Goal: Task Accomplishment & Management: Use online tool/utility

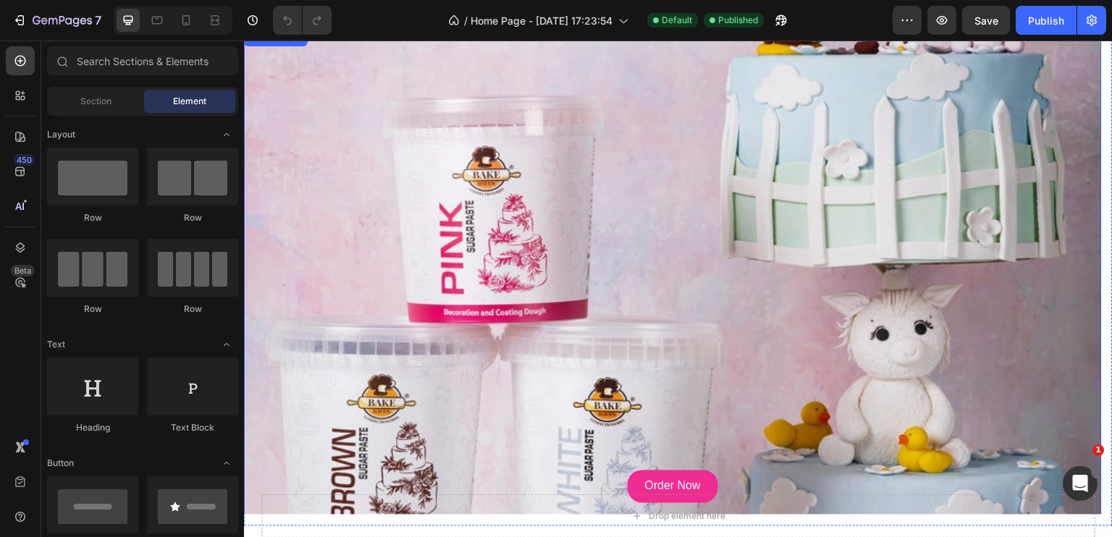
scroll to position [145, 0]
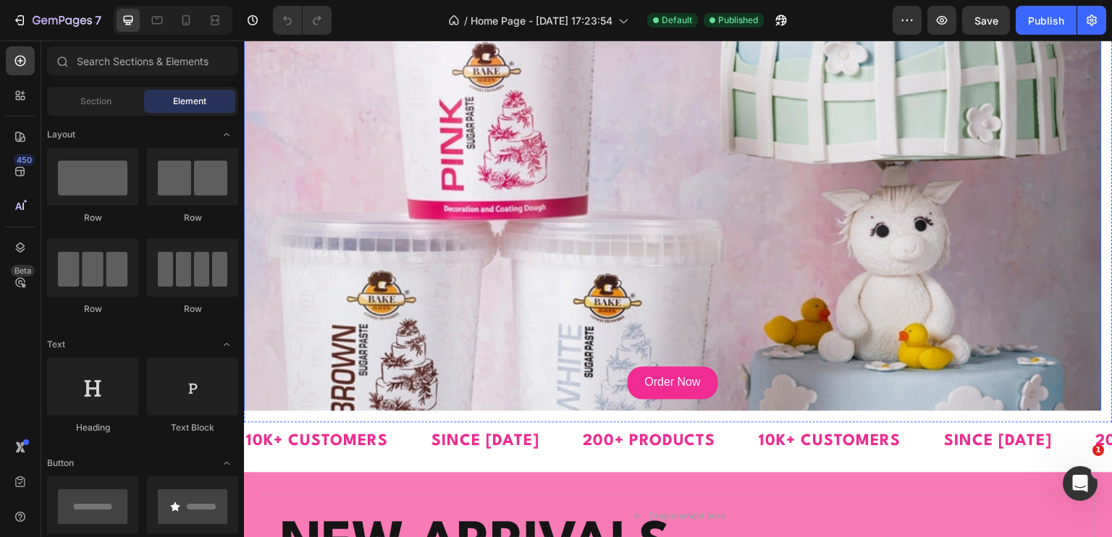
click at [476, 237] on div "Background Image" at bounding box center [673, 173] width 858 height 497
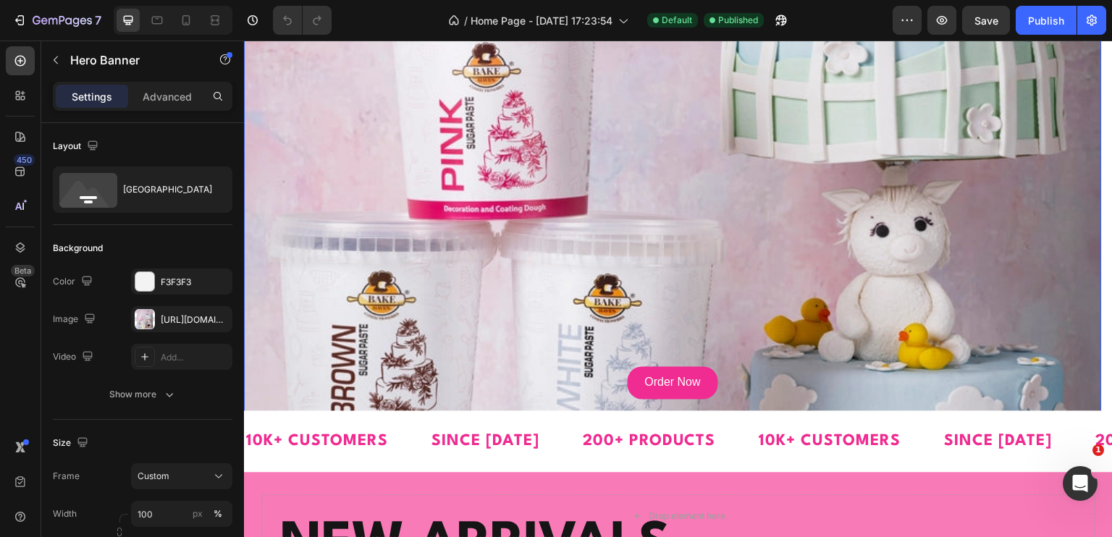
click at [382, 189] on div "Background Image" at bounding box center [673, 173] width 858 height 497
click at [145, 321] on div at bounding box center [145, 319] width 20 height 20
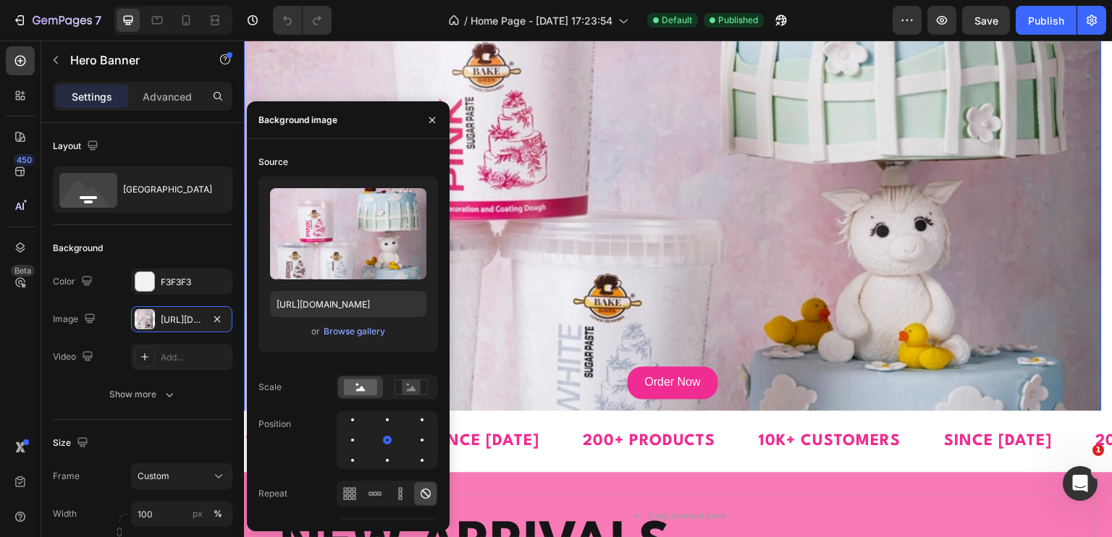
click at [470, 232] on div "Background Image" at bounding box center [673, 173] width 858 height 497
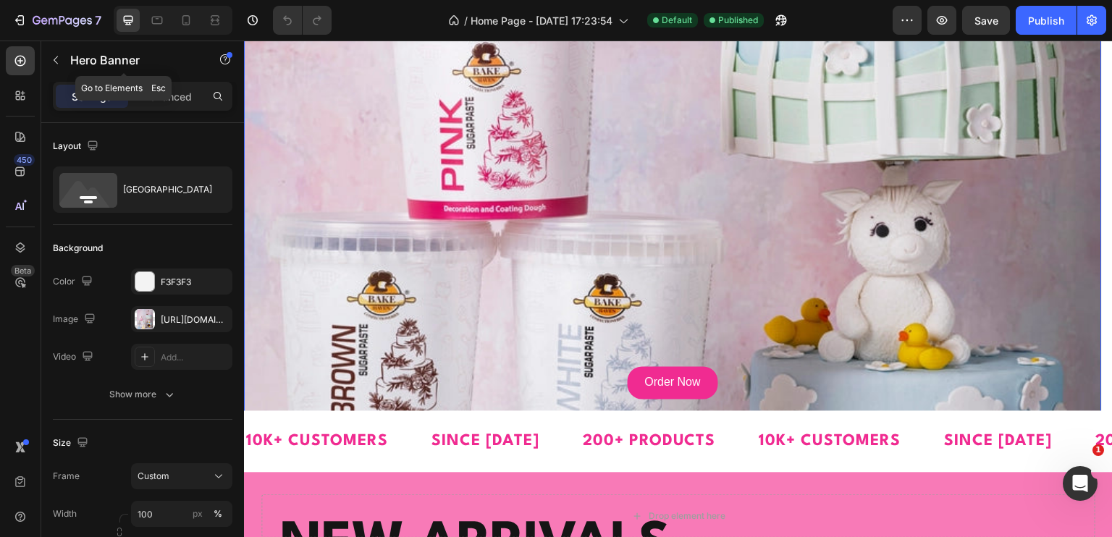
click at [52, 50] on button "button" at bounding box center [55, 59] width 23 height 23
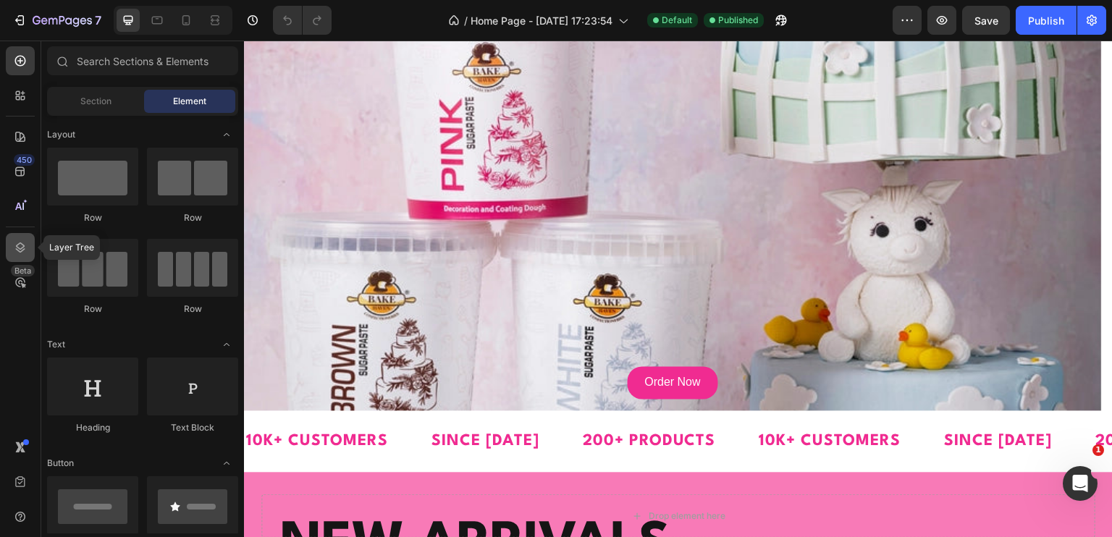
click at [22, 240] on icon at bounding box center [20, 247] width 14 height 14
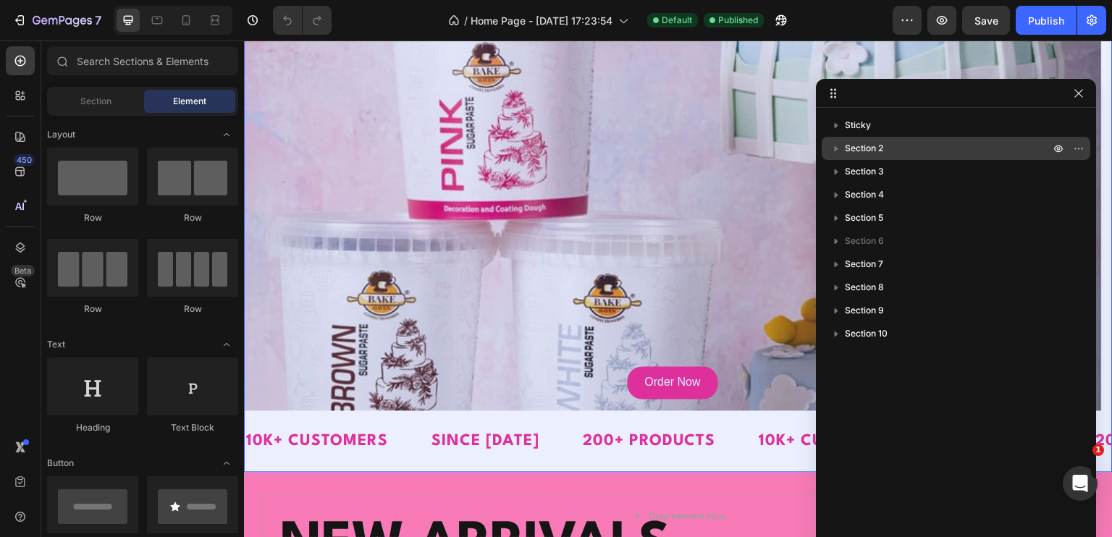
click at [834, 145] on icon "button" at bounding box center [836, 148] width 14 height 14
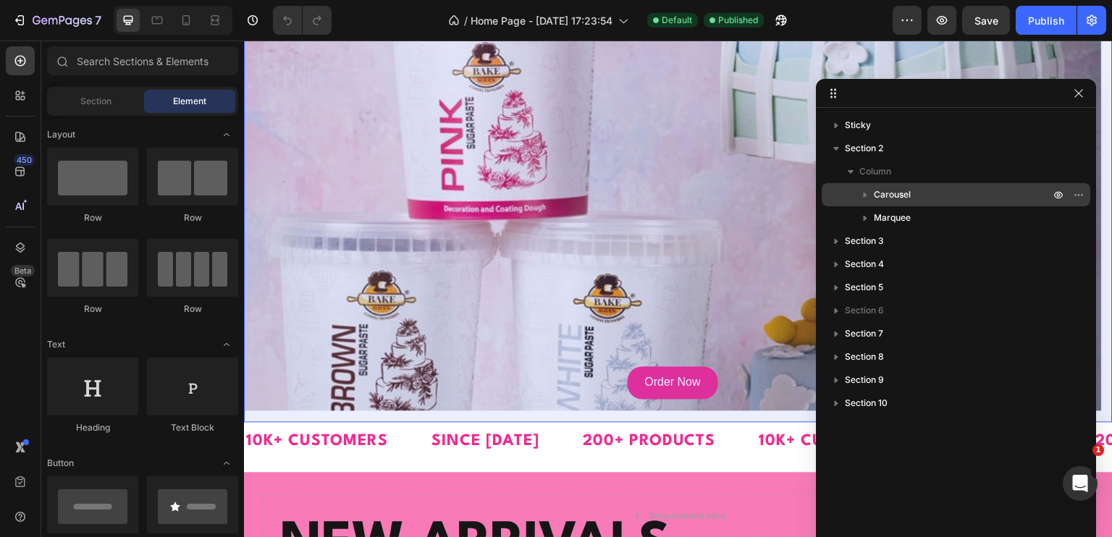
click at [871, 198] on icon "button" at bounding box center [865, 194] width 14 height 14
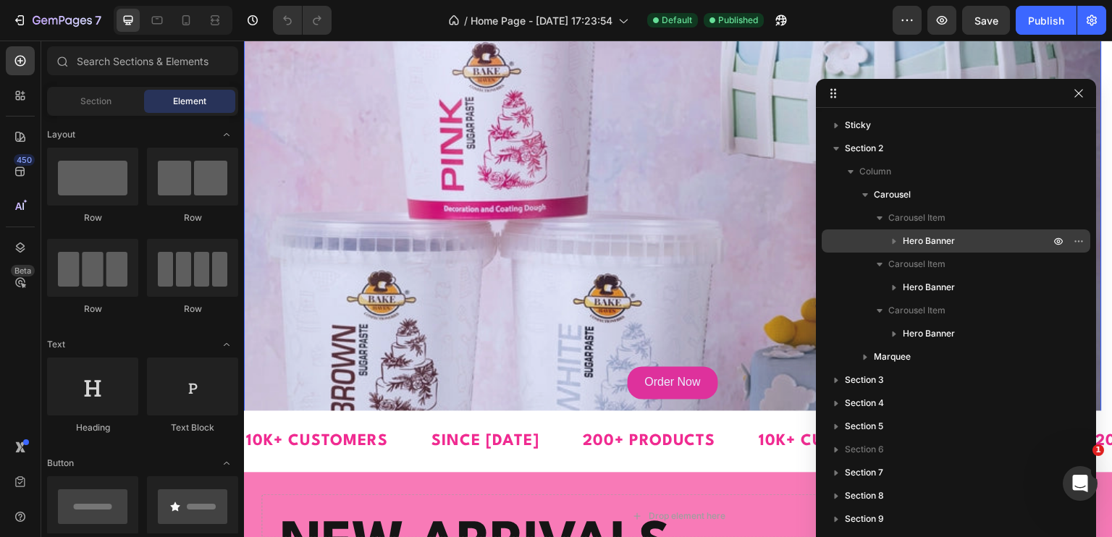
click at [909, 241] on span "Hero Banner" at bounding box center [929, 241] width 52 height 14
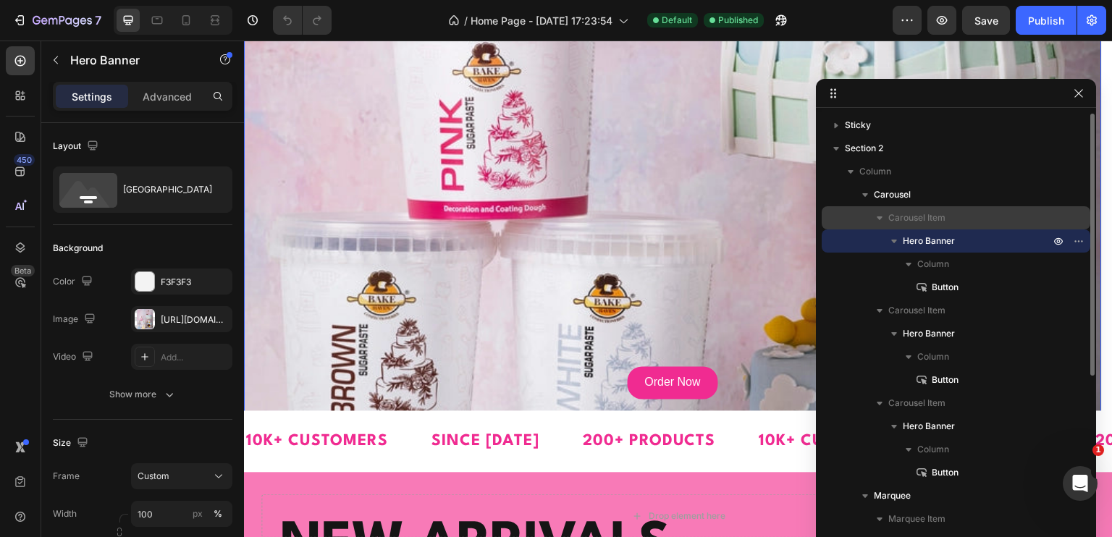
click at [885, 227] on div "Carousel Item" at bounding box center [955, 217] width 257 height 23
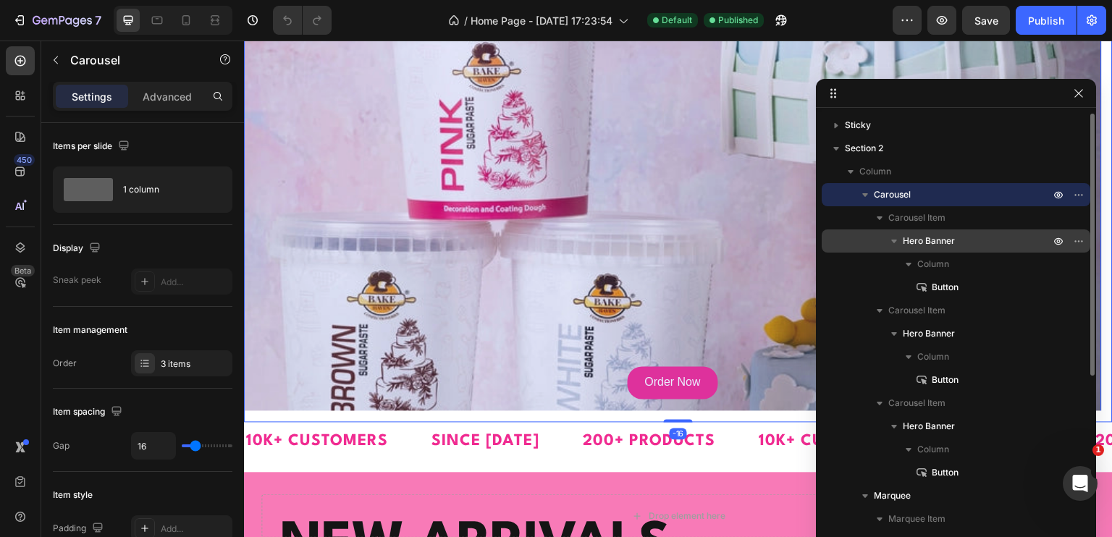
click at [888, 242] on icon "button" at bounding box center [894, 241] width 14 height 14
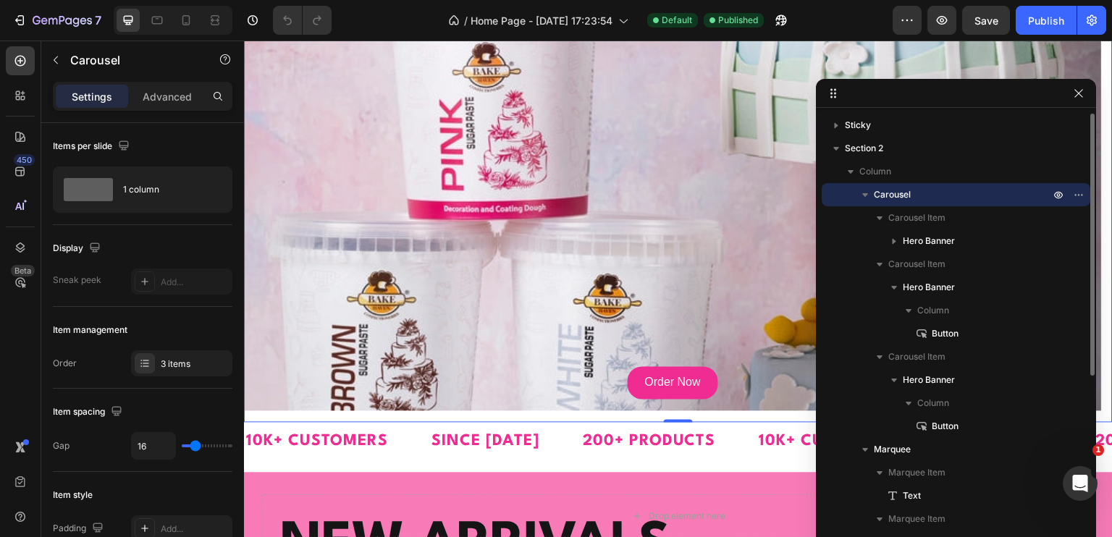
click at [903, 198] on span "Carousel" at bounding box center [892, 194] width 37 height 14
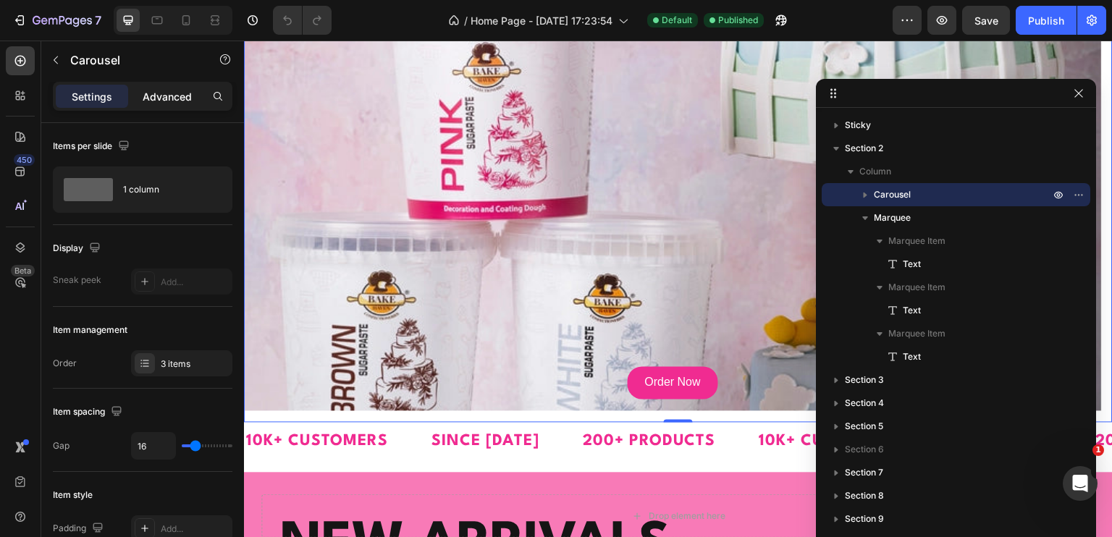
click at [158, 103] on p "Advanced" at bounding box center [167, 96] width 49 height 15
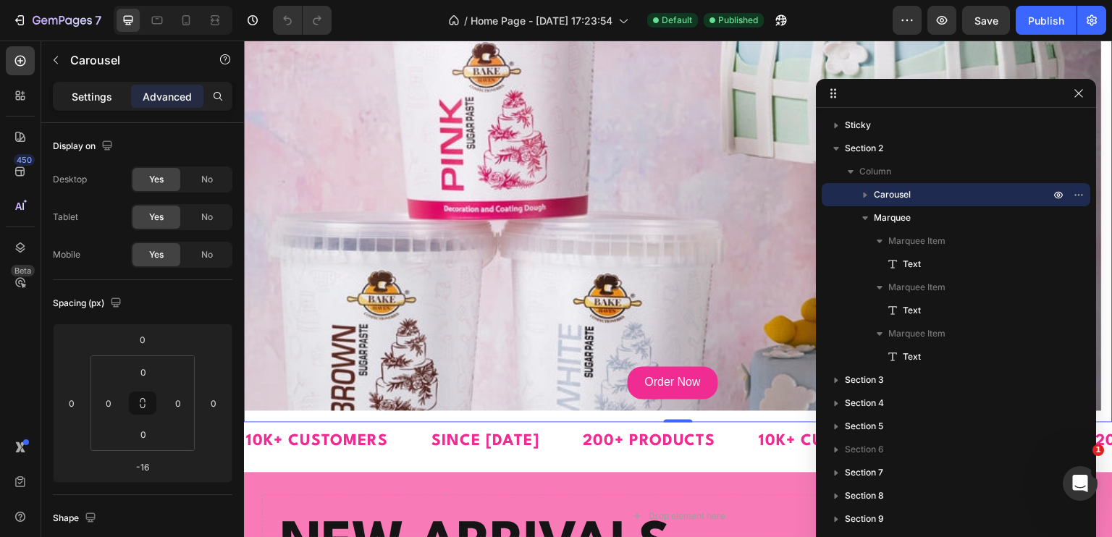
click at [106, 101] on p "Settings" at bounding box center [92, 96] width 41 height 15
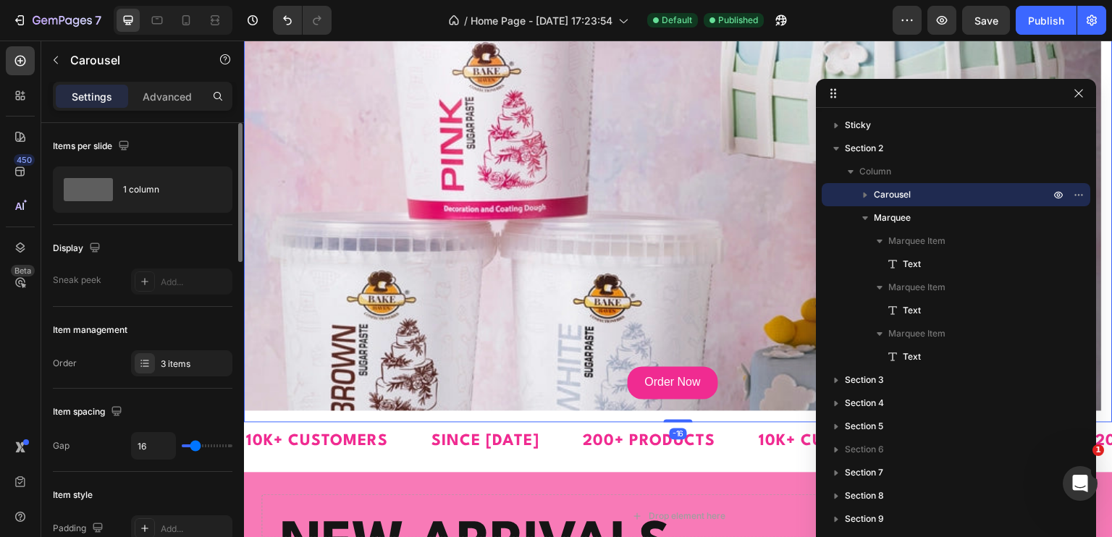
scroll to position [0, 0]
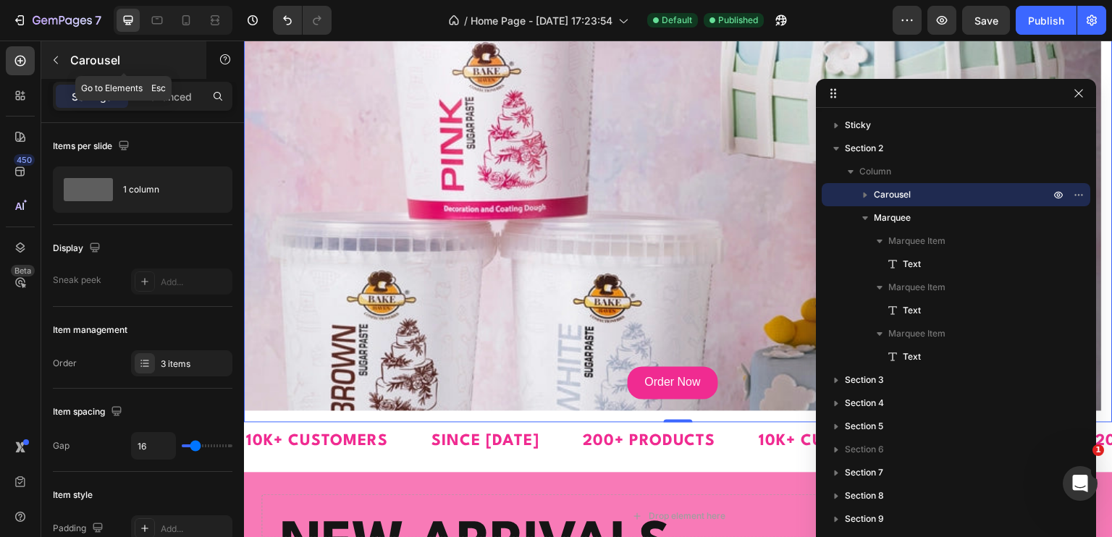
click at [54, 57] on icon "button" at bounding box center [56, 60] width 12 height 12
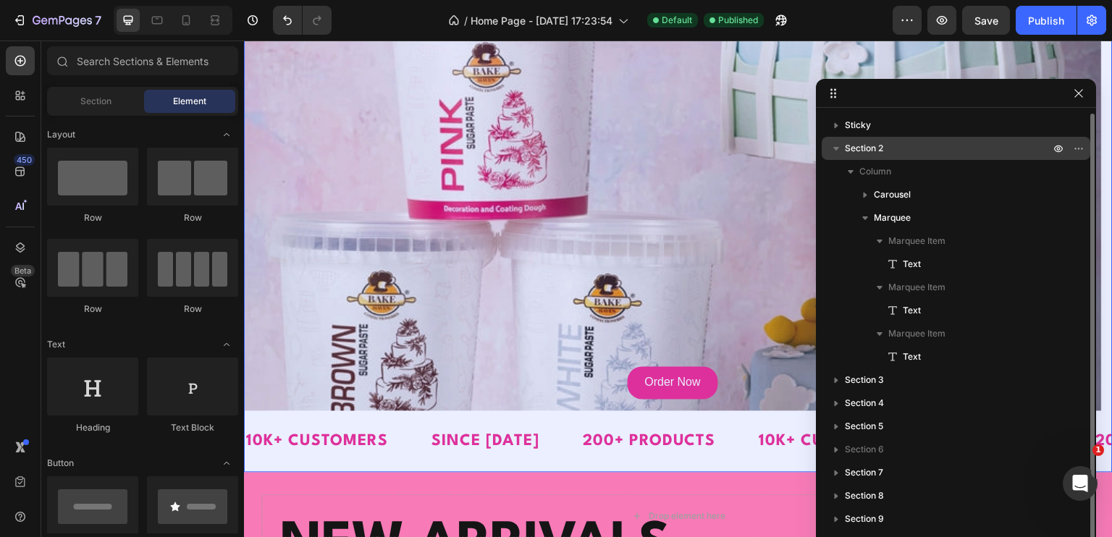
click at [910, 153] on p "Section 2" at bounding box center [949, 148] width 208 height 14
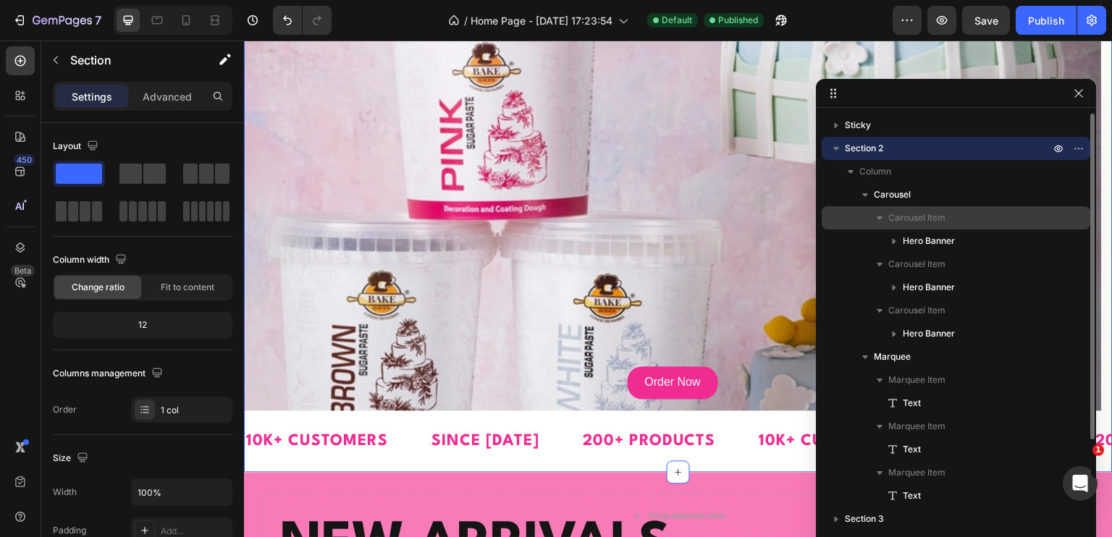
click at [923, 219] on span "Carousel Item" at bounding box center [916, 218] width 57 height 14
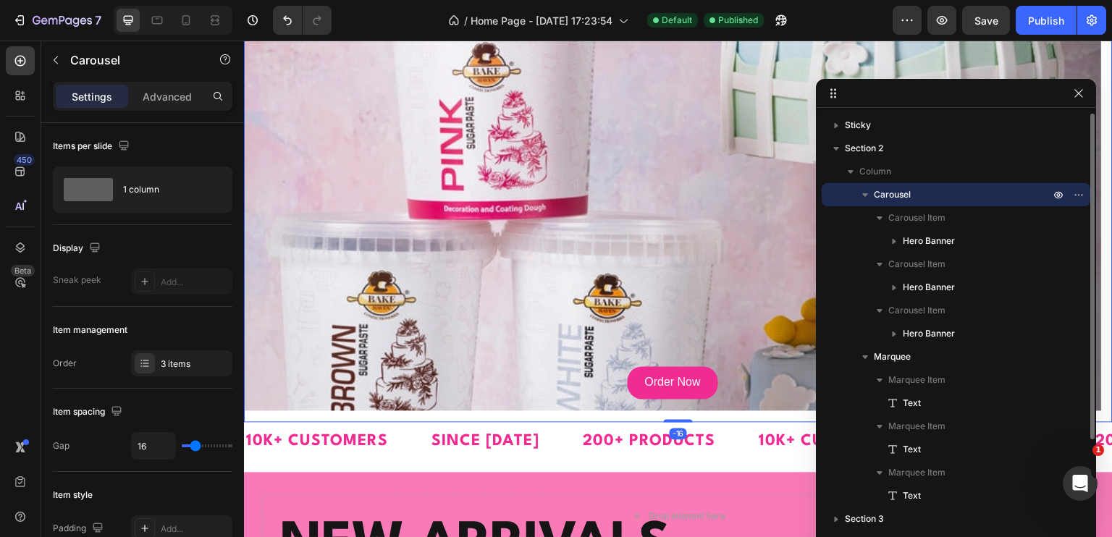
click at [928, 192] on p "Carousel" at bounding box center [963, 194] width 179 height 14
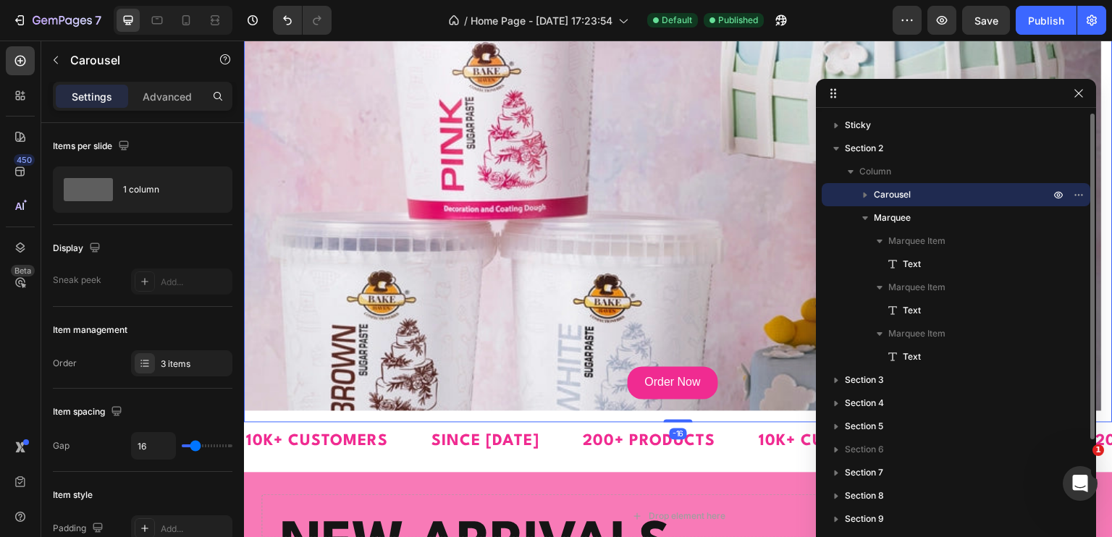
click at [917, 198] on p "Carousel" at bounding box center [963, 194] width 179 height 14
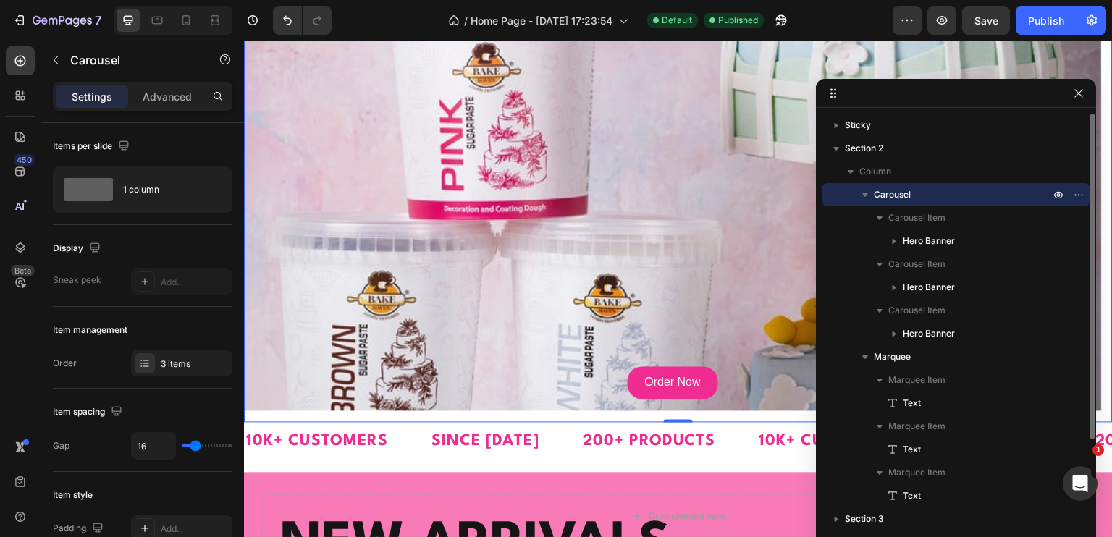
click at [906, 198] on span "Carousel" at bounding box center [892, 194] width 37 height 14
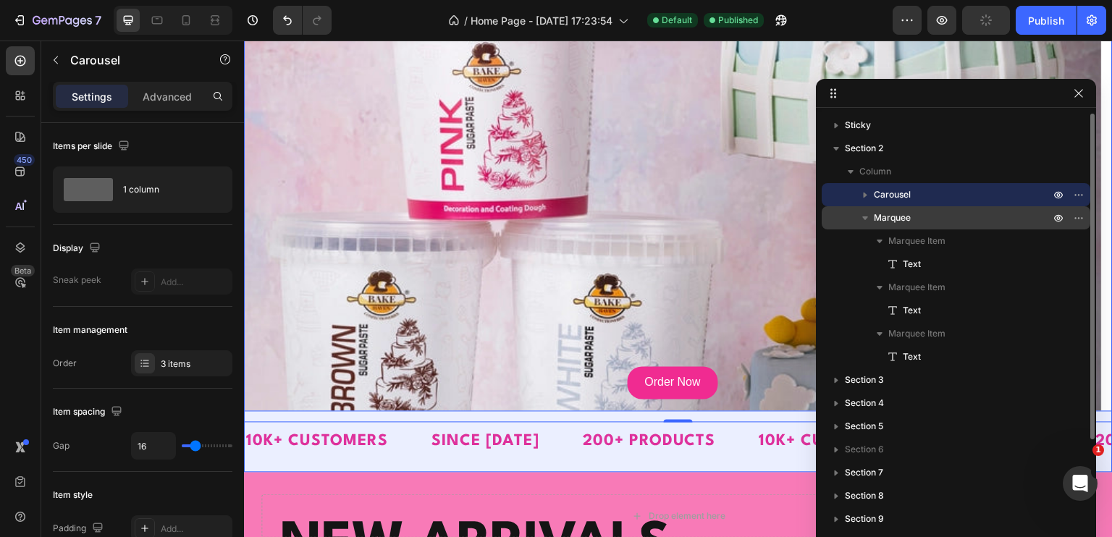
click at [890, 219] on span "Marquee" at bounding box center [892, 218] width 37 height 14
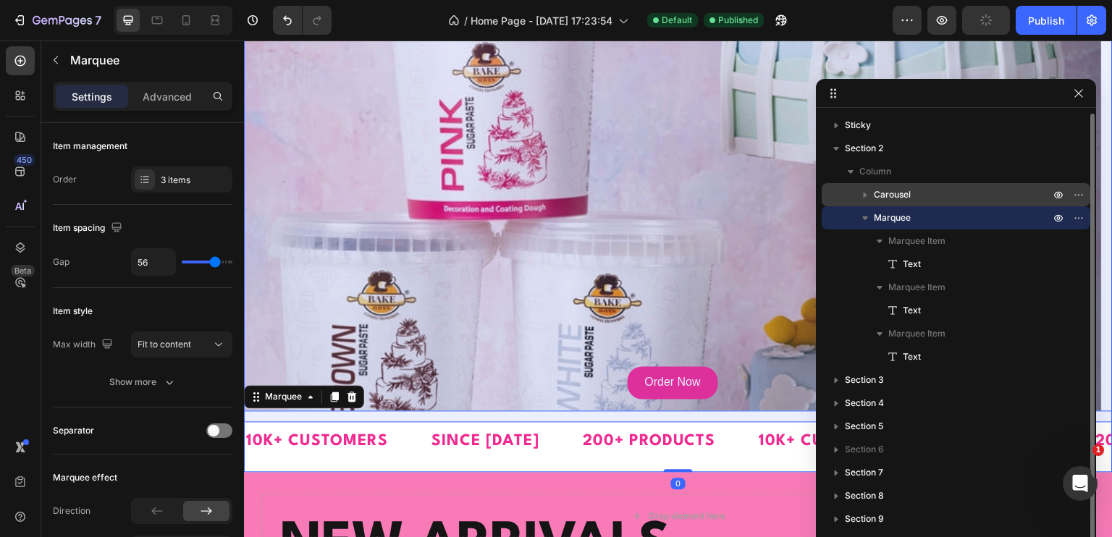
click at [897, 198] on span "Carousel" at bounding box center [892, 194] width 37 height 14
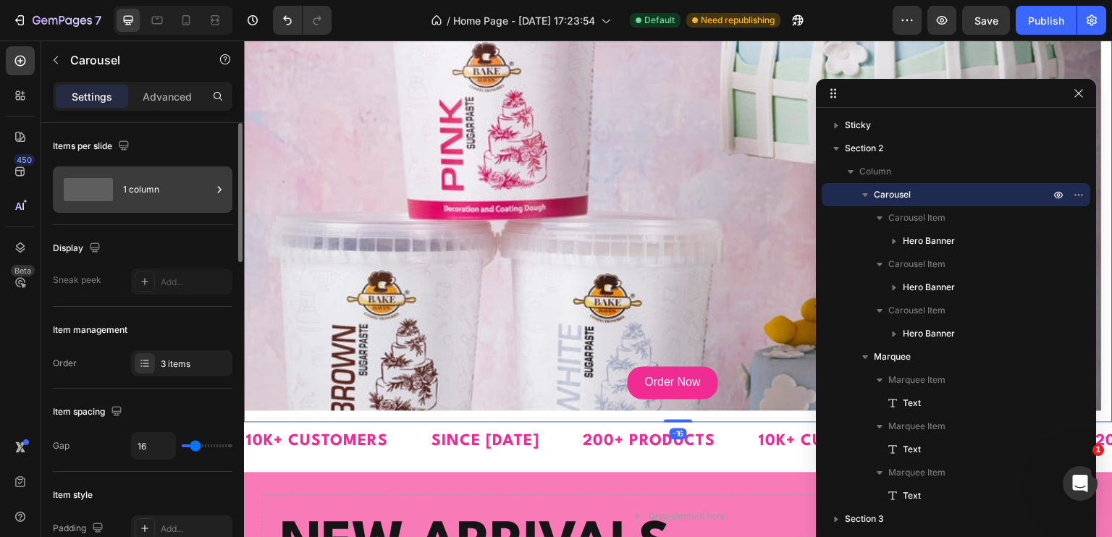
click at [142, 202] on div "1 column" at bounding box center [167, 189] width 88 height 33
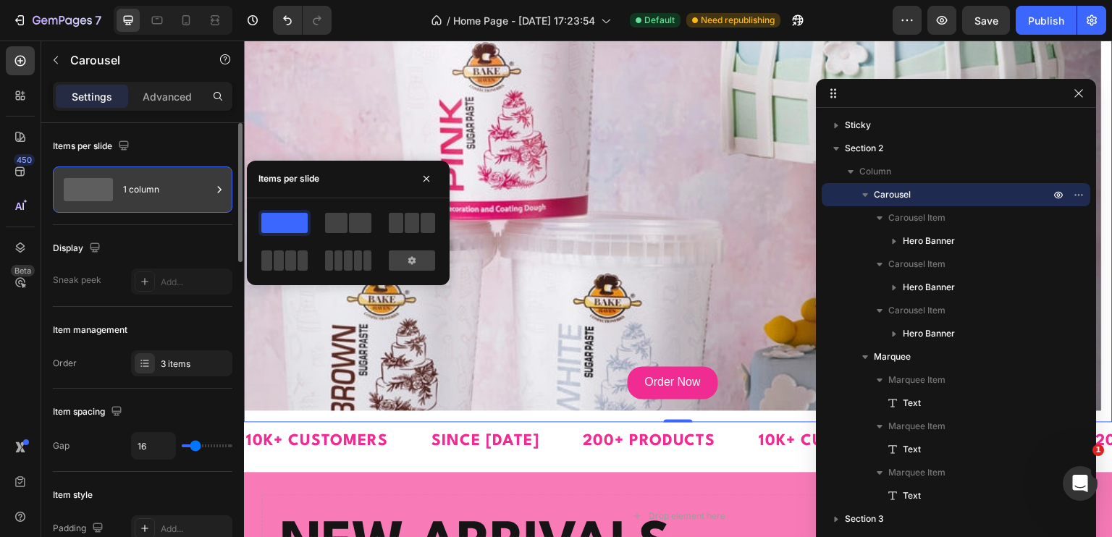
click at [142, 202] on div "1 column" at bounding box center [167, 189] width 88 height 33
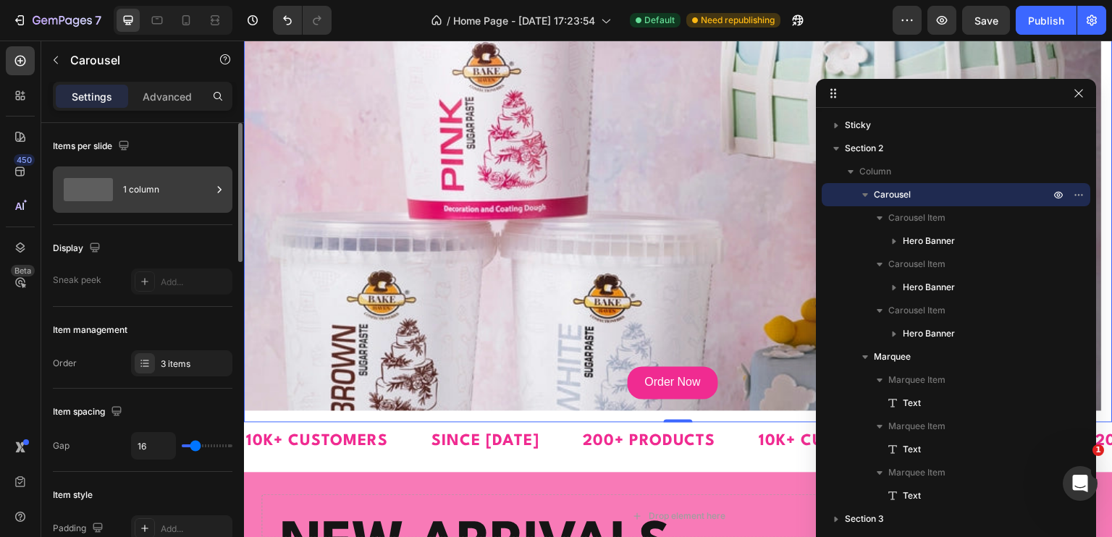
click at [219, 187] on icon at bounding box center [220, 189] width 4 height 7
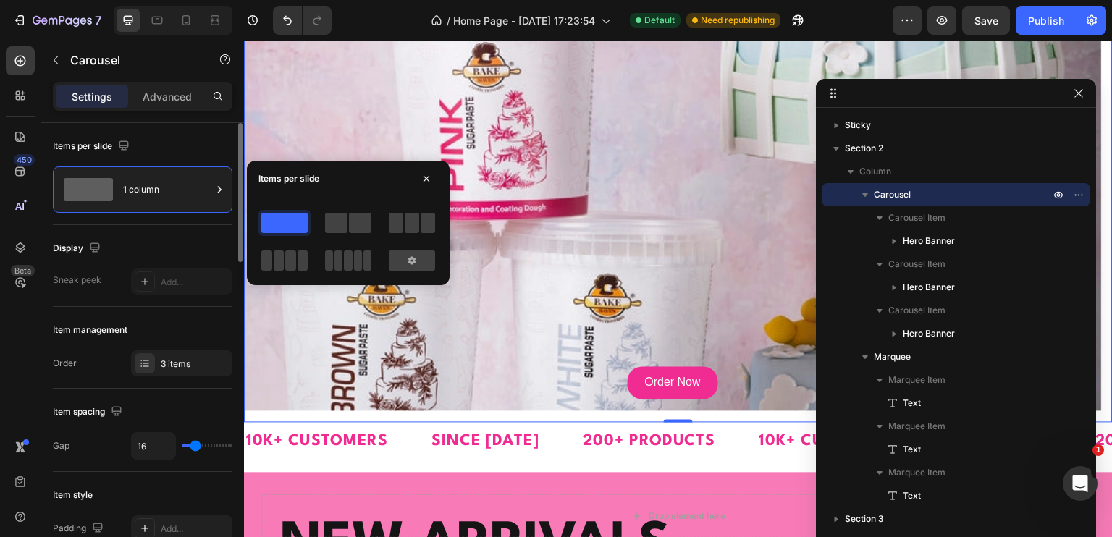
click at [180, 253] on div "Display" at bounding box center [143, 248] width 180 height 23
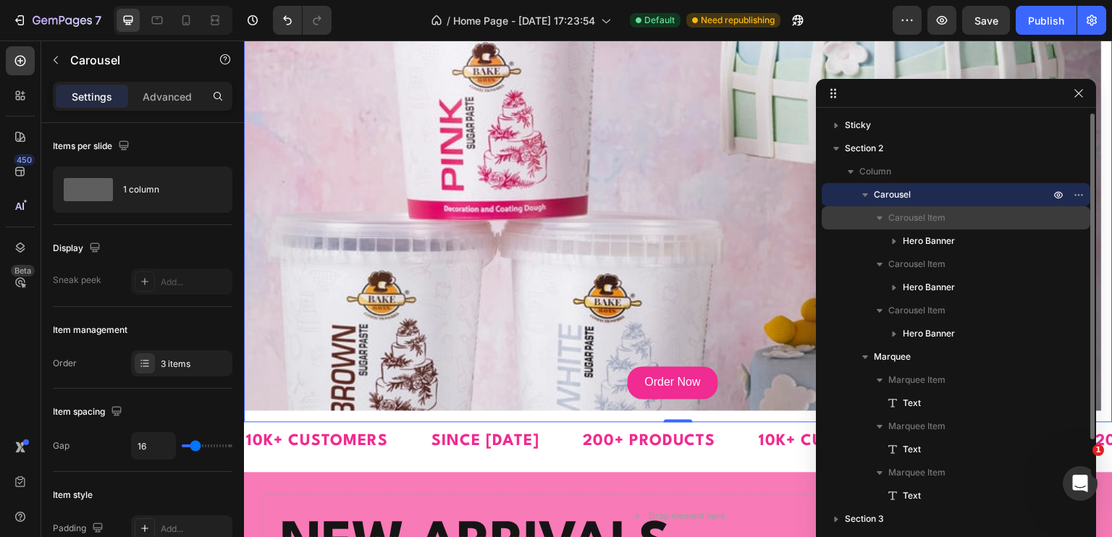
click at [884, 219] on icon "button" at bounding box center [879, 218] width 14 height 14
click at [913, 219] on span "Carousel Item" at bounding box center [916, 218] width 57 height 14
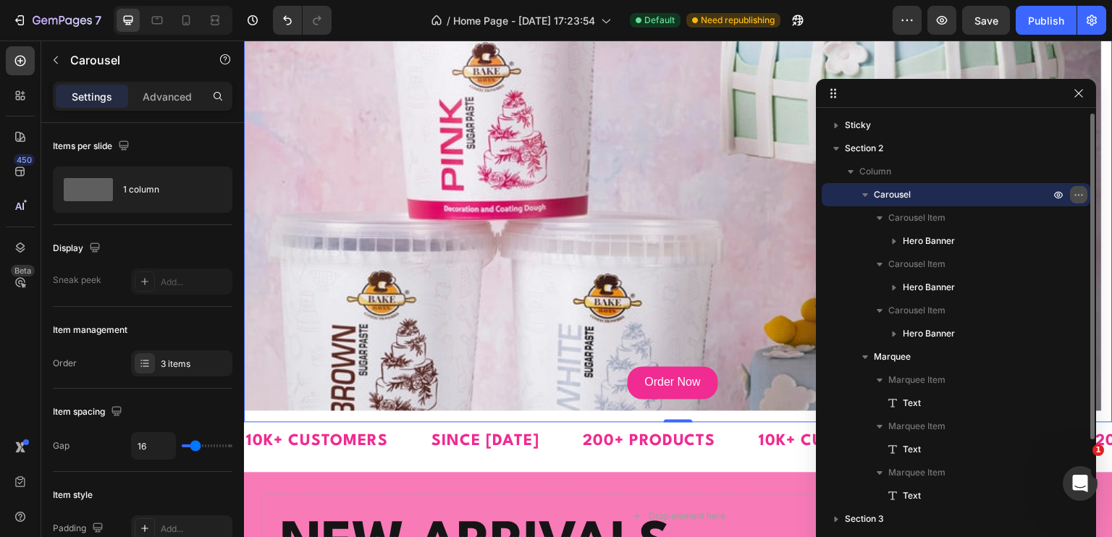
click at [1074, 199] on icon "button" at bounding box center [1079, 195] width 12 height 12
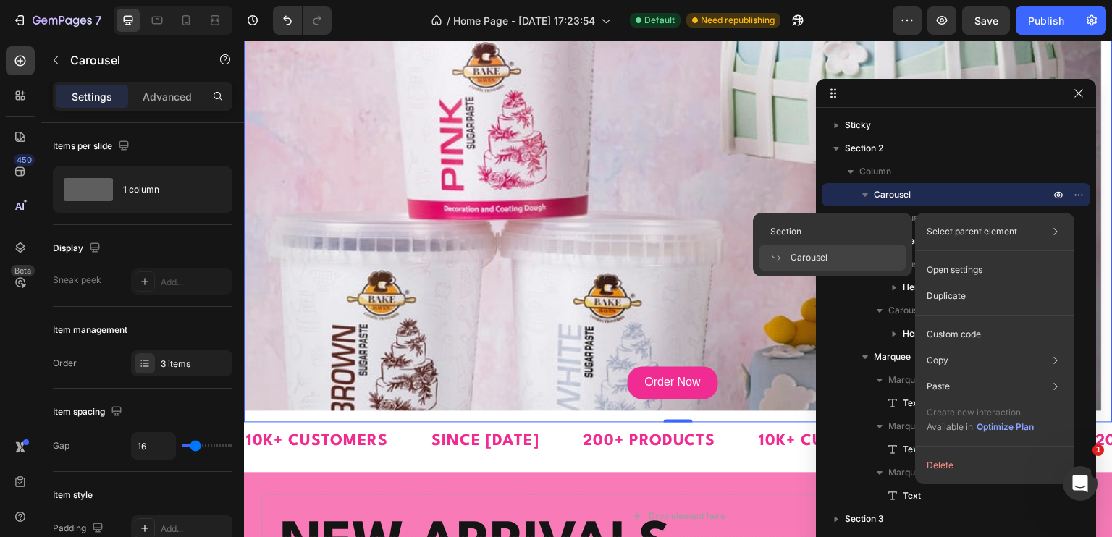
click at [1039, 243] on div "Select parent element Section Carousel" at bounding box center [995, 232] width 148 height 26
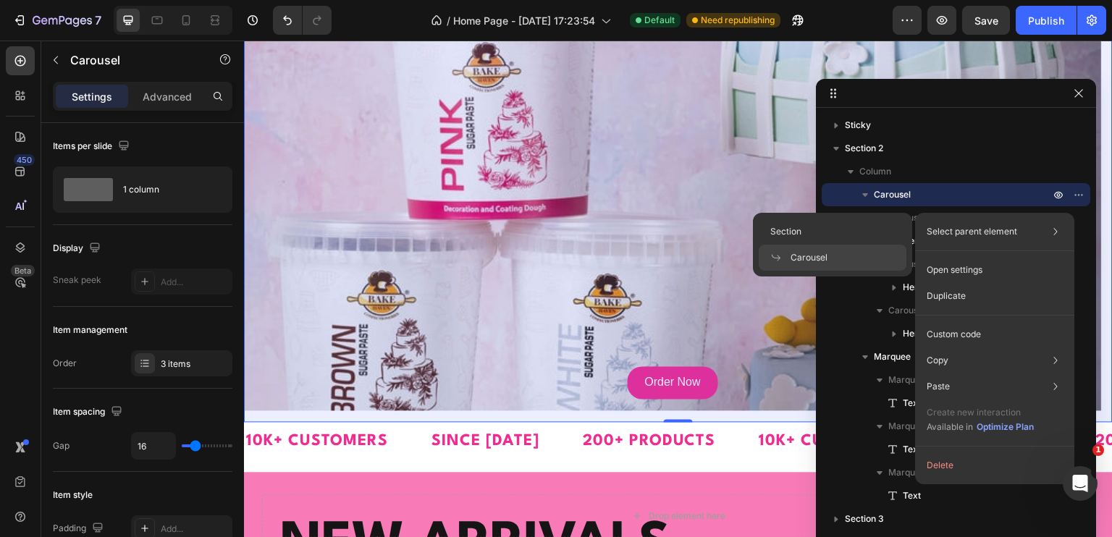
click at [852, 259] on div "Carousel" at bounding box center [833, 258] width 148 height 26
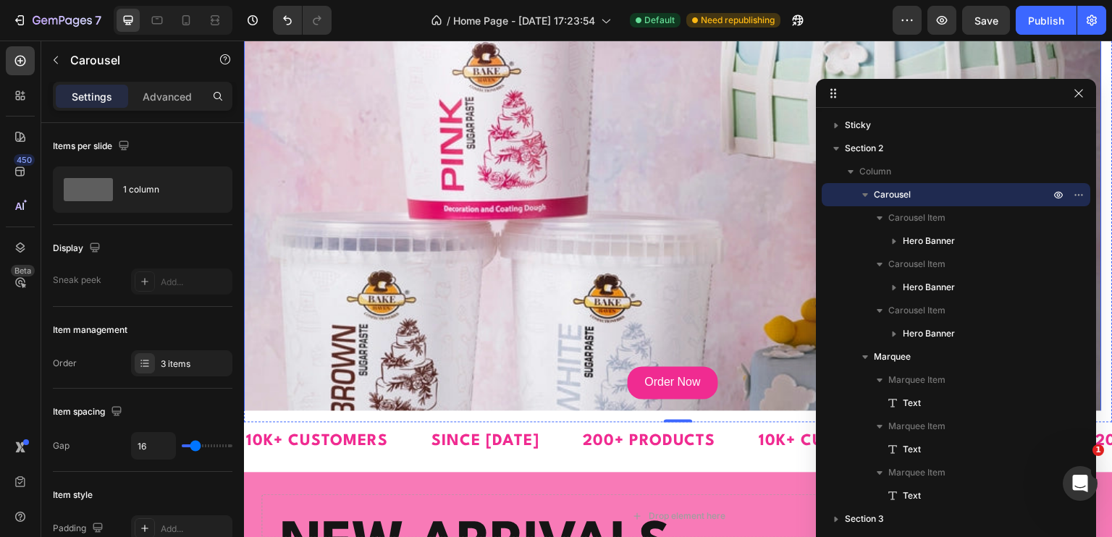
click at [520, 240] on div "Background Image" at bounding box center [673, 173] width 858 height 497
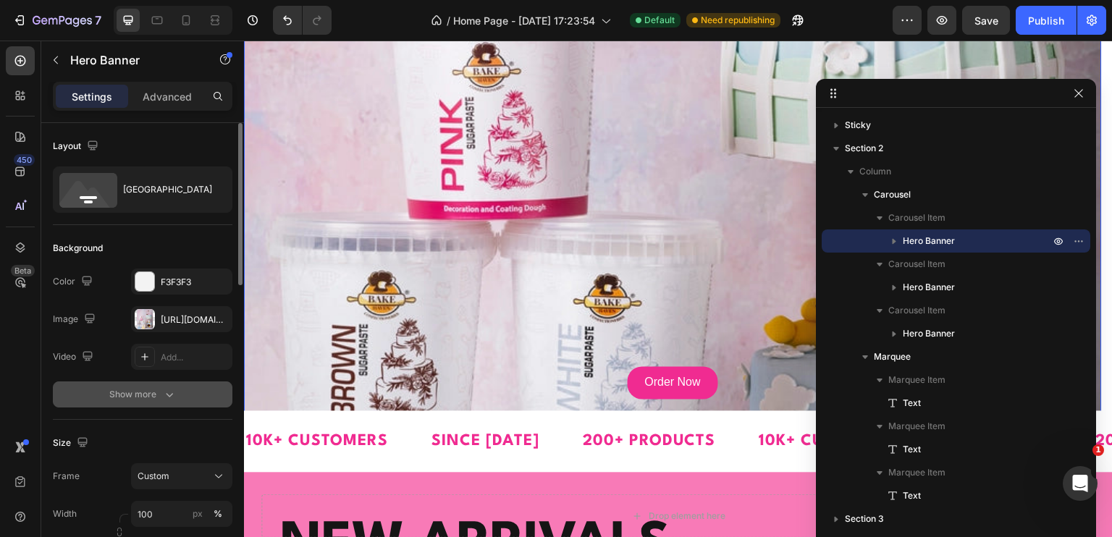
click at [185, 388] on button "Show more" at bounding box center [143, 394] width 180 height 26
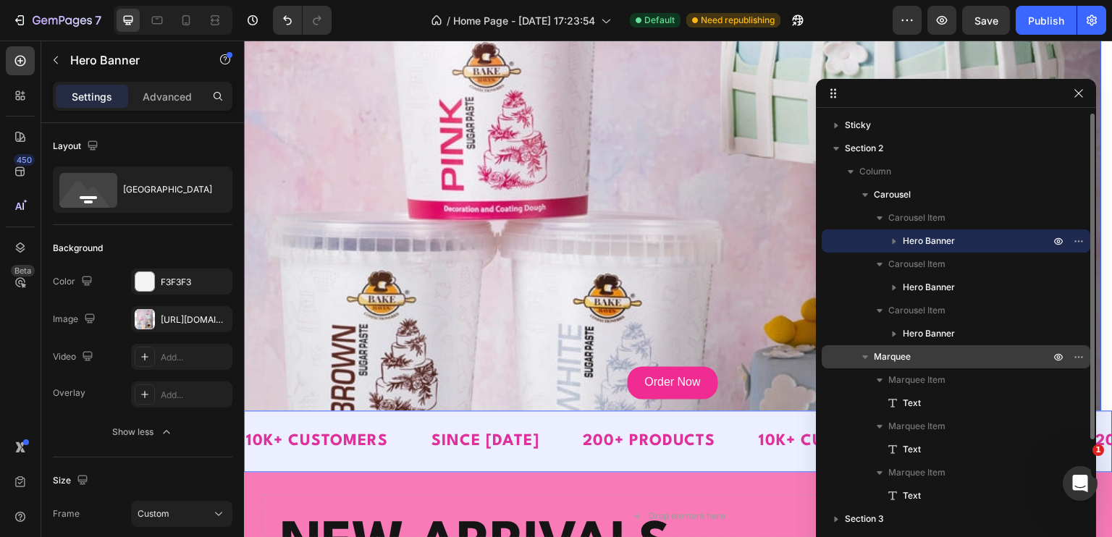
click at [862, 361] on icon "button" at bounding box center [865, 357] width 14 height 14
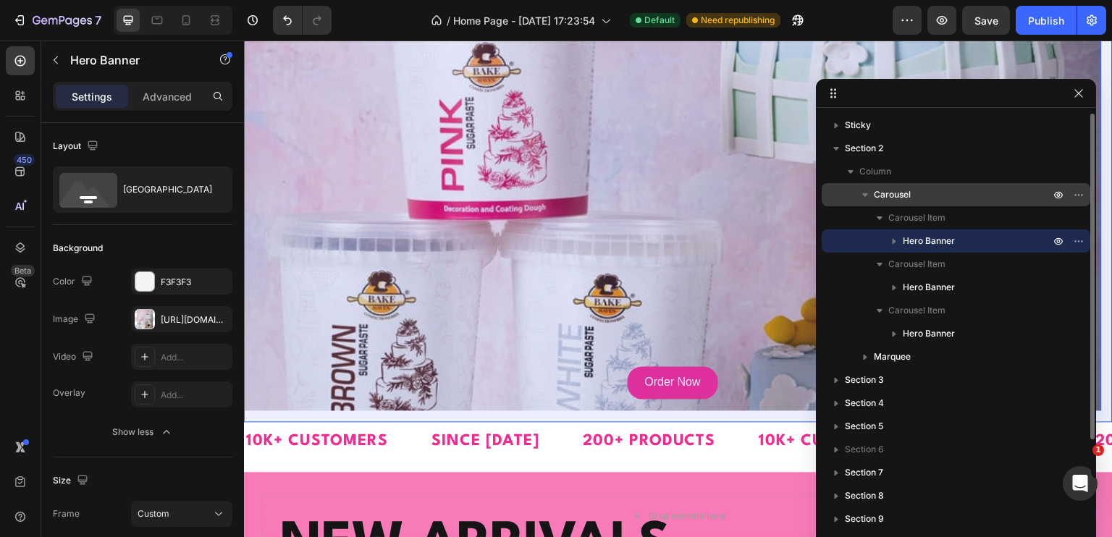
click at [933, 198] on p "Carousel" at bounding box center [963, 194] width 179 height 14
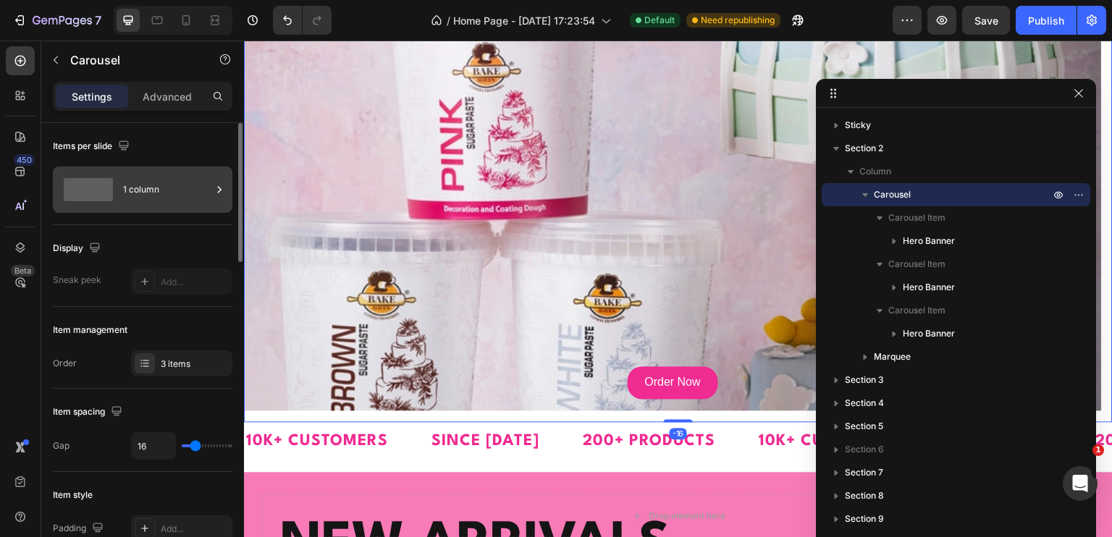
click at [159, 182] on div "1 column" at bounding box center [167, 189] width 88 height 33
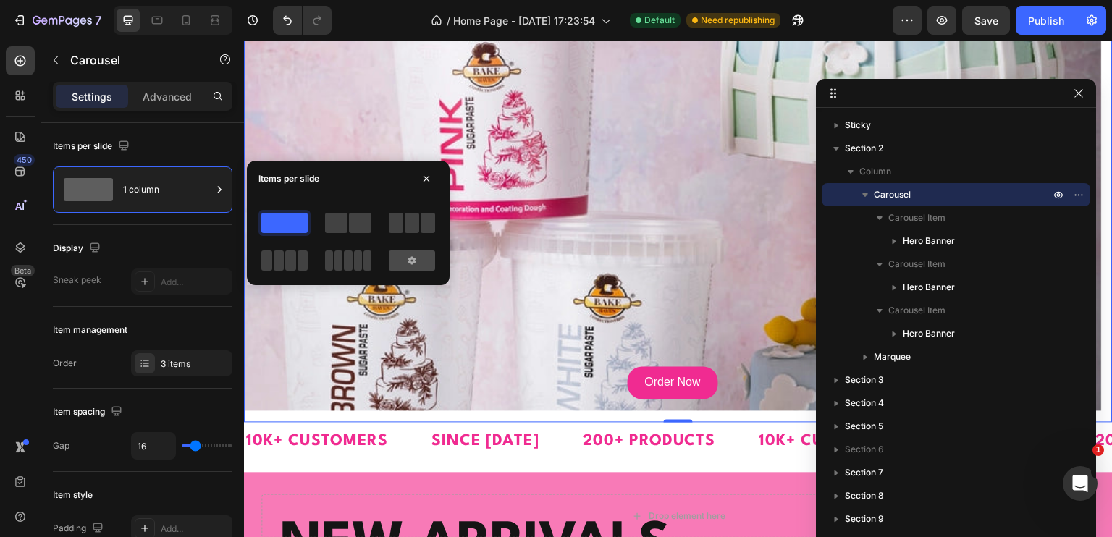
click at [426, 262] on div at bounding box center [412, 260] width 46 height 20
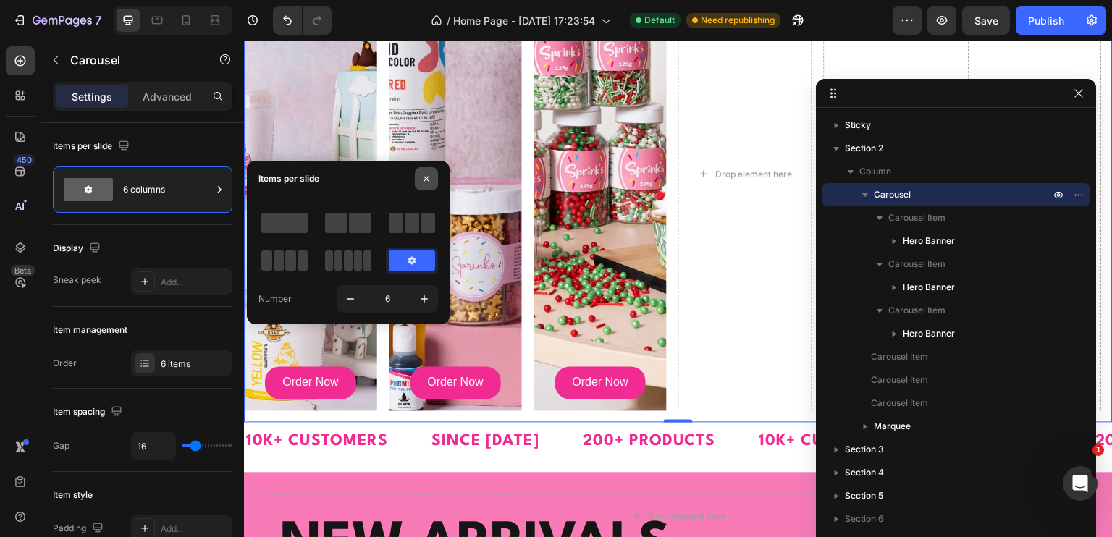
drag, startPoint x: 434, startPoint y: 182, endPoint x: 159, endPoint y: 150, distance: 276.2
click at [434, 182] on button "button" at bounding box center [426, 178] width 23 height 23
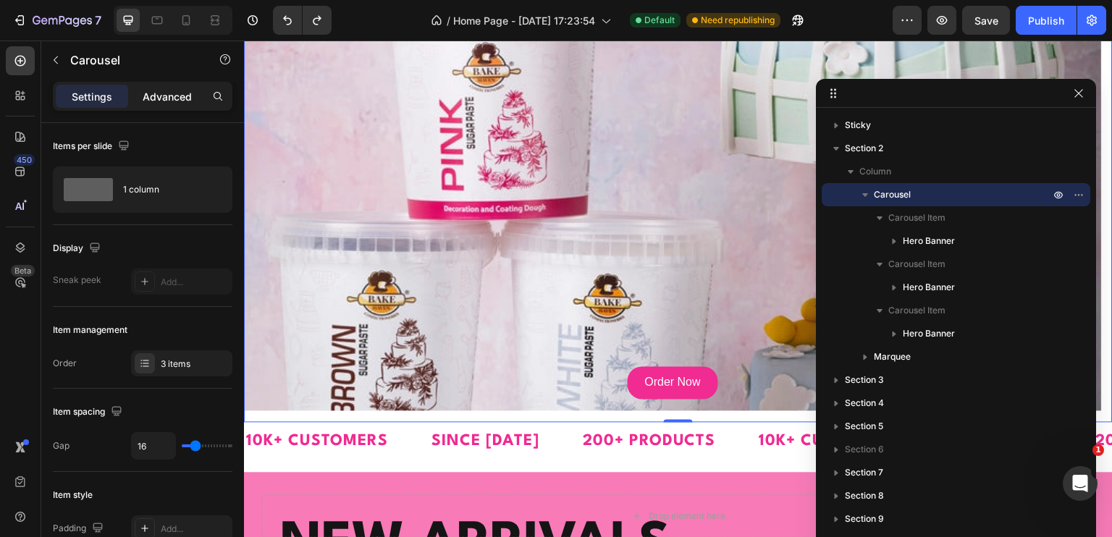
click at [150, 92] on p "Advanced" at bounding box center [167, 96] width 49 height 15
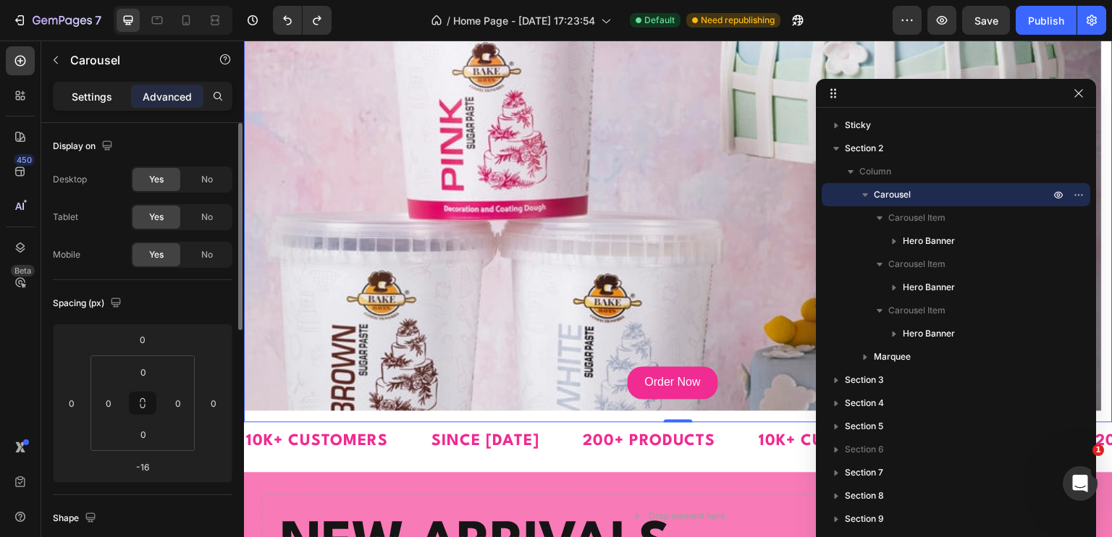
click at [107, 93] on p "Settings" at bounding box center [92, 96] width 41 height 15
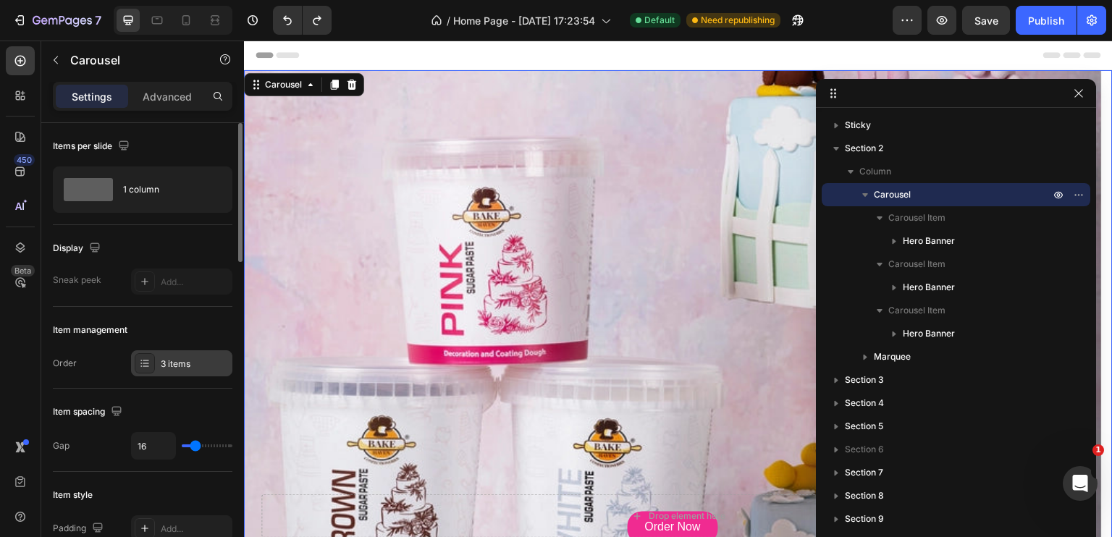
click at [156, 363] on div "3 items" at bounding box center [181, 363] width 101 height 26
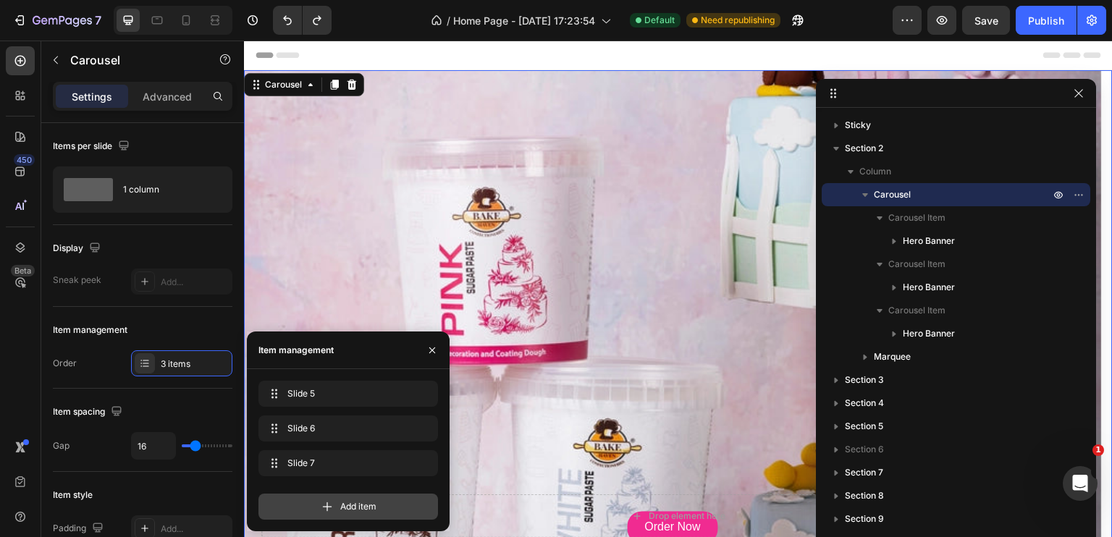
click at [334, 507] on div "Add item" at bounding box center [348, 507] width 180 height 26
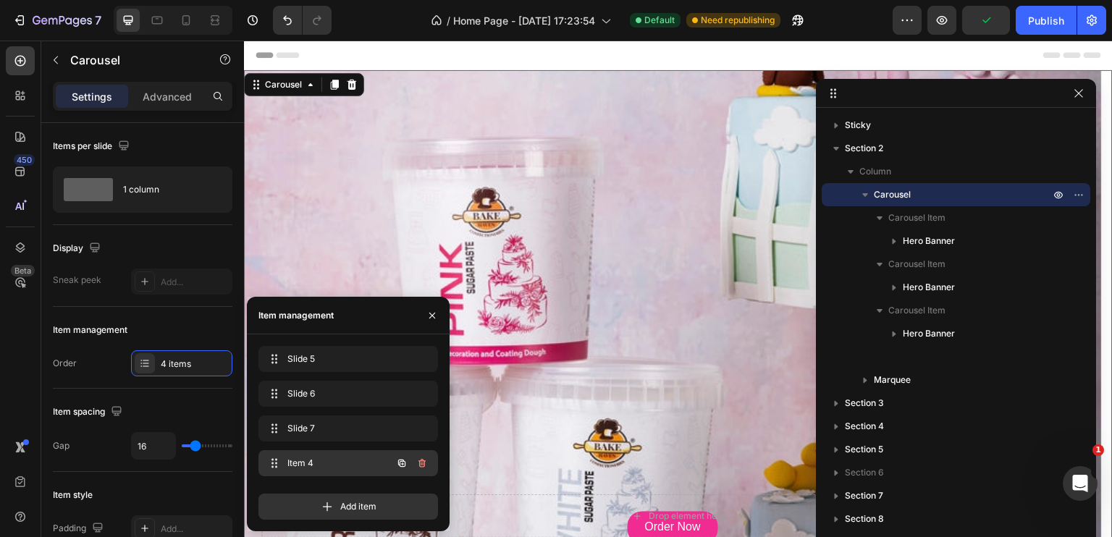
click at [426, 462] on icon "button" at bounding box center [422, 463] width 12 height 12
click at [414, 463] on div "Delete" at bounding box center [412, 463] width 27 height 13
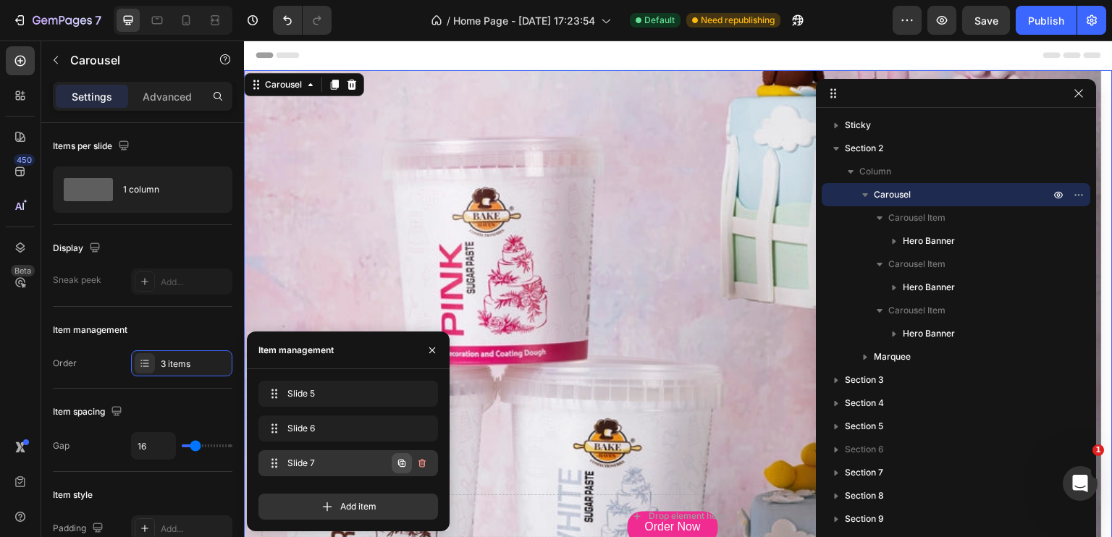
click at [401, 463] on icon "button" at bounding box center [402, 463] width 12 height 12
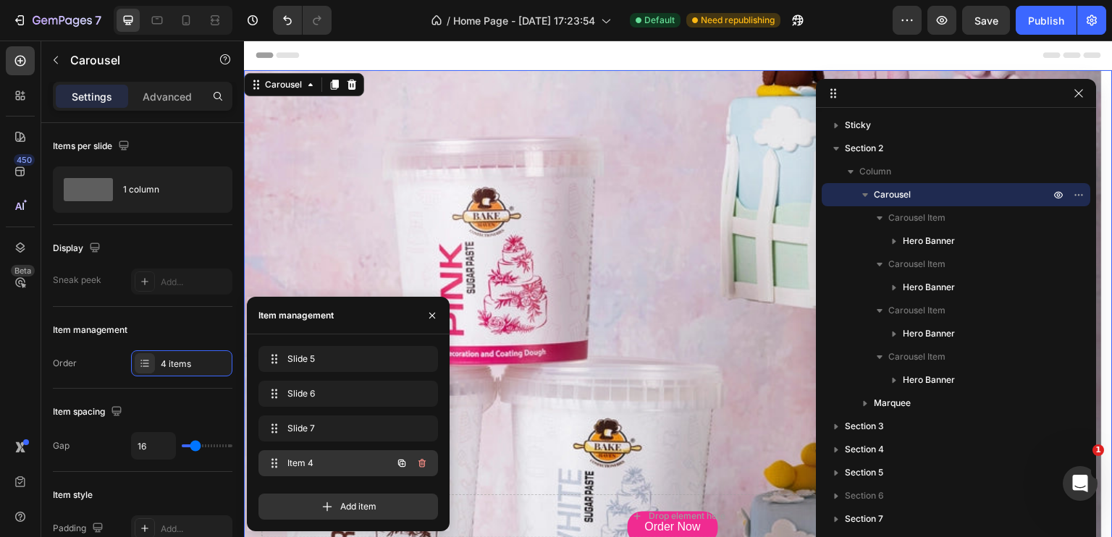
click at [324, 470] on div "Item 4 Item 4" at bounding box center [327, 463] width 127 height 20
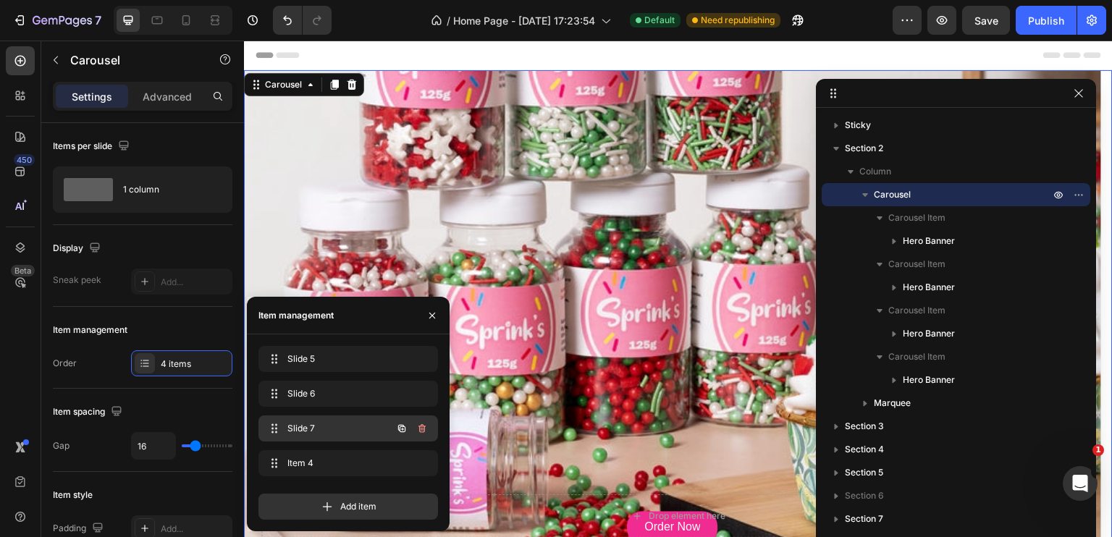
click at [313, 421] on div "Slide 7 Slide 7" at bounding box center [327, 428] width 127 height 20
click at [420, 470] on button "button" at bounding box center [422, 463] width 20 height 20
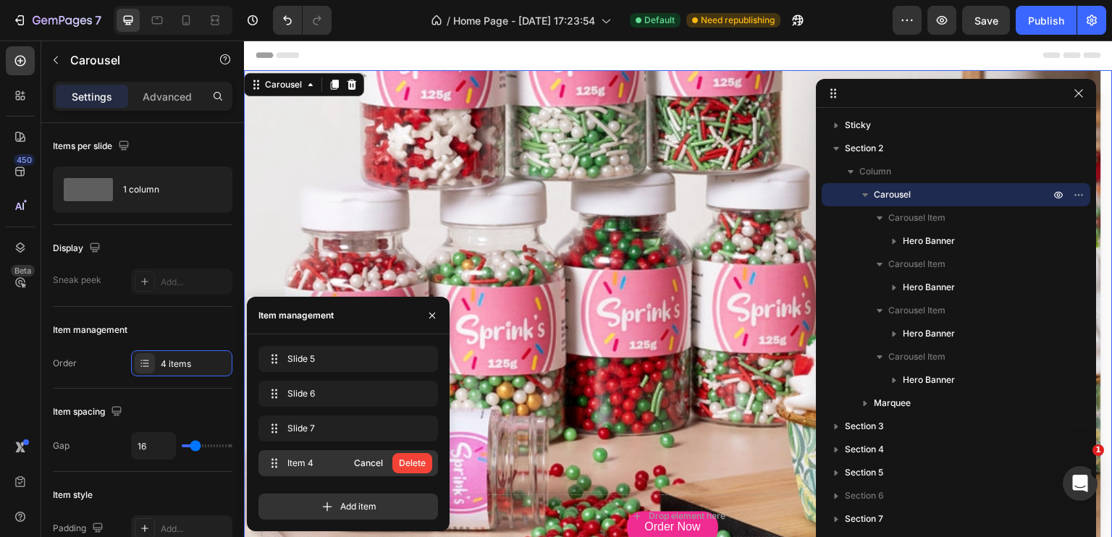
click at [420, 470] on button "Delete" at bounding box center [412, 463] width 40 height 20
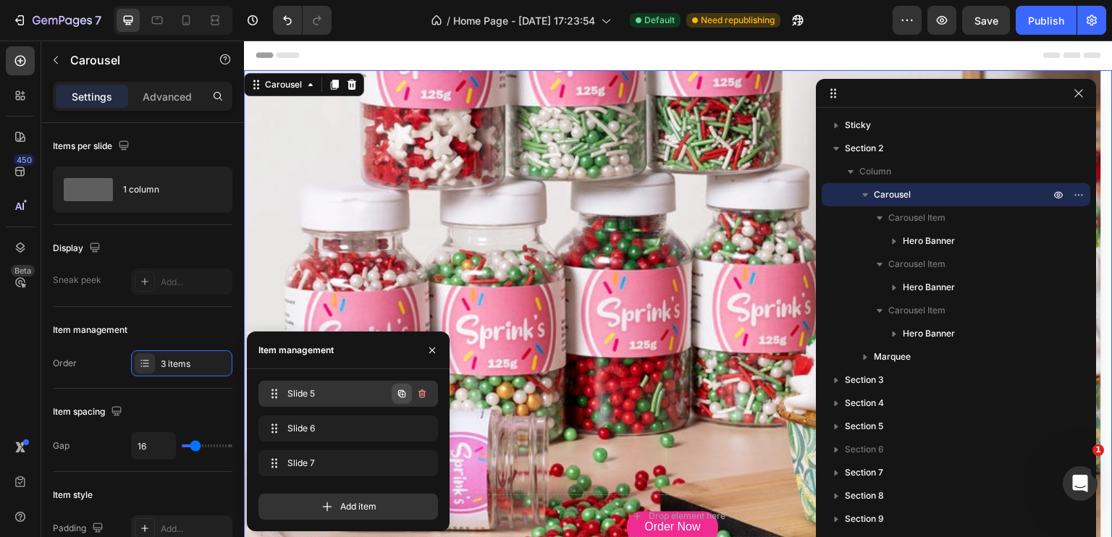
click at [400, 394] on icon "button" at bounding box center [402, 394] width 12 height 12
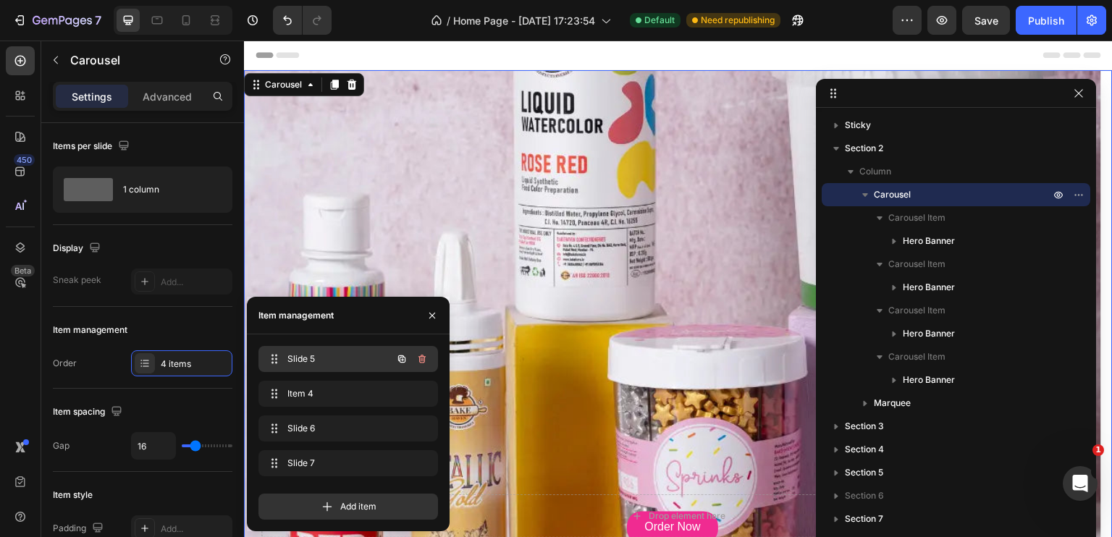
click at [340, 360] on span "Slide 5" at bounding box center [328, 359] width 82 height 13
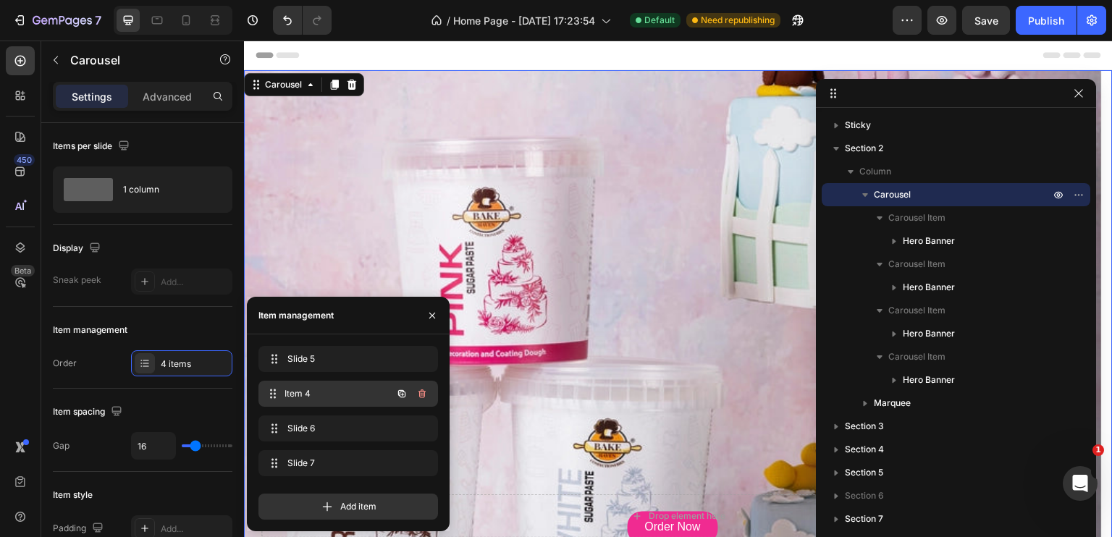
click at [324, 391] on span "Item 4" at bounding box center [337, 393] width 107 height 13
click at [325, 360] on span "Slide 5" at bounding box center [337, 359] width 107 height 13
click at [615, 258] on div "Background Image" at bounding box center [673, 318] width 858 height 497
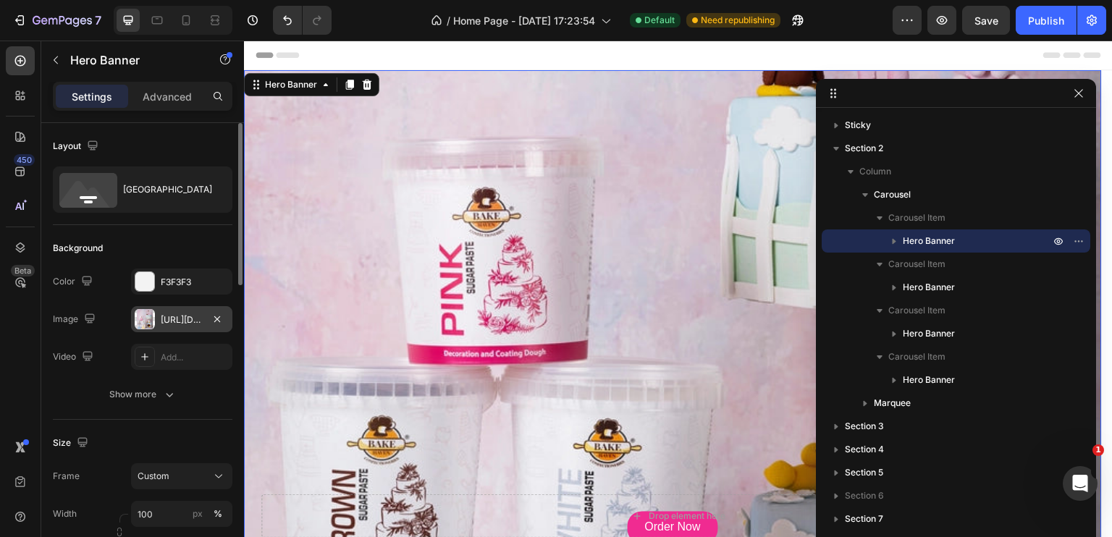
click at [158, 306] on div "[URL][DOMAIN_NAME]" at bounding box center [181, 319] width 101 height 26
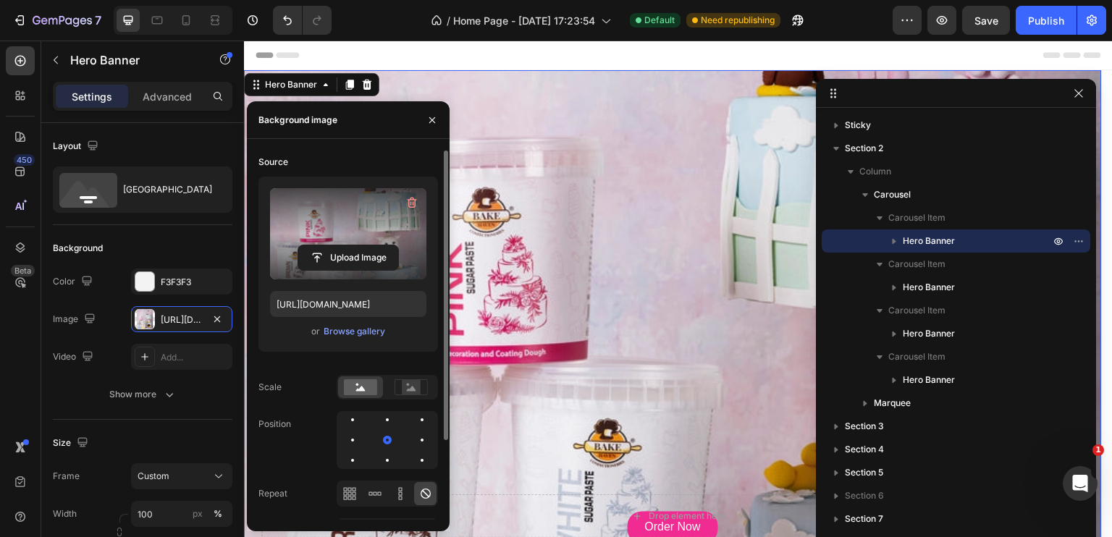
click at [333, 237] on label at bounding box center [348, 233] width 156 height 91
click at [333, 245] on input "file" at bounding box center [348, 257] width 100 height 25
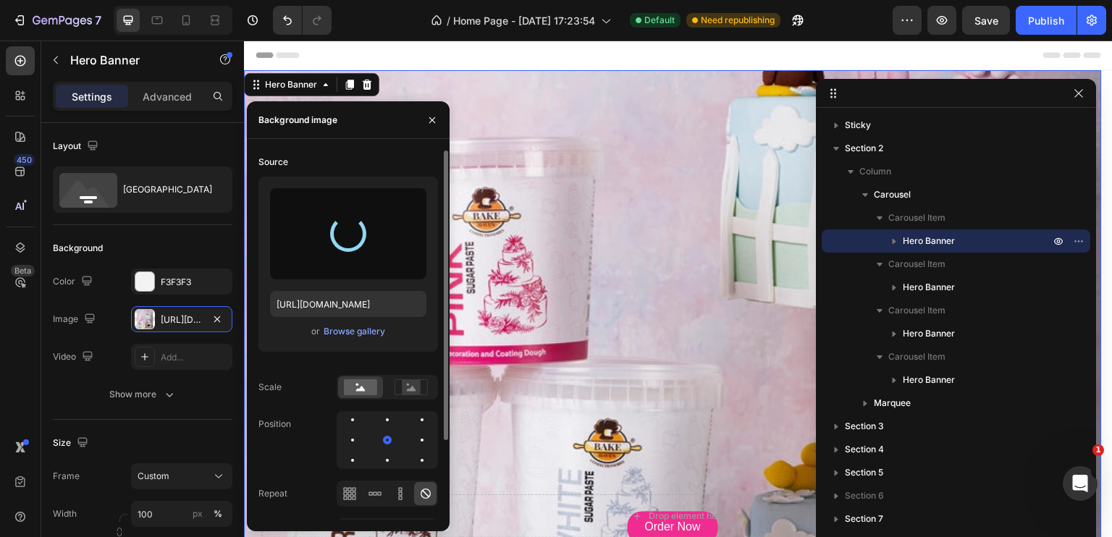
scroll to position [72, 0]
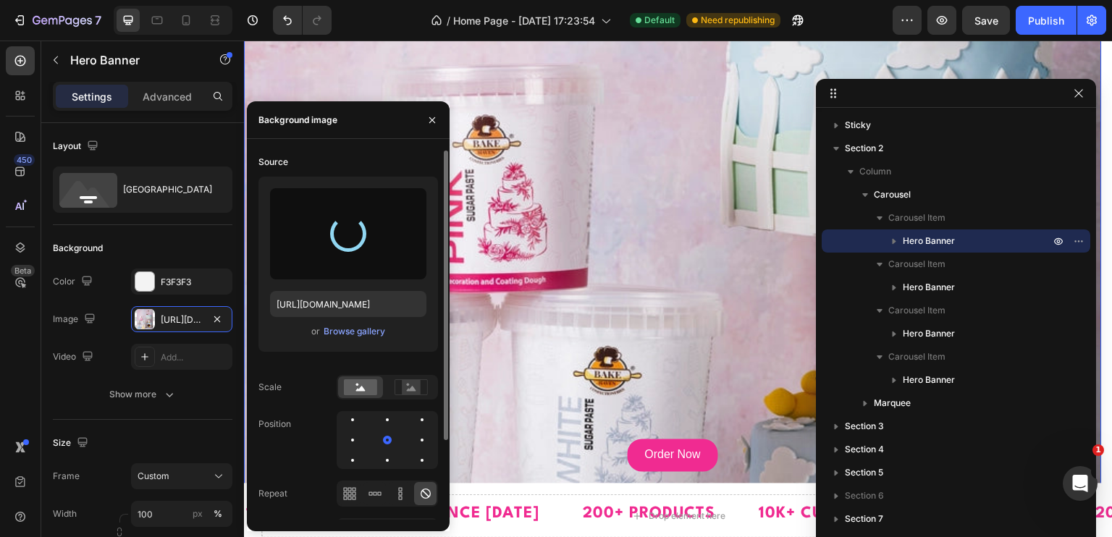
type input "[URL][DOMAIN_NAME]"
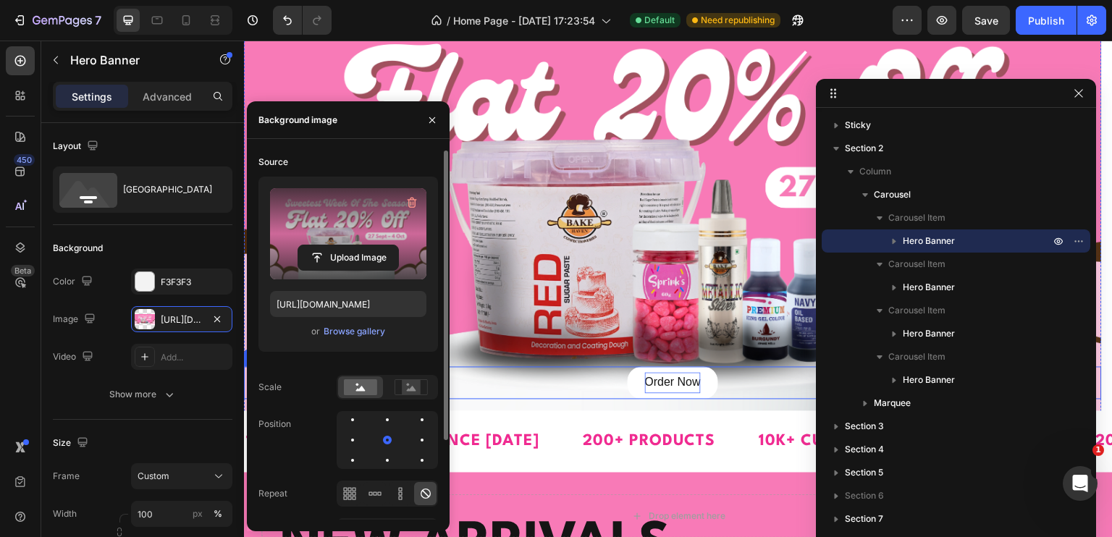
scroll to position [0, 0]
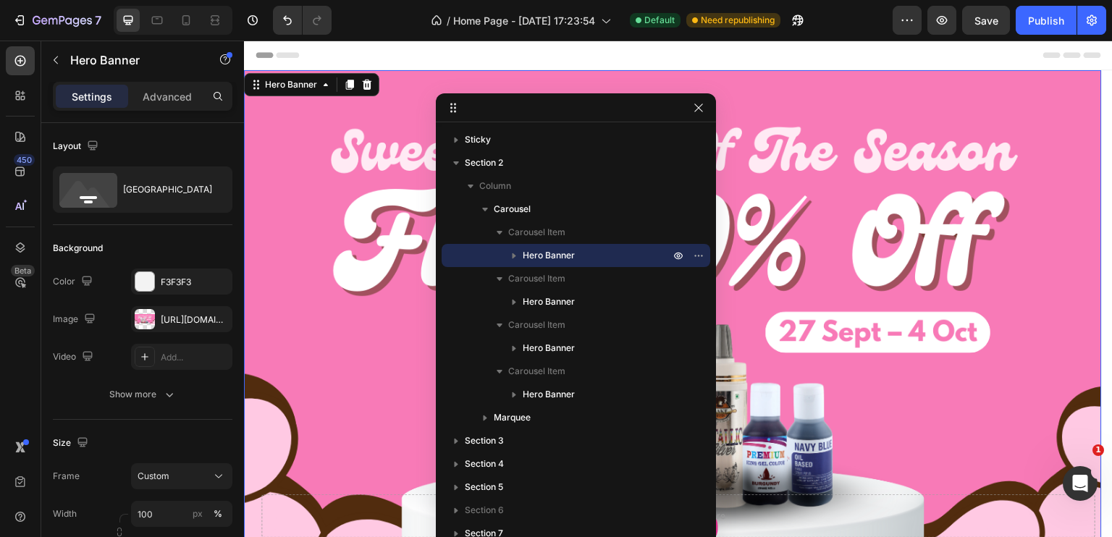
drag, startPoint x: 974, startPoint y: 98, endPoint x: 591, endPoint y: 112, distance: 383.2
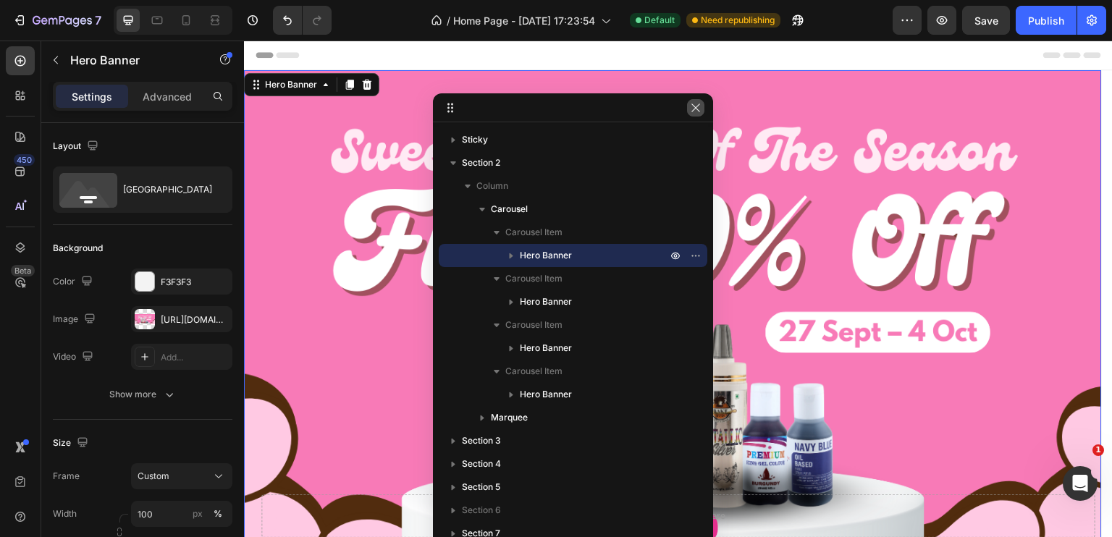
click at [692, 115] on button "button" at bounding box center [695, 107] width 17 height 17
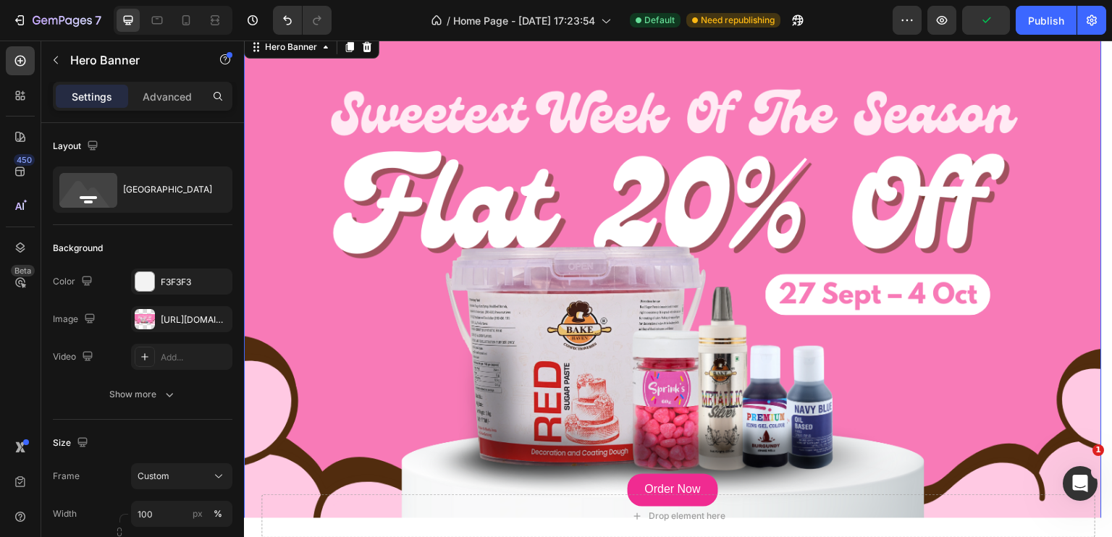
scroll to position [72, 0]
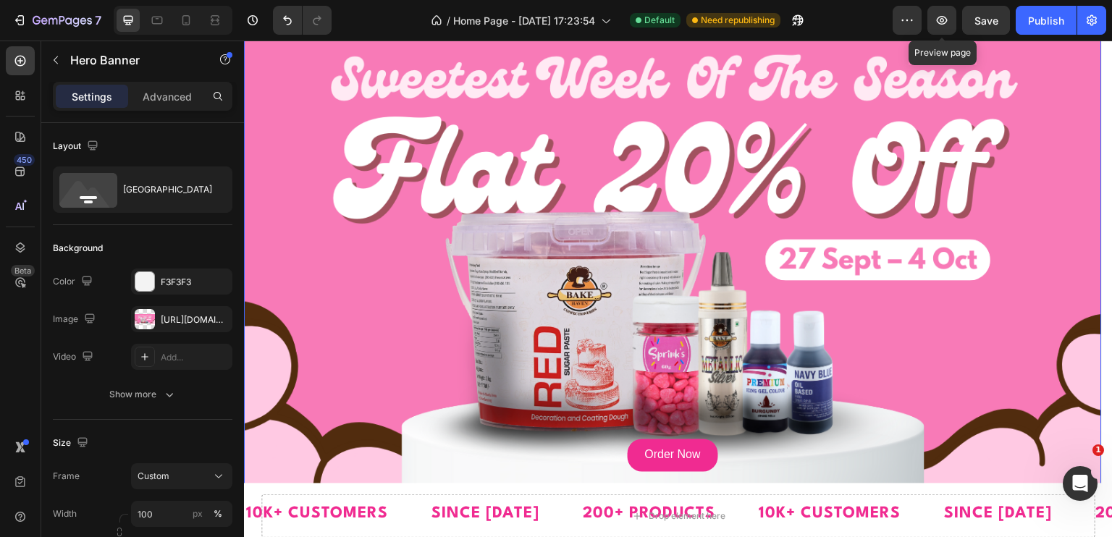
drag, startPoint x: 937, startPoint y: 17, endPoint x: 958, endPoint y: 20, distance: 21.2
click at [958, 20] on div "Preview Preview page Save Publish" at bounding box center [999, 20] width 214 height 29
click at [941, 22] on icon "button" at bounding box center [942, 20] width 4 height 4
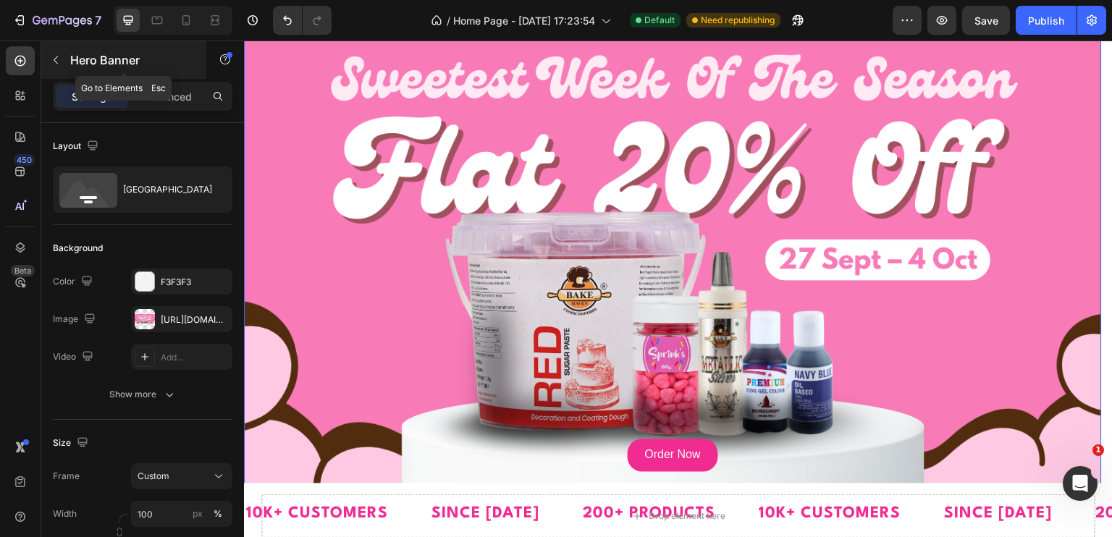
click at [59, 56] on icon "button" at bounding box center [56, 60] width 12 height 12
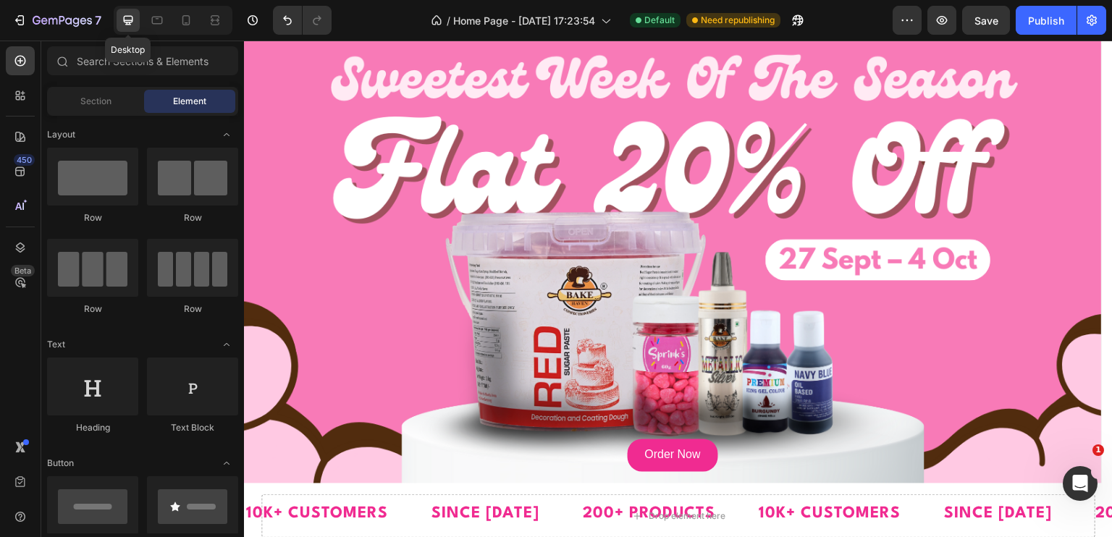
click at [124, 22] on icon at bounding box center [128, 20] width 9 height 9
click at [226, 23] on div at bounding box center [214, 20] width 23 height 23
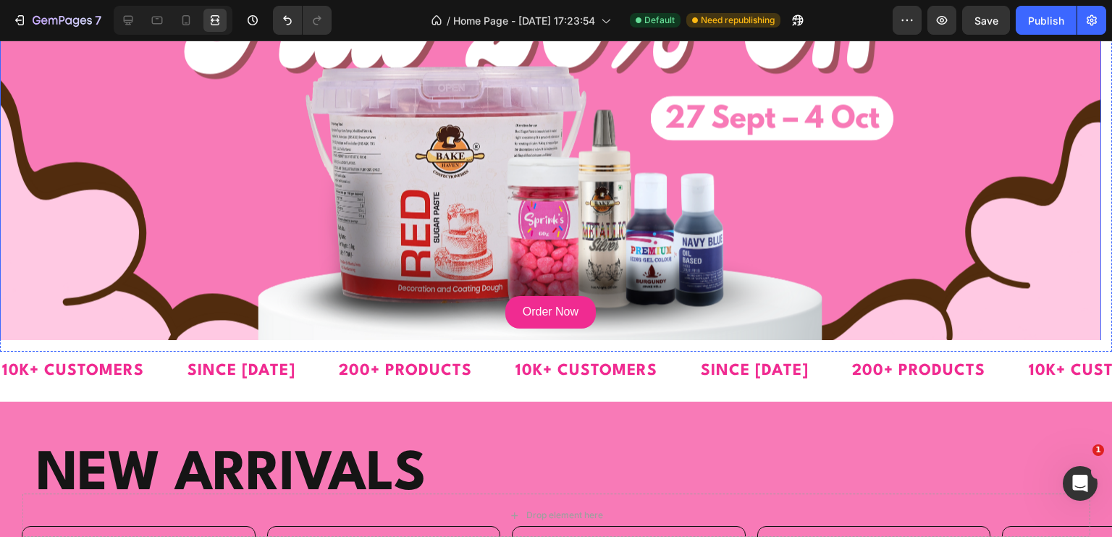
scroll to position [217, 0]
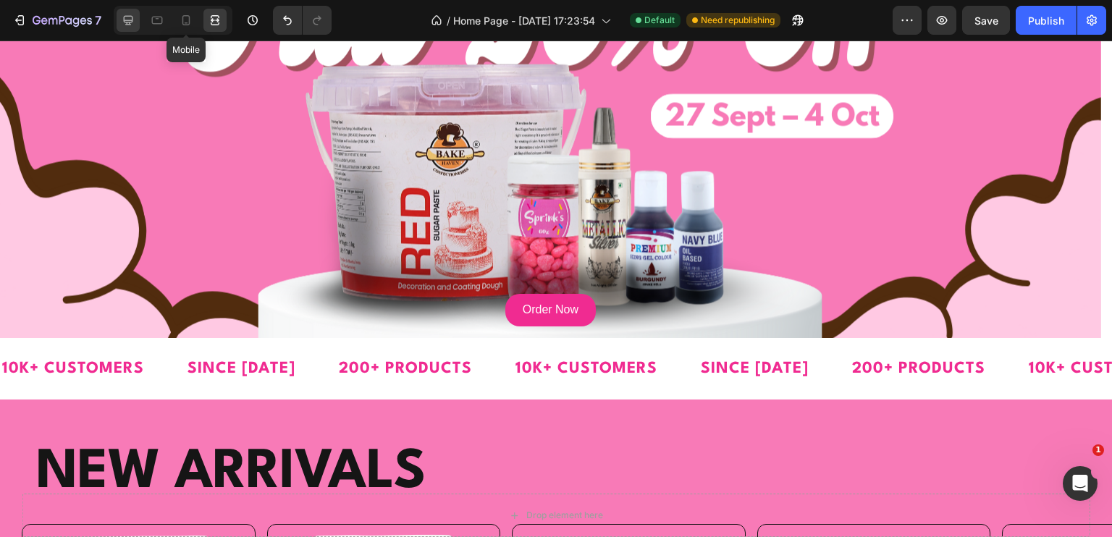
click at [133, 21] on icon at bounding box center [128, 20] width 14 height 14
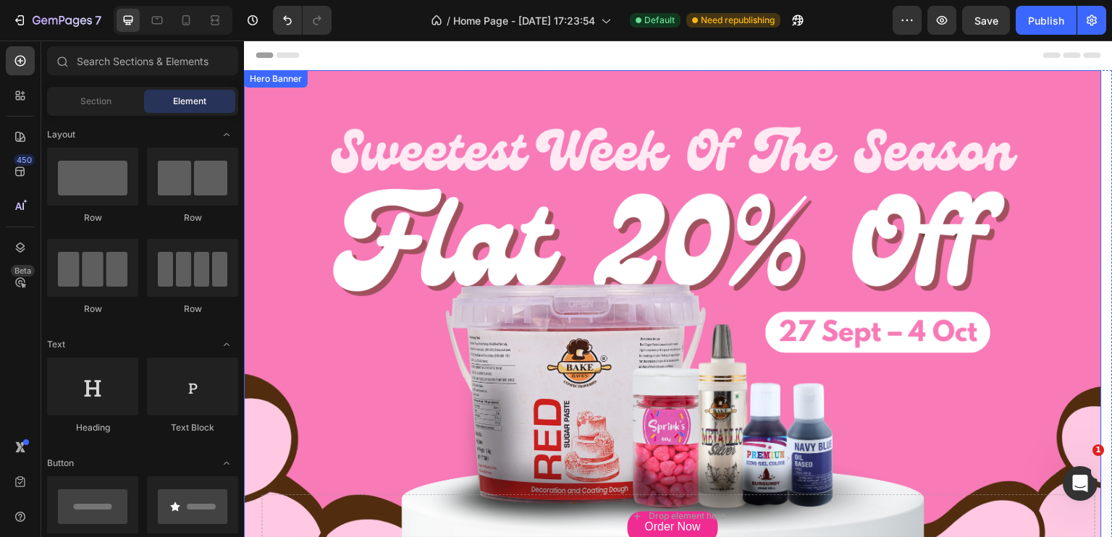
click at [523, 300] on div "Background Image" at bounding box center [673, 318] width 858 height 497
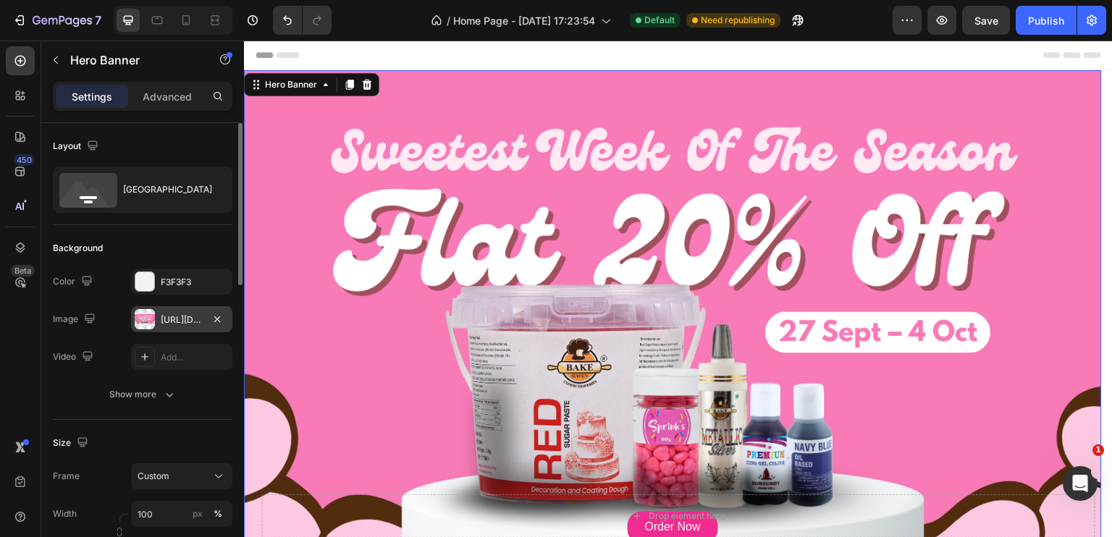
click at [159, 320] on div "[URL][DOMAIN_NAME]" at bounding box center [181, 319] width 101 height 26
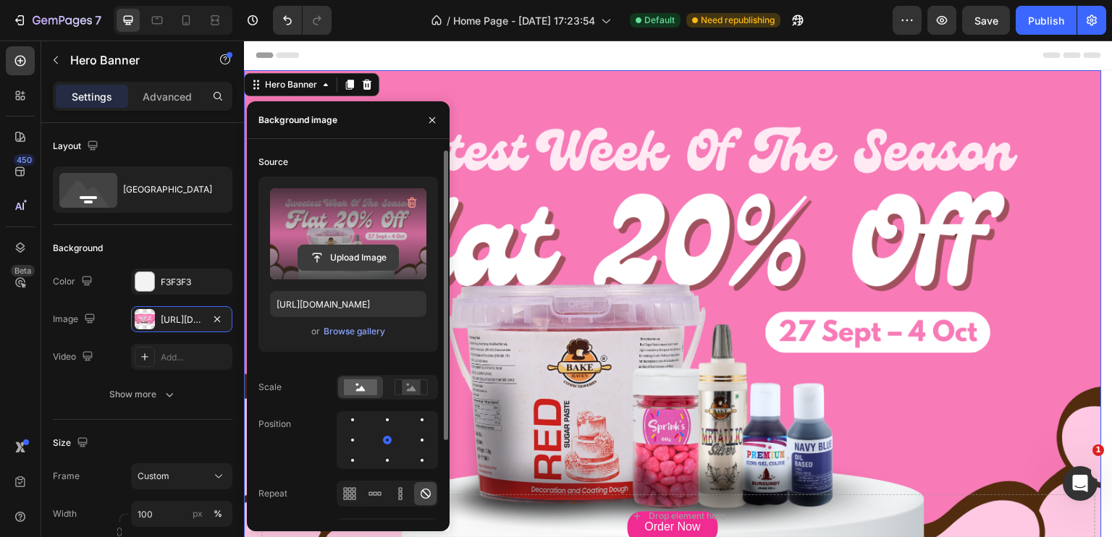
click at [382, 253] on input "file" at bounding box center [348, 257] width 100 height 25
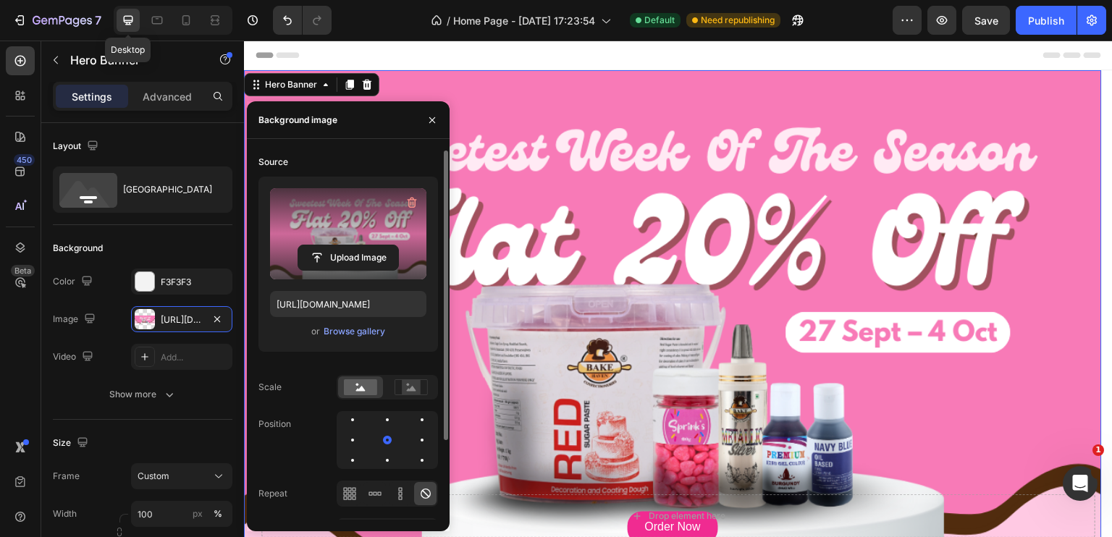
click at [134, 27] on icon at bounding box center [128, 20] width 14 height 14
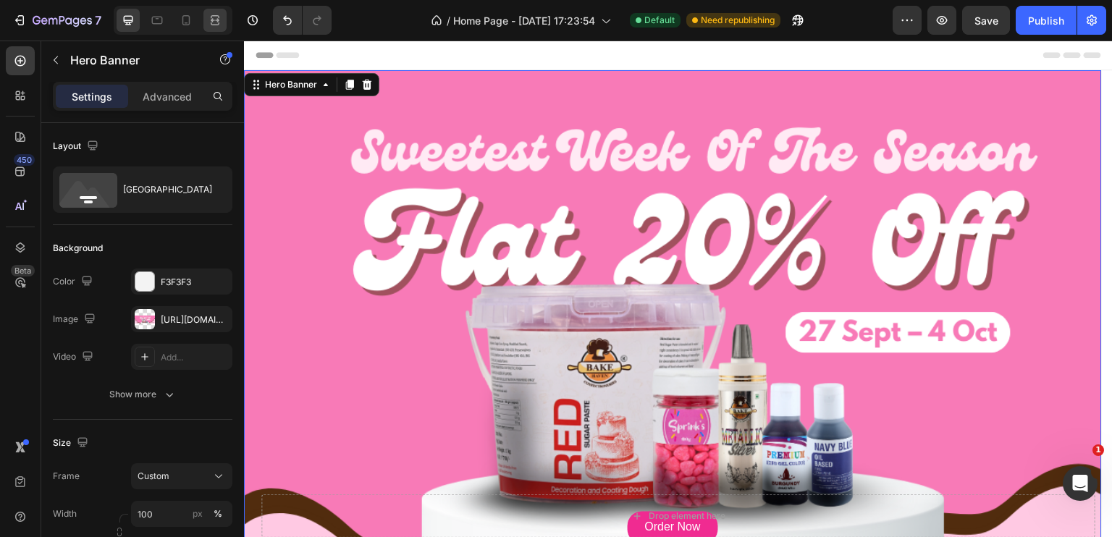
click at [212, 22] on icon at bounding box center [213, 20] width 4 height 4
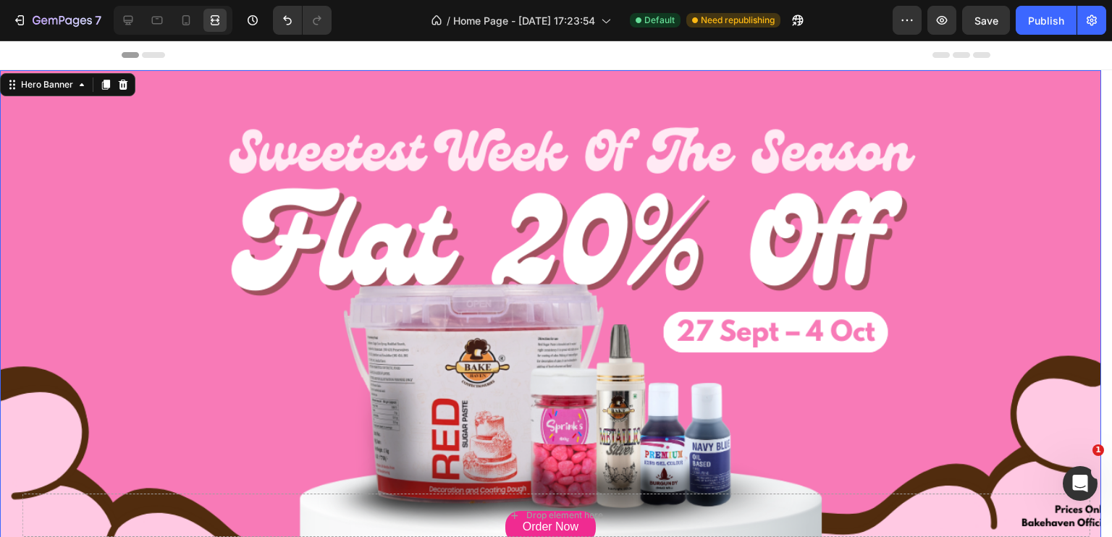
drag, startPoint x: 732, startPoint y: 314, endPoint x: 7, endPoint y: 284, distance: 725.2
click at [323, 305] on div "Background Image" at bounding box center [550, 318] width 1101 height 497
drag, startPoint x: 721, startPoint y: 335, endPoint x: 338, endPoint y: 316, distance: 383.4
click at [501, 330] on div "Background Image" at bounding box center [550, 318] width 1101 height 497
drag, startPoint x: 701, startPoint y: 392, endPoint x: 358, endPoint y: 381, distance: 342.5
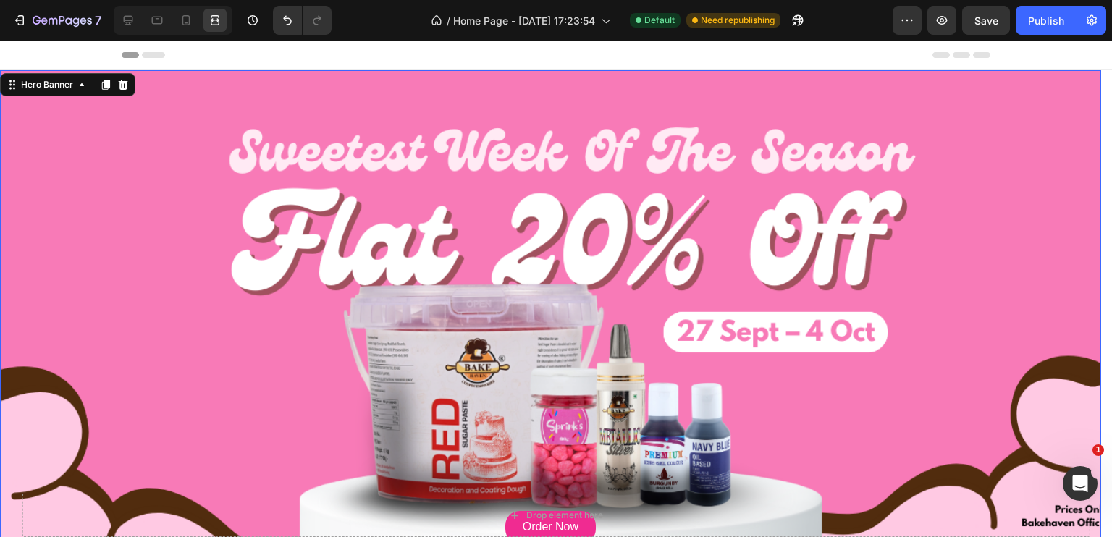
click at [434, 389] on div "Background Image" at bounding box center [550, 318] width 1101 height 497
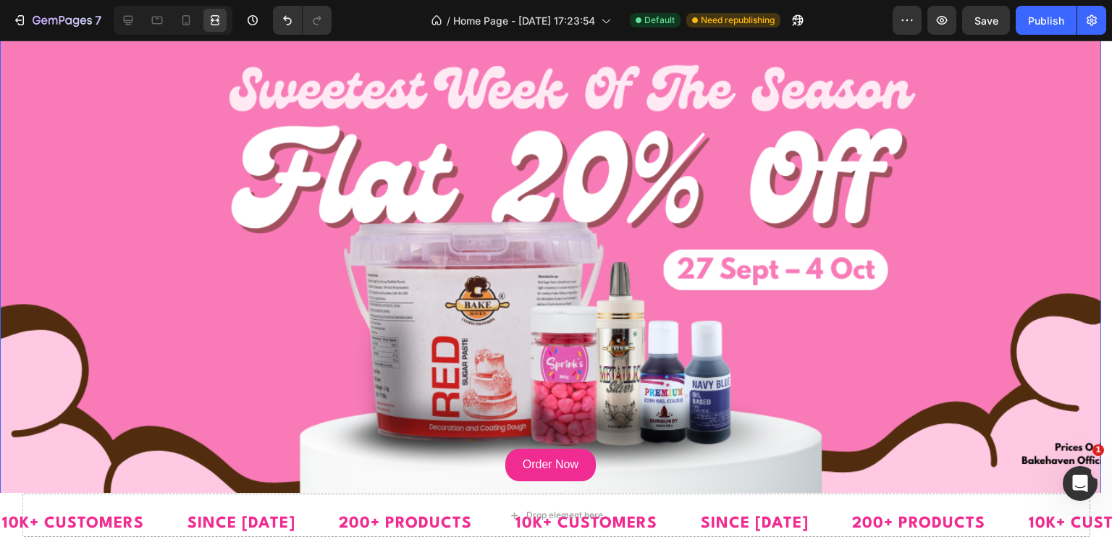
scroll to position [145, 0]
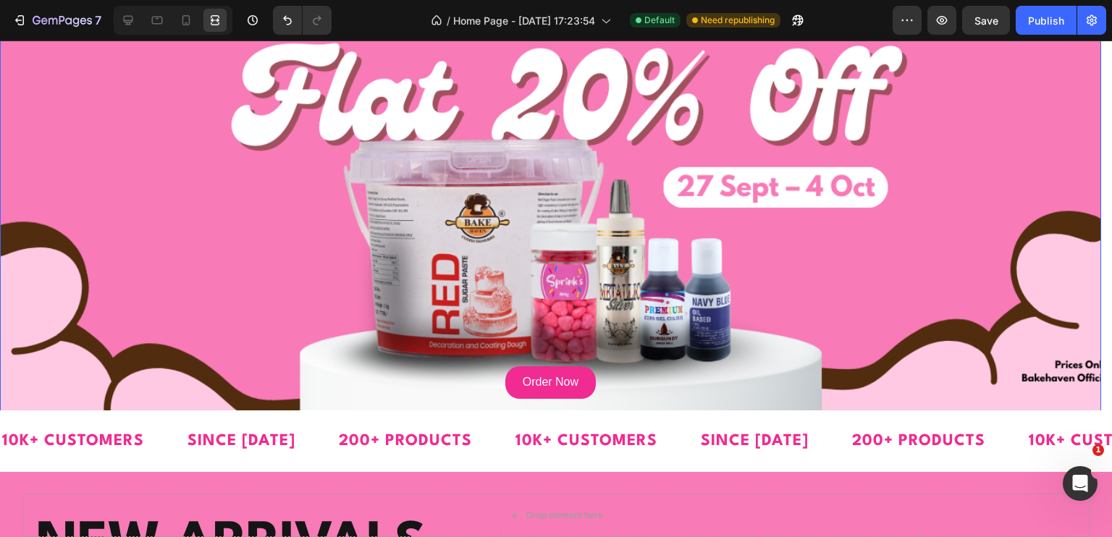
drag, startPoint x: 417, startPoint y: 168, endPoint x: 303, endPoint y: 164, distance: 113.7
click at [407, 169] on div "Background Image" at bounding box center [550, 173] width 1101 height 497
click at [135, 22] on icon at bounding box center [128, 20] width 14 height 14
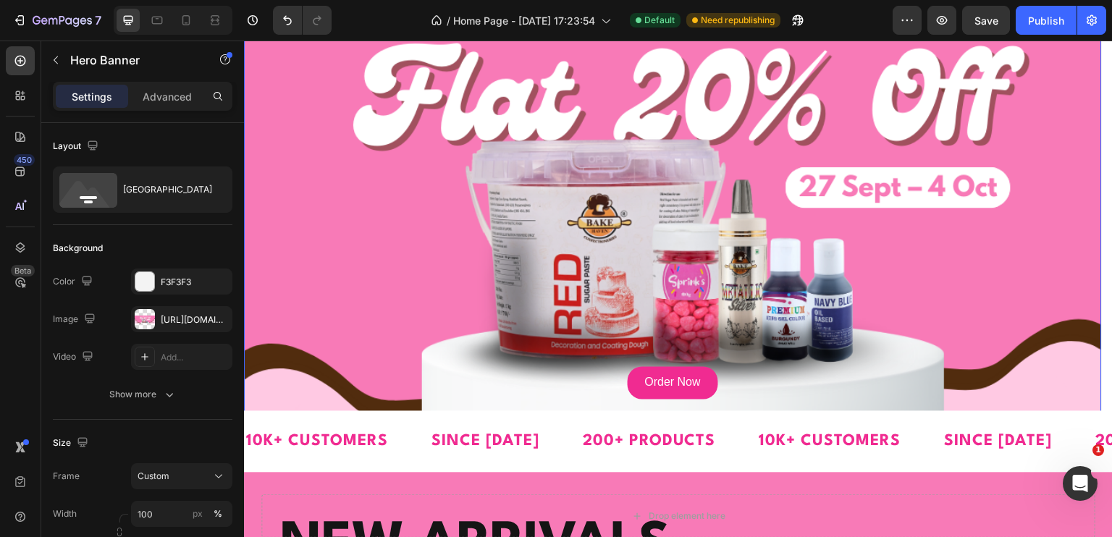
click at [610, 221] on div "Background Image" at bounding box center [673, 173] width 858 height 497
click at [554, 208] on div "Background Image" at bounding box center [673, 173] width 858 height 497
click at [151, 325] on div at bounding box center [145, 319] width 20 height 20
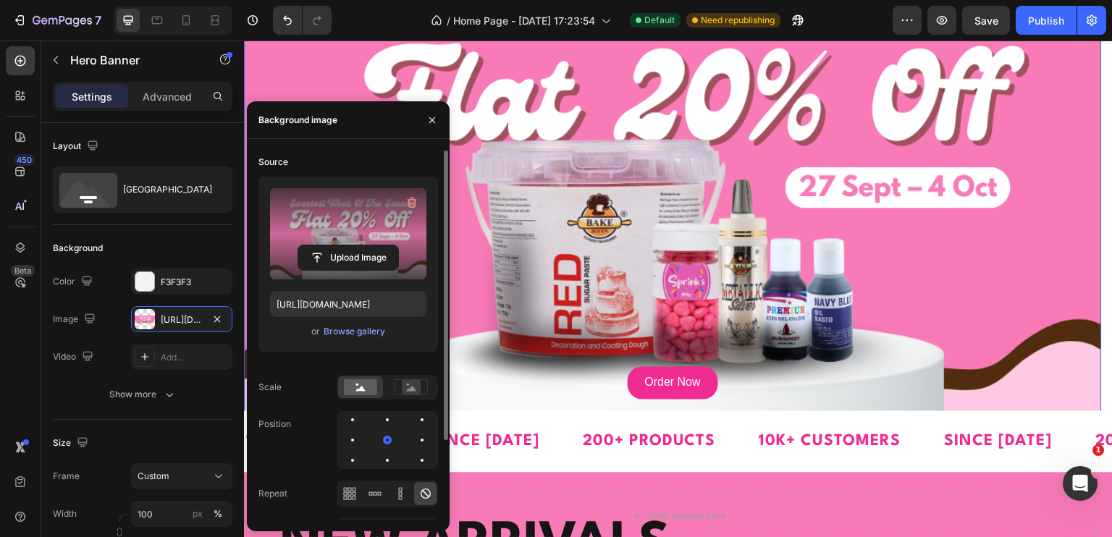
click at [364, 242] on label at bounding box center [348, 233] width 156 height 91
click at [364, 245] on input "file" at bounding box center [348, 257] width 100 height 25
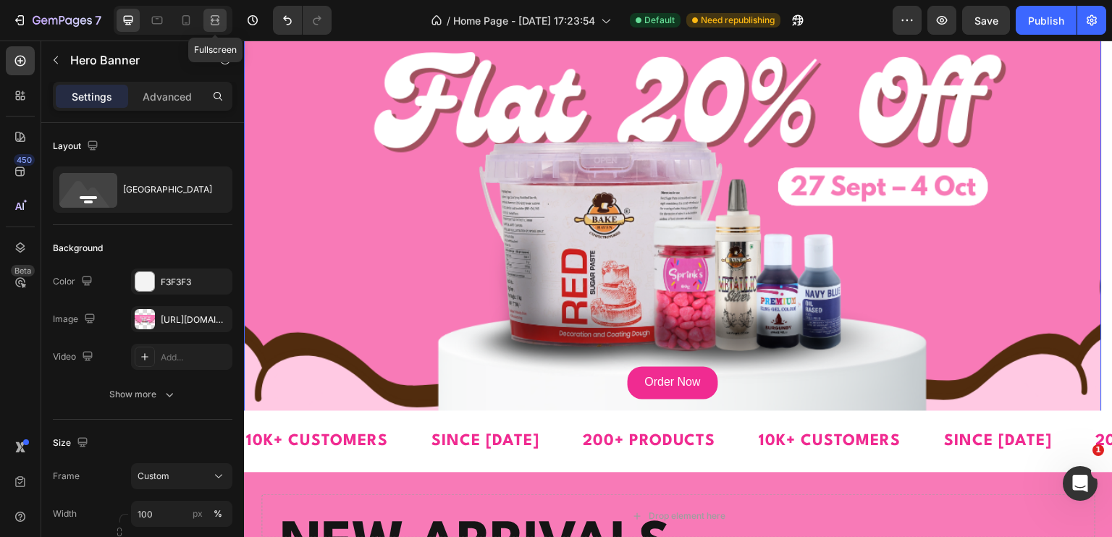
click at [221, 22] on icon at bounding box center [215, 20] width 14 height 14
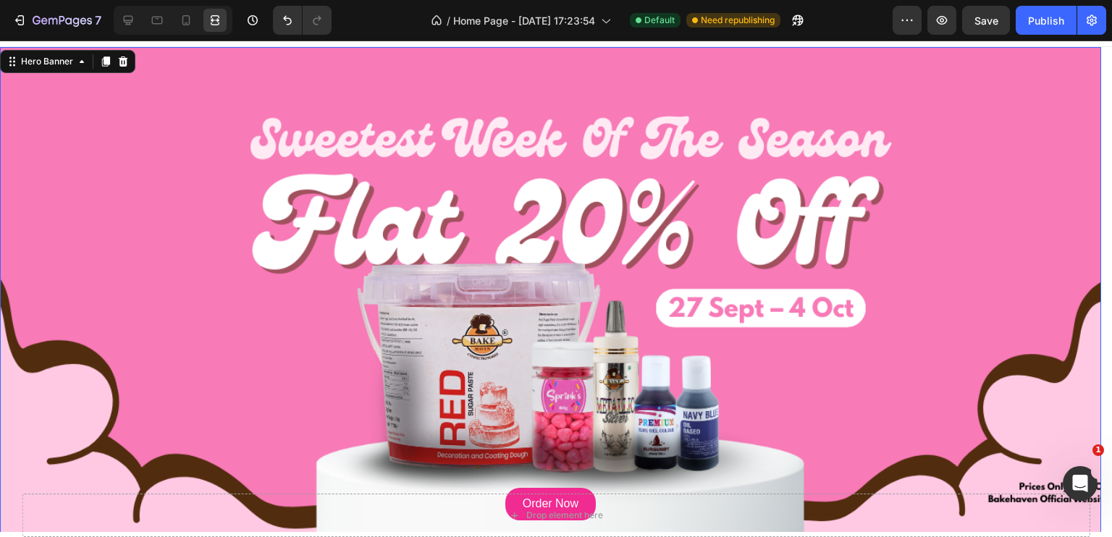
scroll to position [72, 0]
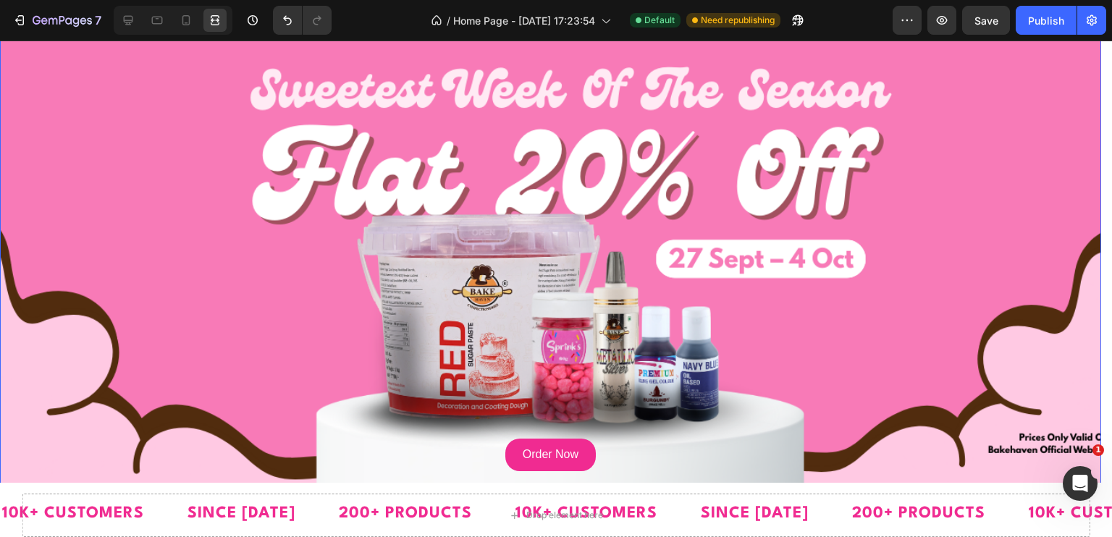
click at [588, 186] on div "Background Image" at bounding box center [550, 246] width 1101 height 497
click at [127, 11] on div at bounding box center [128, 20] width 23 height 23
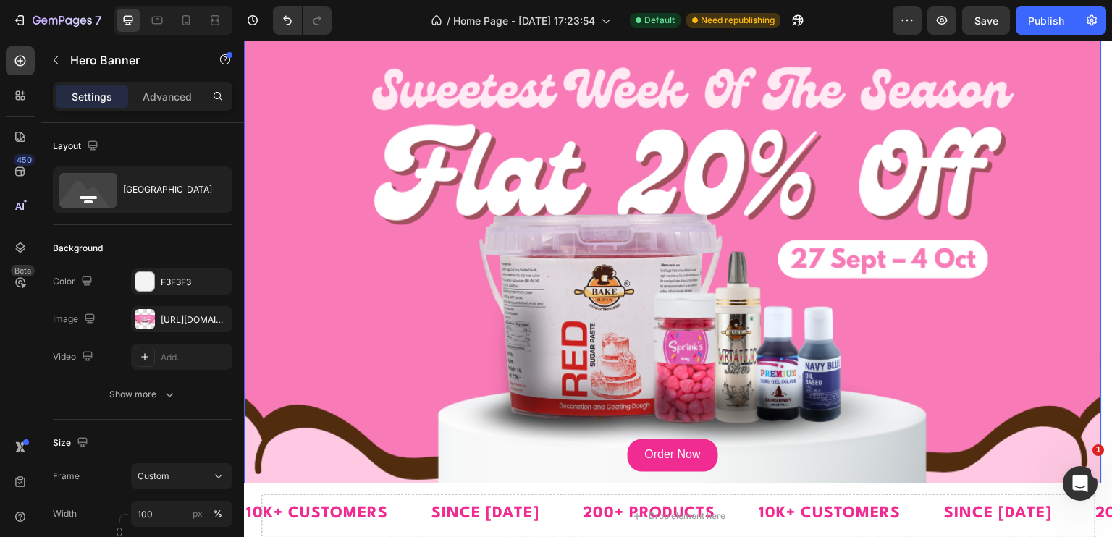
click at [523, 247] on div "Background Image" at bounding box center [673, 246] width 858 height 497
click at [140, 311] on div at bounding box center [145, 319] width 20 height 20
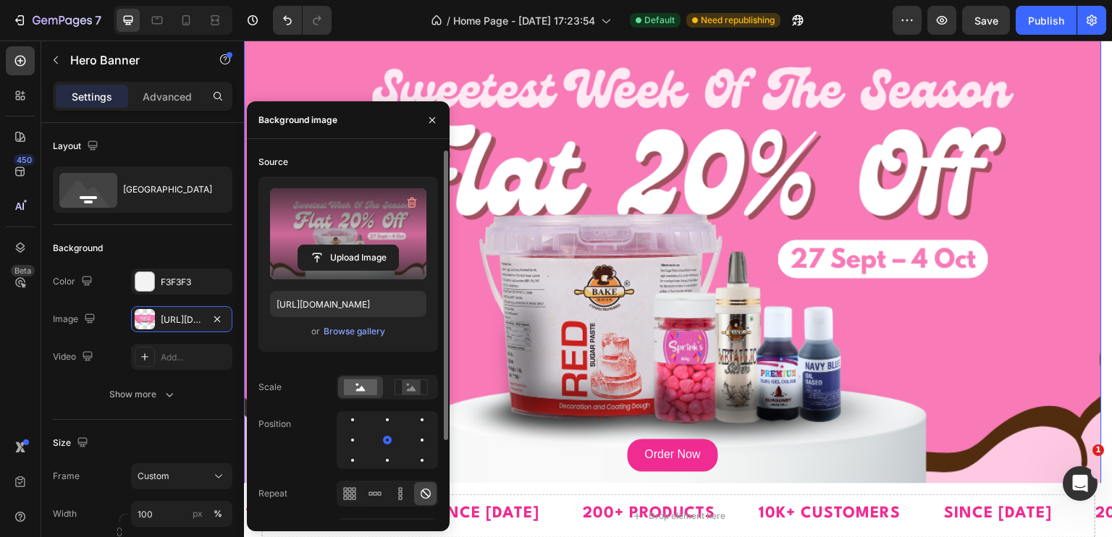
click at [313, 211] on label at bounding box center [348, 233] width 156 height 91
click at [313, 245] on input "file" at bounding box center [348, 257] width 100 height 25
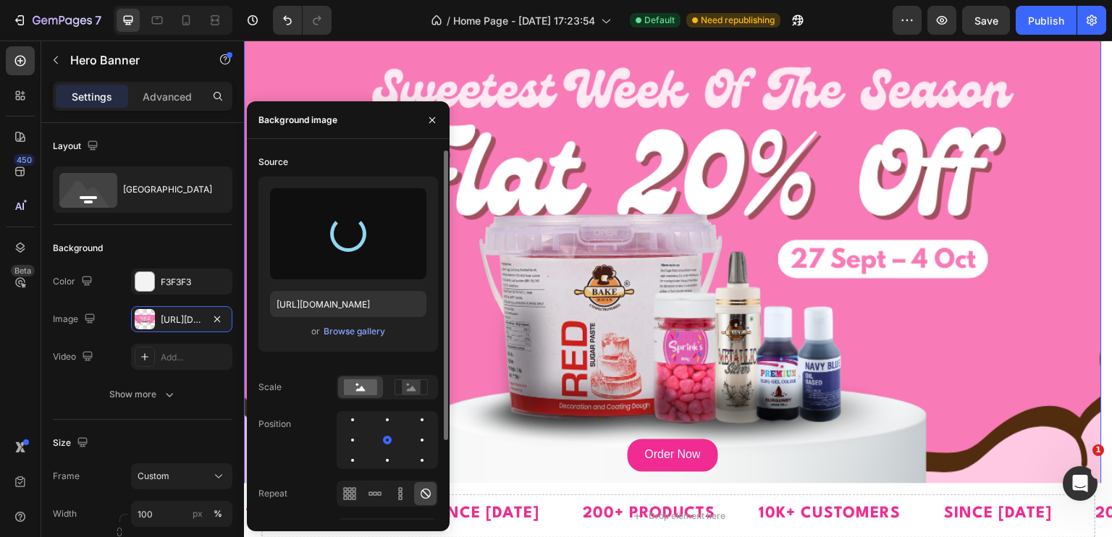
type input "[URL][DOMAIN_NAME]"
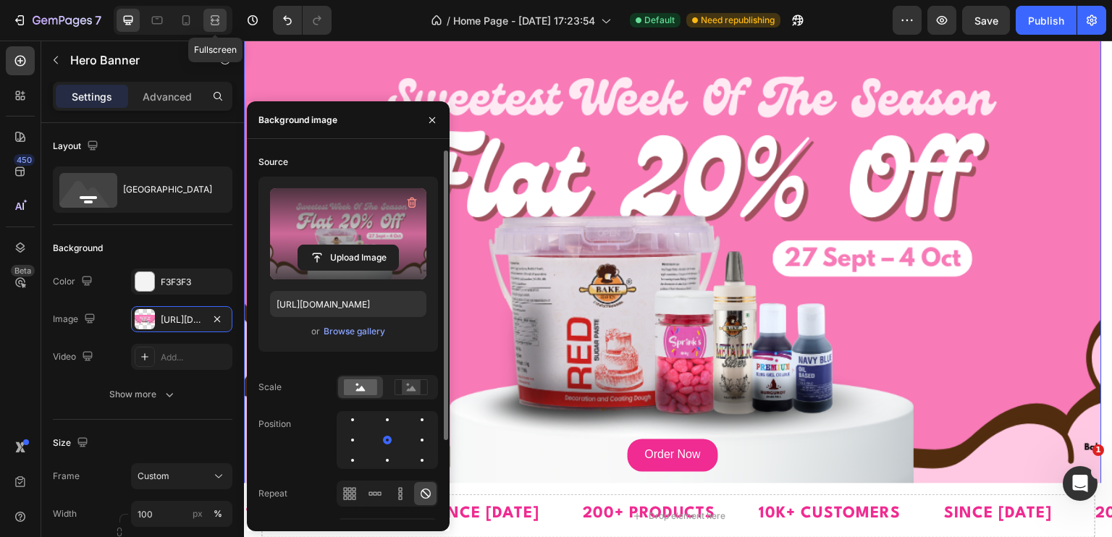
click at [221, 21] on icon at bounding box center [215, 20] width 14 height 14
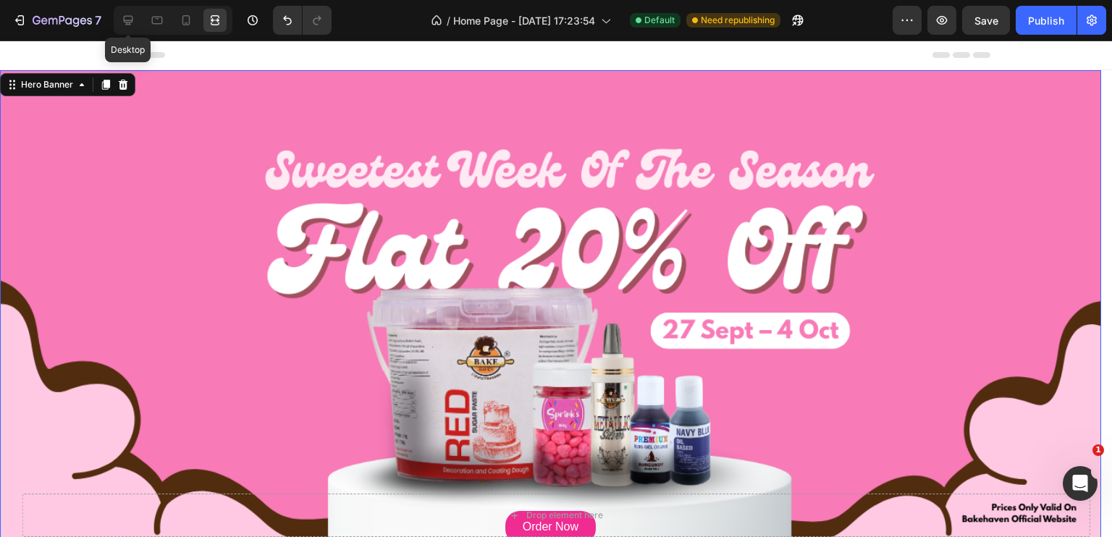
drag, startPoint x: 130, startPoint y: 20, endPoint x: 141, endPoint y: 41, distance: 24.3
click at [130, 20] on icon at bounding box center [128, 20] width 14 height 14
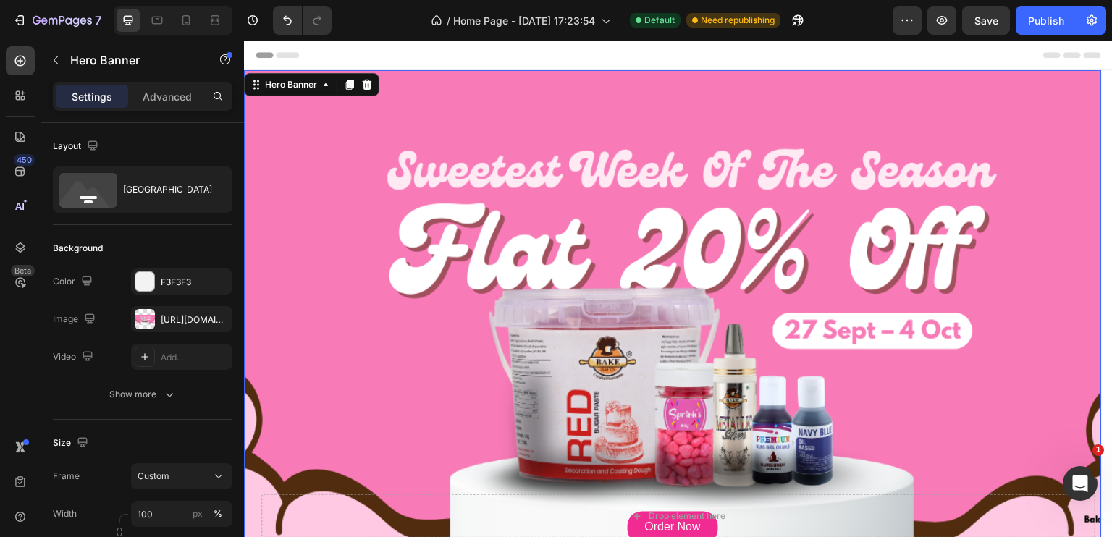
click at [636, 318] on div "Background Image" at bounding box center [673, 318] width 858 height 497
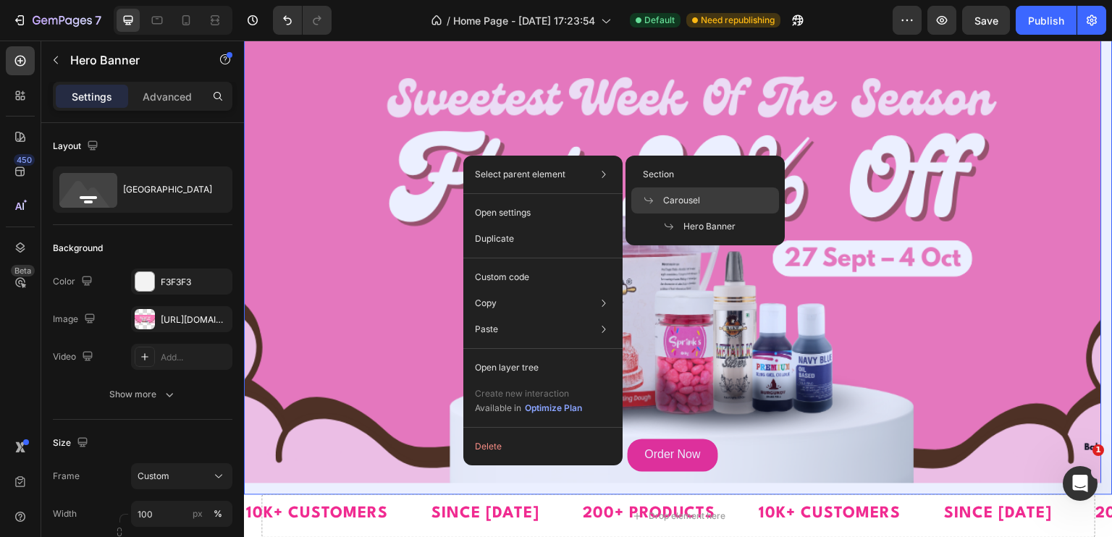
click at [678, 193] on div "Carousel" at bounding box center [705, 200] width 148 height 26
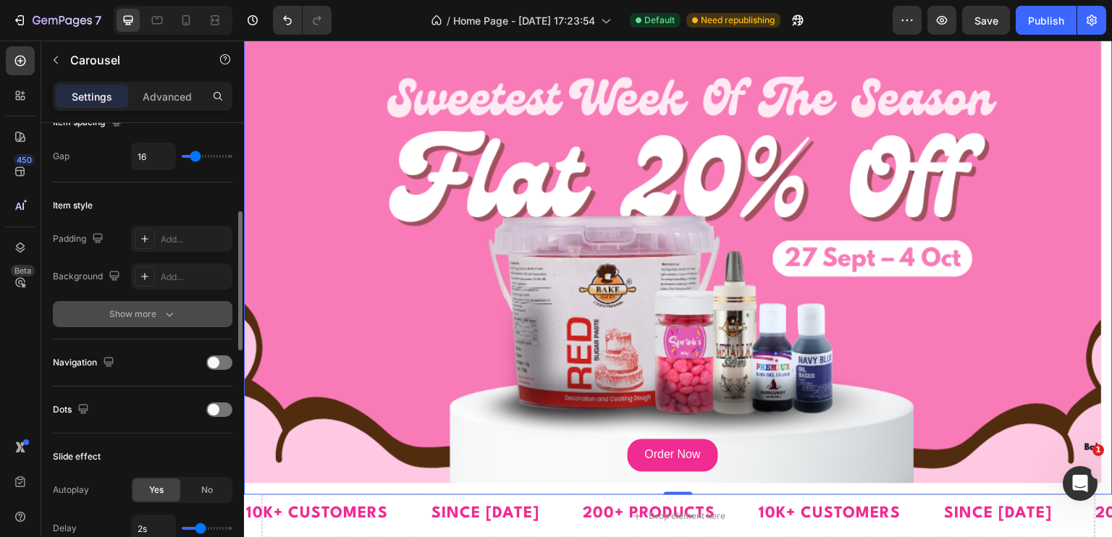
scroll to position [145, 0]
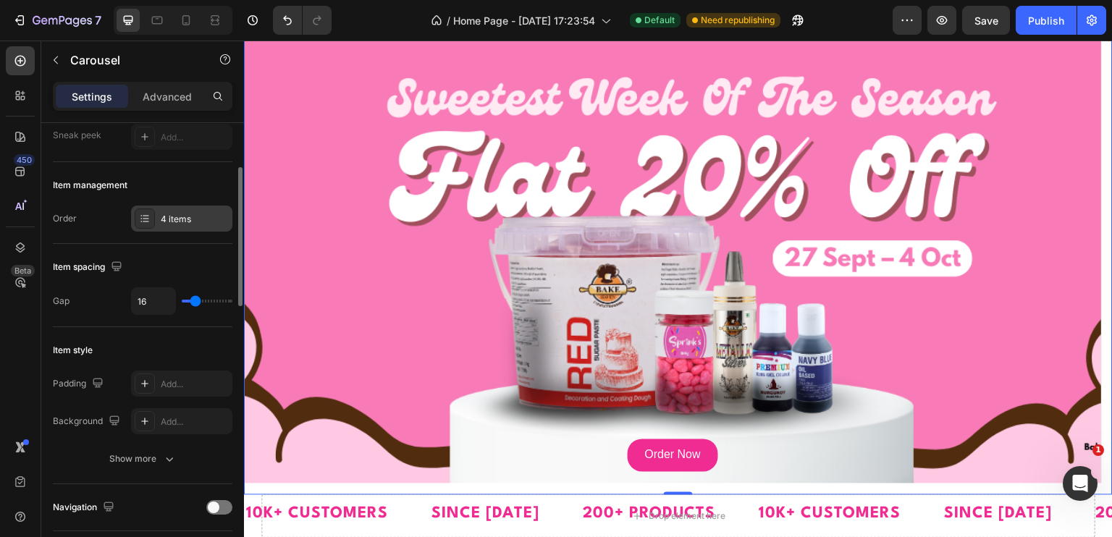
click at [180, 229] on div "4 items" at bounding box center [181, 219] width 101 height 26
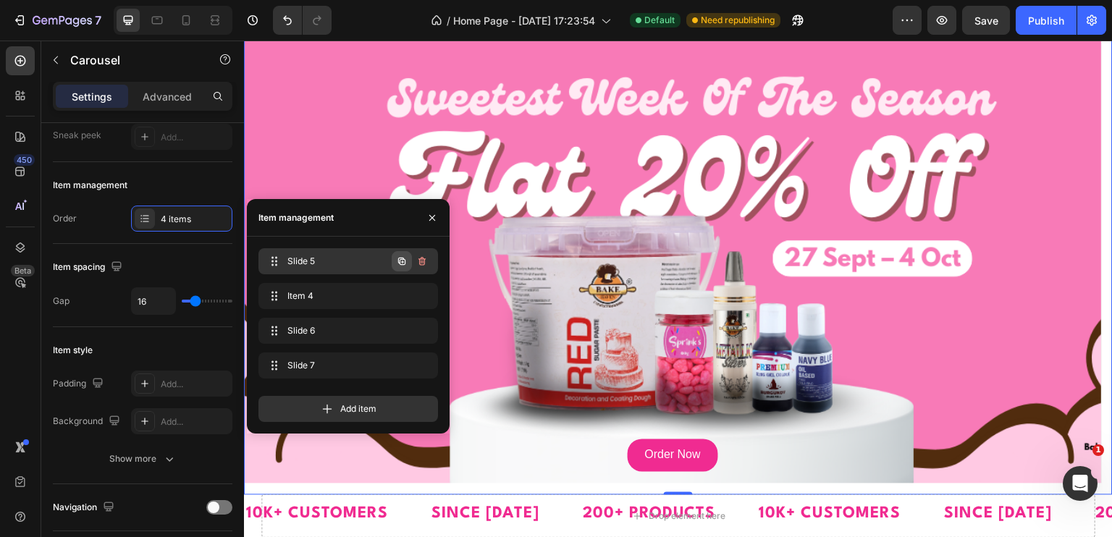
click at [398, 262] on icon "button" at bounding box center [401, 261] width 7 height 7
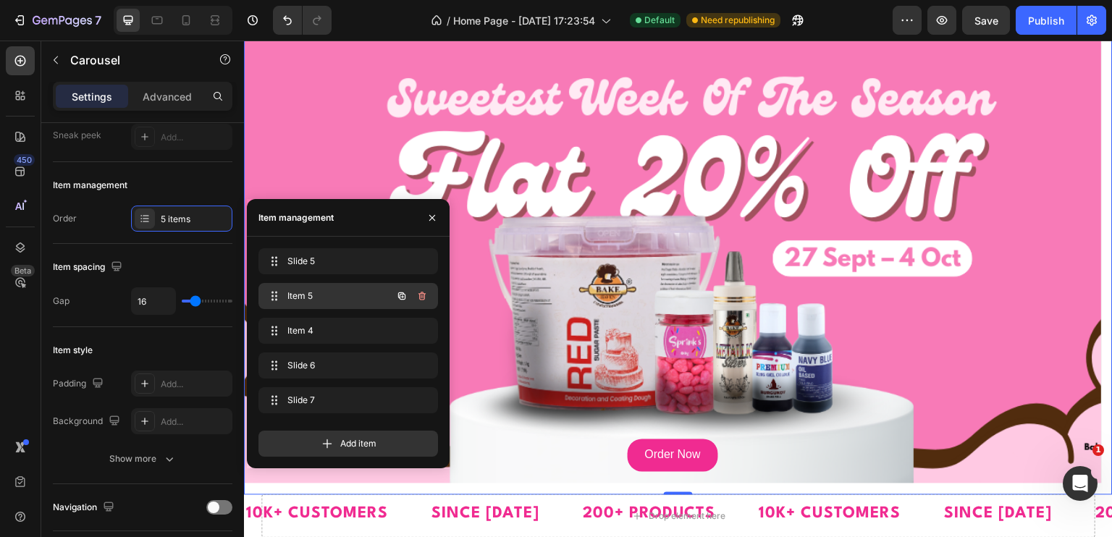
click at [331, 303] on div "Item 5 Item 5" at bounding box center [327, 296] width 127 height 20
click at [685, 218] on div "Background Image" at bounding box center [673, 246] width 858 height 497
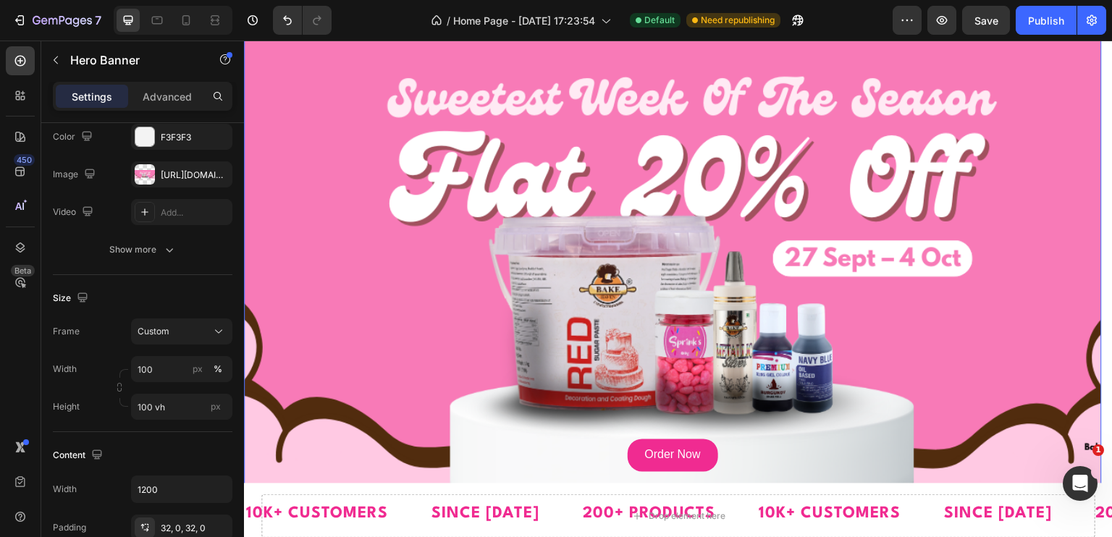
scroll to position [0, 0]
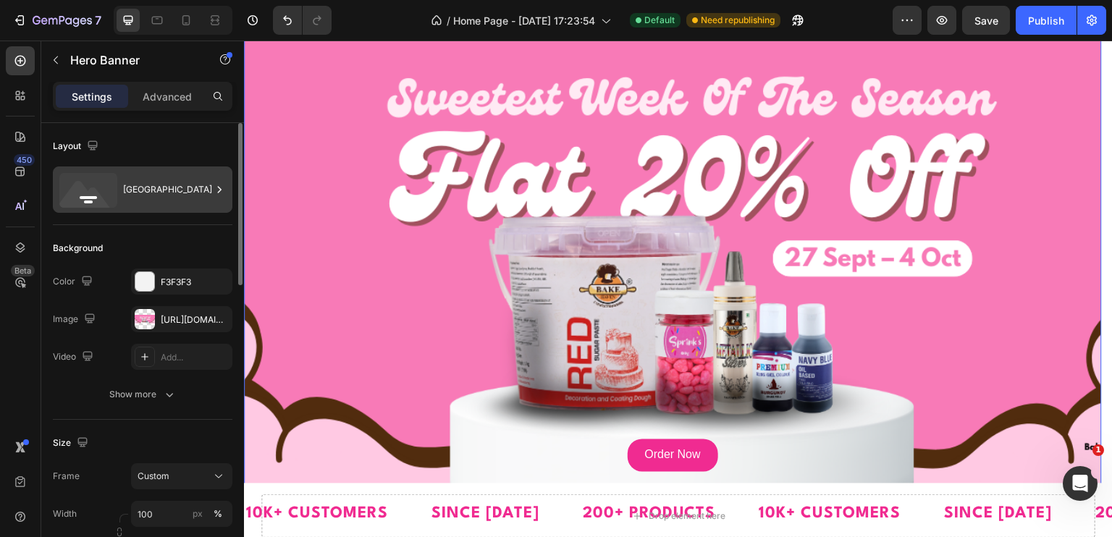
click at [146, 190] on div "[GEOGRAPHIC_DATA]" at bounding box center [167, 189] width 88 height 33
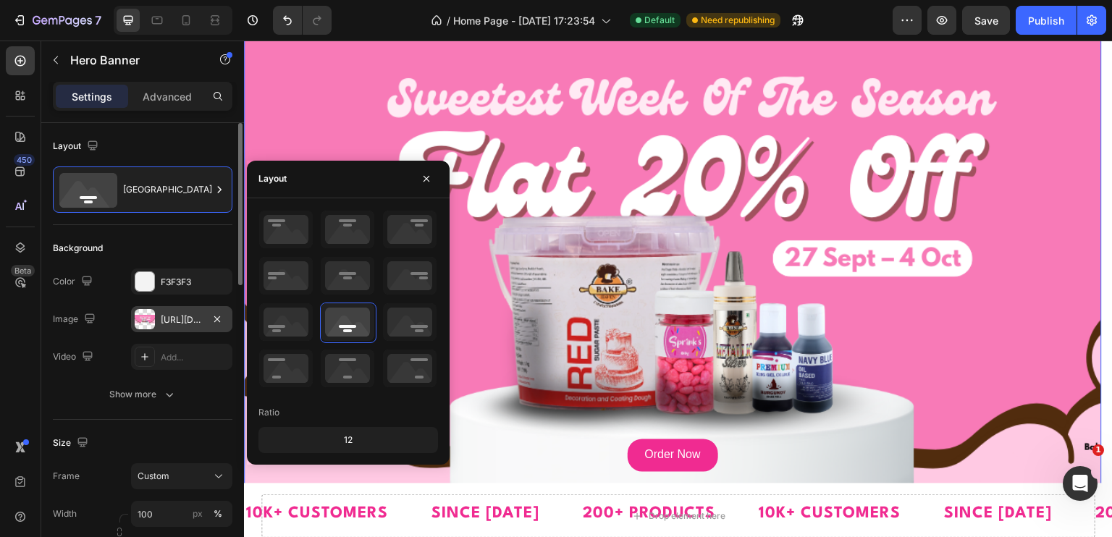
click at [161, 318] on div "[URL][DOMAIN_NAME]" at bounding box center [182, 319] width 42 height 13
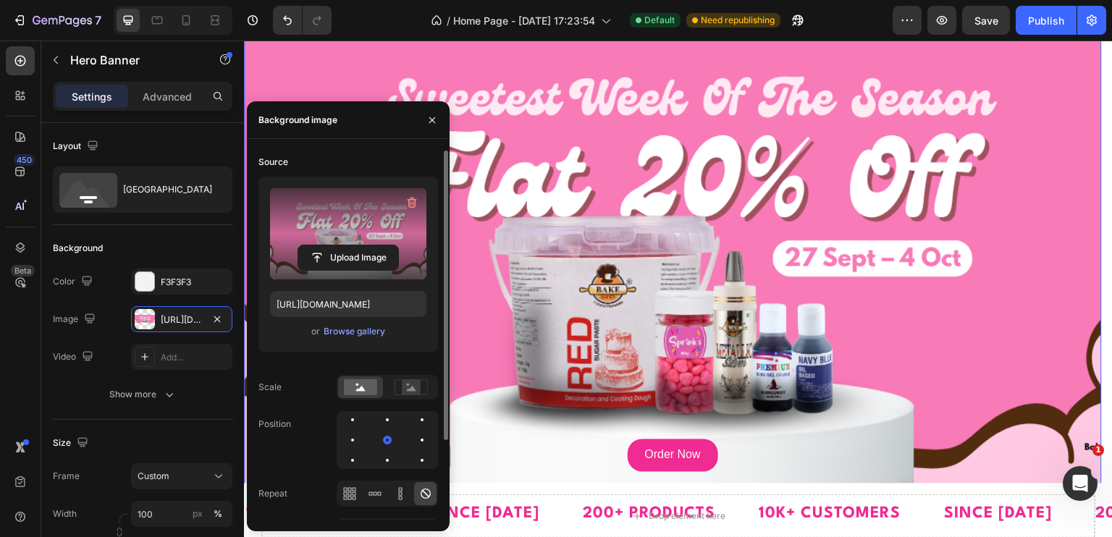
click at [349, 219] on label at bounding box center [348, 233] width 156 height 91
click at [349, 245] on input "file" at bounding box center [348, 257] width 100 height 25
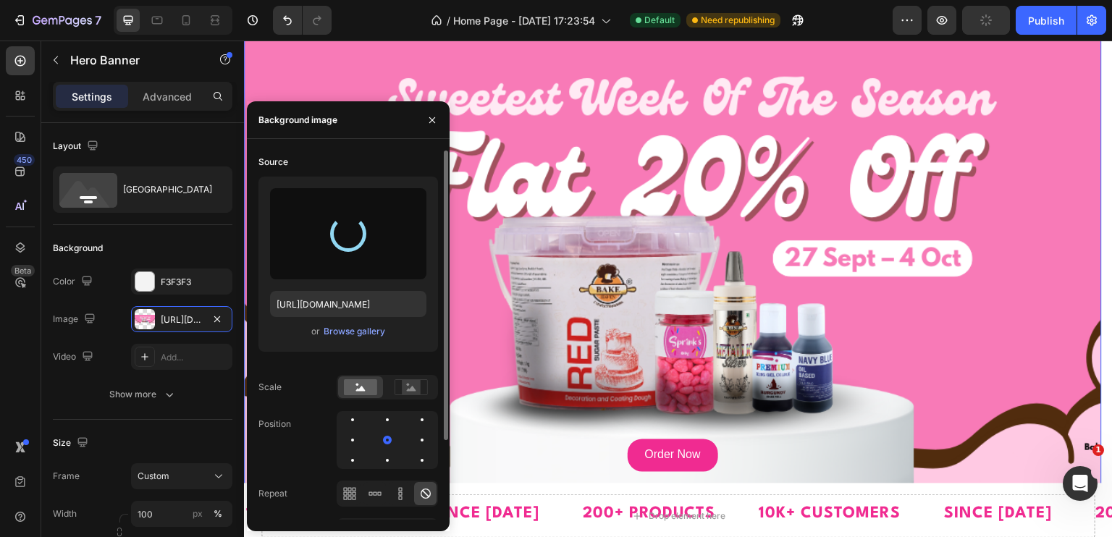
type input "[URL][DOMAIN_NAME]"
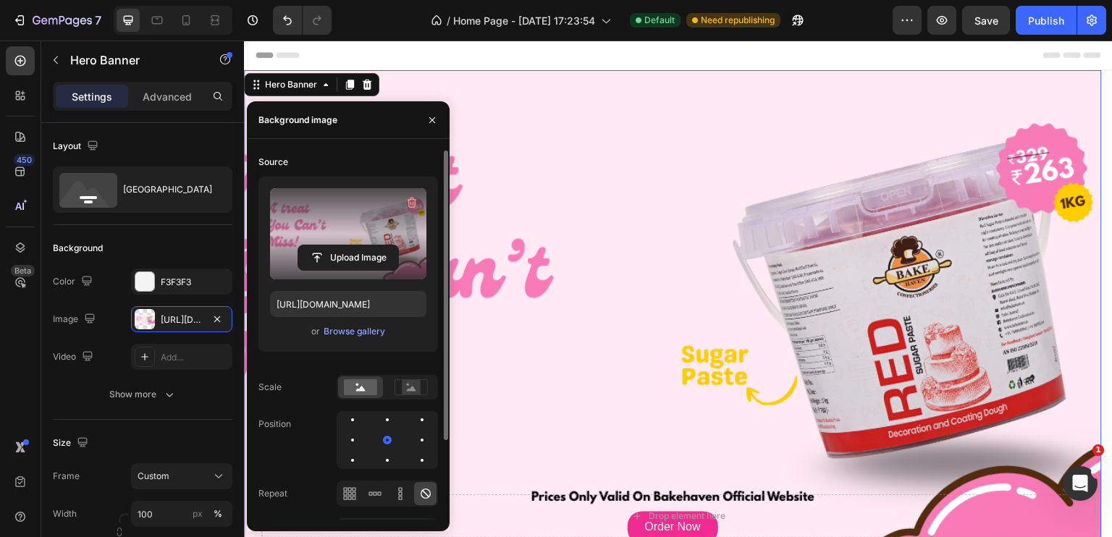
scroll to position [75, 0]
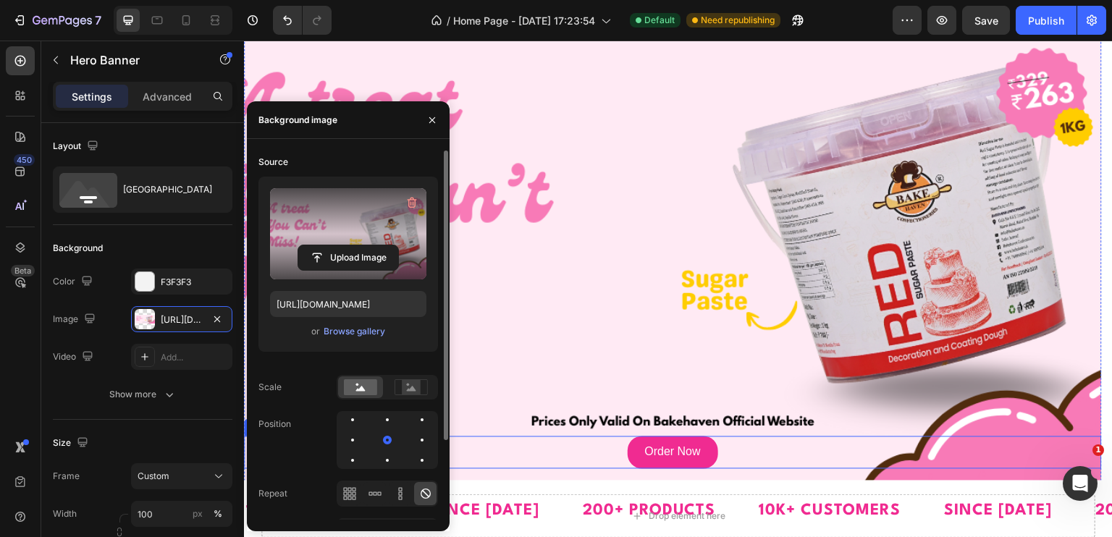
click at [741, 436] on div "Order Now Button" at bounding box center [673, 452] width 858 height 33
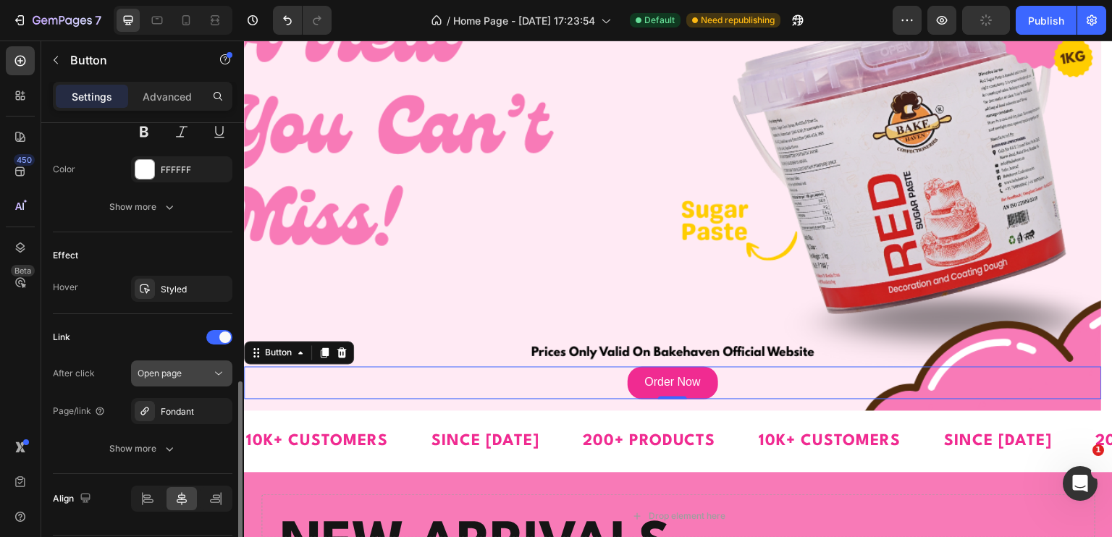
scroll to position [693, 0]
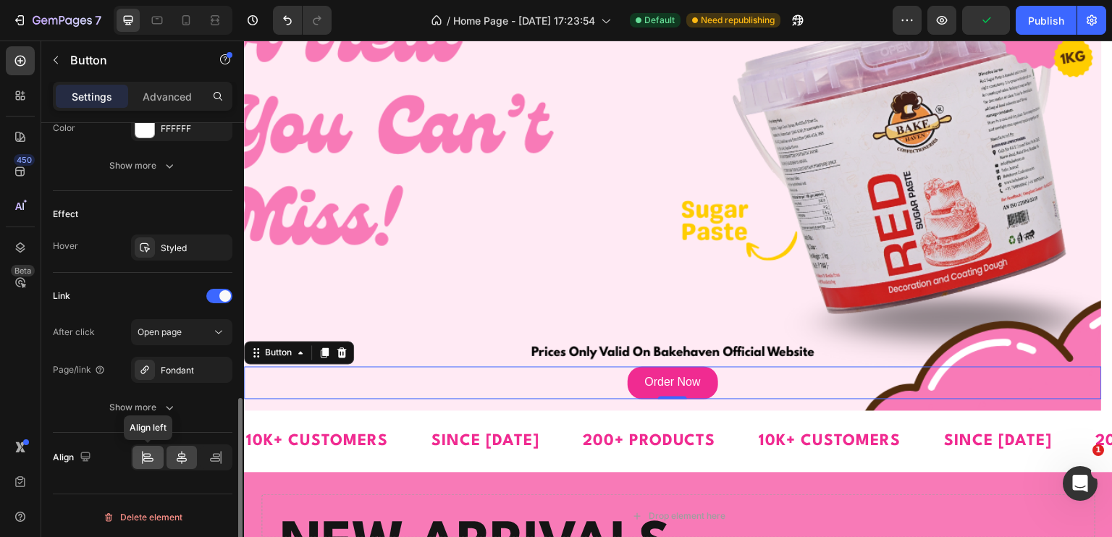
click at [145, 454] on icon at bounding box center [146, 455] width 7 height 4
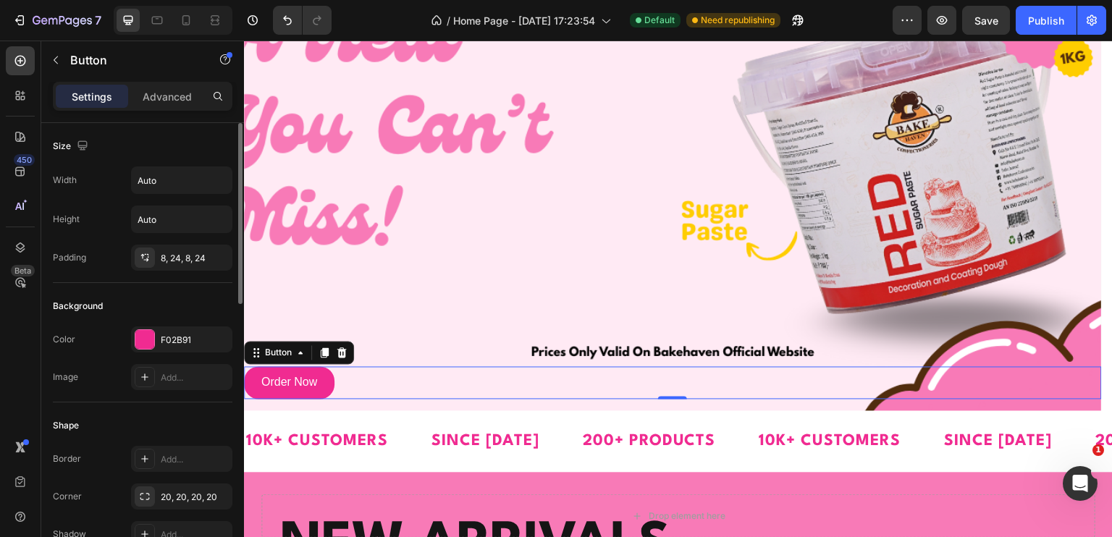
scroll to position [0, 0]
click at [159, 232] on div "Width Auto Height Auto Padding 8, 24, 8, 24" at bounding box center [143, 218] width 180 height 104
click at [162, 245] on div "8, 24, 8, 24" at bounding box center [181, 258] width 101 height 26
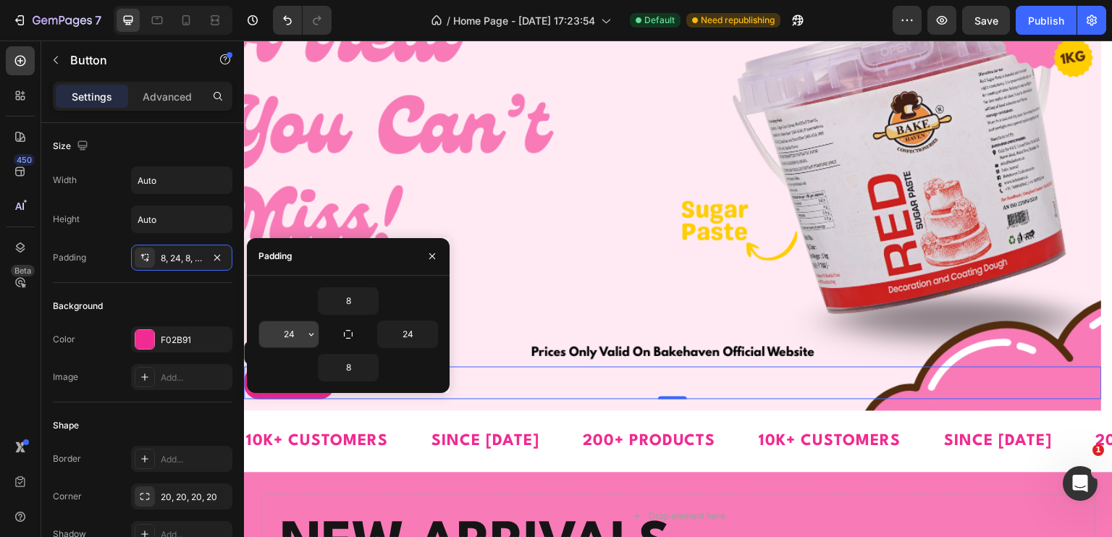
click at [292, 332] on input "24" at bounding box center [288, 334] width 59 height 26
type input "38"
click at [161, 104] on p "Advanced" at bounding box center [167, 96] width 49 height 15
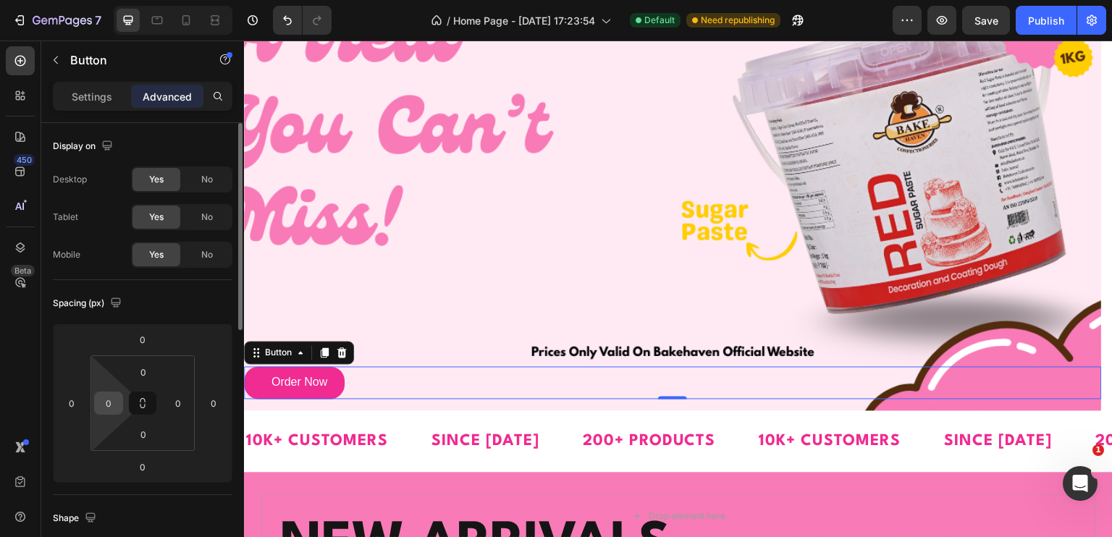
click at [121, 400] on div "0" at bounding box center [108, 403] width 29 height 23
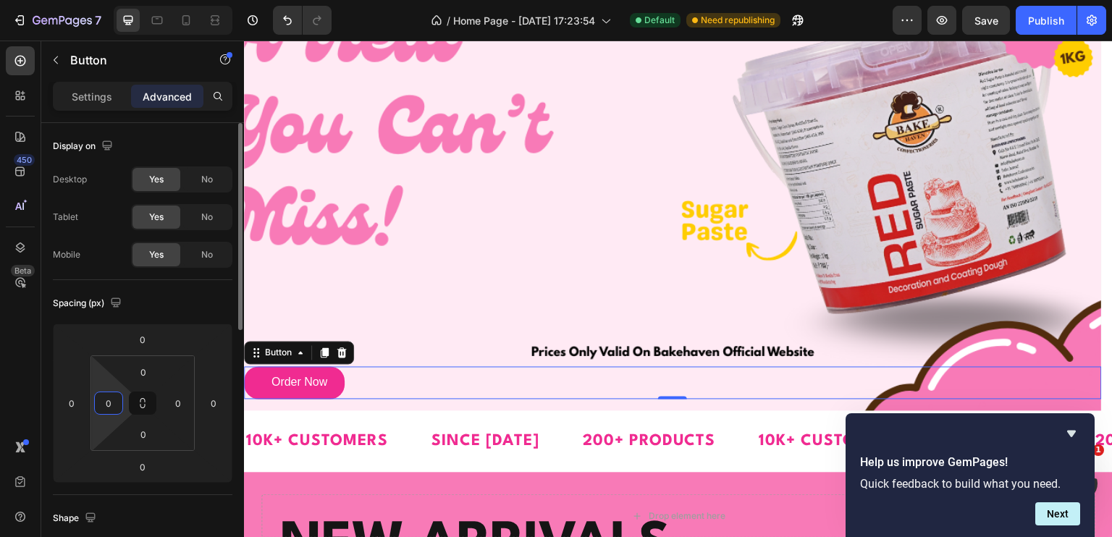
click at [105, 397] on input "0" at bounding box center [109, 403] width 22 height 22
drag, startPoint x: 107, startPoint y: 383, endPoint x: 108, endPoint y: 368, distance: 14.5
click at [108, 0] on html "7 / Home Page - [DATE] 17:23:54 Default Need republishing Preview Save Publish …" at bounding box center [556, 0] width 1112 height 0
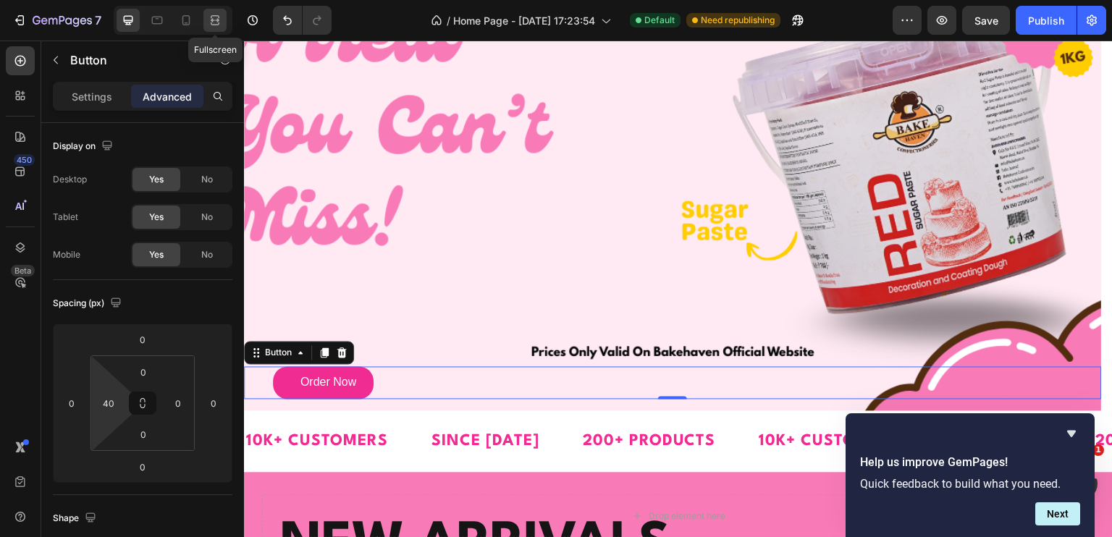
click at [224, 12] on div at bounding box center [214, 20] width 23 height 23
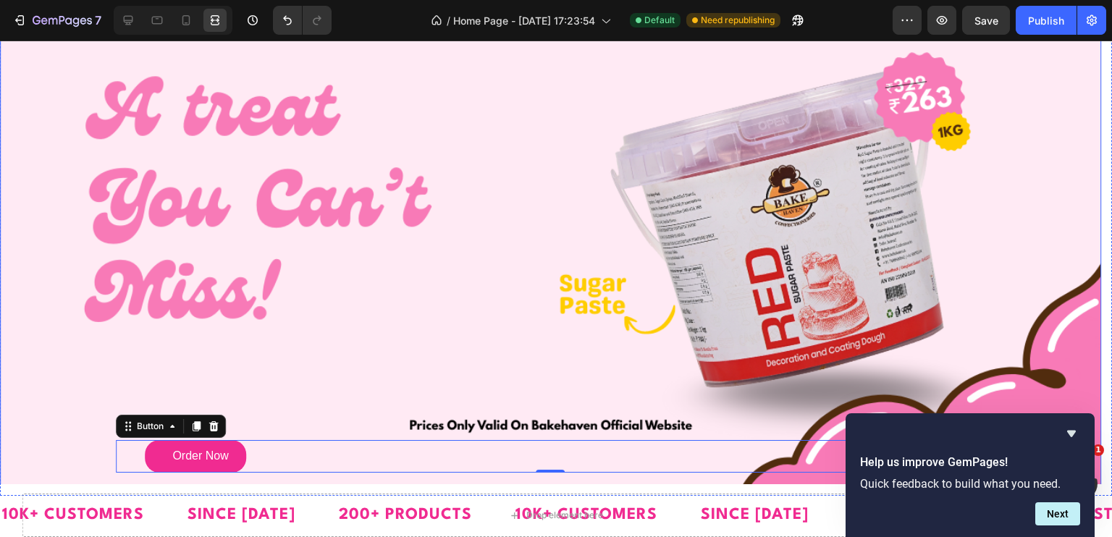
scroll to position [72, 0]
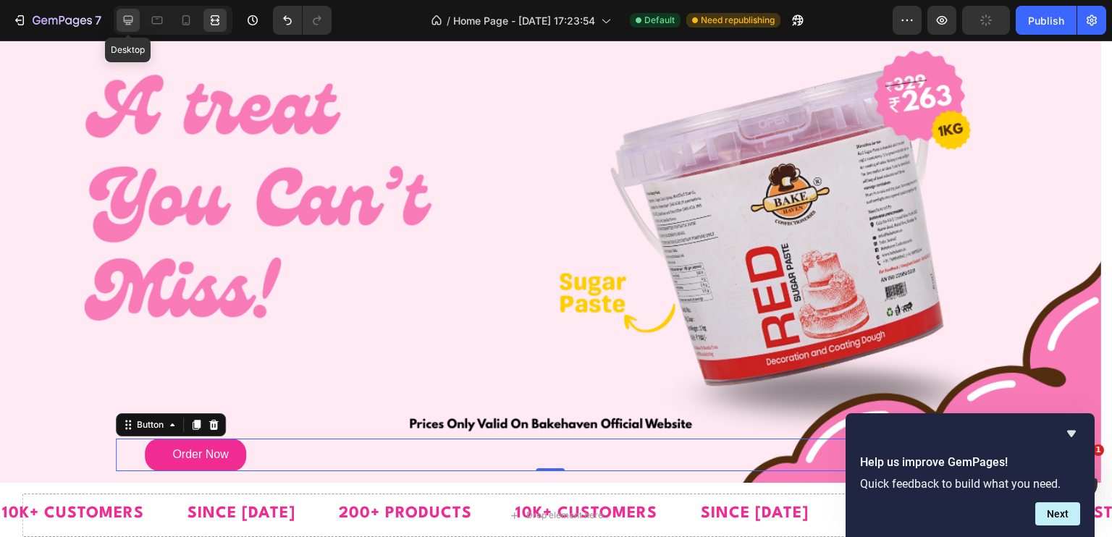
click at [133, 23] on icon at bounding box center [128, 20] width 14 height 14
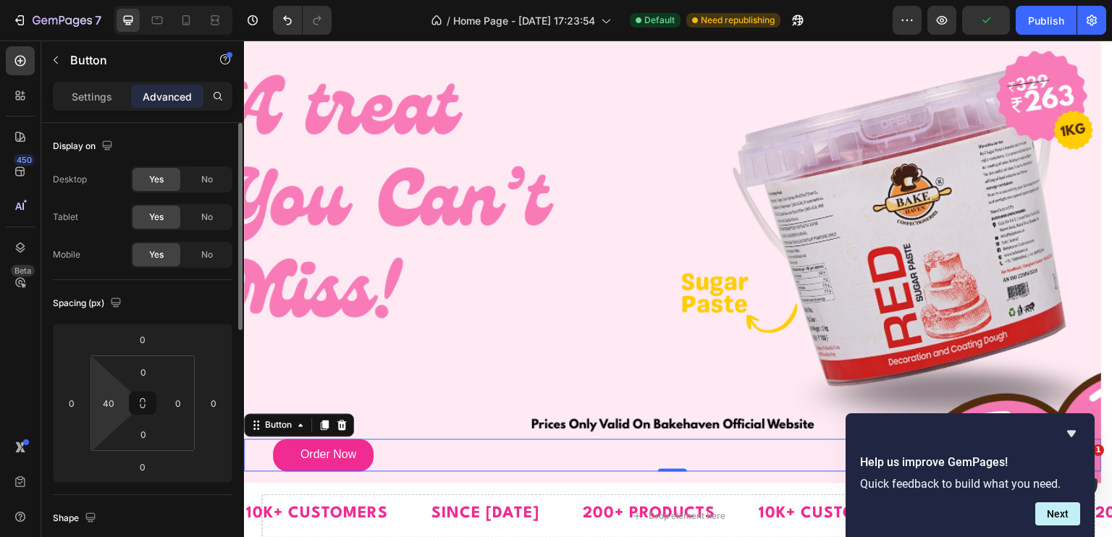
drag, startPoint x: 120, startPoint y: 390, endPoint x: 123, endPoint y: 402, distance: 12.6
click at [122, 402] on div "40" at bounding box center [108, 403] width 29 height 23
type input "0"
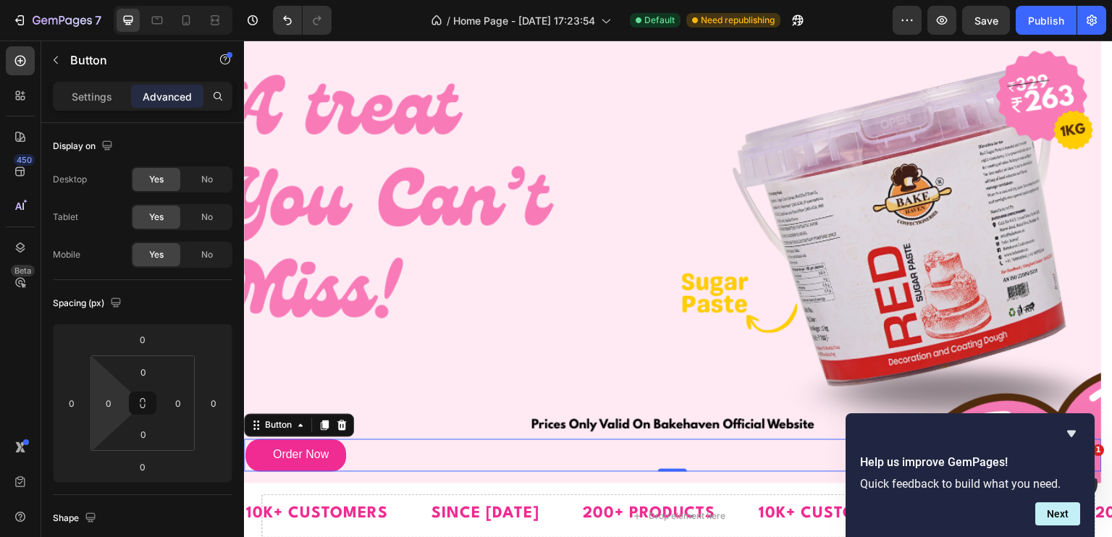
drag, startPoint x: 123, startPoint y: 402, endPoint x: 115, endPoint y: 140, distance: 262.9
click at [124, 0] on html "7 / Home Page - [DATE] 17:23:54 Default Need republishing Preview Save Publish …" at bounding box center [556, 0] width 1112 height 0
click at [161, 24] on icon at bounding box center [157, 20] width 14 height 14
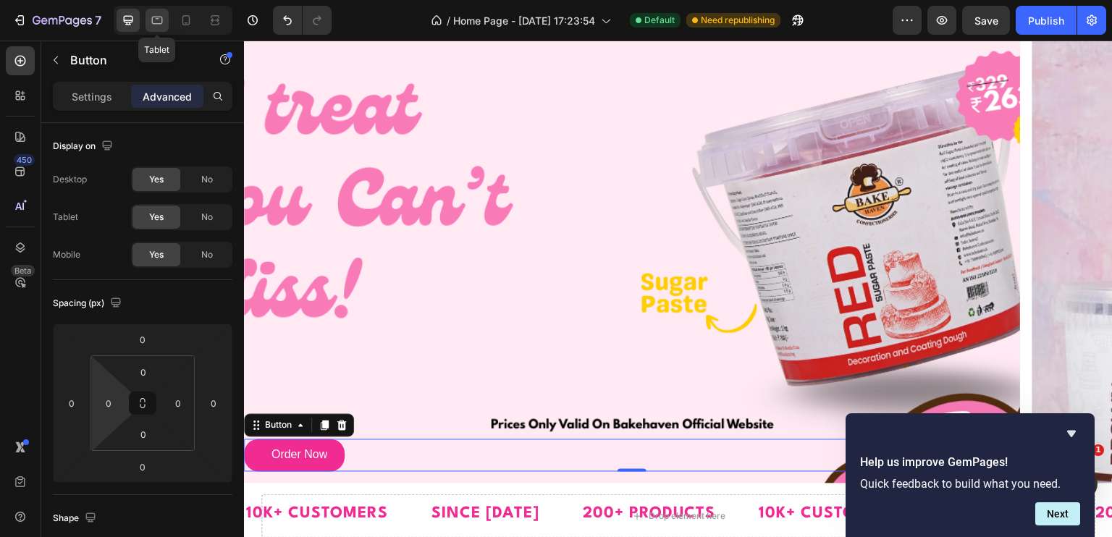
click at [161, 24] on icon at bounding box center [157, 20] width 14 height 14
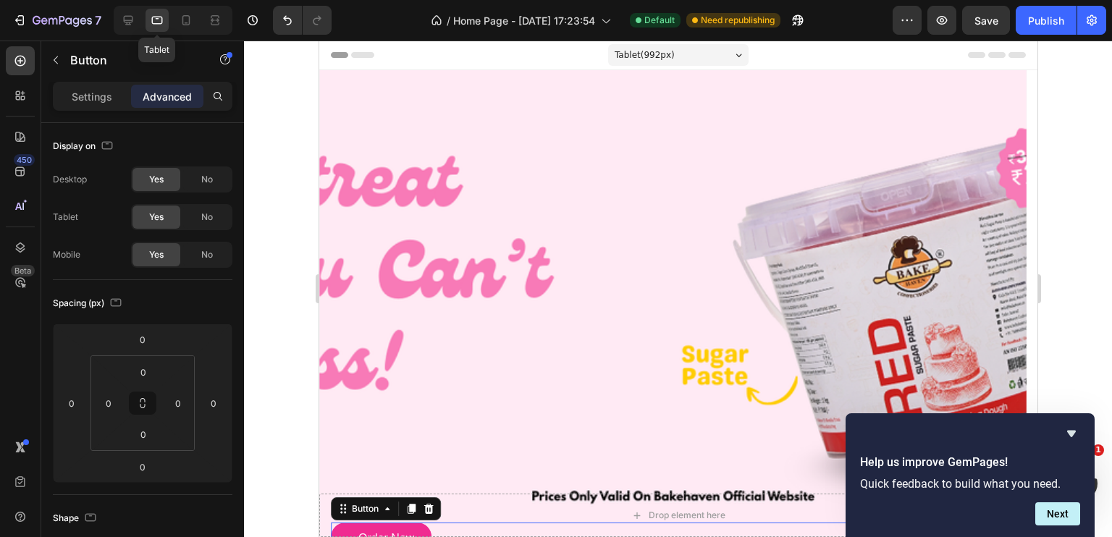
click at [140, 17] on div "Tablet" at bounding box center [173, 20] width 119 height 29
click at [214, 20] on icon at bounding box center [213, 20] width 4 height 4
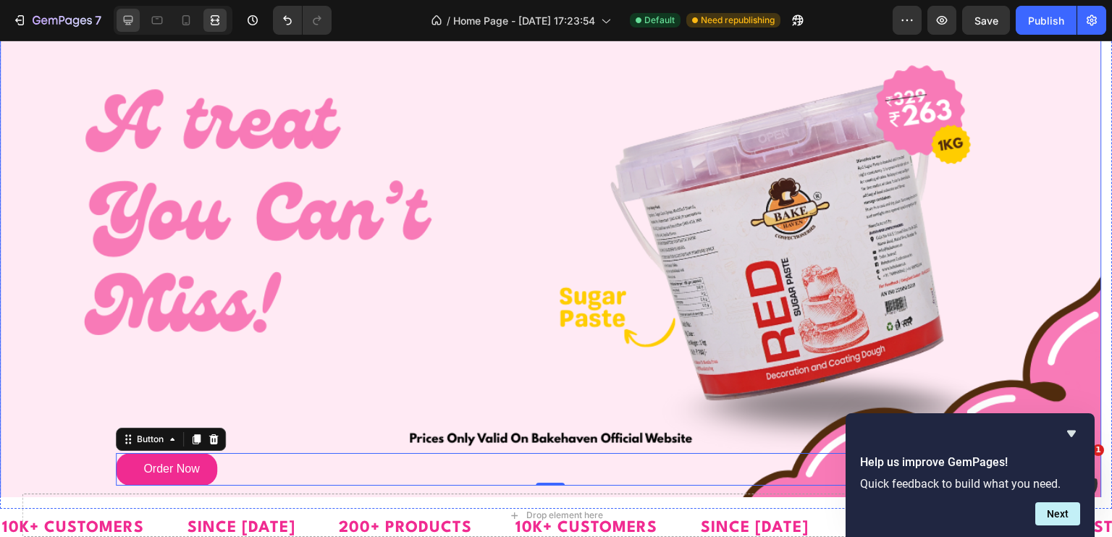
scroll to position [130, 0]
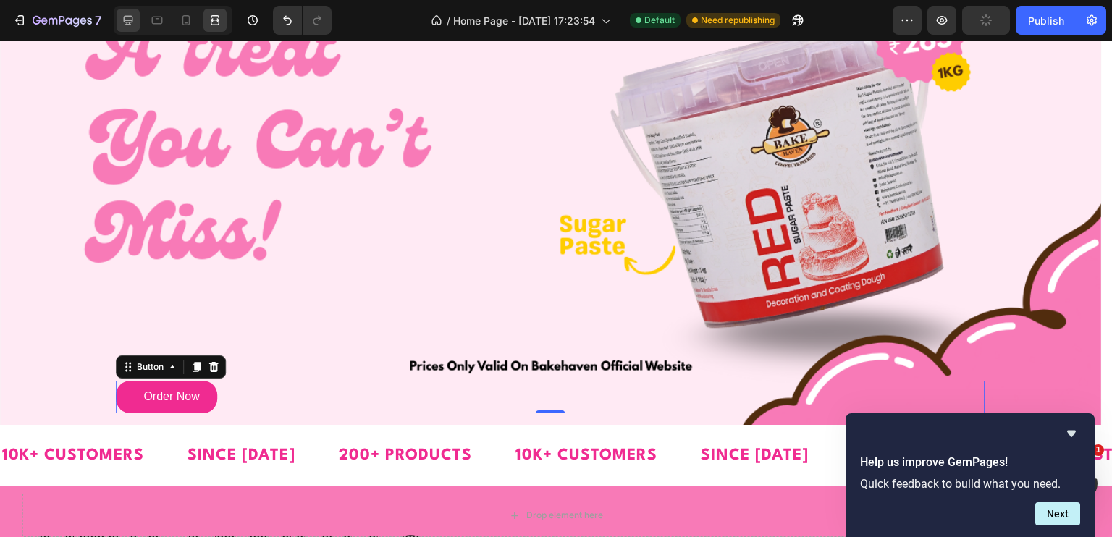
click at [127, 25] on icon at bounding box center [128, 20] width 14 height 14
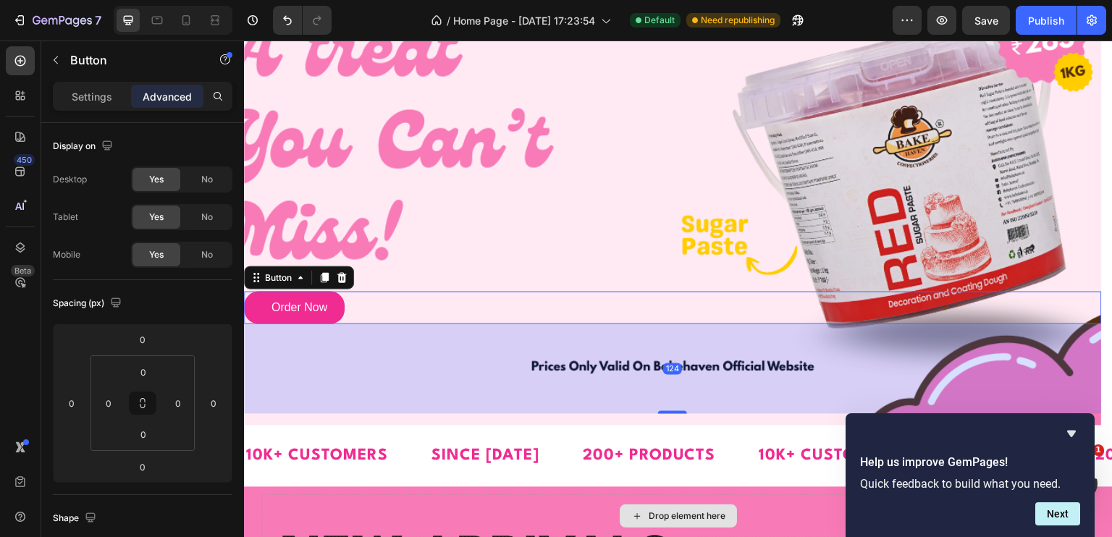
drag, startPoint x: 663, startPoint y: 412, endPoint x: 651, endPoint y: 502, distance: 90.5
type input "124"
type input "0"
click at [186, 0] on html "7 / Home Page - [DATE] 17:23:54 Default Need republishing Preview Save Publish …" at bounding box center [556, 0] width 1112 height 0
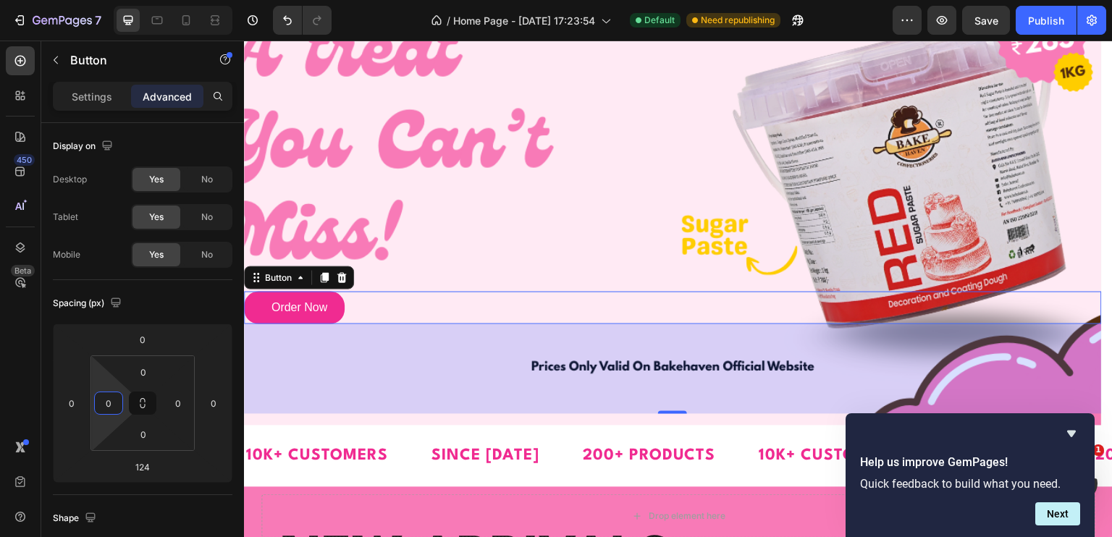
drag, startPoint x: 111, startPoint y: 381, endPoint x: 109, endPoint y: 426, distance: 44.2
click at [109, 0] on html "7 / Home Page - [DATE] 17:23:54 Default Need republishing Preview Save Publish …" at bounding box center [556, 0] width 1112 height 0
drag, startPoint x: 101, startPoint y: 419, endPoint x: 103, endPoint y: 428, distance: 9.0
click at [100, 0] on html "7 / Home Page - [DATE] 17:23:54 Default Need republishing Preview Save Publish …" at bounding box center [556, 0] width 1112 height 0
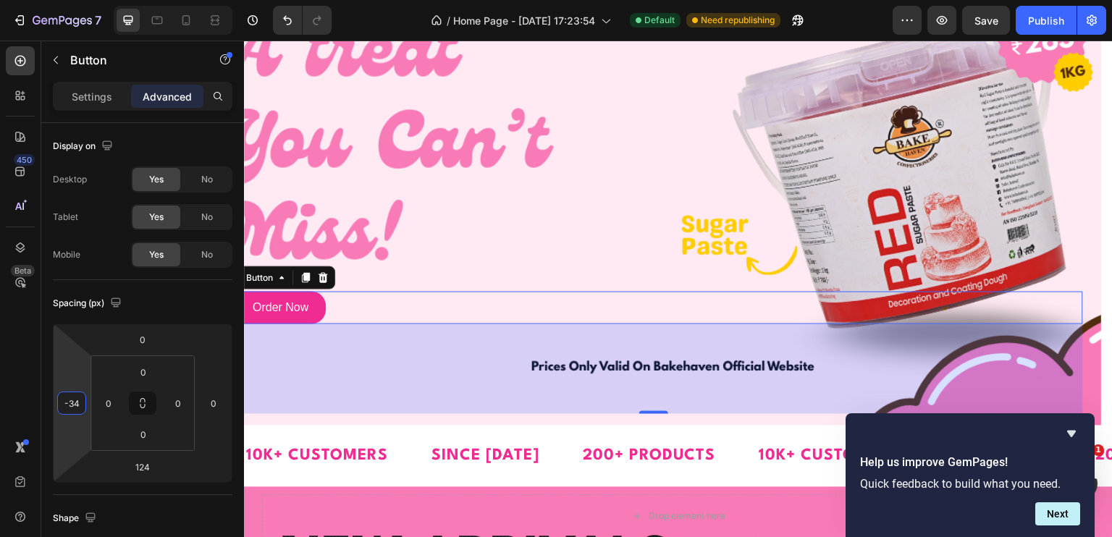
type input "-36"
drag, startPoint x: 78, startPoint y: 381, endPoint x: 78, endPoint y: 394, distance: 13.0
click at [78, 0] on html "7 / Home Page - [DATE] 17:23:54 Default Need republishing Preview Save Publish …" at bounding box center [556, 0] width 1112 height 0
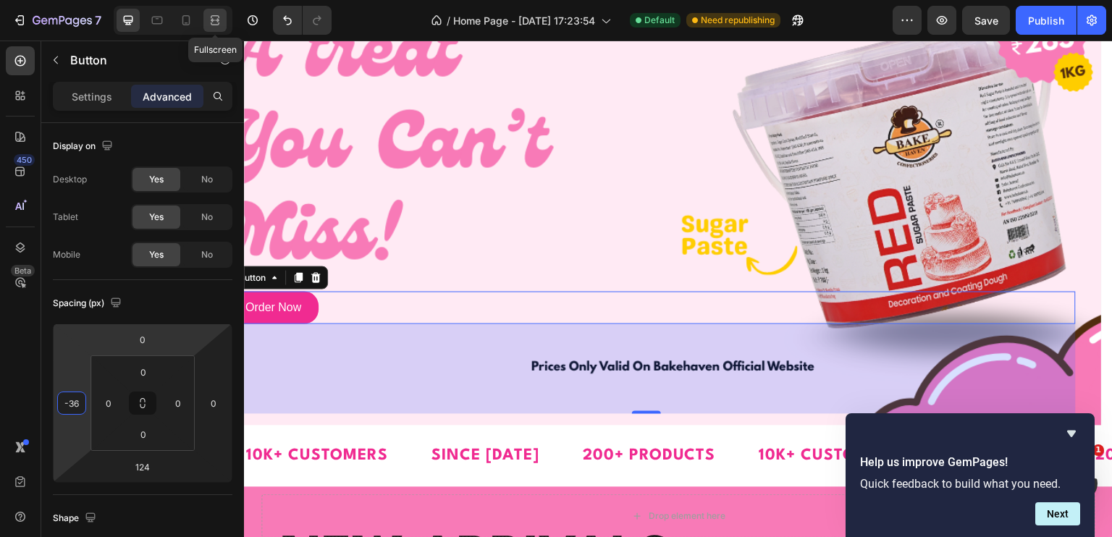
click at [220, 22] on icon at bounding box center [215, 20] width 14 height 14
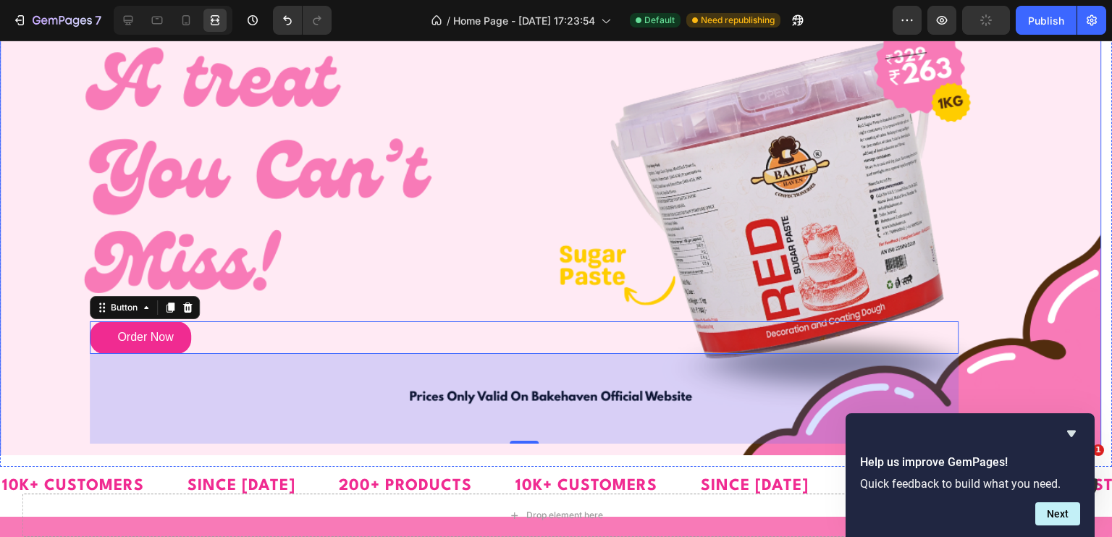
scroll to position [58, 0]
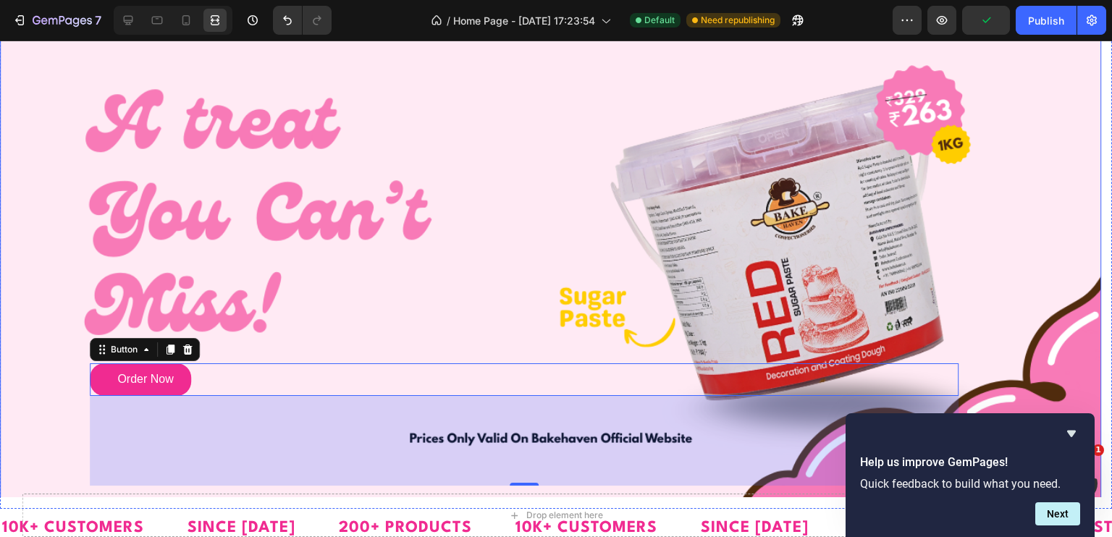
click at [547, 219] on div "Background Image" at bounding box center [550, 260] width 1101 height 497
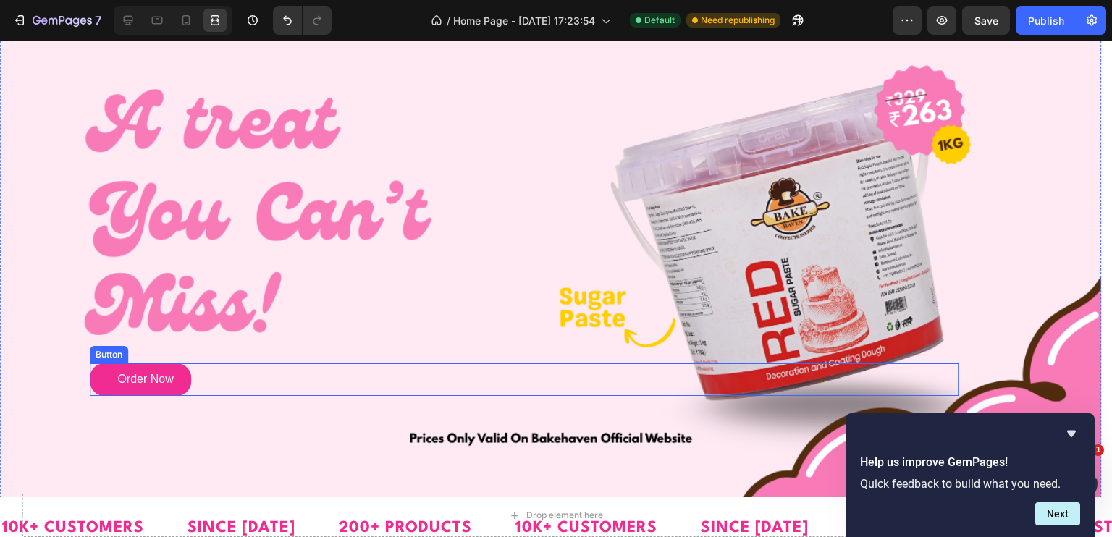
click at [205, 389] on div "Order Now Button" at bounding box center [524, 379] width 869 height 33
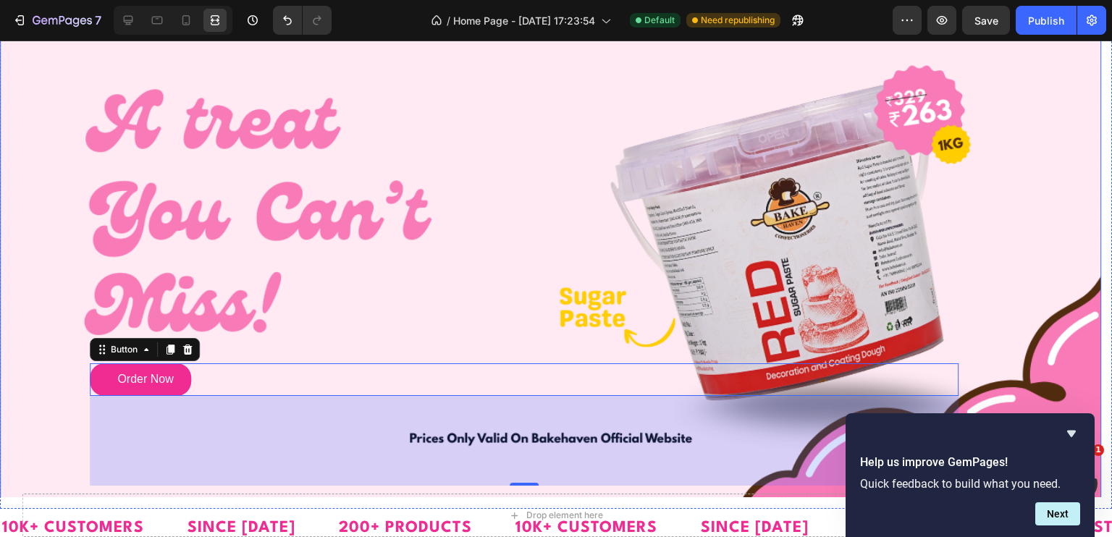
click at [368, 167] on div "Background Image" at bounding box center [550, 260] width 1101 height 497
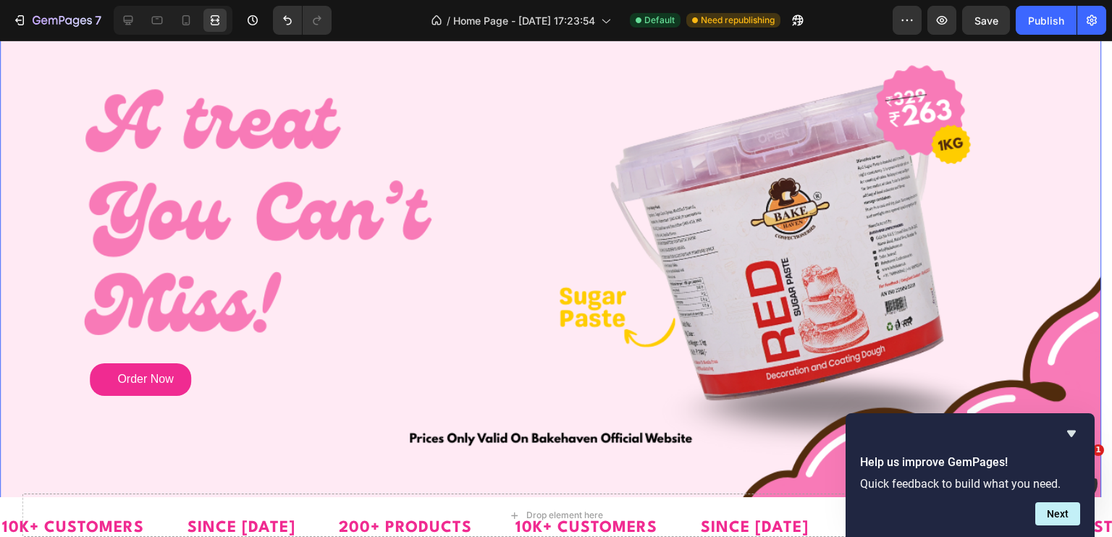
click at [170, 248] on div "Background Image" at bounding box center [550, 260] width 1101 height 497
click at [117, 20] on div at bounding box center [128, 20] width 23 height 23
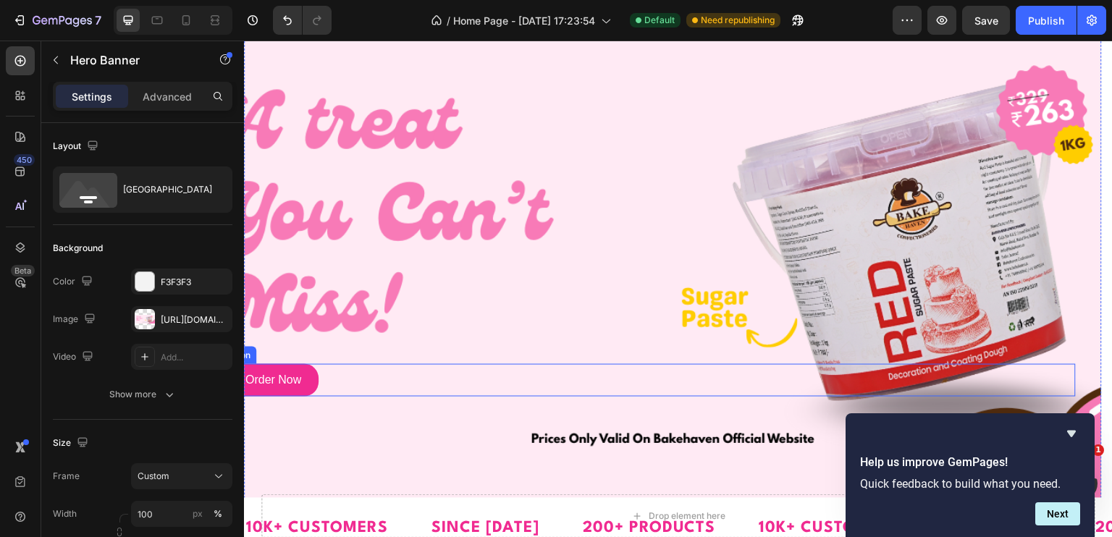
click at [354, 374] on div "Order Now Button" at bounding box center [647, 380] width 858 height 33
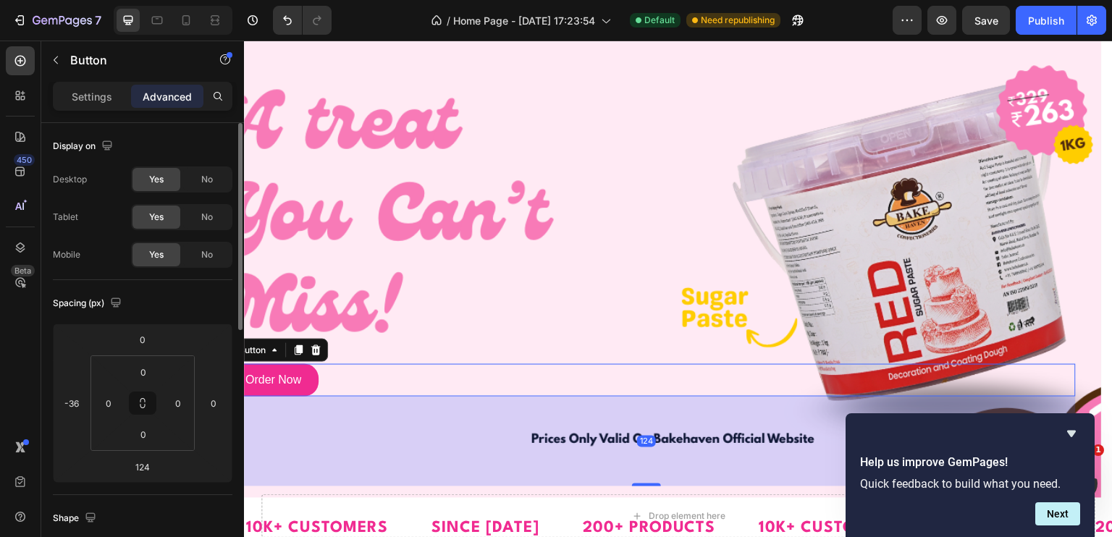
scroll to position [145, 0]
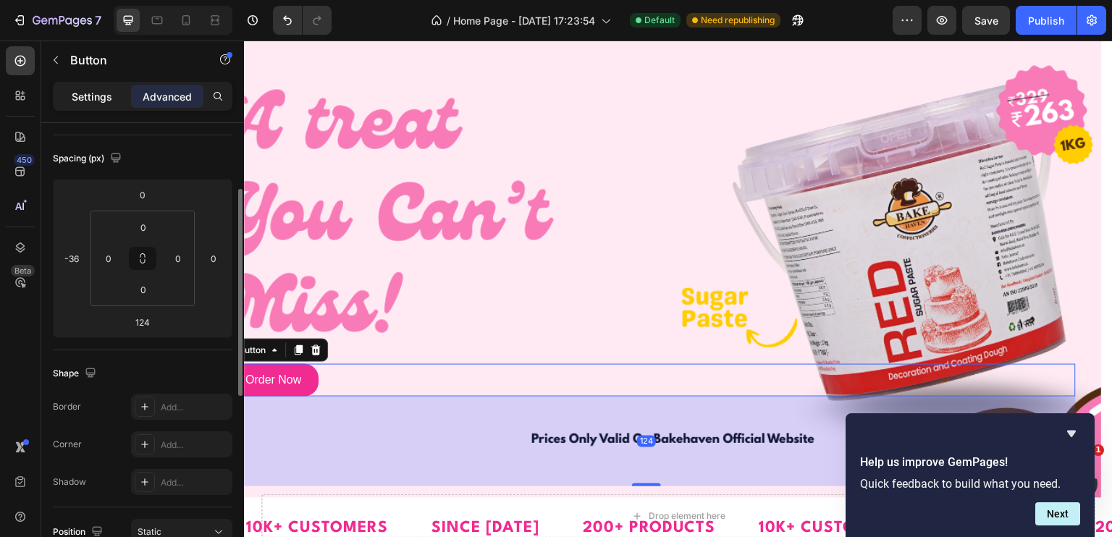
click at [97, 88] on div "Settings" at bounding box center [92, 96] width 72 height 23
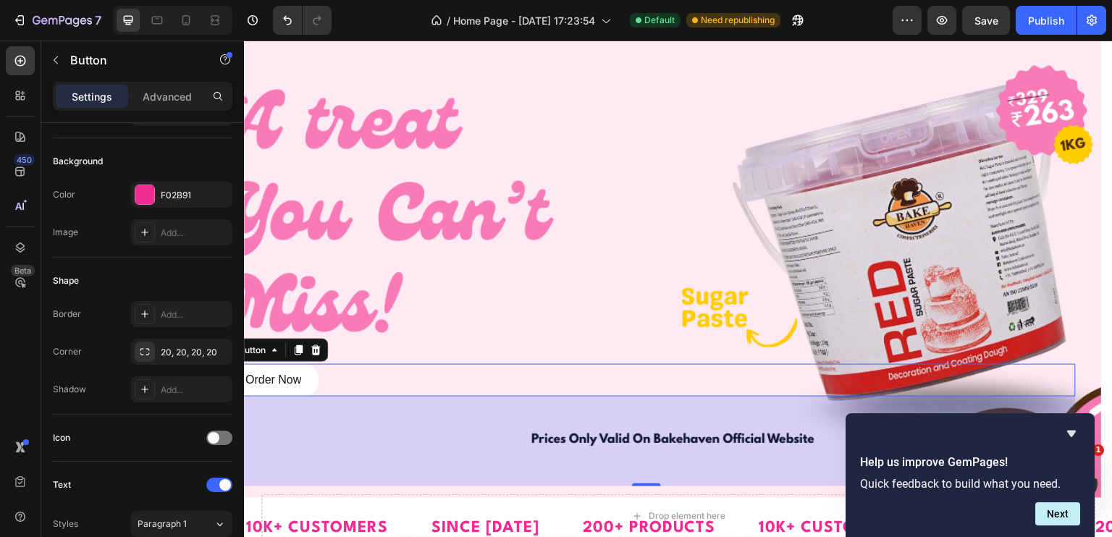
click at [316, 382] on link "Order Now" at bounding box center [268, 380] width 101 height 33
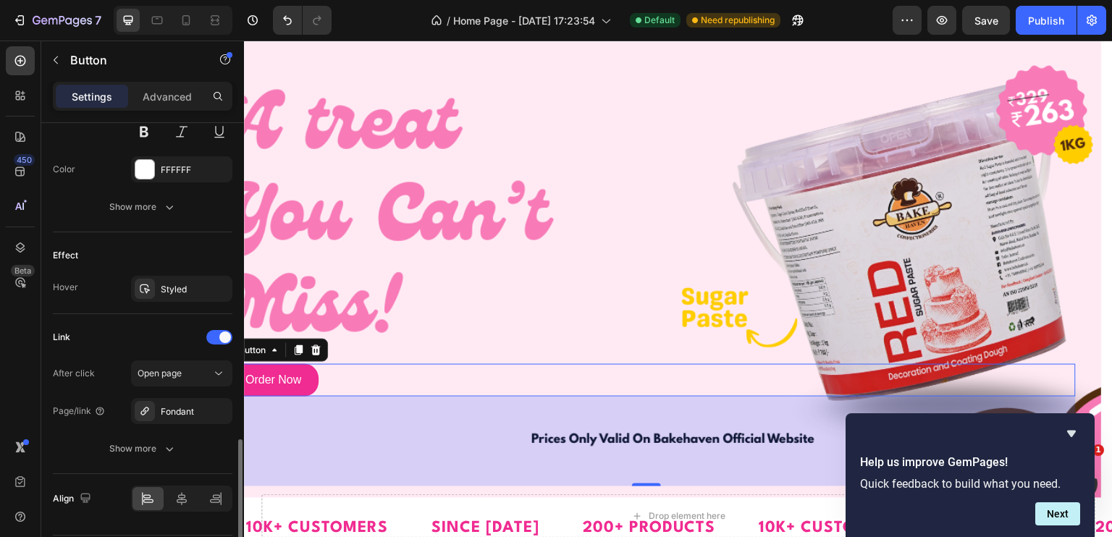
scroll to position [693, 0]
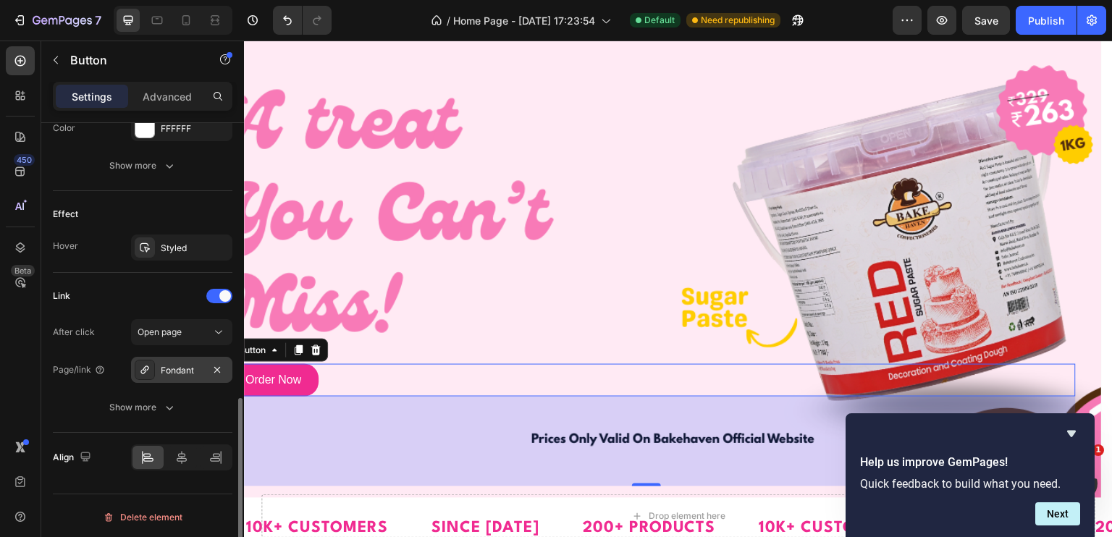
click at [177, 369] on div "Fondant" at bounding box center [182, 370] width 42 height 13
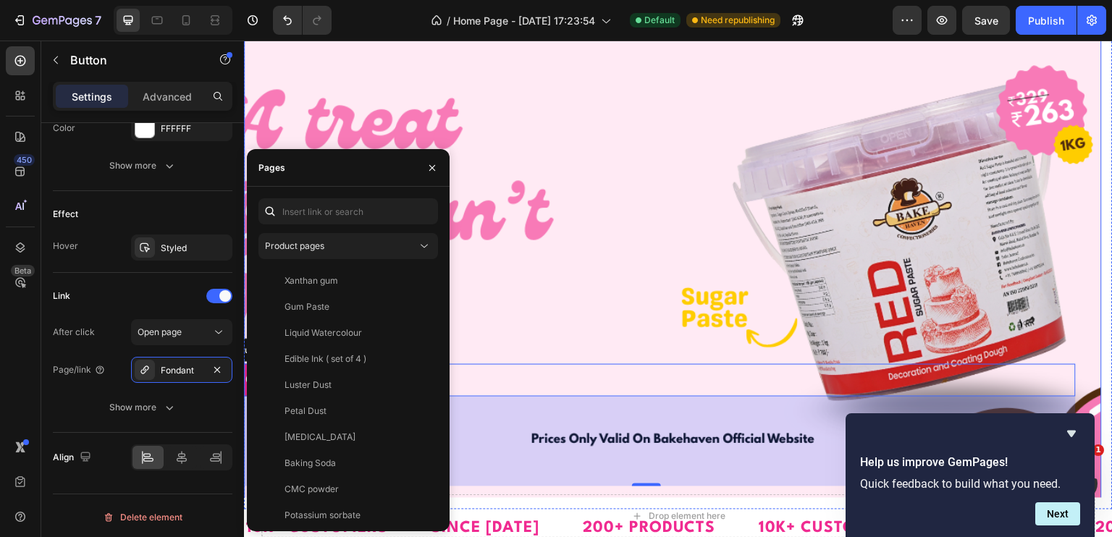
click at [614, 263] on div "Background Image" at bounding box center [673, 260] width 858 height 497
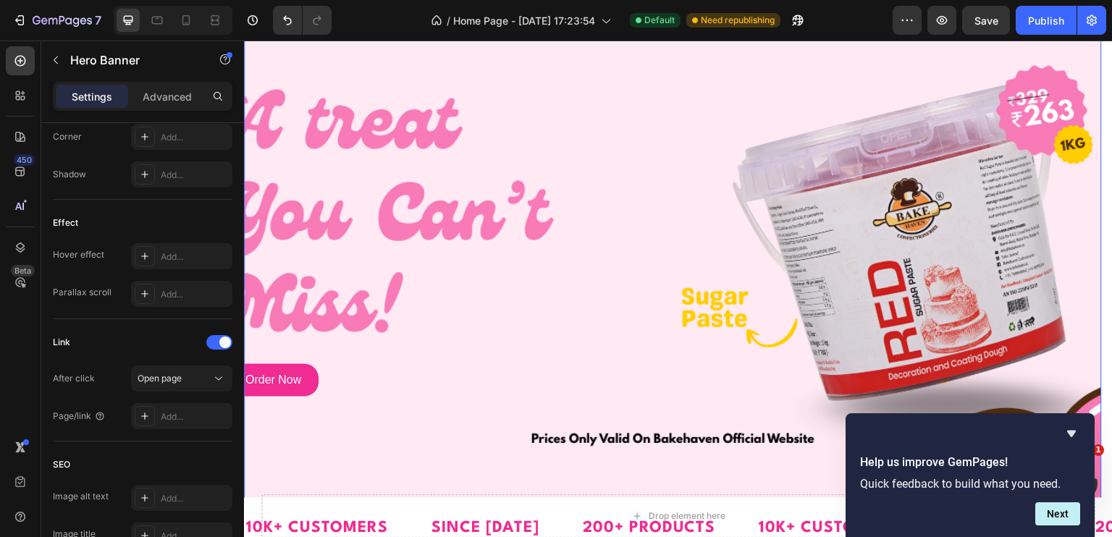
scroll to position [0, 0]
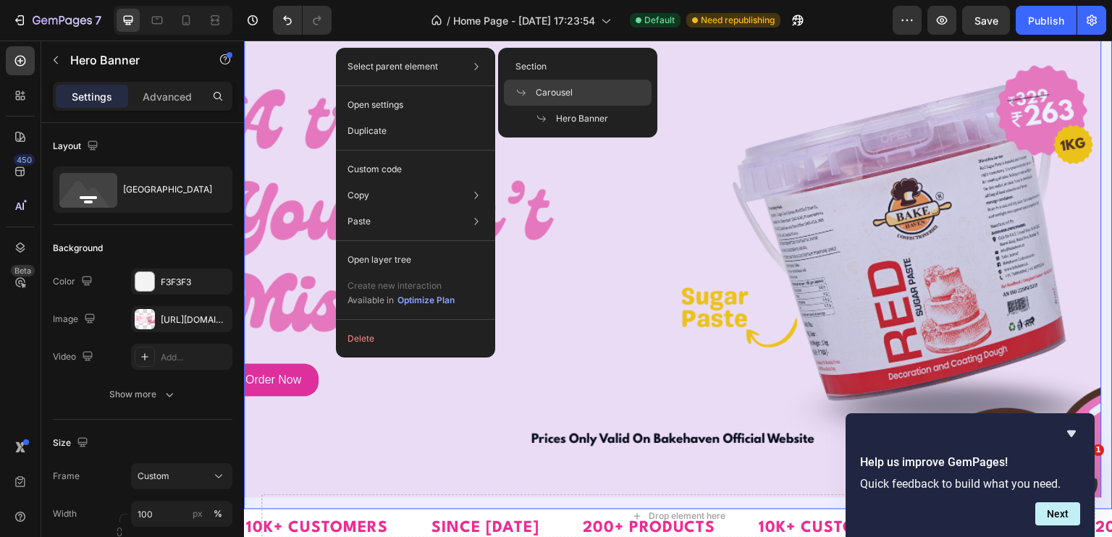
click at [566, 88] on span "Carousel" at bounding box center [554, 92] width 37 height 13
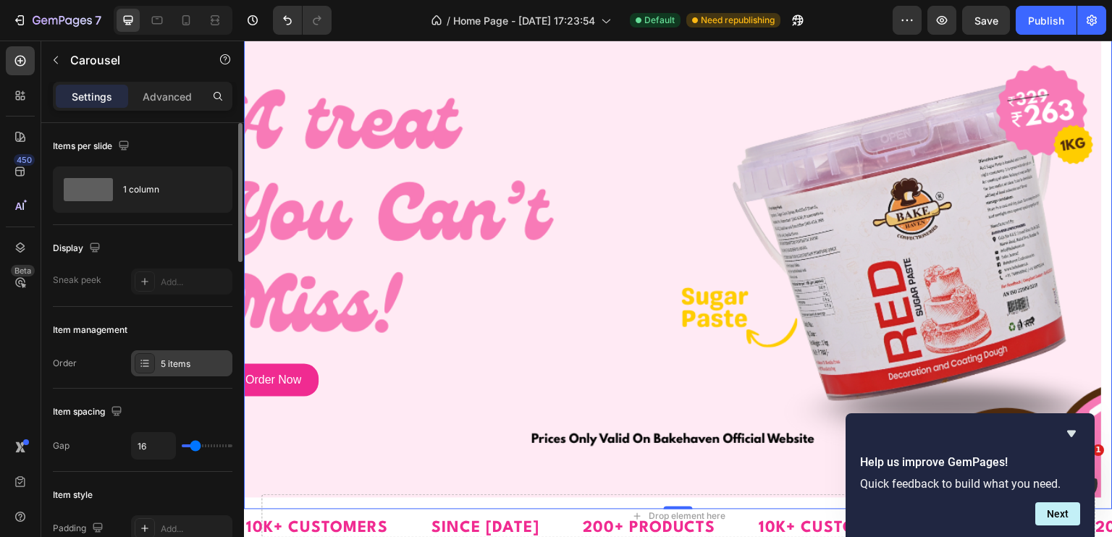
click at [161, 353] on div "5 items" at bounding box center [181, 363] width 101 height 26
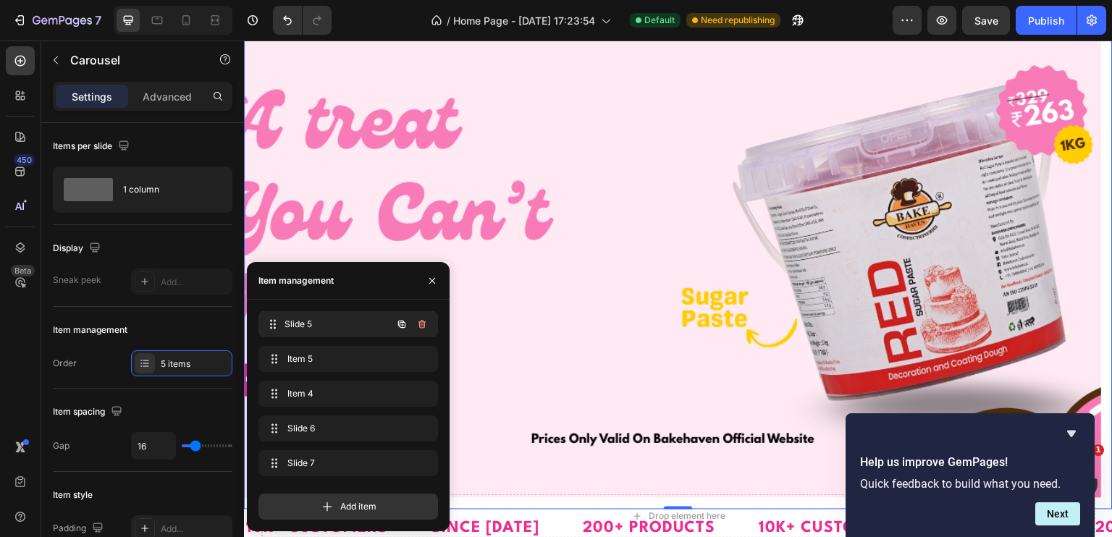
click at [337, 321] on span "Slide 5" at bounding box center [337, 324] width 107 height 13
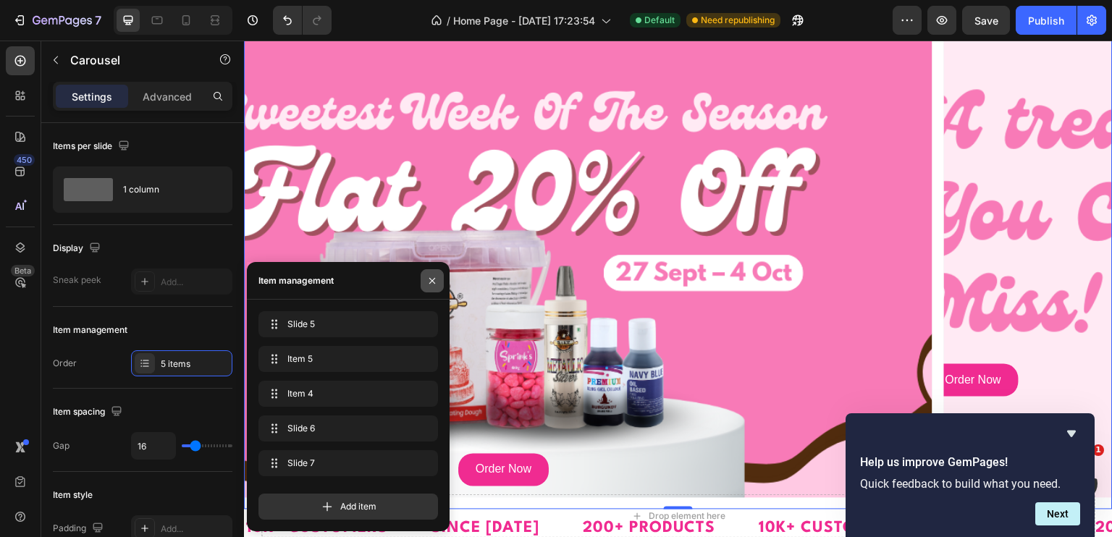
click at [427, 278] on icon "button" at bounding box center [432, 281] width 12 height 12
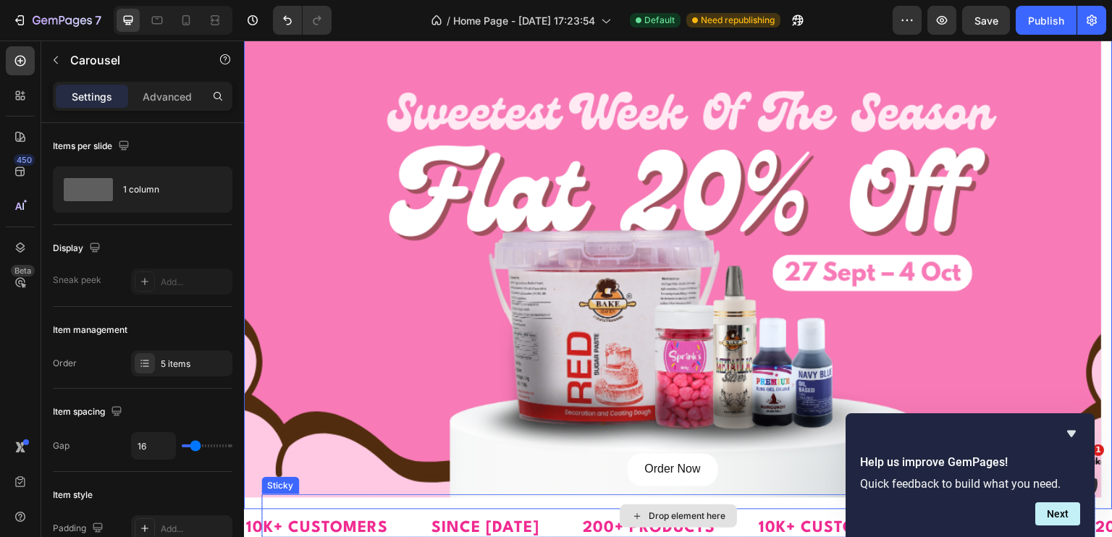
click at [731, 476] on div "Order Now Button" at bounding box center [673, 470] width 858 height 33
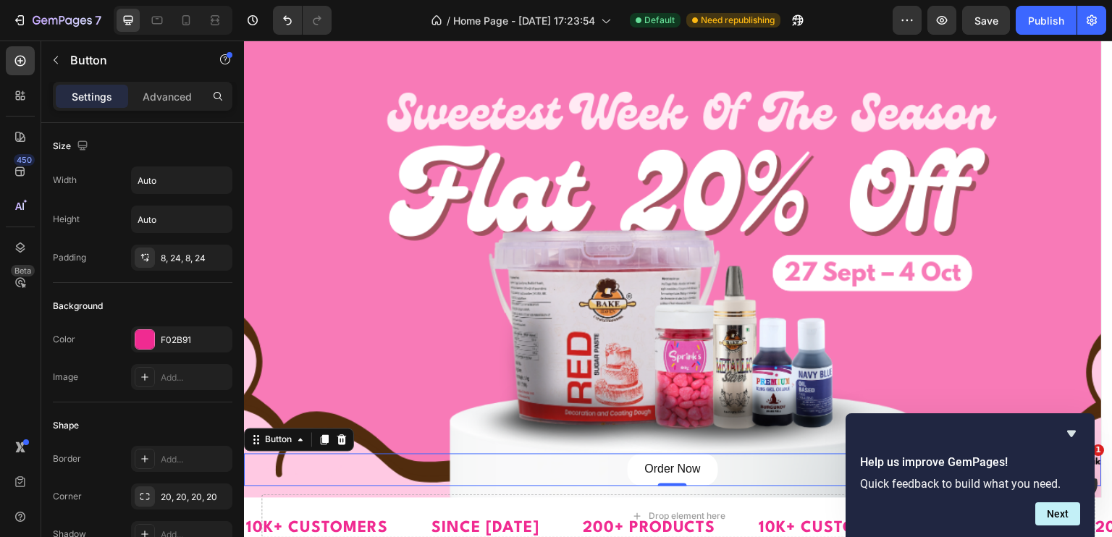
click at [704, 473] on link "Order Now" at bounding box center [673, 470] width 90 height 33
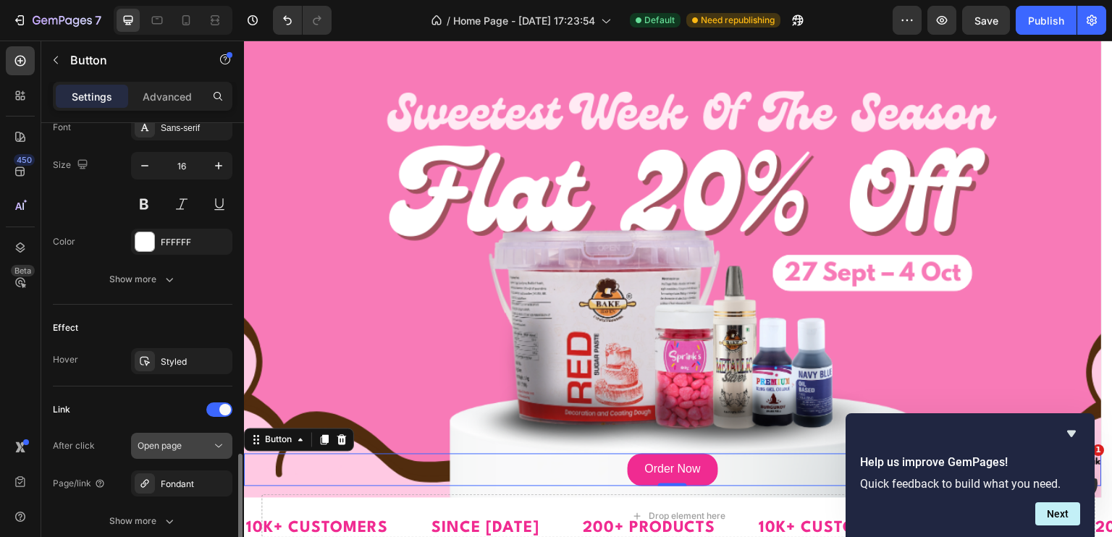
scroll to position [651, 0]
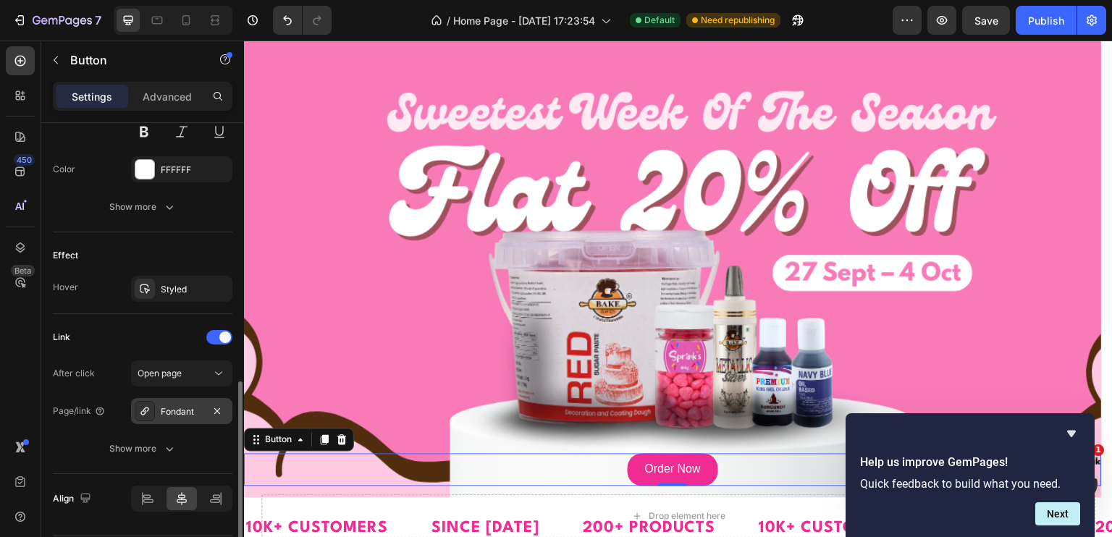
click at [189, 408] on div "Fondant" at bounding box center [182, 411] width 42 height 13
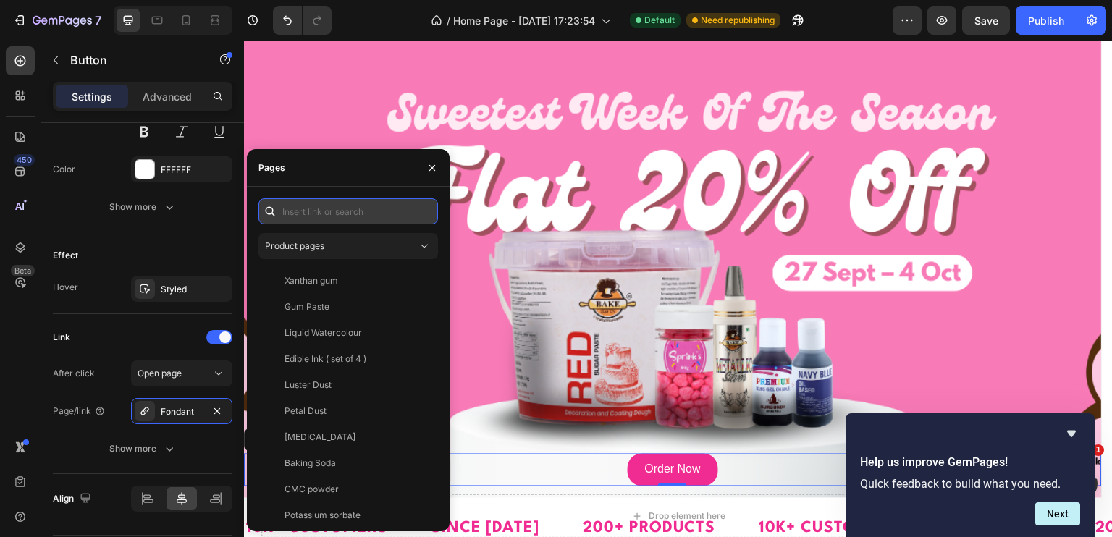
click at [344, 224] on input "text" at bounding box center [348, 211] width 180 height 26
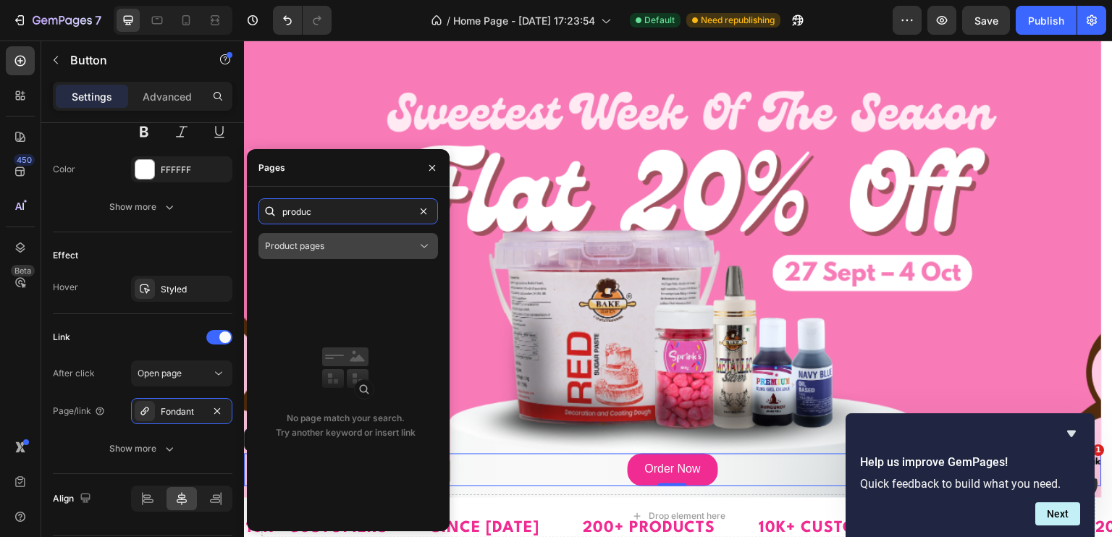
type input "produc"
click at [335, 245] on div "Product pages" at bounding box center [341, 246] width 152 height 13
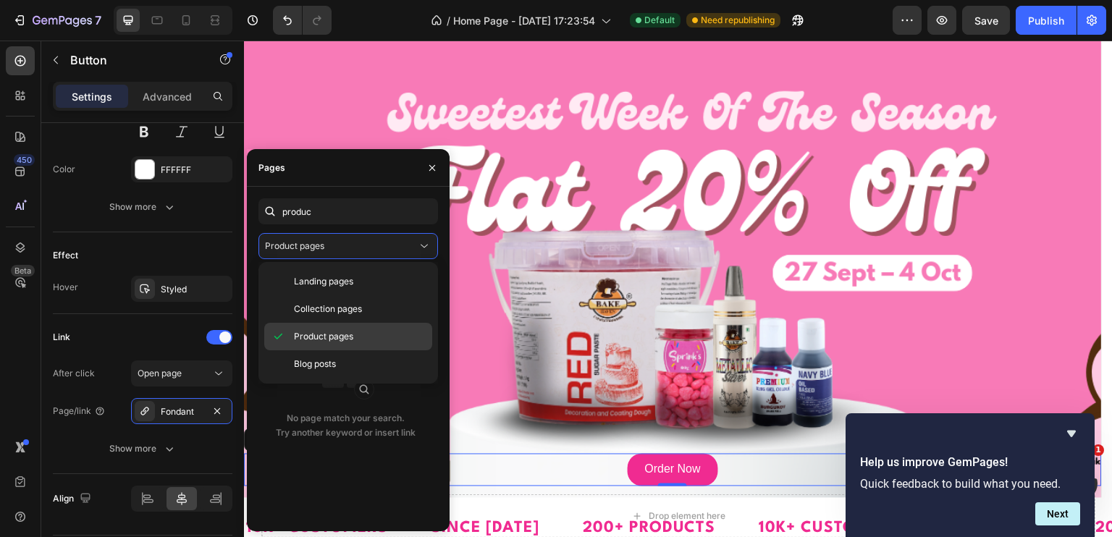
click at [319, 334] on span "Product pages" at bounding box center [323, 336] width 59 height 13
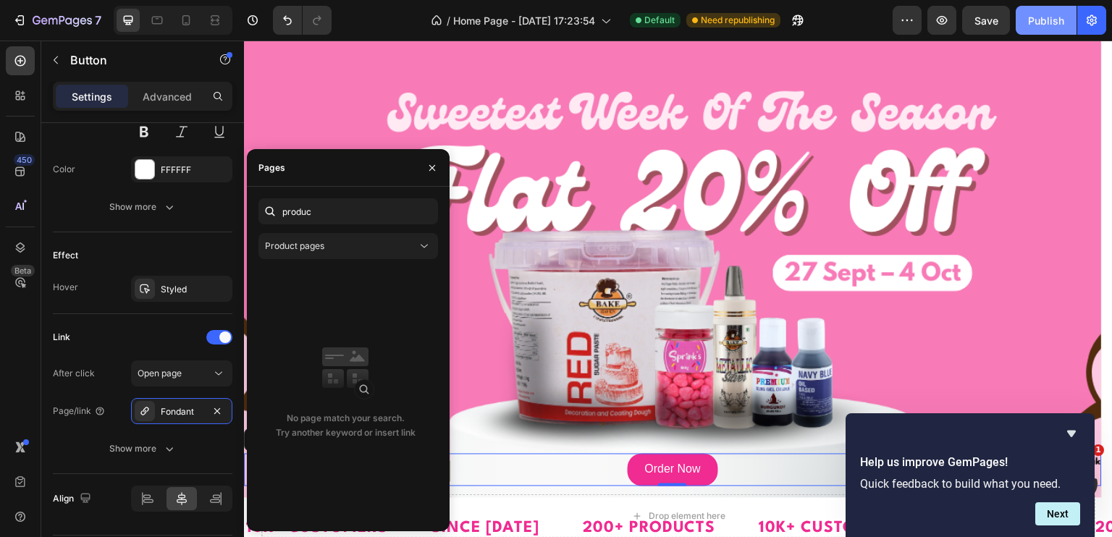
click at [1051, 14] on div "Publish" at bounding box center [1046, 20] width 36 height 15
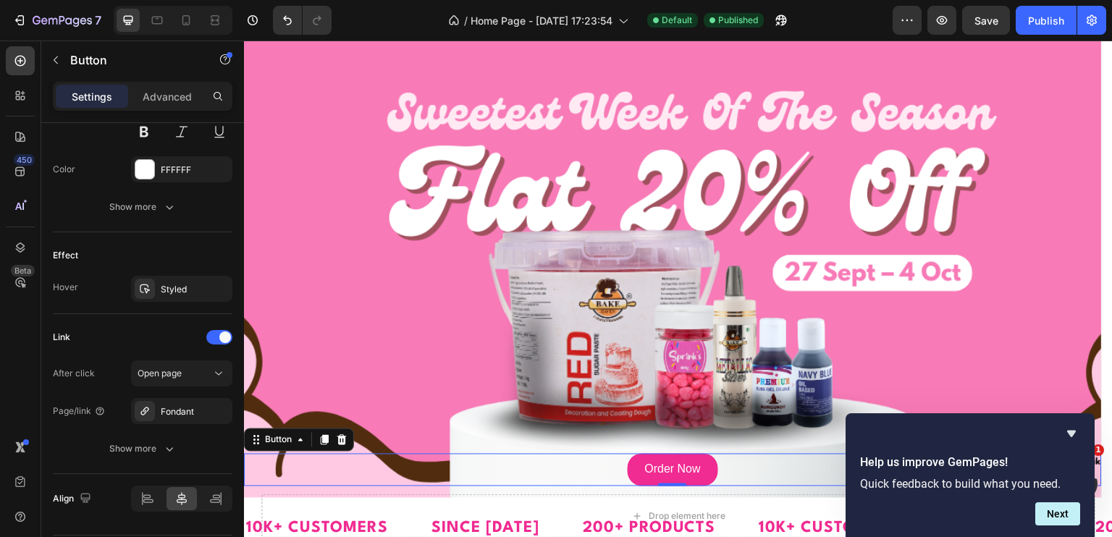
click at [726, 473] on div "Order Now Button 0" at bounding box center [673, 470] width 858 height 33
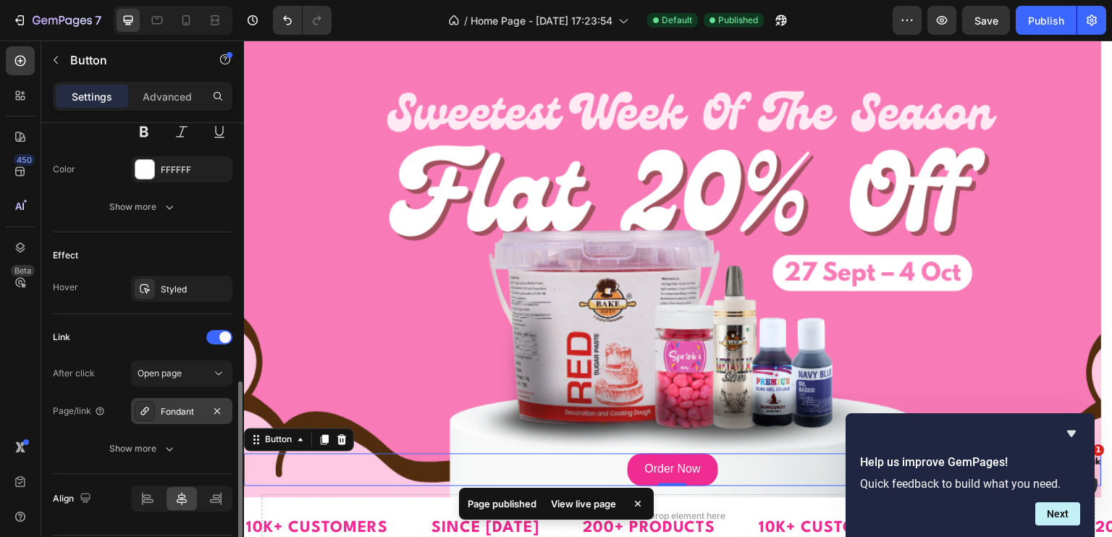
click at [185, 417] on div "Fondant" at bounding box center [181, 411] width 101 height 26
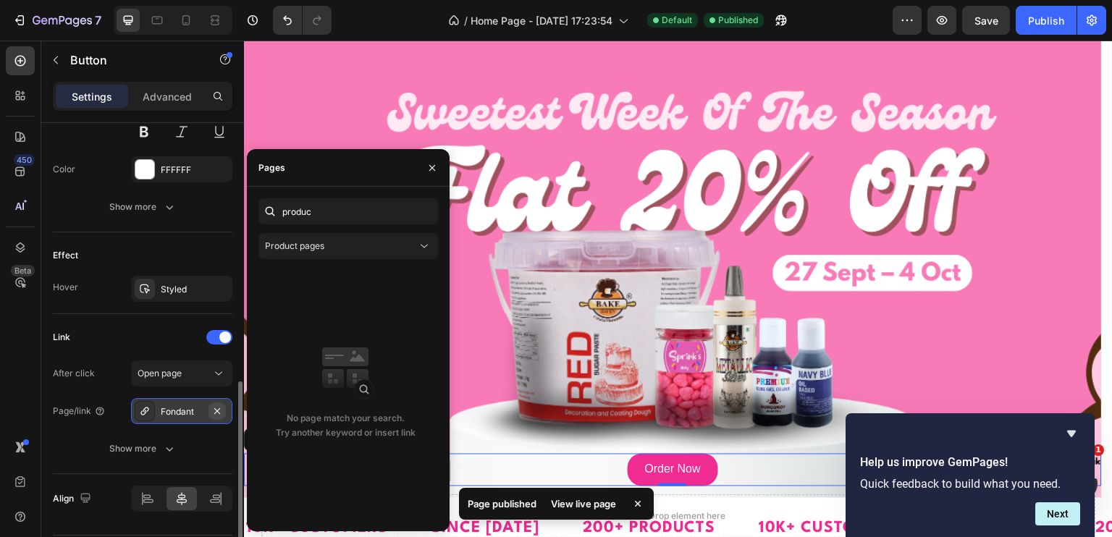
click at [217, 409] on icon "button" at bounding box center [217, 411] width 6 height 6
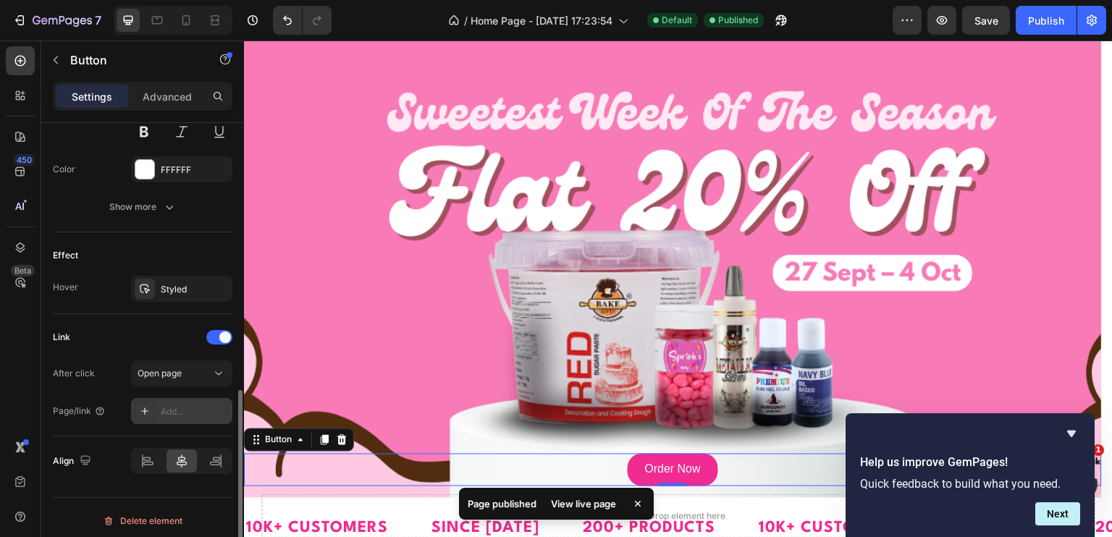
click at [173, 415] on div "Add..." at bounding box center [195, 411] width 68 height 13
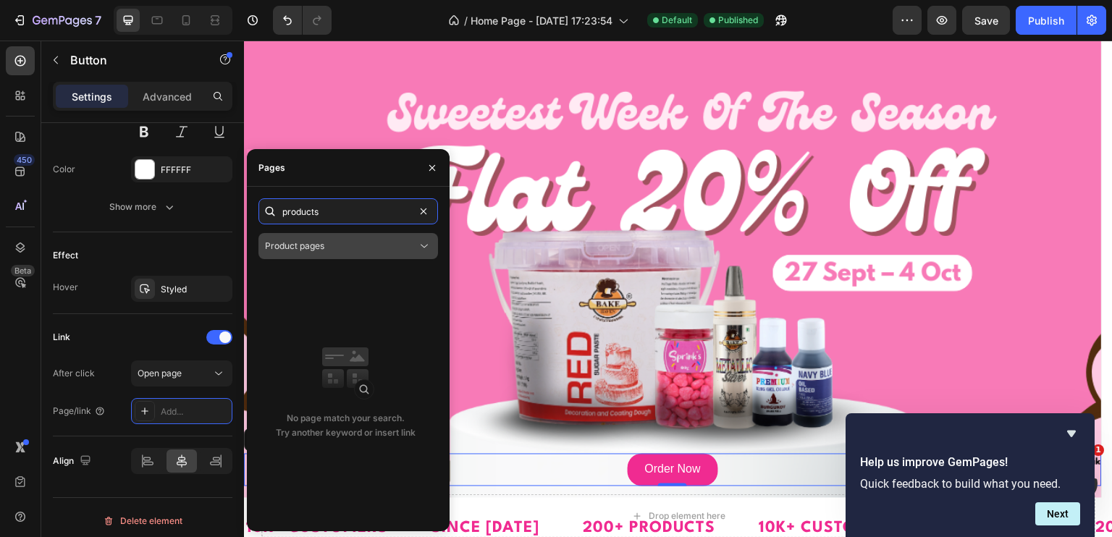
type input "products"
click at [406, 248] on div "Product pages" at bounding box center [341, 246] width 152 height 13
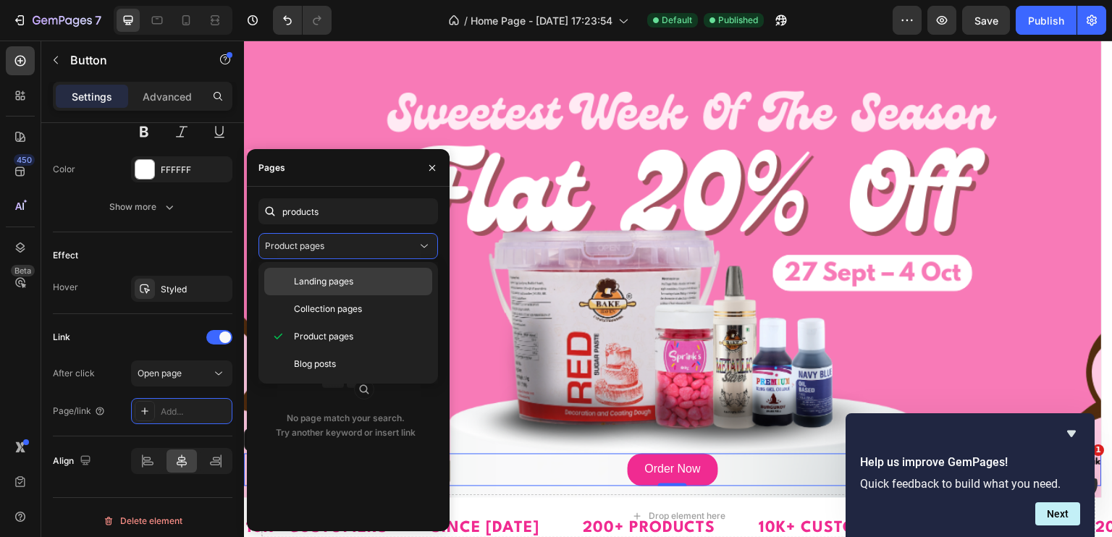
click at [345, 280] on span "Landing pages" at bounding box center [323, 281] width 59 height 13
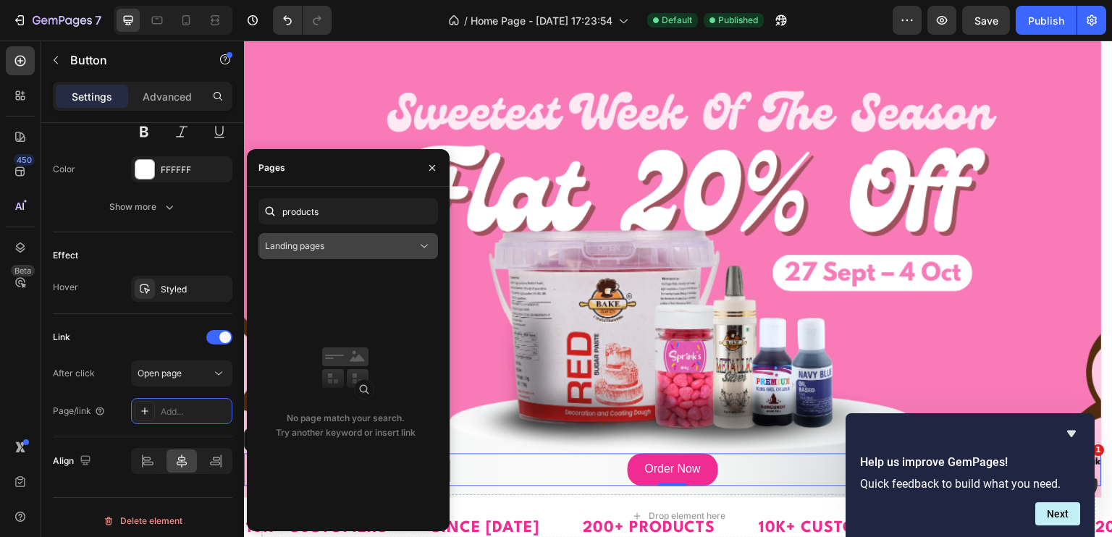
click at [394, 240] on div "Landing pages" at bounding box center [341, 246] width 152 height 13
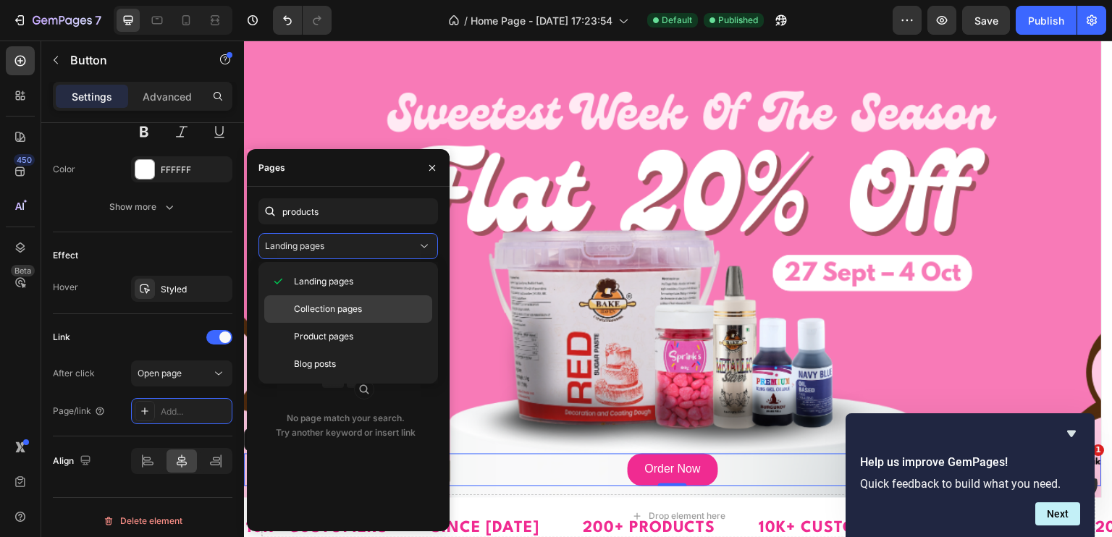
click at [358, 308] on span "Collection pages" at bounding box center [328, 309] width 68 height 13
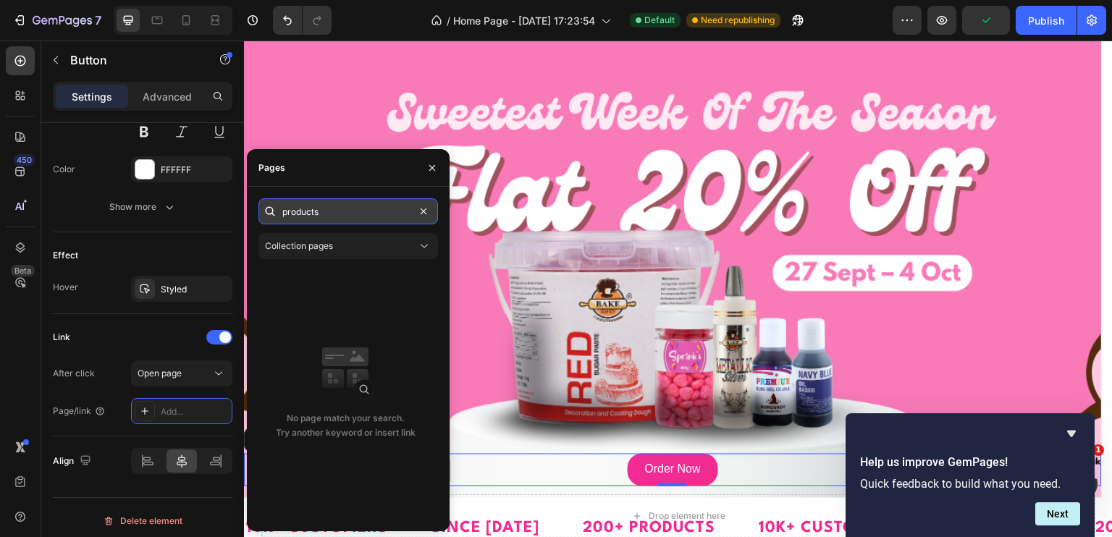
click at [376, 211] on input "products" at bounding box center [348, 211] width 180 height 26
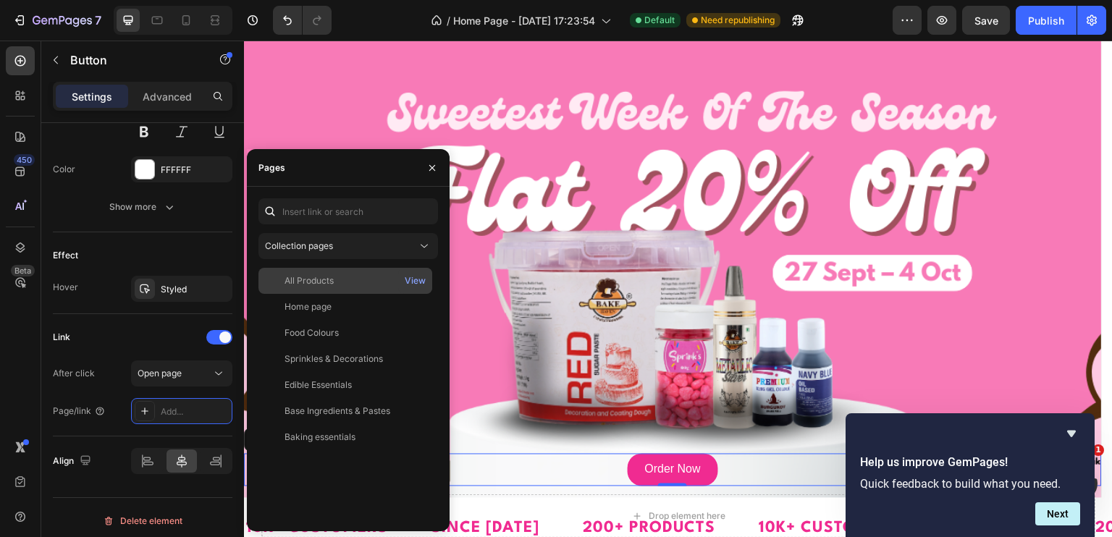
click at [339, 280] on div "All Products" at bounding box center [345, 280] width 162 height 13
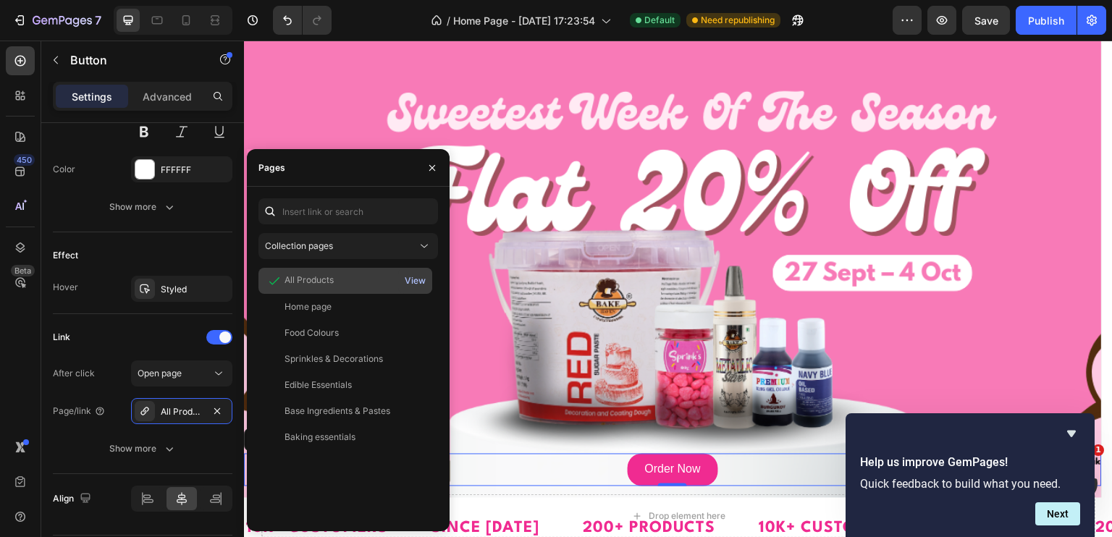
click at [414, 281] on div "View" at bounding box center [415, 280] width 21 height 13
click at [308, 289] on div "All Products View" at bounding box center [345, 281] width 174 height 26
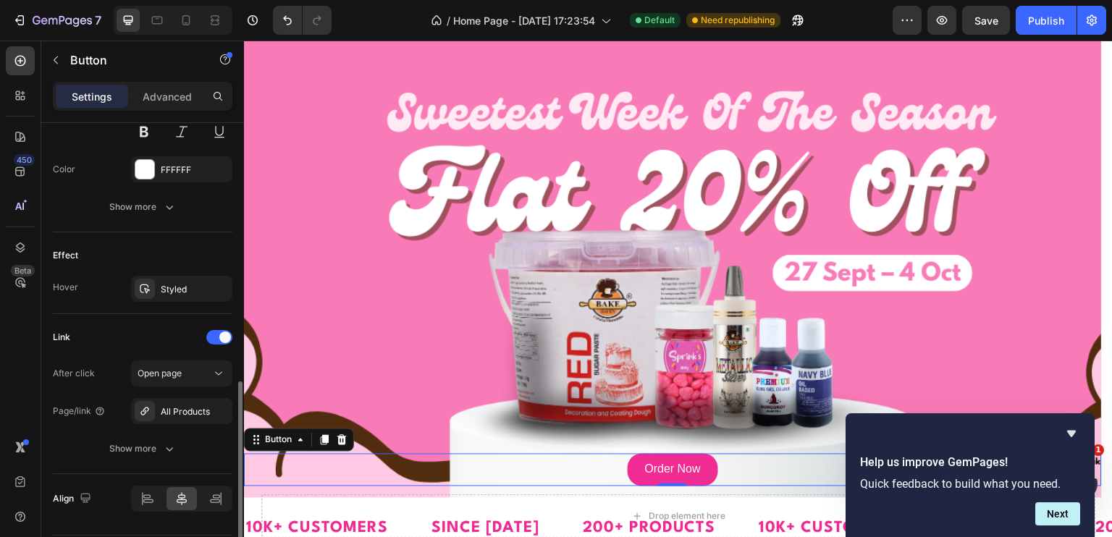
drag, startPoint x: 148, startPoint y: 343, endPoint x: 321, endPoint y: 268, distance: 188.0
click at [148, 343] on div "Link" at bounding box center [143, 337] width 180 height 23
drag, startPoint x: 1048, startPoint y: 25, endPoint x: 630, endPoint y: 137, distance: 433.0
click at [1048, 25] on div "Publish" at bounding box center [1046, 20] width 36 height 15
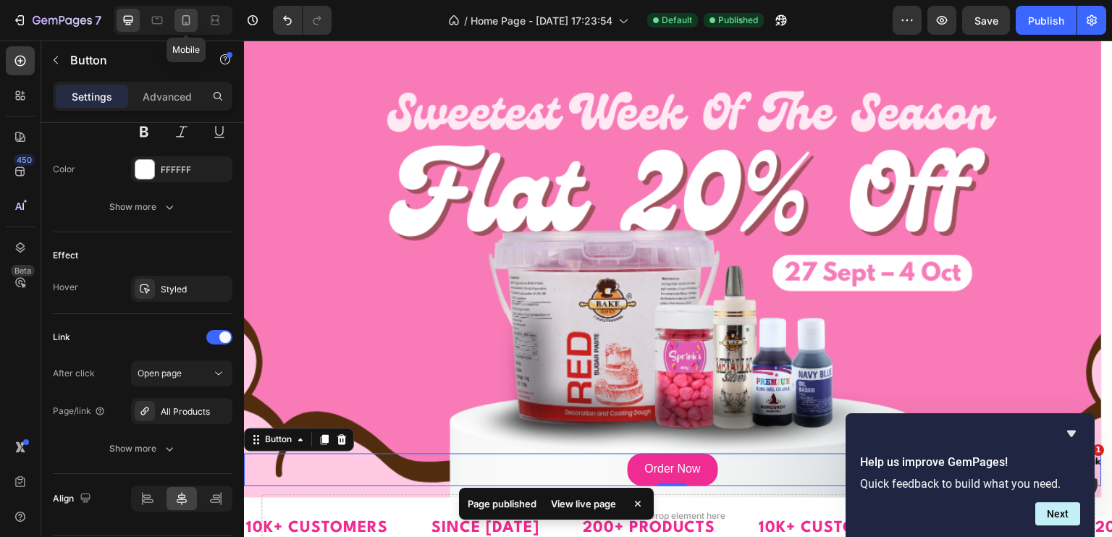
click at [192, 20] on icon at bounding box center [186, 20] width 14 height 14
type input "14"
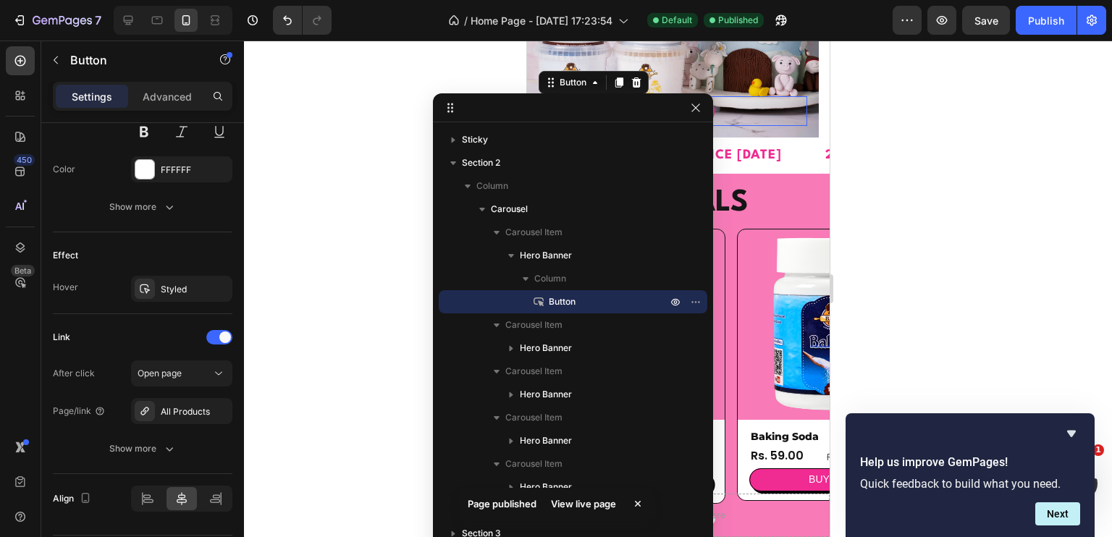
scroll to position [299, 0]
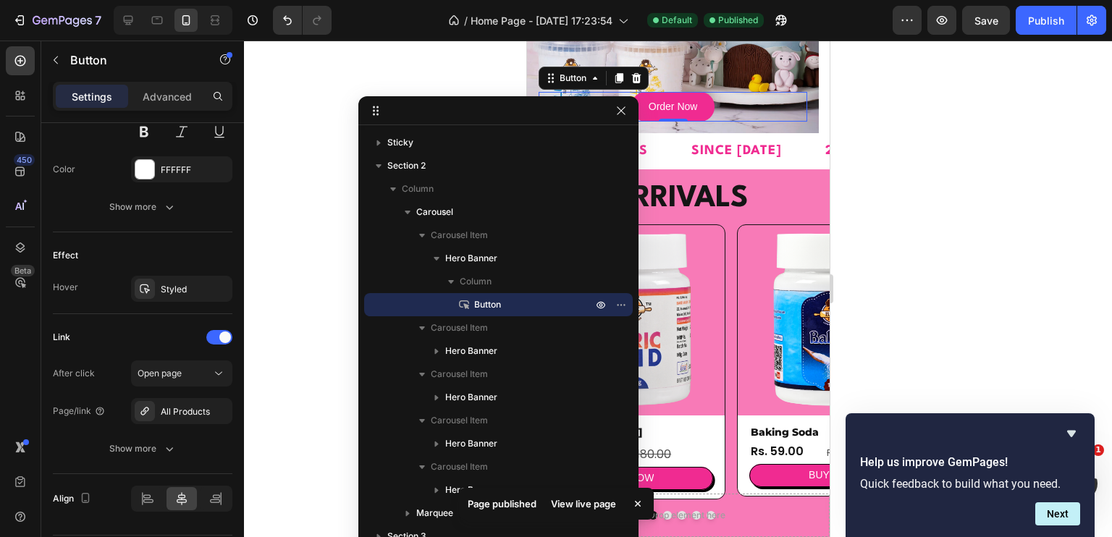
drag, startPoint x: 640, startPoint y: 119, endPoint x: 378, endPoint y: 179, distance: 268.7
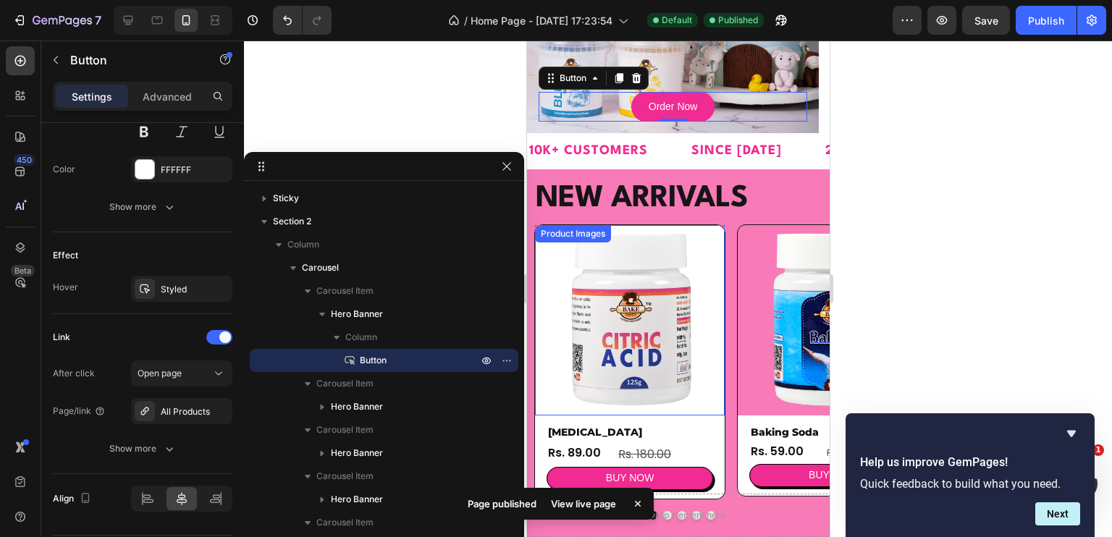
scroll to position [0, 0]
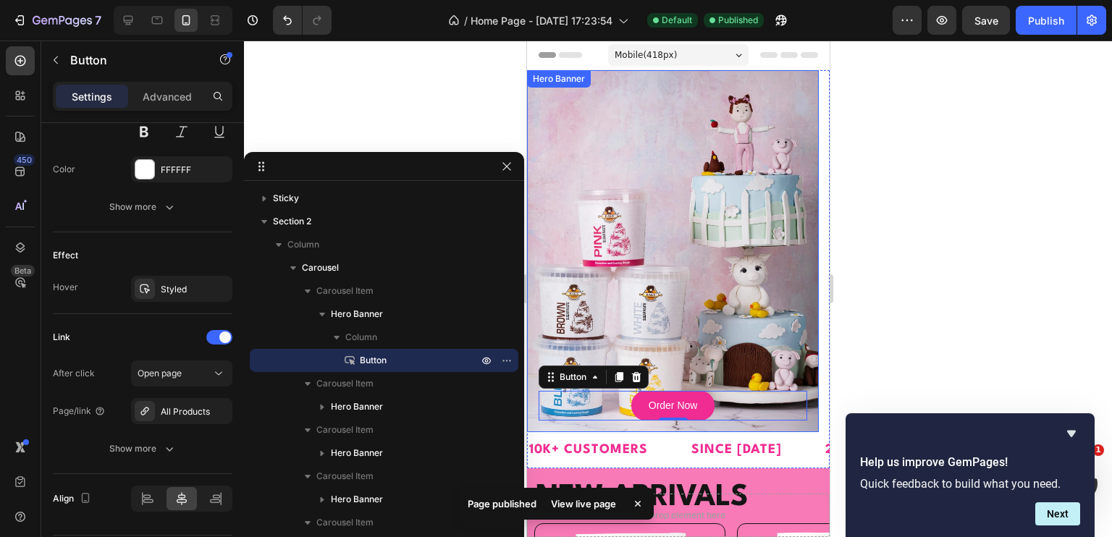
click at [696, 226] on div "Background Image" at bounding box center [672, 251] width 292 height 362
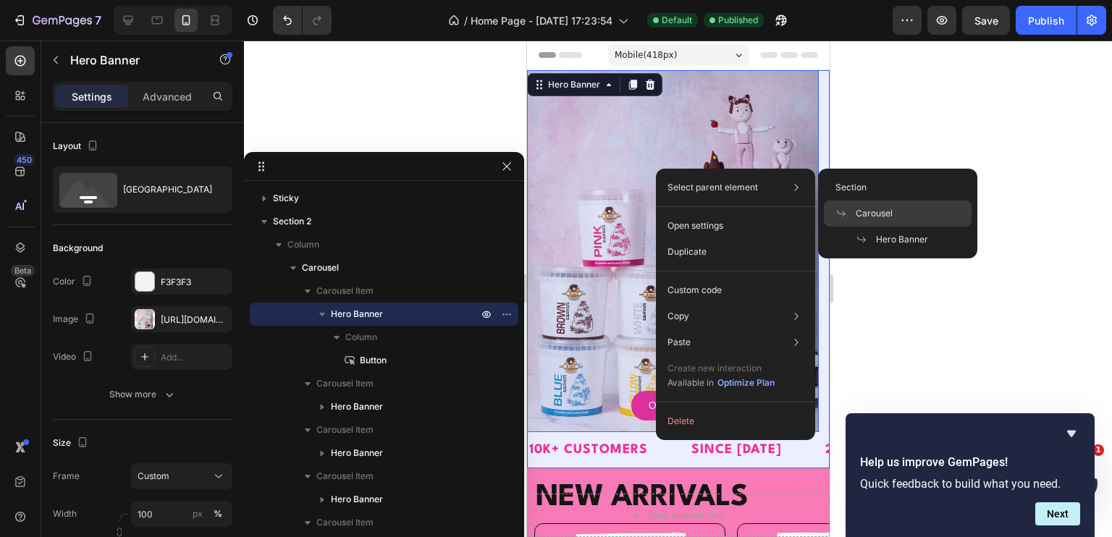
click at [865, 208] on span "Carousel" at bounding box center [874, 213] width 37 height 13
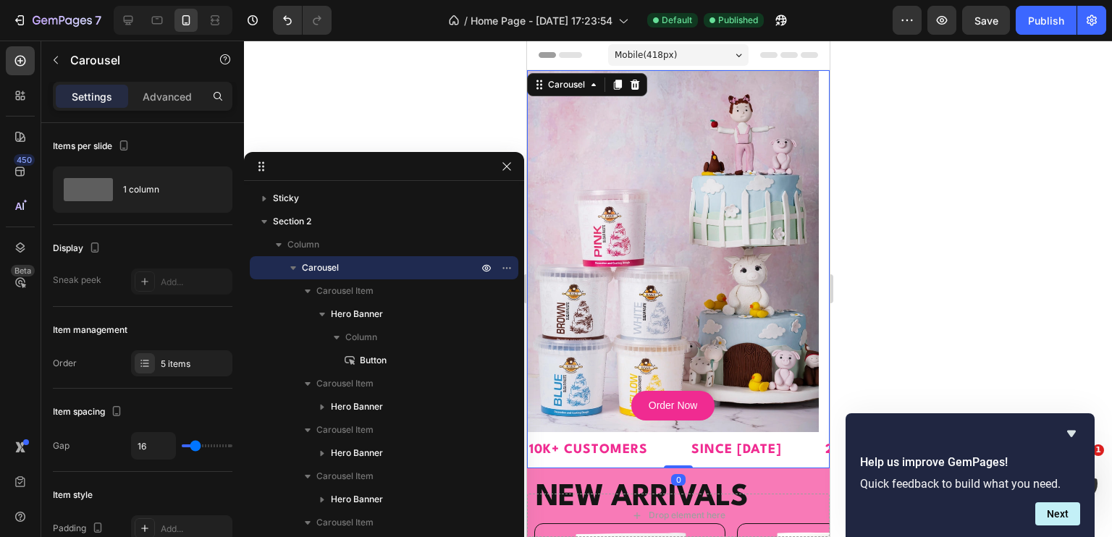
drag, startPoint x: 411, startPoint y: 172, endPoint x: 444, endPoint y: 135, distance: 48.7
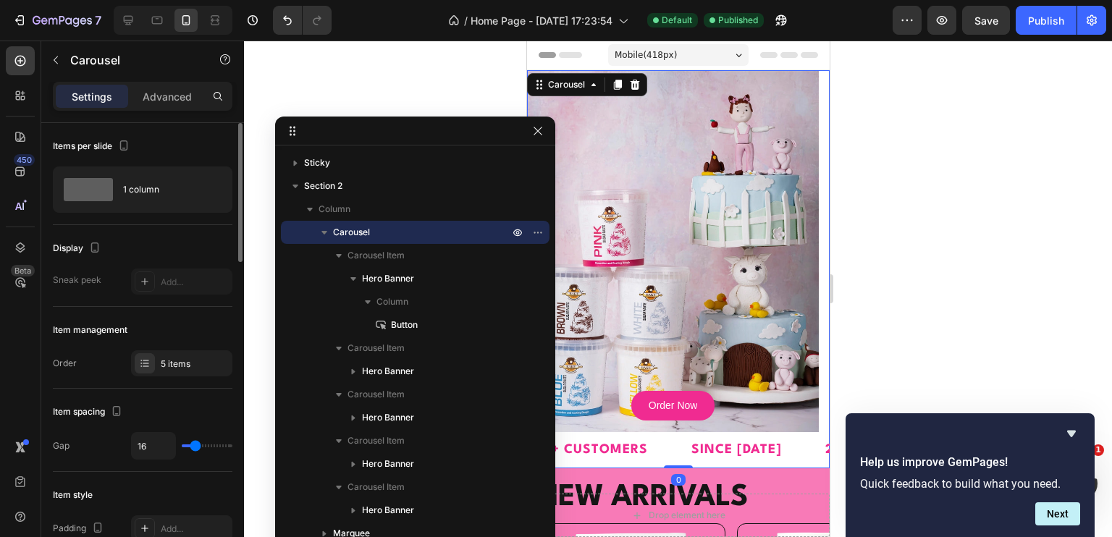
scroll to position [72, 0]
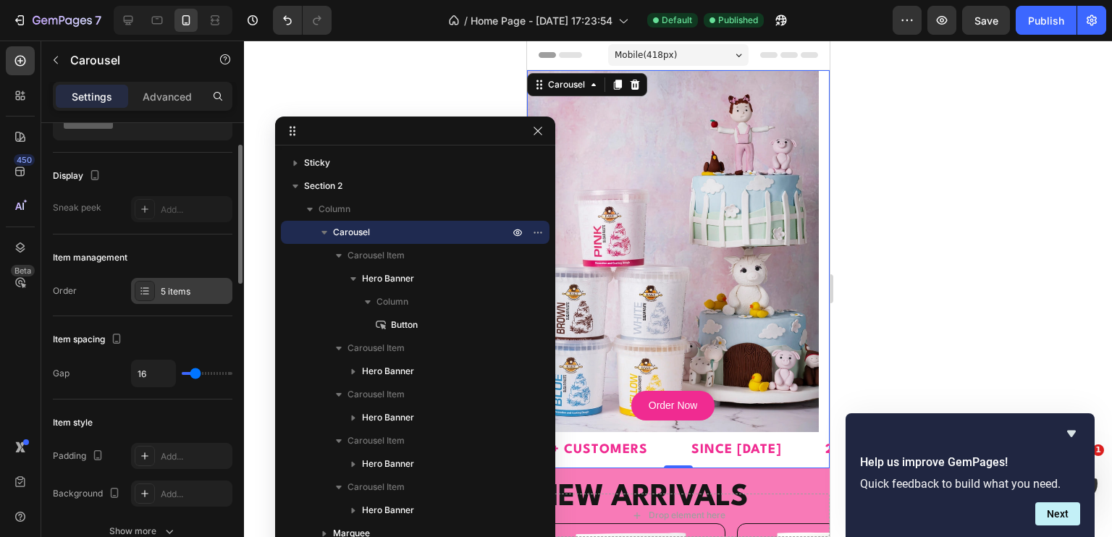
click at [186, 299] on div "5 items" at bounding box center [181, 291] width 101 height 26
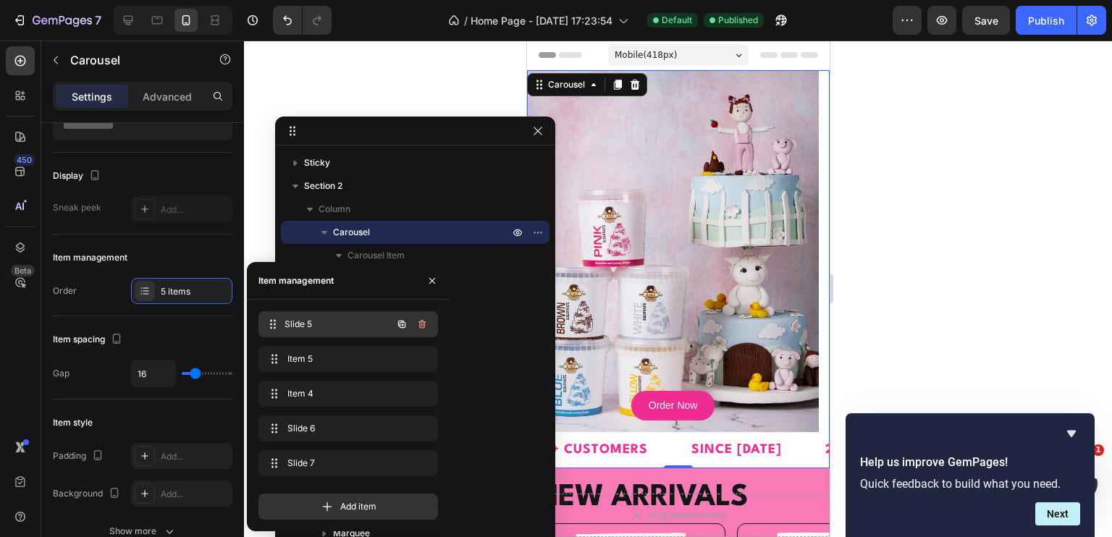
click at [290, 315] on div "Slide 5 Slide 5" at bounding box center [327, 324] width 127 height 20
click at [300, 355] on span "Item 5" at bounding box center [337, 359] width 107 height 13
click at [305, 330] on span "Slide 5" at bounding box center [328, 324] width 82 height 13
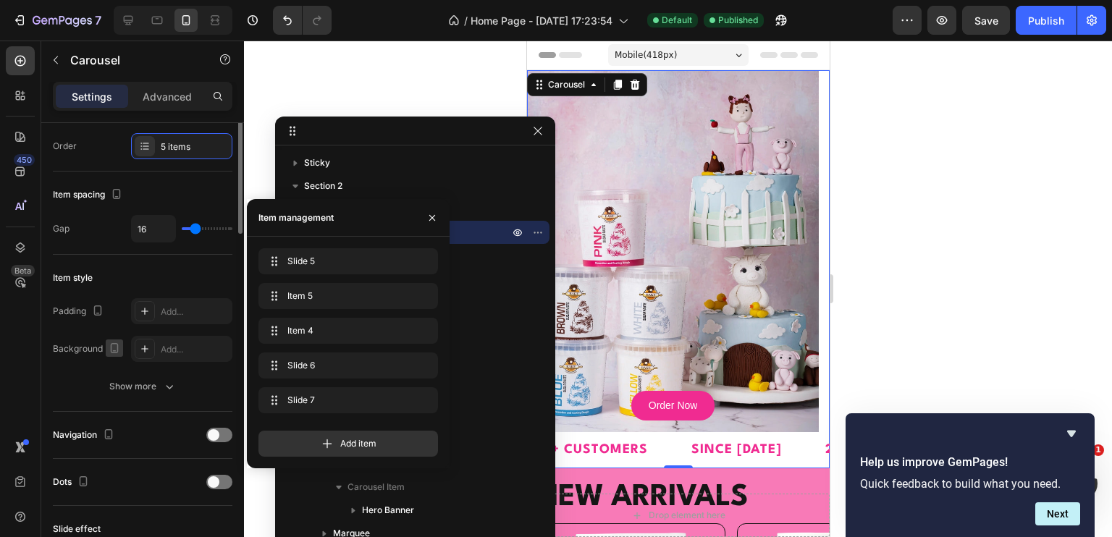
scroll to position [0, 0]
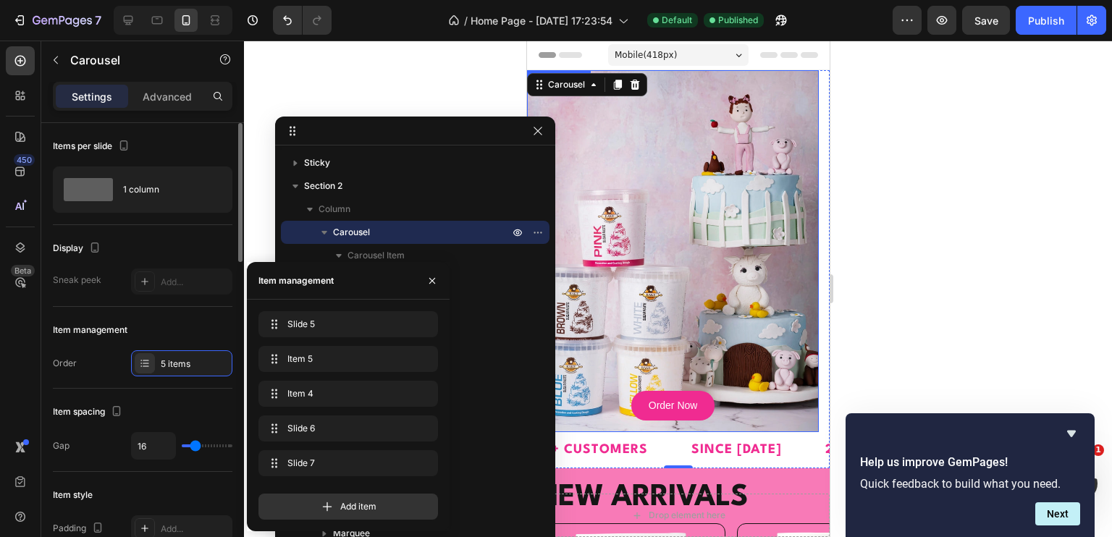
click at [764, 226] on div "Background Image" at bounding box center [672, 251] width 292 height 362
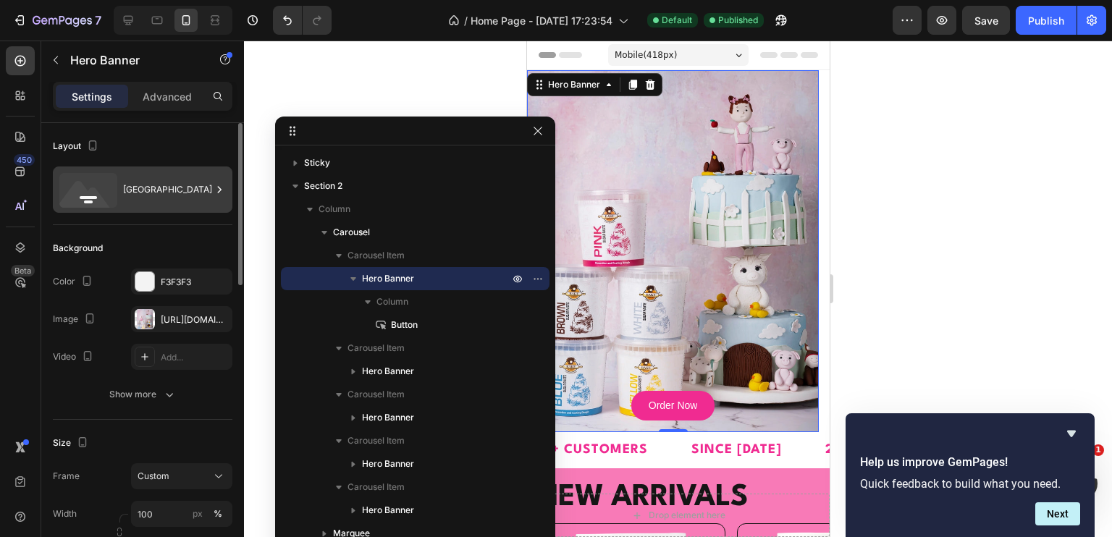
click at [133, 198] on div "[GEOGRAPHIC_DATA]" at bounding box center [167, 189] width 88 height 33
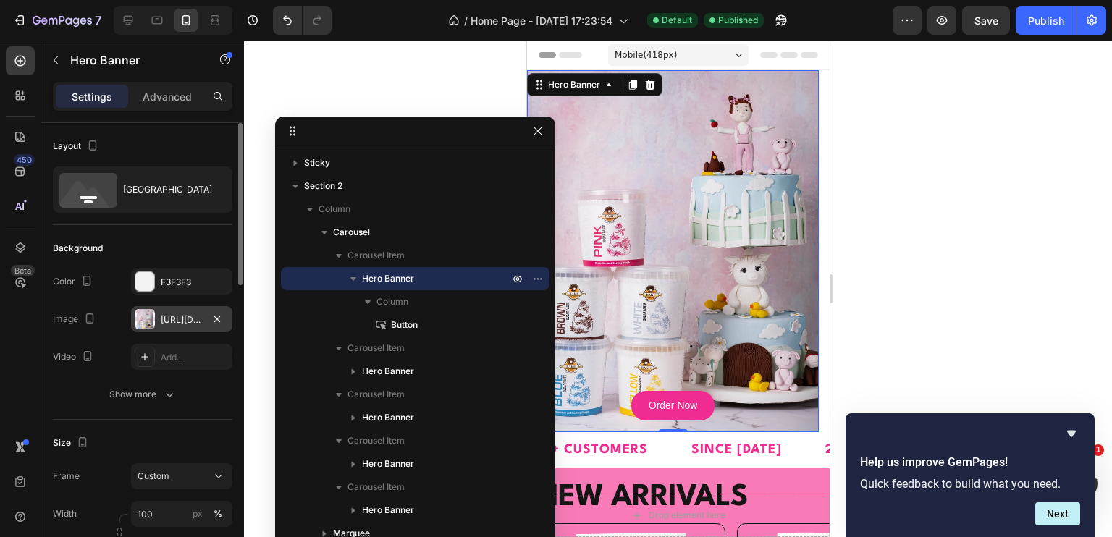
click at [159, 321] on div "[URL][DOMAIN_NAME]" at bounding box center [181, 319] width 101 height 26
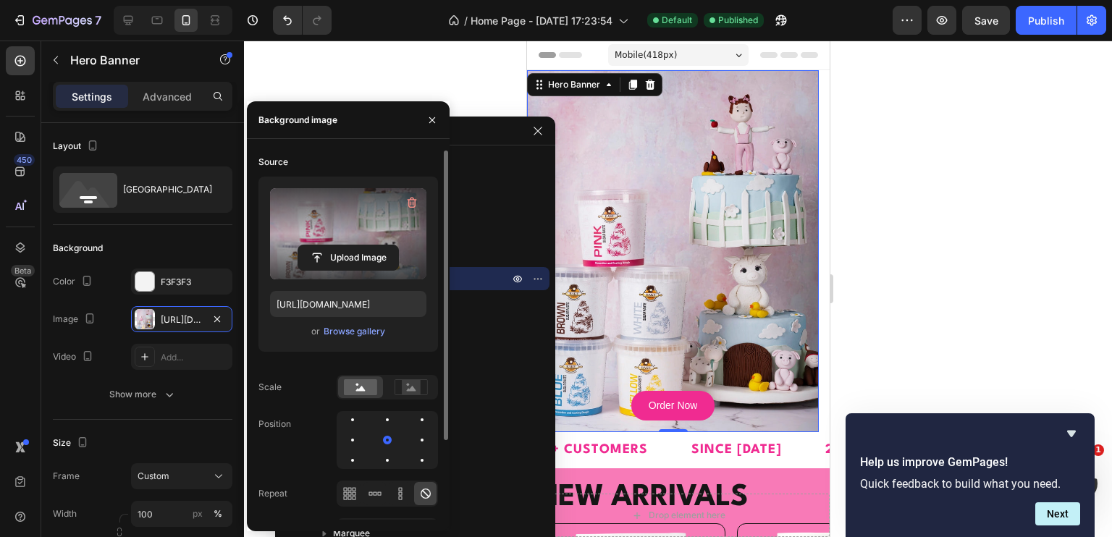
click at [342, 218] on label at bounding box center [348, 233] width 156 height 91
click at [342, 245] on input "file" at bounding box center [348, 257] width 100 height 25
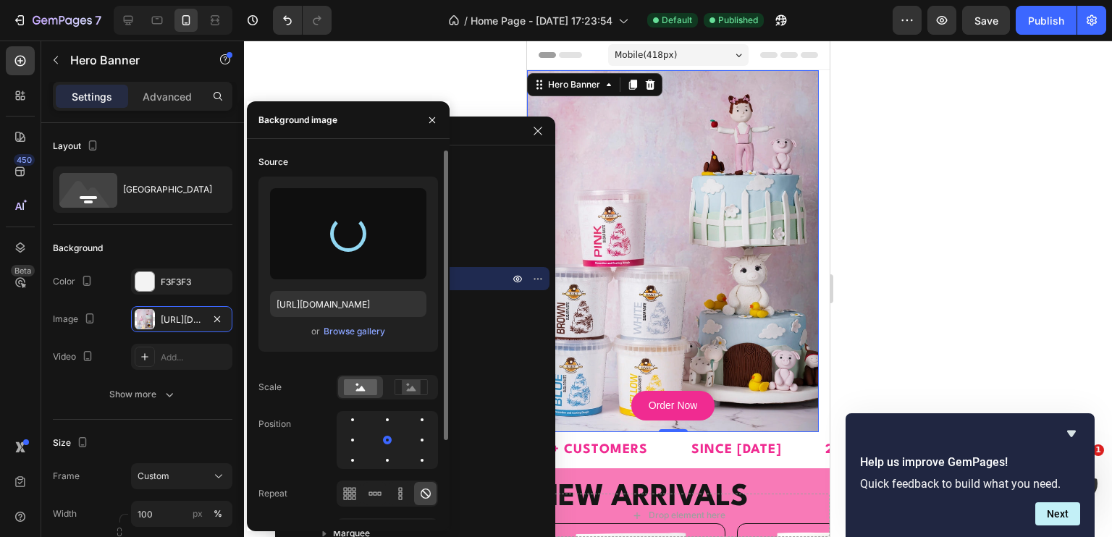
type input "[URL][DOMAIN_NAME]"
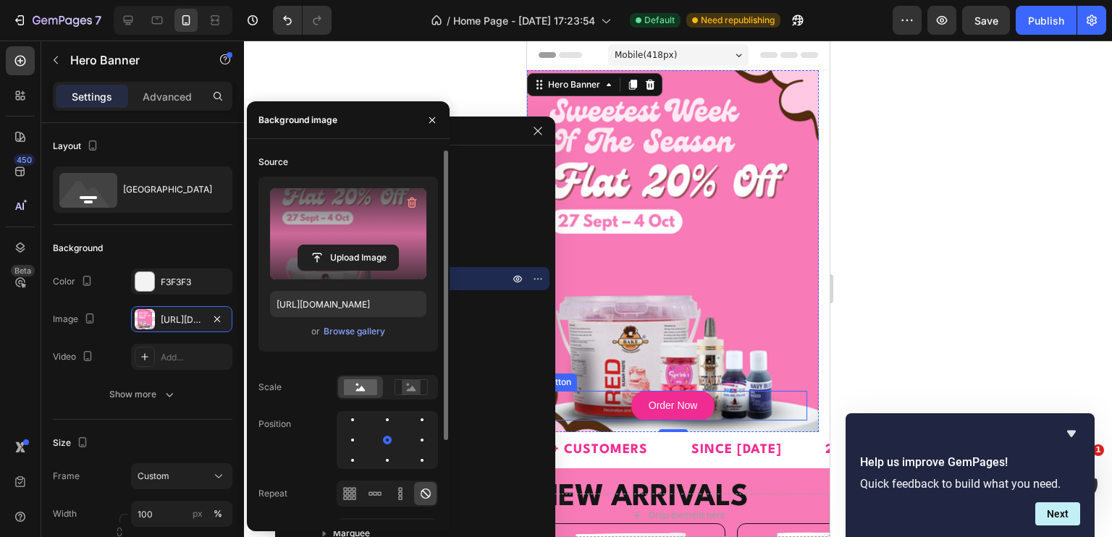
click at [717, 406] on div "Order Now Button" at bounding box center [672, 406] width 269 height 30
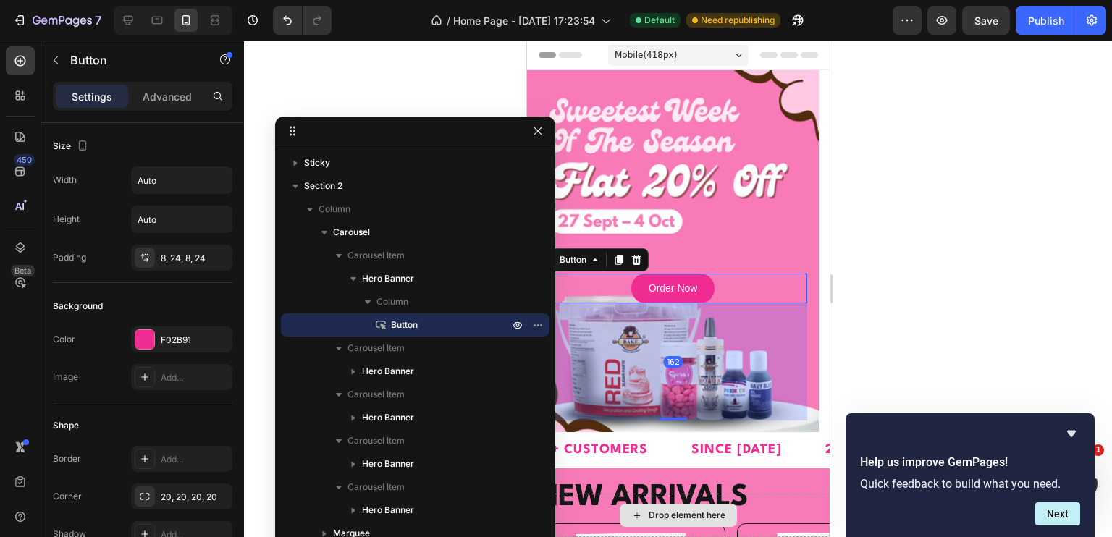
drag, startPoint x: 673, startPoint y: 420, endPoint x: 642, endPoint y: 447, distance: 41.5
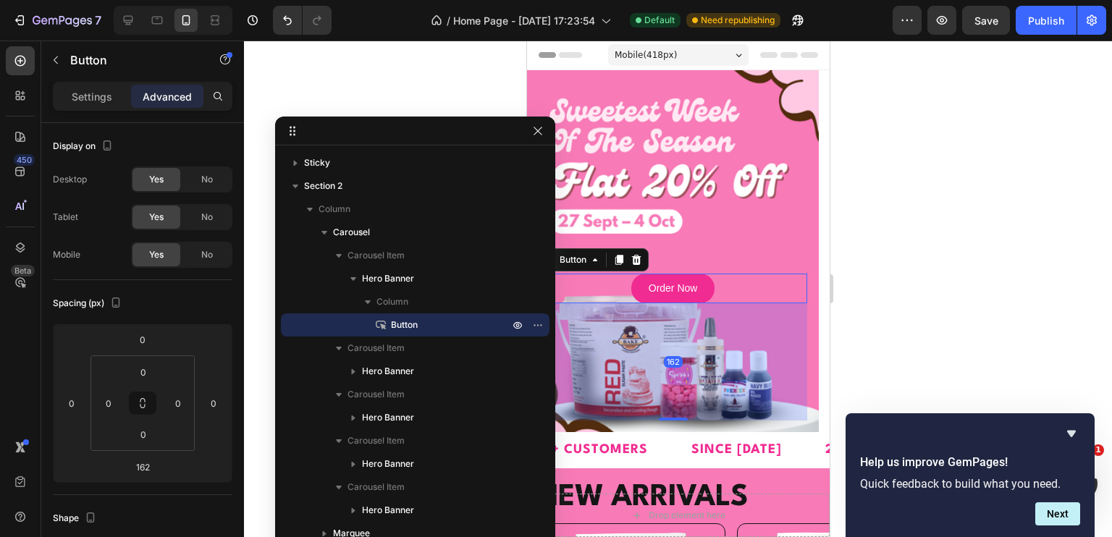
click at [672, 414] on div "162" at bounding box center [672, 361] width 269 height 117
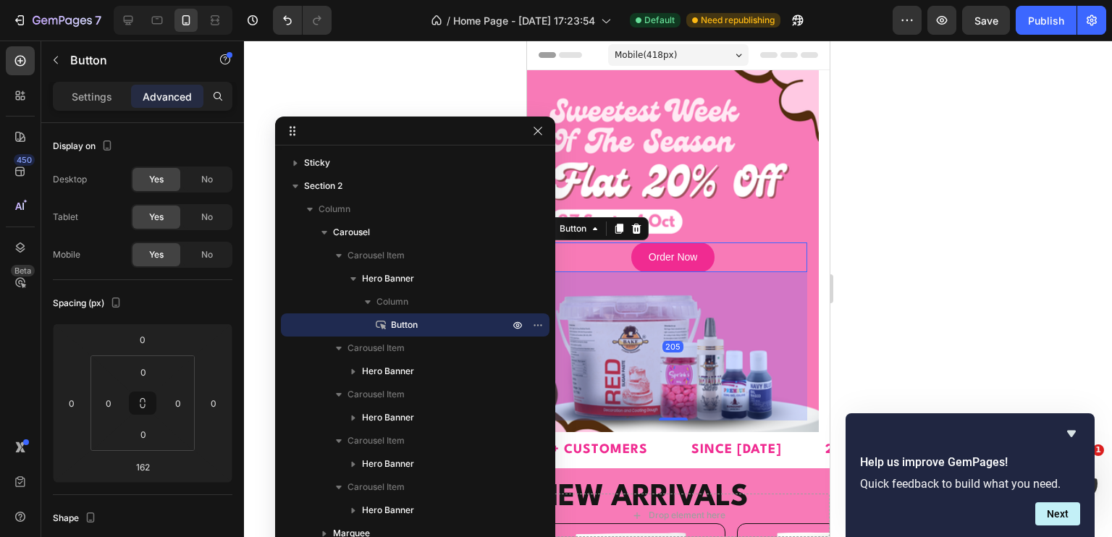
drag, startPoint x: 666, startPoint y: 438, endPoint x: 664, endPoint y: 448, distance: 10.2
click at [664, 448] on div "Order Now Button 205 Hero Banner Order Now Button Hero Banner Order Now Button …" at bounding box center [677, 269] width 303 height 398
type input "205"
click at [113, 108] on div "Settings Advanced" at bounding box center [143, 96] width 180 height 29
click at [111, 104] on div "Settings" at bounding box center [92, 96] width 72 height 23
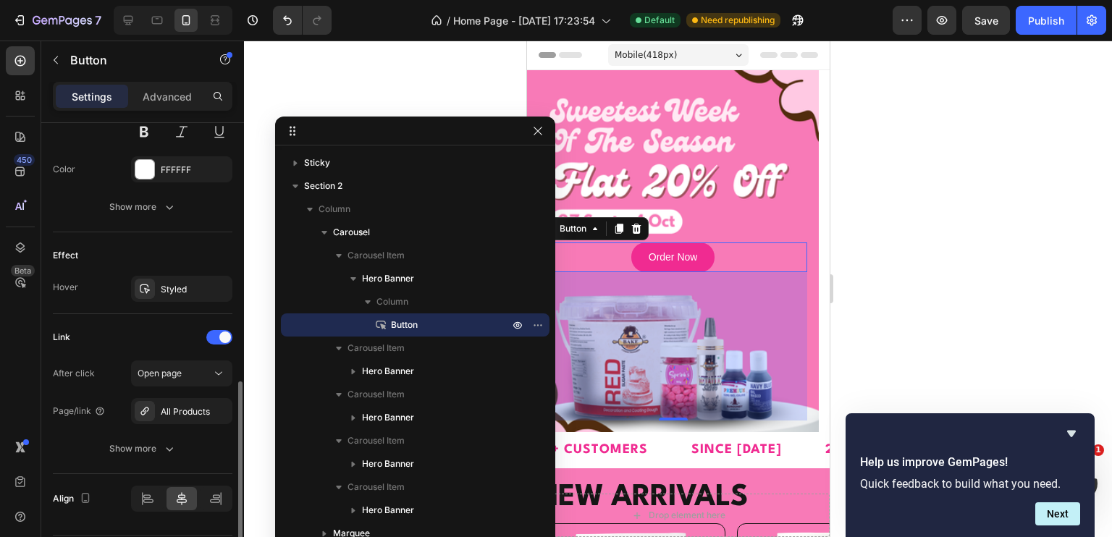
scroll to position [693, 0]
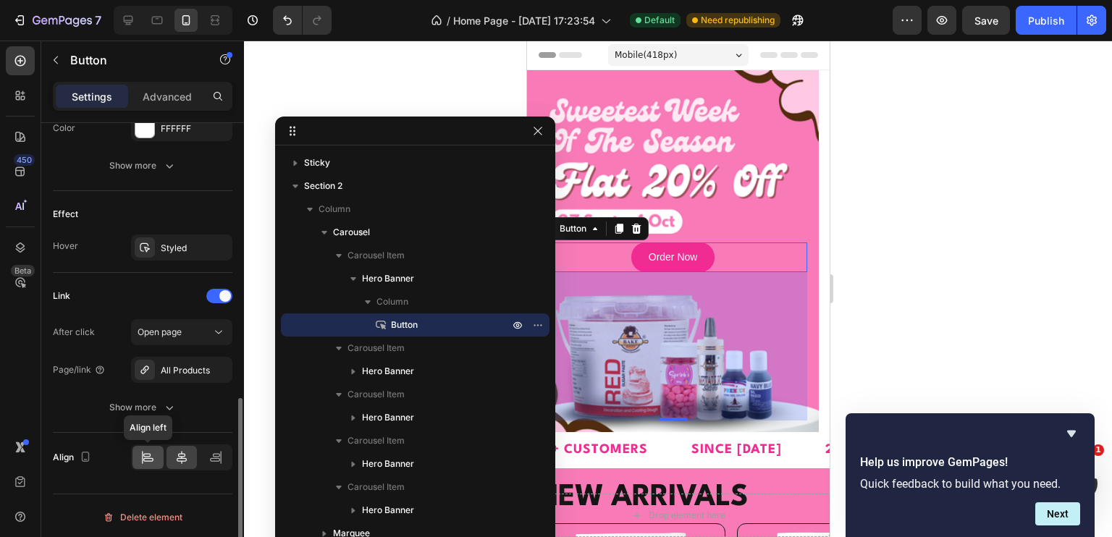
click at [143, 450] on icon at bounding box center [147, 457] width 14 height 14
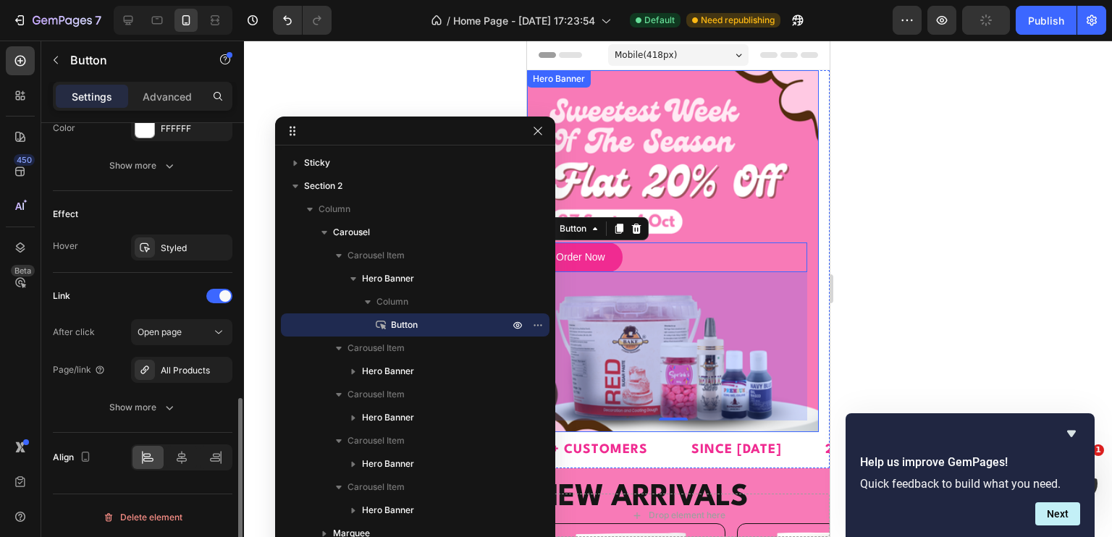
click at [955, 225] on div at bounding box center [678, 289] width 868 height 497
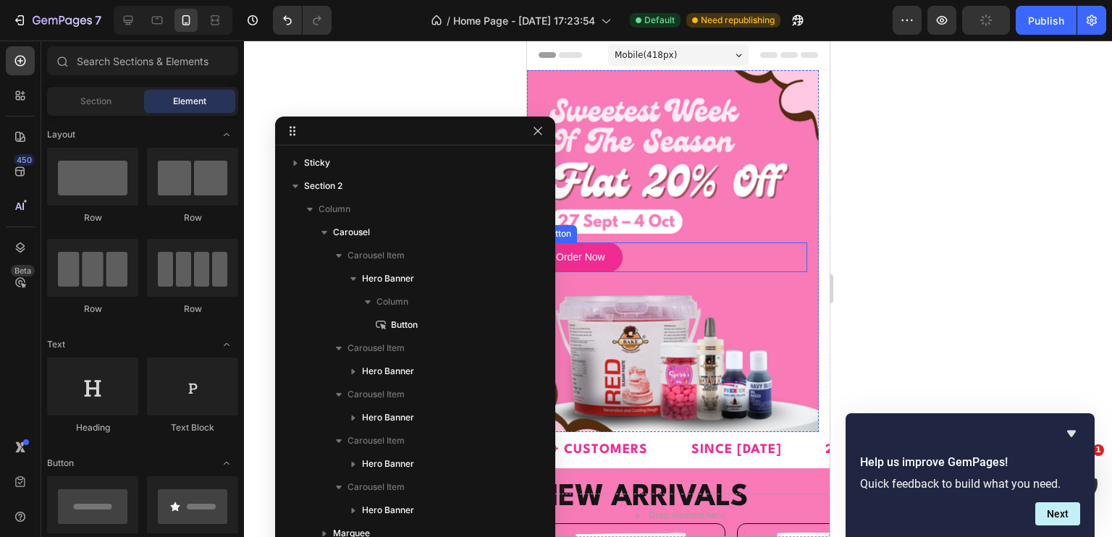
click at [754, 249] on div "Order Now Button" at bounding box center [672, 257] width 269 height 30
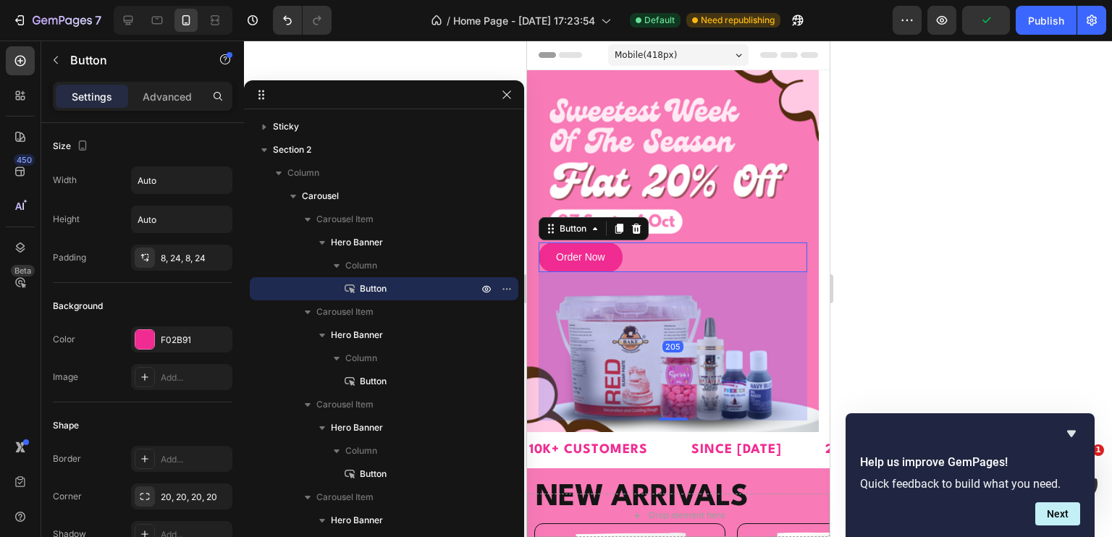
drag, startPoint x: 469, startPoint y: 127, endPoint x: 386, endPoint y: 77, distance: 97.1
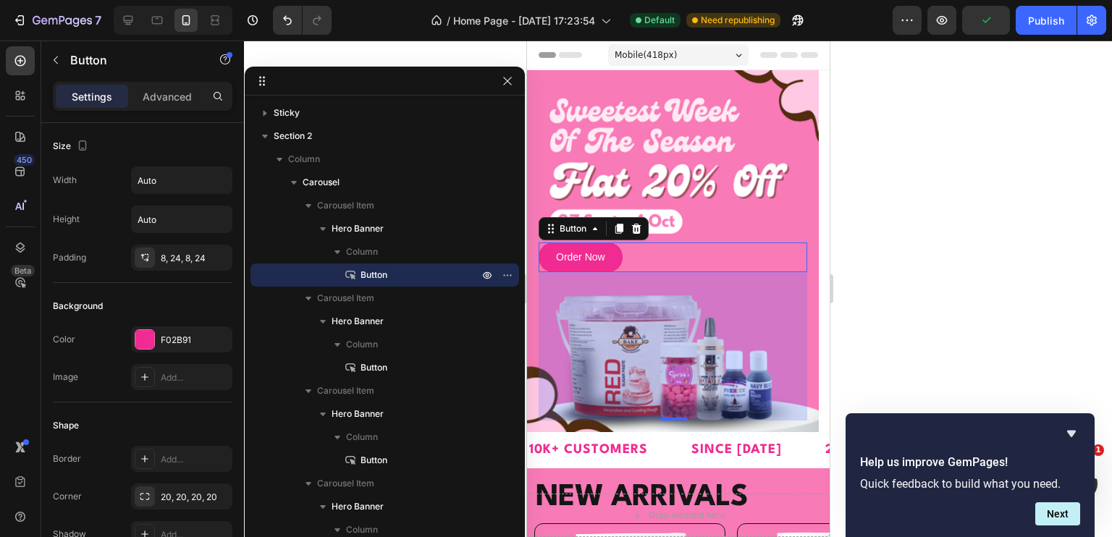
click at [736, 256] on div "Order Now Button 205" at bounding box center [672, 257] width 269 height 30
click at [947, 198] on div at bounding box center [678, 289] width 868 height 497
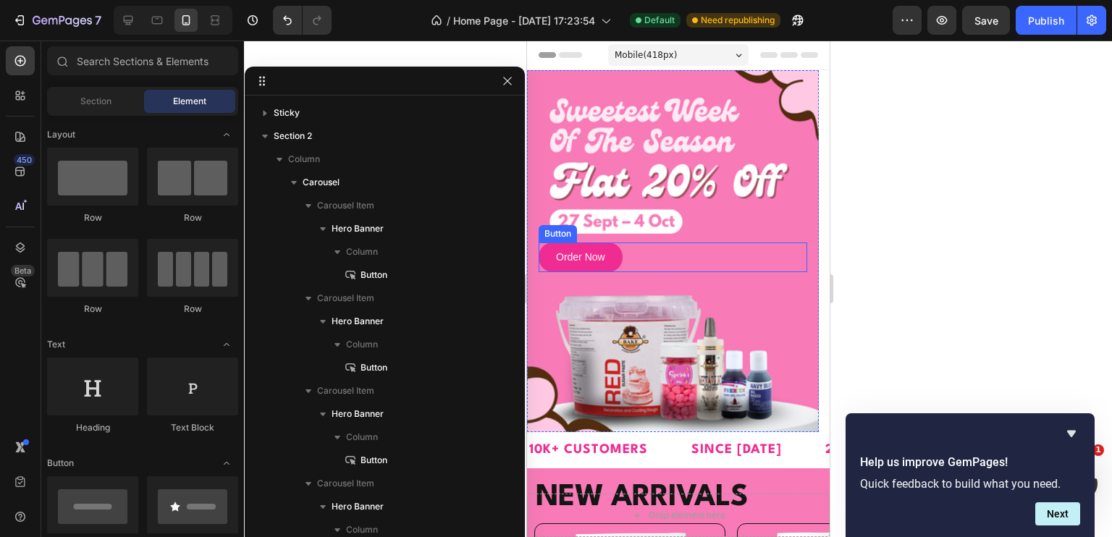
click at [685, 258] on div "Order Now Button" at bounding box center [672, 257] width 269 height 30
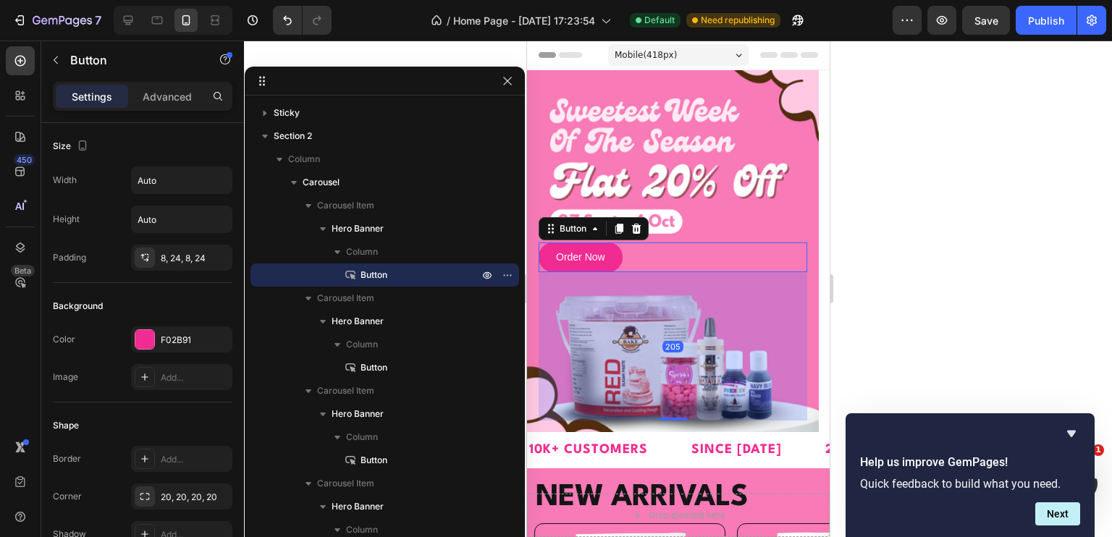
click at [622, 145] on div "Background Image" at bounding box center [672, 251] width 292 height 362
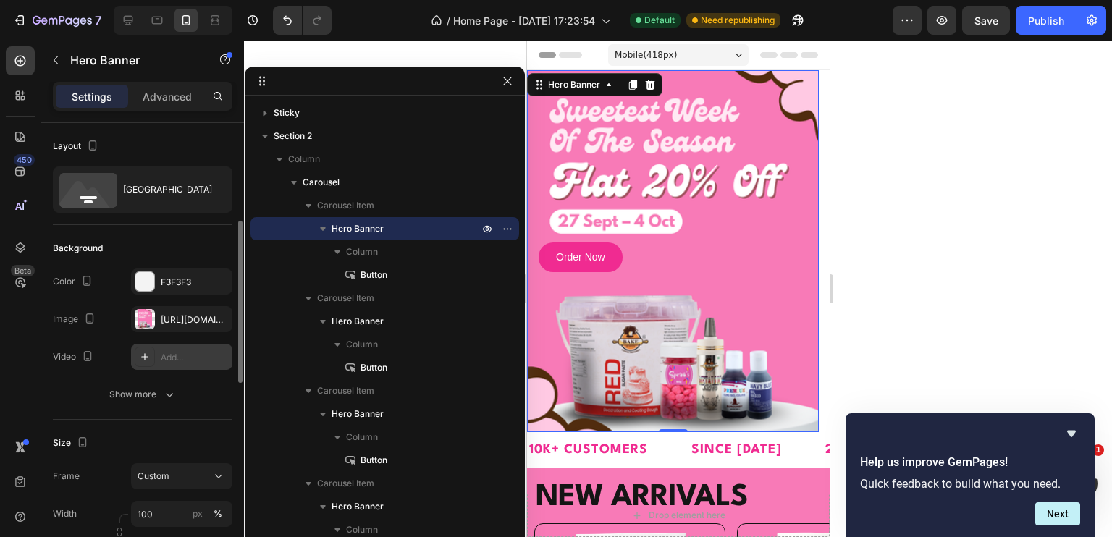
scroll to position [72, 0]
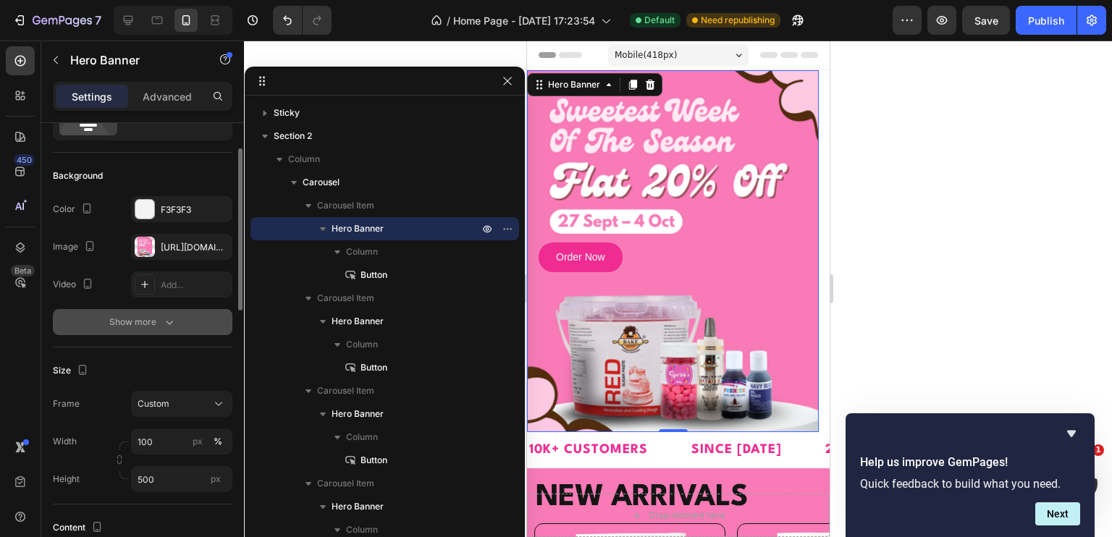
click at [159, 333] on button "Show more" at bounding box center [143, 322] width 180 height 26
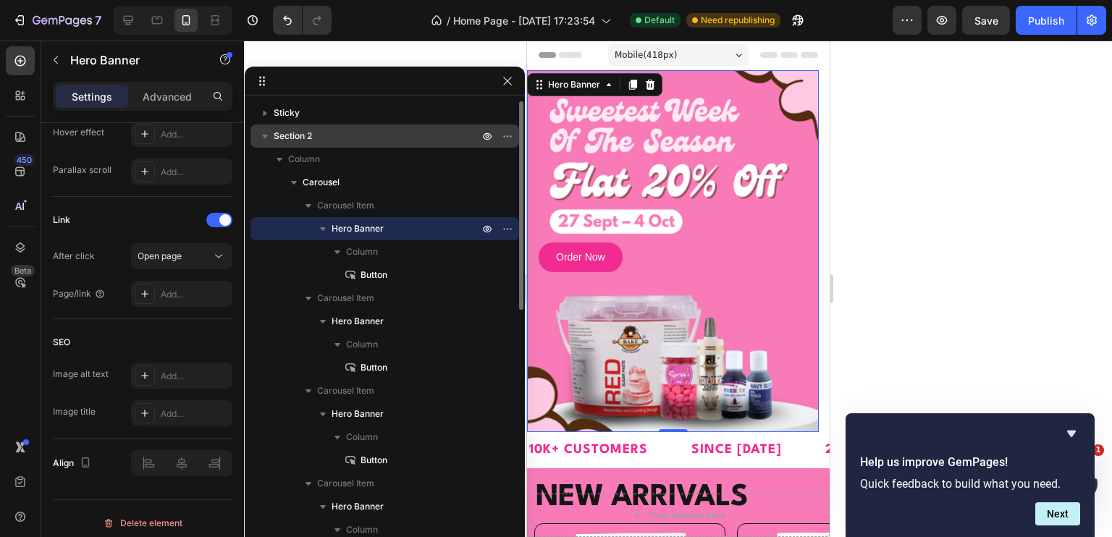
scroll to position [0, 0]
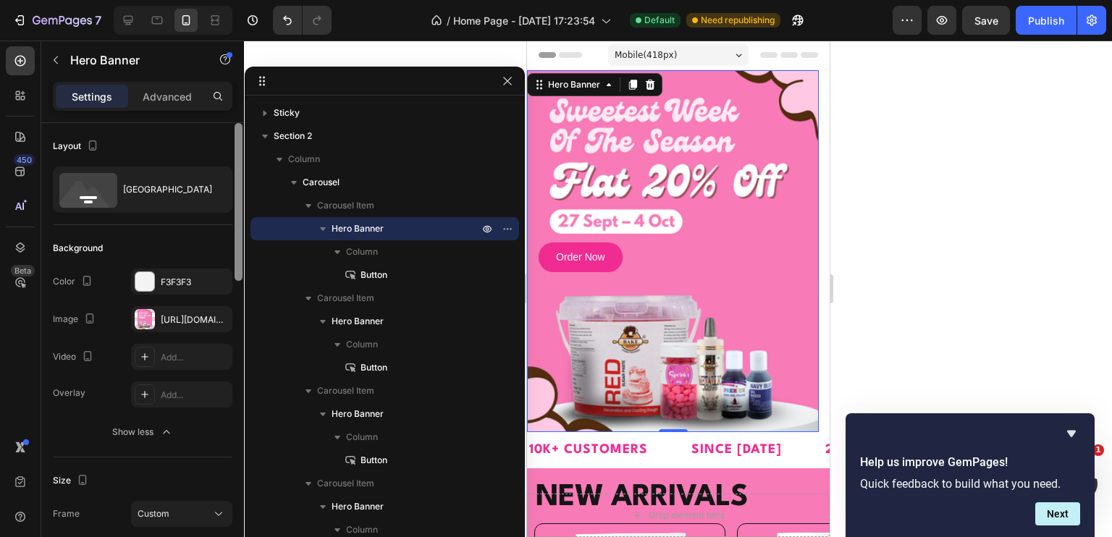
drag, startPoint x: 235, startPoint y: 402, endPoint x: 276, endPoint y: 96, distance: 308.9
click at [276, 0] on div "7 / Home Page - [DATE] 17:23:54 Default Need republishing Preview Save Publish …" at bounding box center [556, 0] width 1112 height 0
click at [185, 312] on div "[URL][DOMAIN_NAME]" at bounding box center [181, 319] width 101 height 26
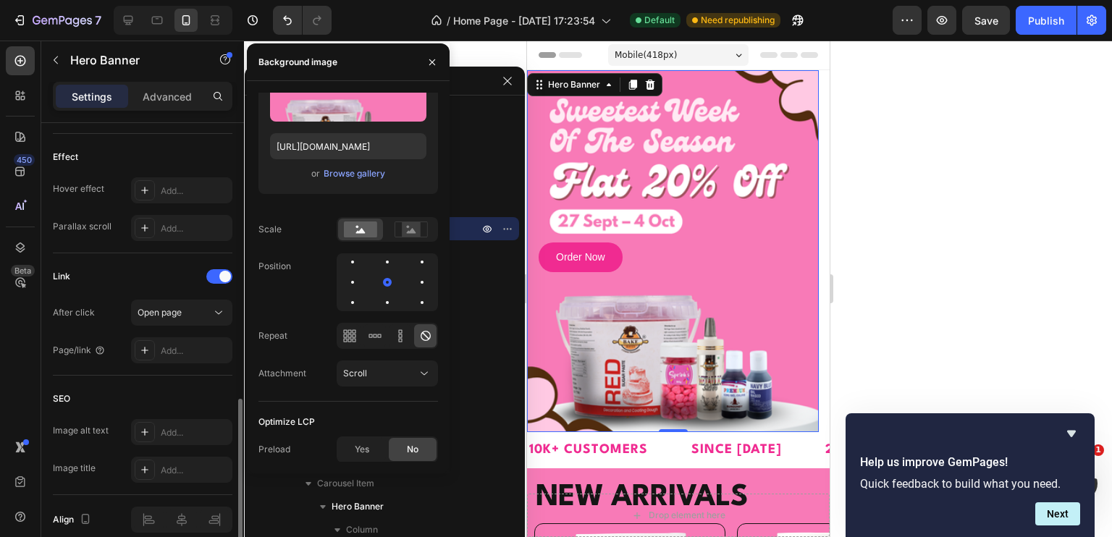
scroll to position [859, 0]
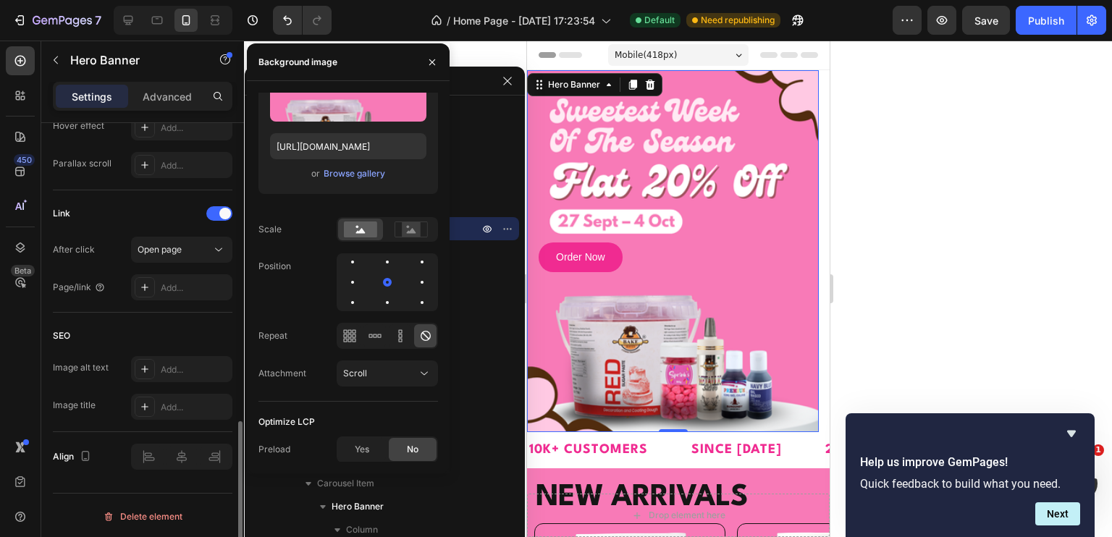
click at [127, 326] on div "SEO" at bounding box center [143, 335] width 180 height 23
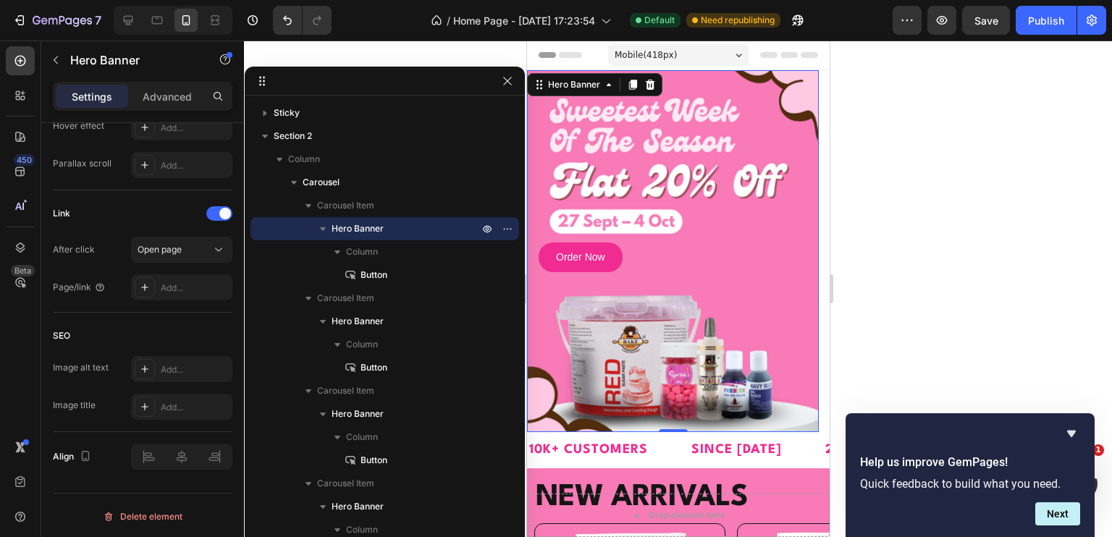
click at [811, 272] on div "Order Now Button" at bounding box center [672, 331] width 292 height 201
click at [743, 270] on div "Order Now Button" at bounding box center [672, 257] width 269 height 30
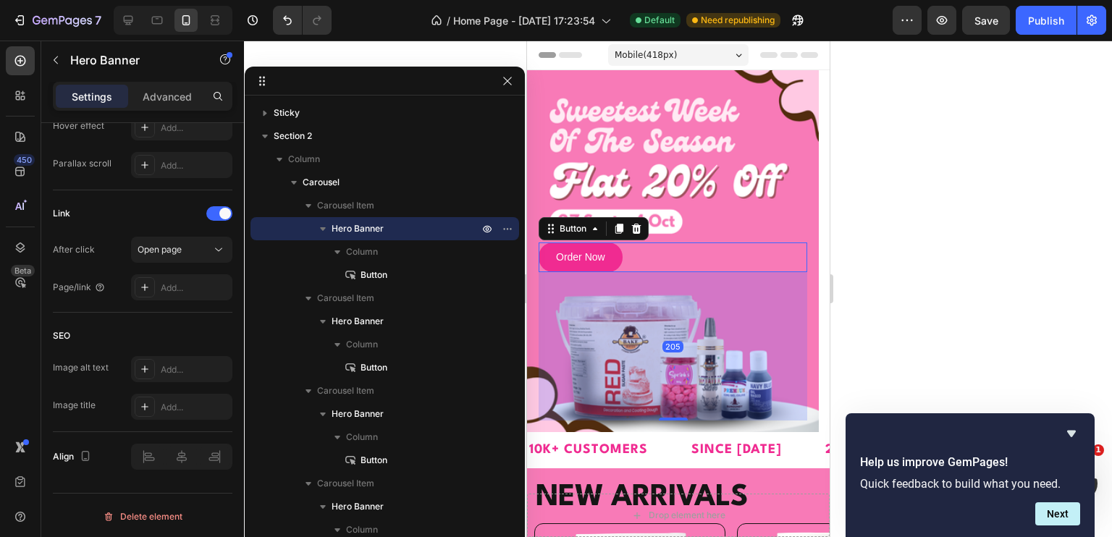
scroll to position [0, 0]
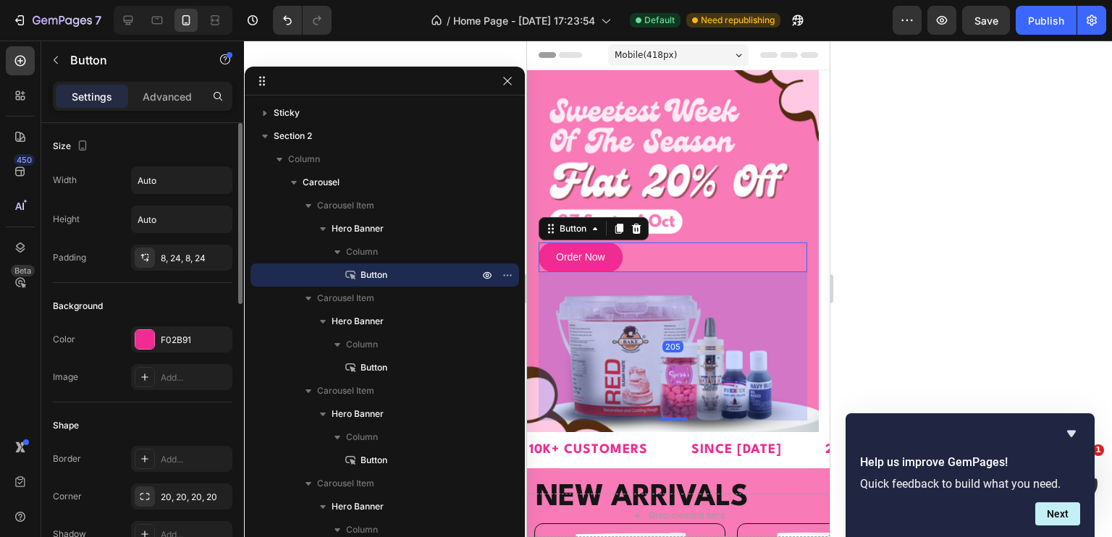
click at [918, 224] on div at bounding box center [678, 289] width 868 height 497
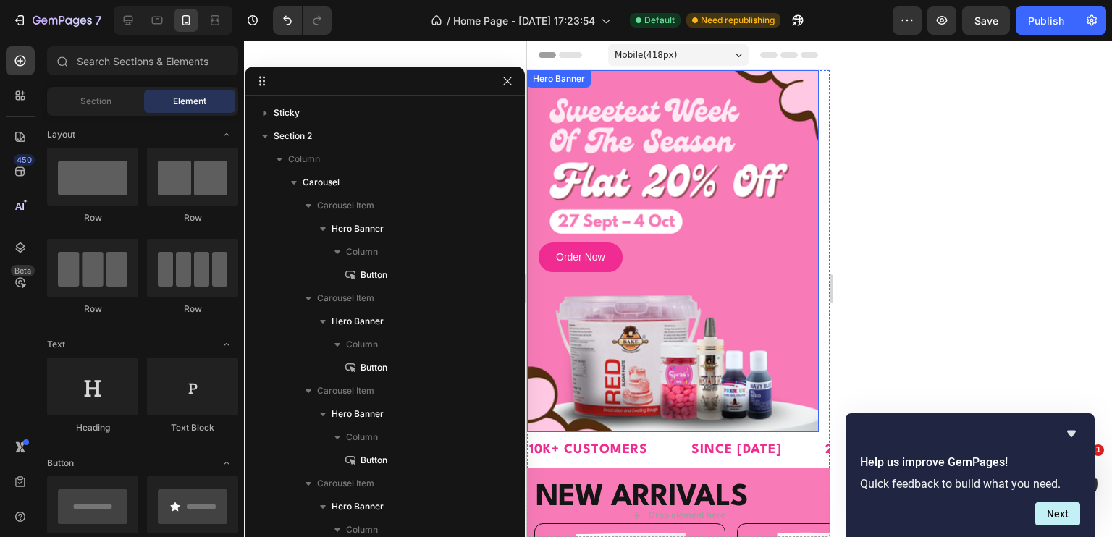
click at [782, 183] on div "Background Image" at bounding box center [672, 251] width 292 height 362
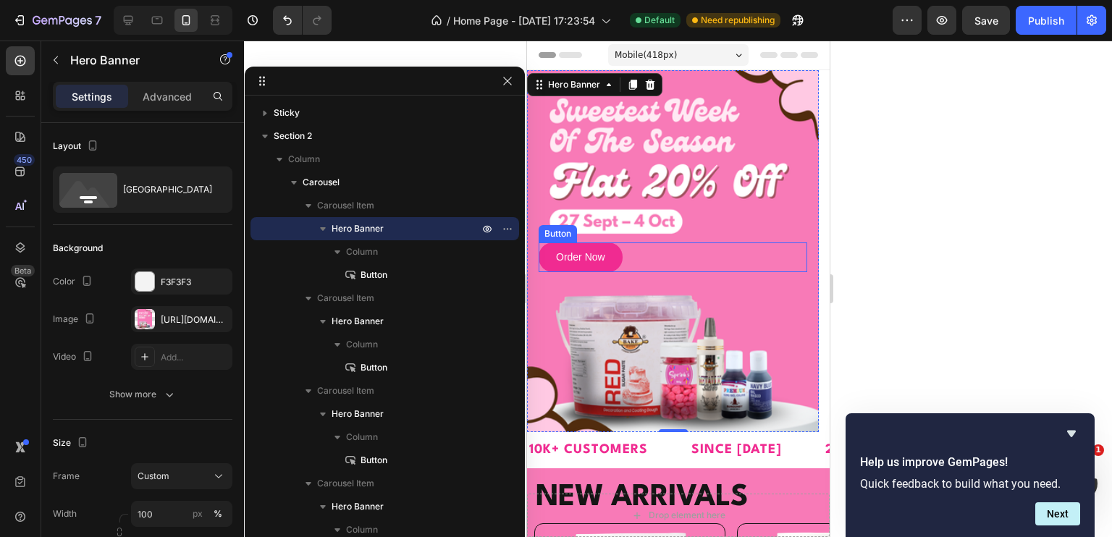
click at [635, 250] on div "Order Now Button" at bounding box center [672, 257] width 269 height 30
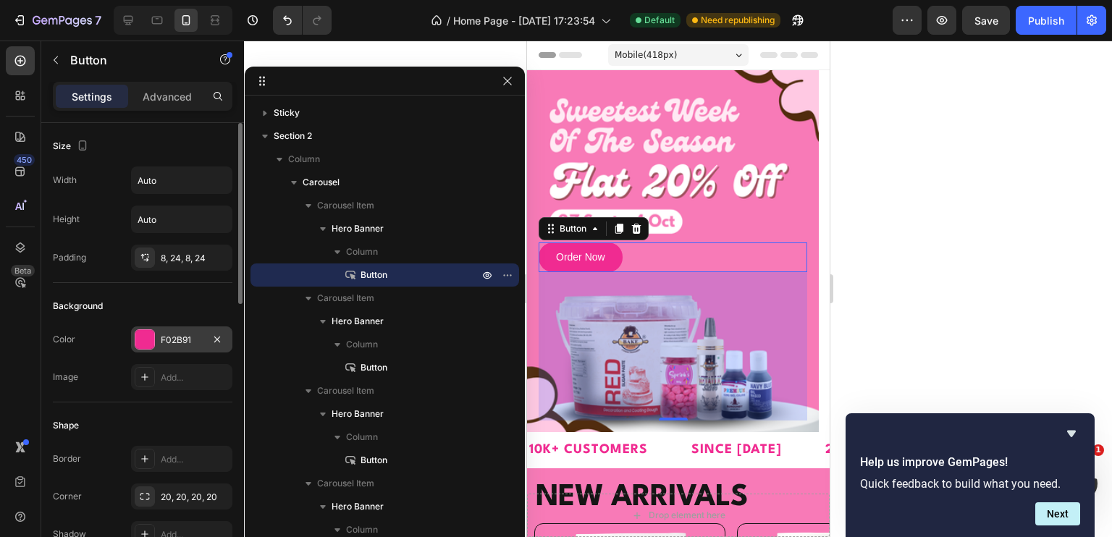
click at [139, 339] on div at bounding box center [144, 339] width 19 height 19
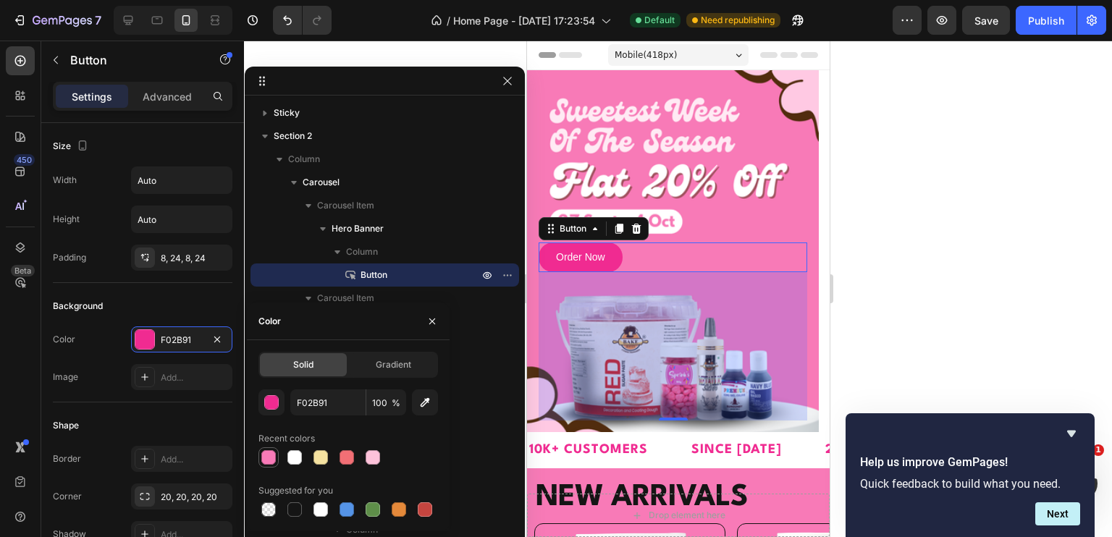
click at [274, 459] on div at bounding box center [268, 457] width 14 height 14
click at [287, 506] on div at bounding box center [294, 509] width 17 height 17
type input "151515"
click at [866, 219] on div at bounding box center [678, 289] width 868 height 497
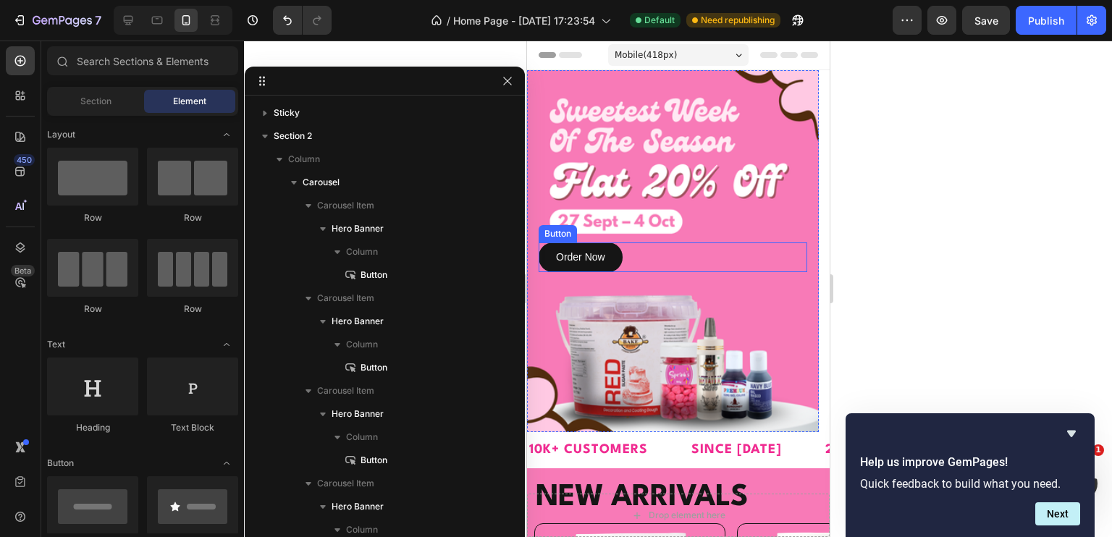
click at [694, 259] on div "Order Now Button" at bounding box center [672, 257] width 269 height 30
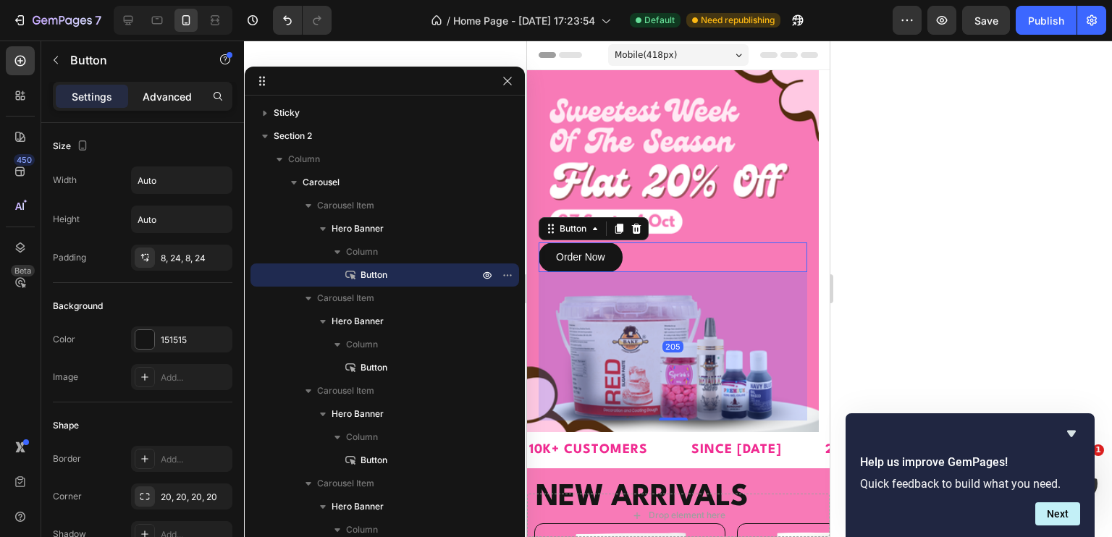
click at [197, 92] on div "Advanced" at bounding box center [167, 96] width 72 height 23
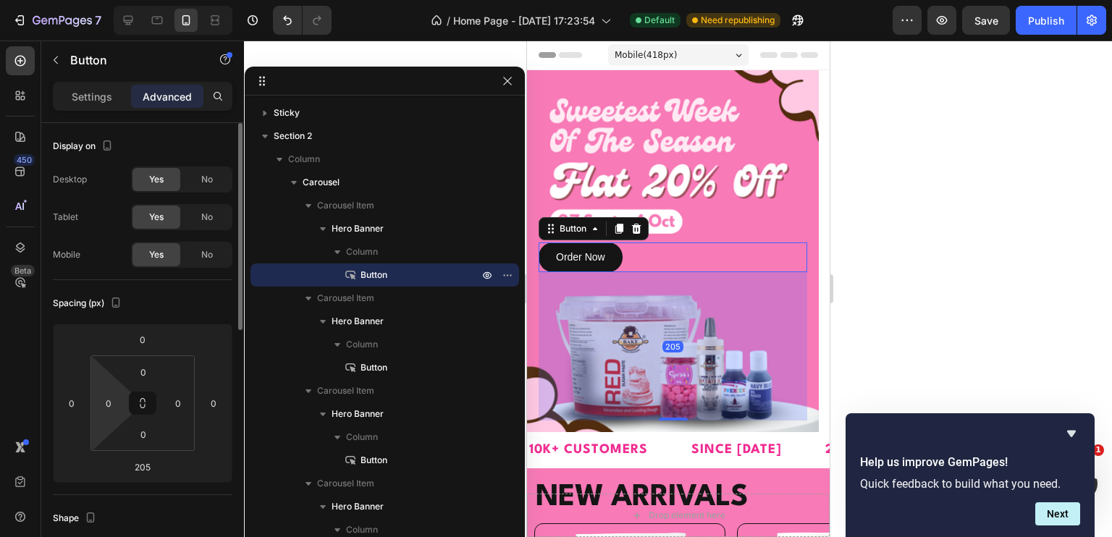
click at [112, 0] on html "7 / Home Page - [DATE] 17:23:54 Default Need republishing Preview Save Publish …" at bounding box center [556, 0] width 1112 height 0
type input "12"
click at [918, 181] on div at bounding box center [678, 289] width 868 height 497
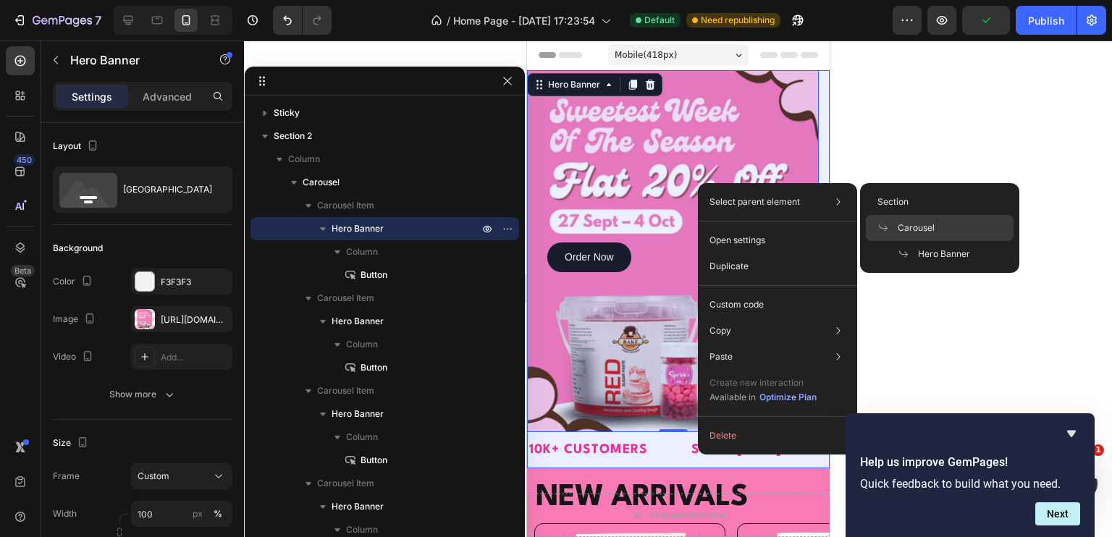
drag, startPoint x: 919, startPoint y: 221, endPoint x: 71, endPoint y: 164, distance: 849.5
click at [919, 221] on span "Carousel" at bounding box center [916, 227] width 37 height 13
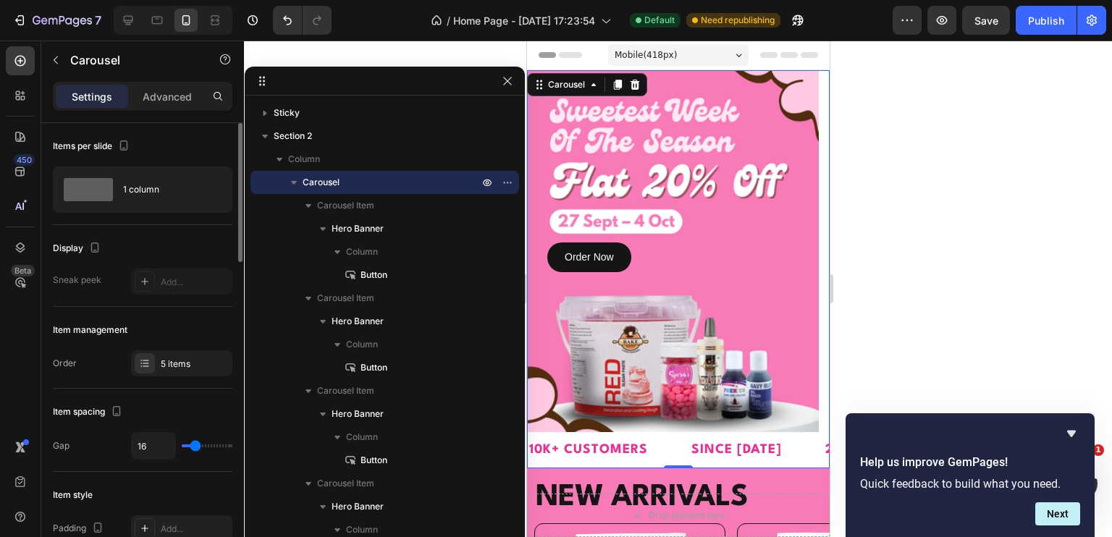
scroll to position [72, 0]
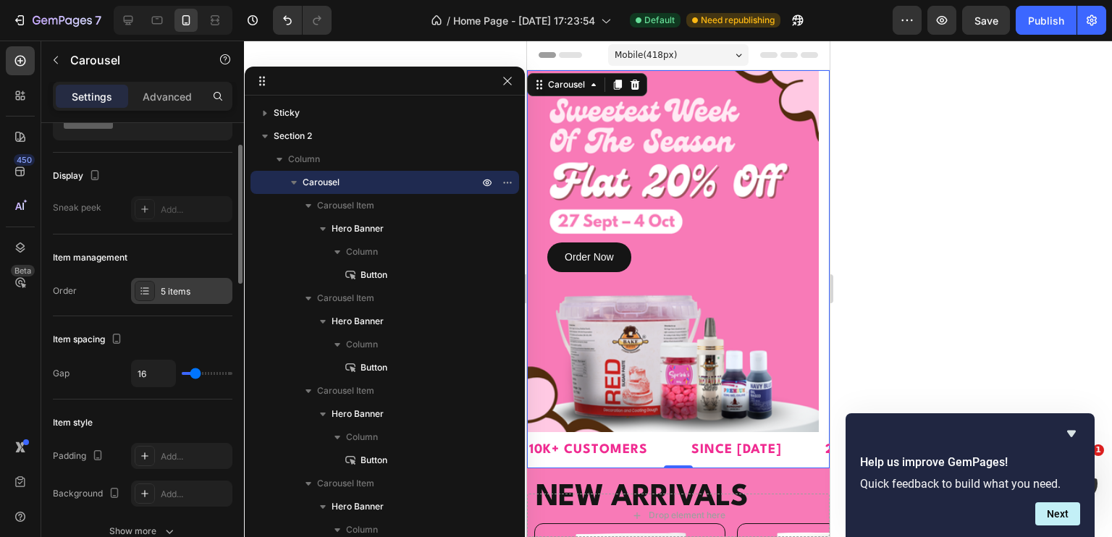
click at [169, 279] on div "5 items" at bounding box center [181, 291] width 101 height 26
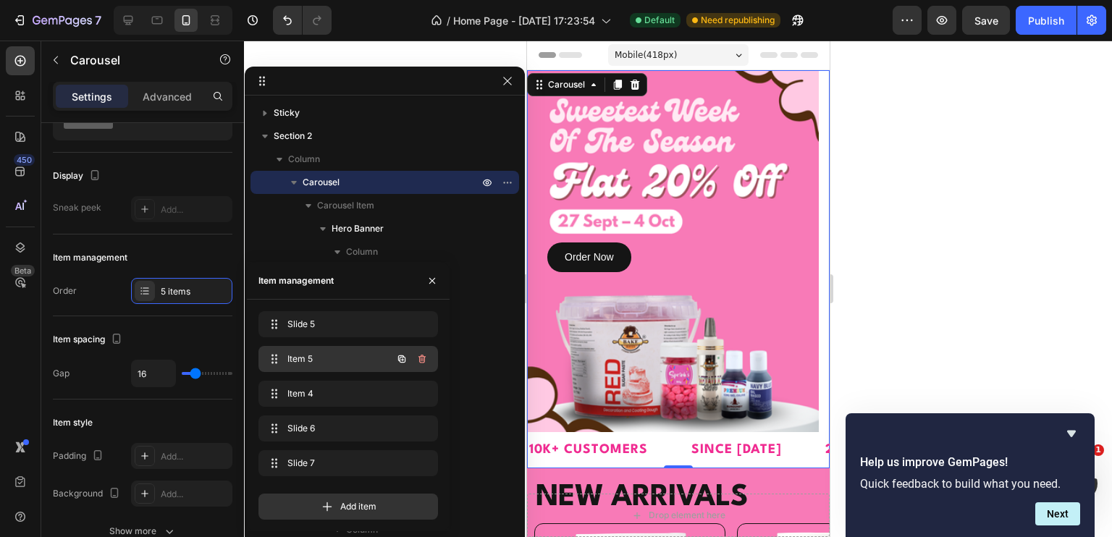
click at [307, 360] on span "Item 5" at bounding box center [328, 359] width 82 height 13
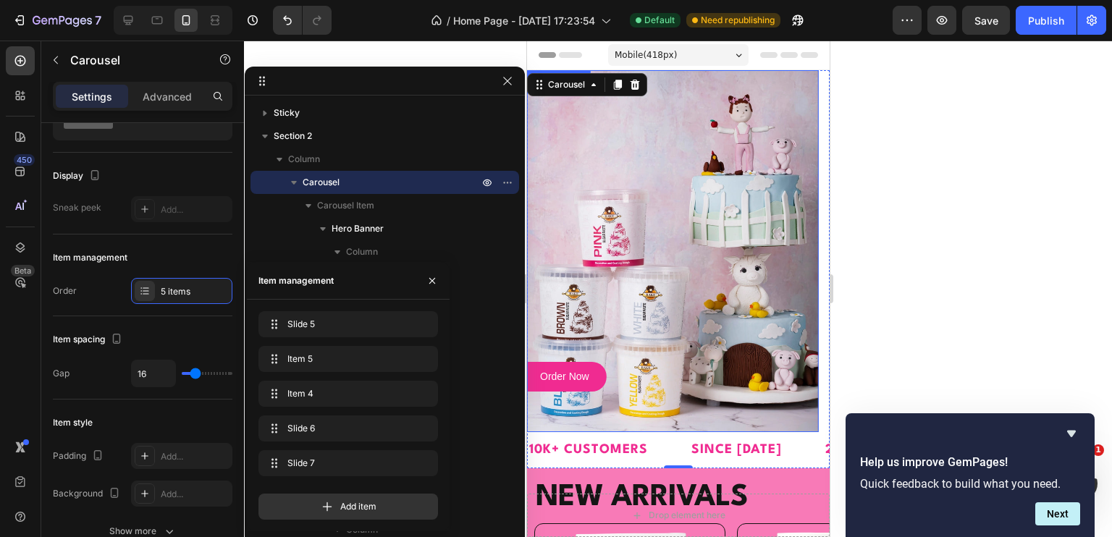
click at [662, 153] on div "Background Image" at bounding box center [672, 251] width 292 height 362
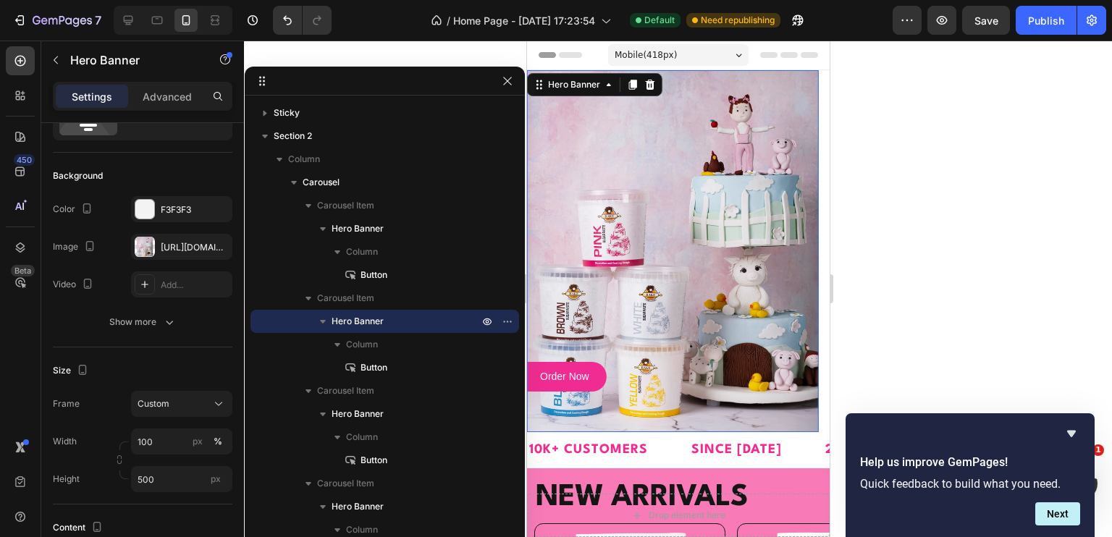
scroll to position [0, 0]
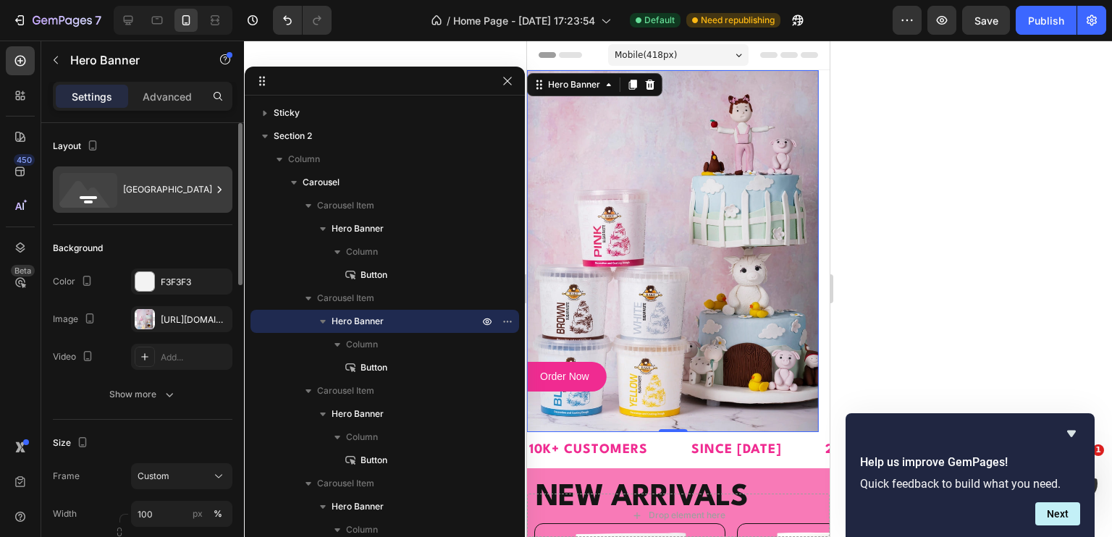
click at [113, 182] on icon at bounding box center [88, 190] width 58 height 35
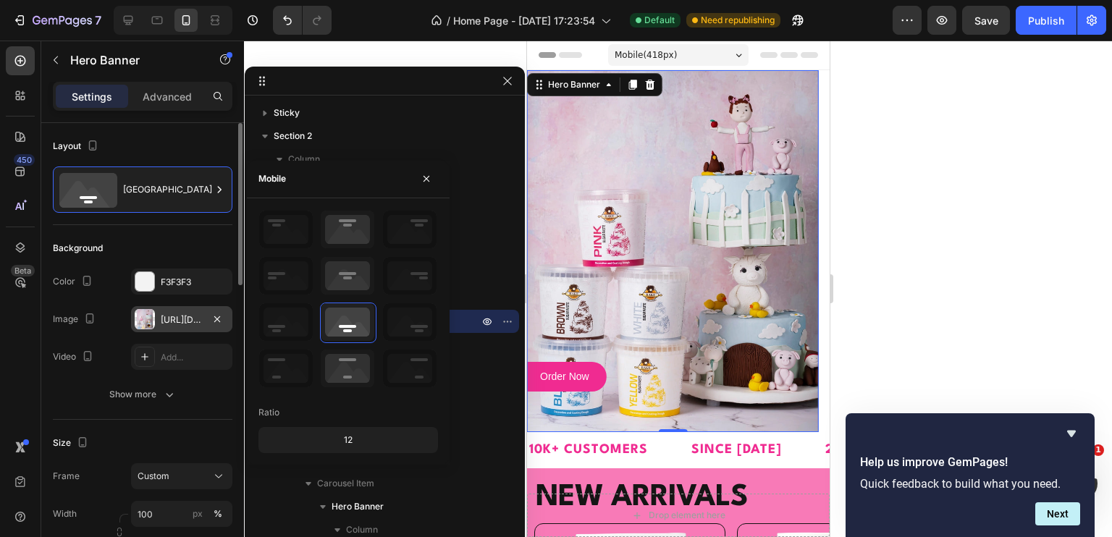
click at [149, 329] on div at bounding box center [145, 319] width 20 height 20
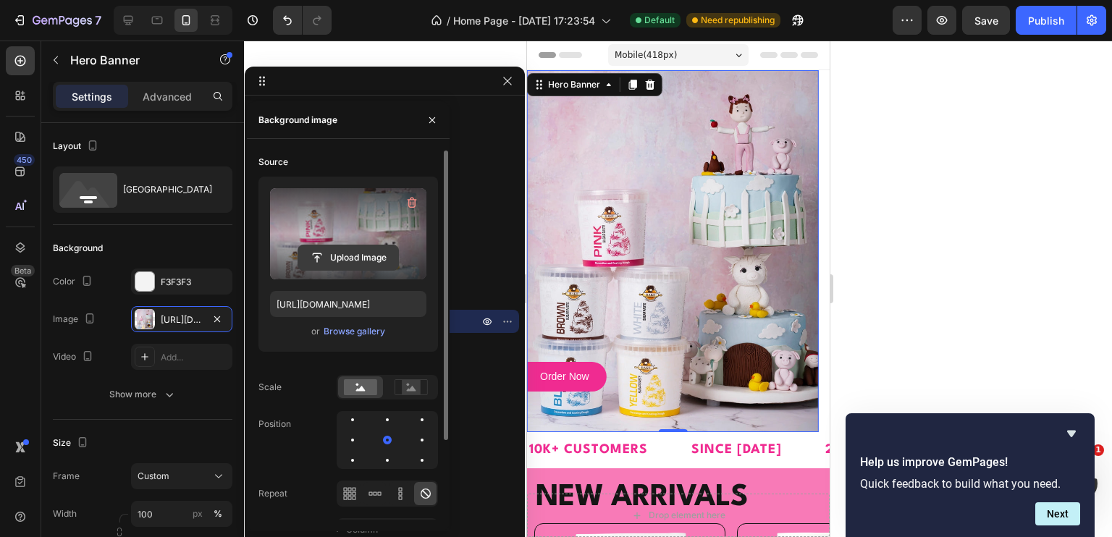
click at [345, 261] on input "file" at bounding box center [348, 257] width 100 height 25
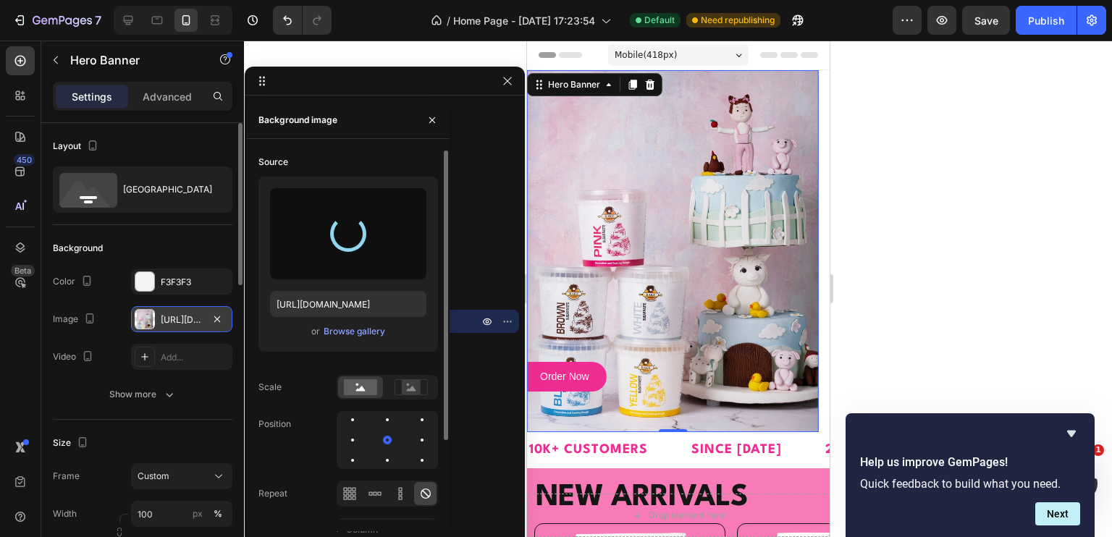
type input "[URL][DOMAIN_NAME]"
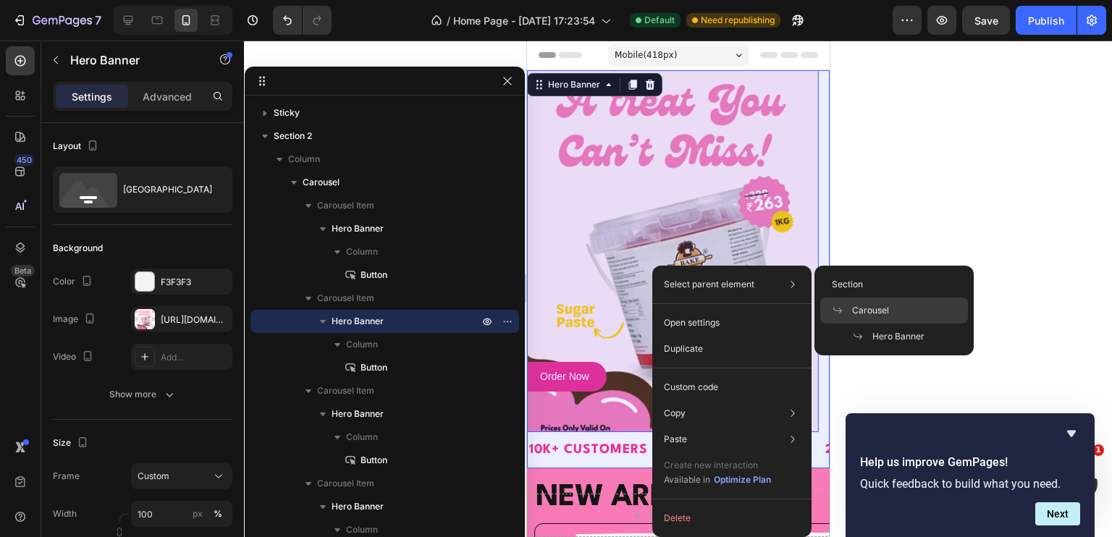
click at [906, 304] on div "Carousel" at bounding box center [894, 310] width 148 height 26
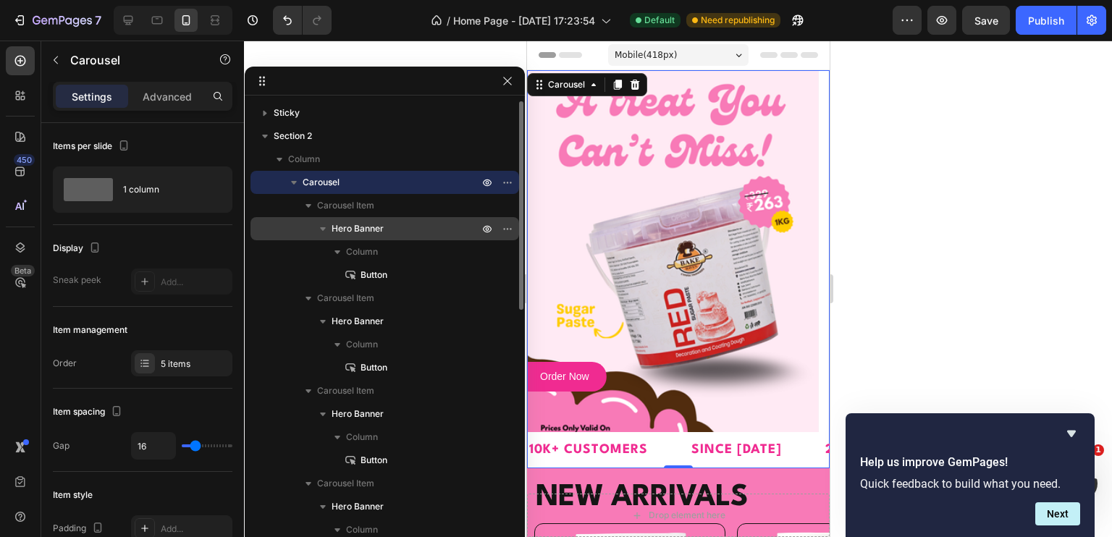
click at [351, 233] on span "Hero Banner" at bounding box center [358, 228] width 52 height 14
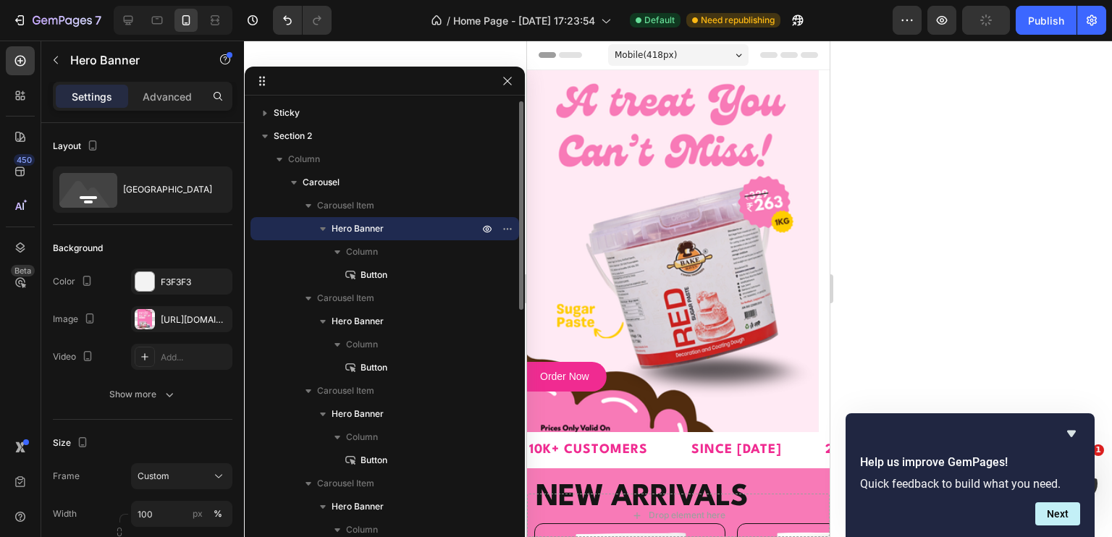
click at [351, 233] on span "Hero Banner" at bounding box center [358, 228] width 52 height 14
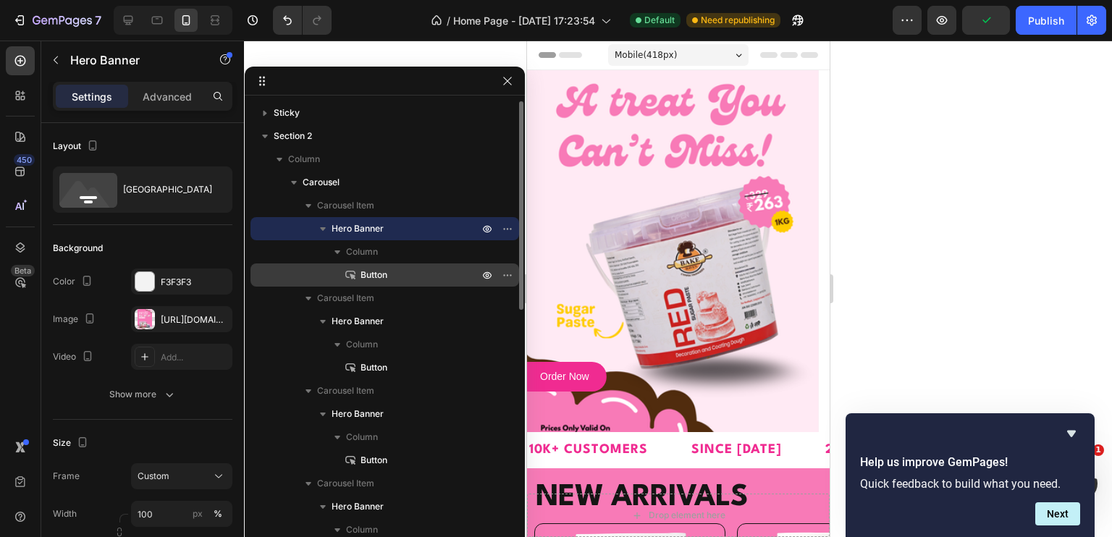
click at [352, 263] on div "Button" at bounding box center [384, 274] width 257 height 23
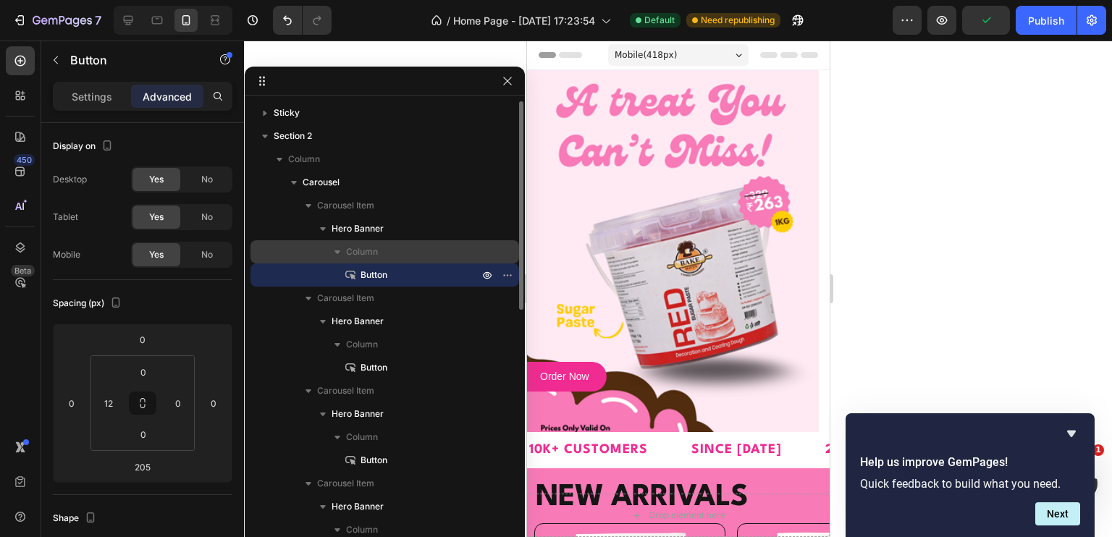
click at [356, 248] on span "Column" at bounding box center [362, 252] width 32 height 14
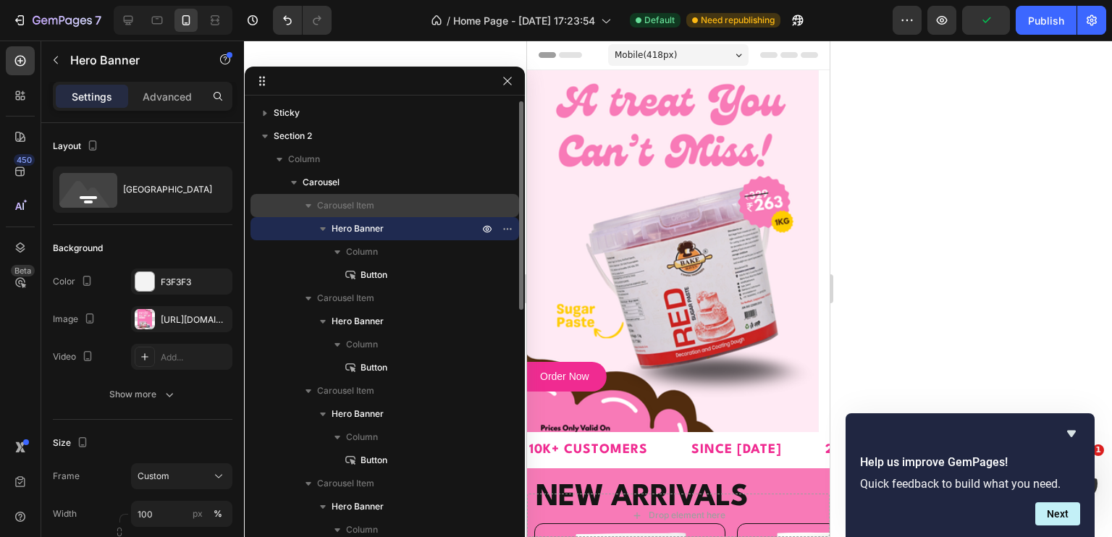
click at [355, 206] on span "Carousel Item" at bounding box center [345, 205] width 57 height 14
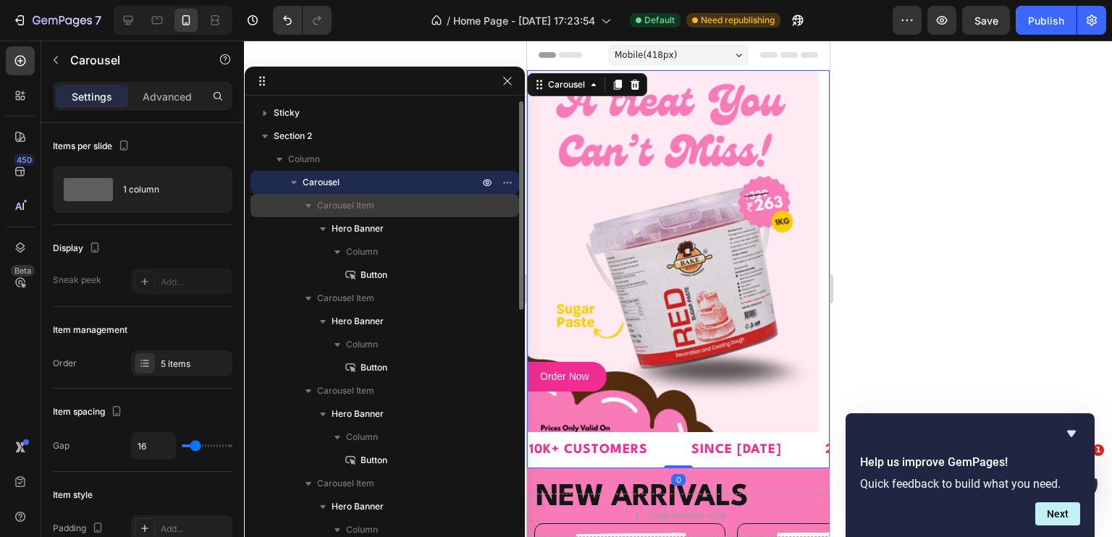
click at [355, 206] on span "Carousel Item" at bounding box center [345, 205] width 57 height 14
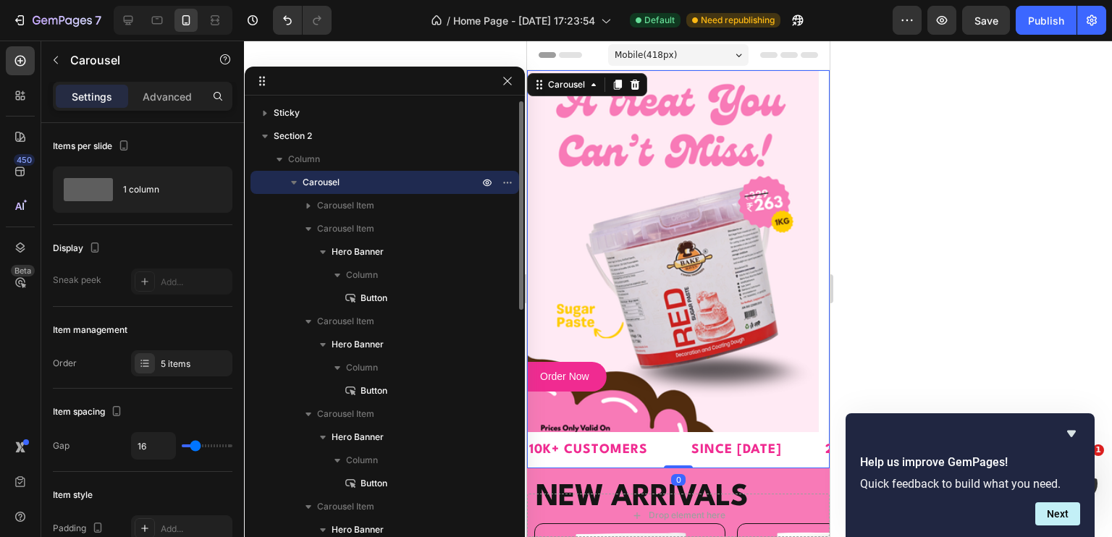
click at [342, 185] on p "Carousel" at bounding box center [392, 182] width 179 height 14
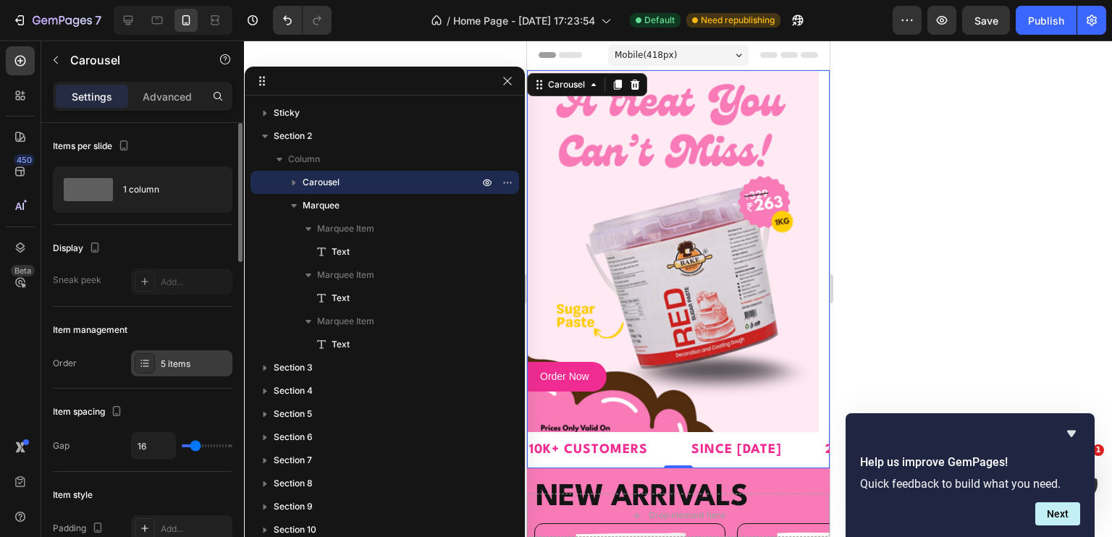
drag, startPoint x: 164, startPoint y: 364, endPoint x: 169, endPoint y: 355, distance: 9.7
click at [164, 365] on div "5 items" at bounding box center [195, 364] width 68 height 13
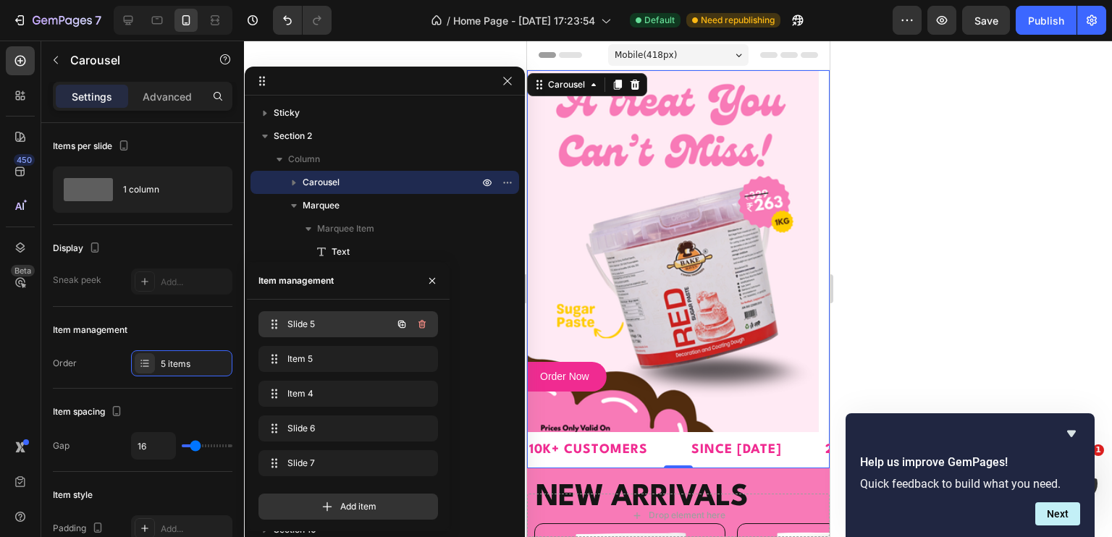
click at [333, 332] on div "Slide 5 Slide 5" at bounding box center [327, 324] width 127 height 20
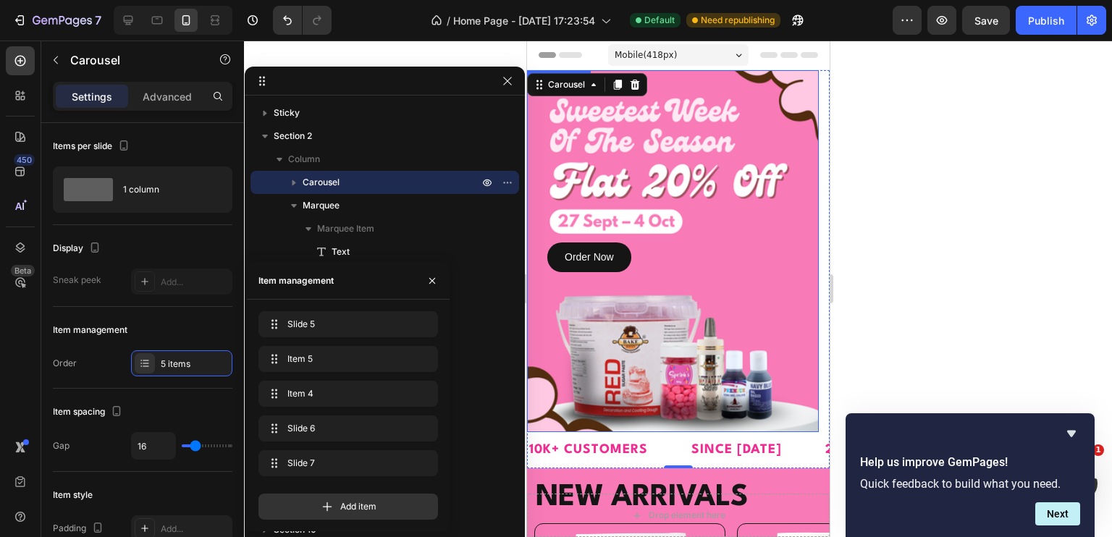
click at [730, 180] on div "Background Image" at bounding box center [672, 251] width 292 height 362
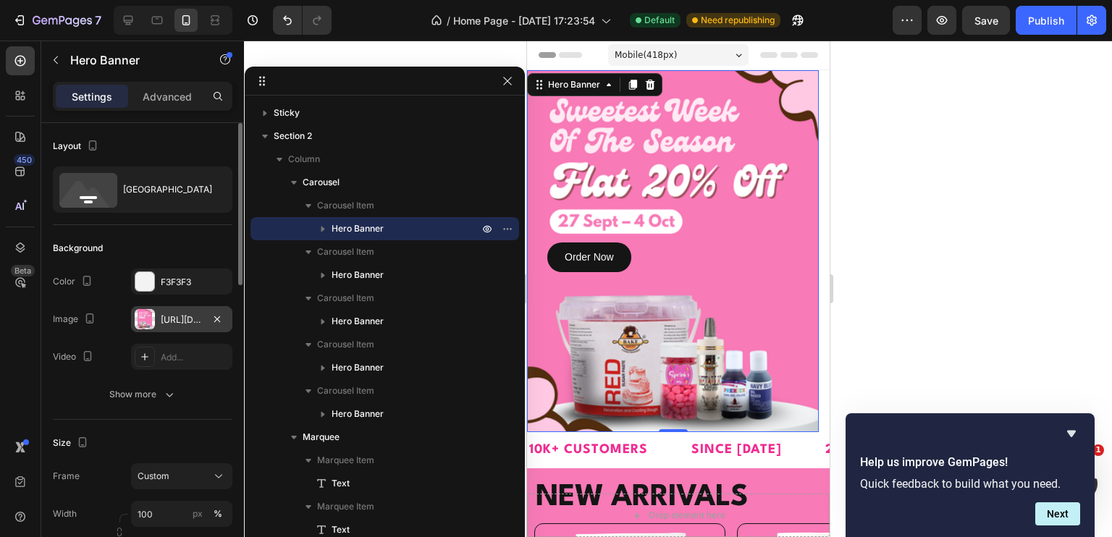
click at [164, 306] on div "[URL][DOMAIN_NAME]" at bounding box center [181, 319] width 101 height 26
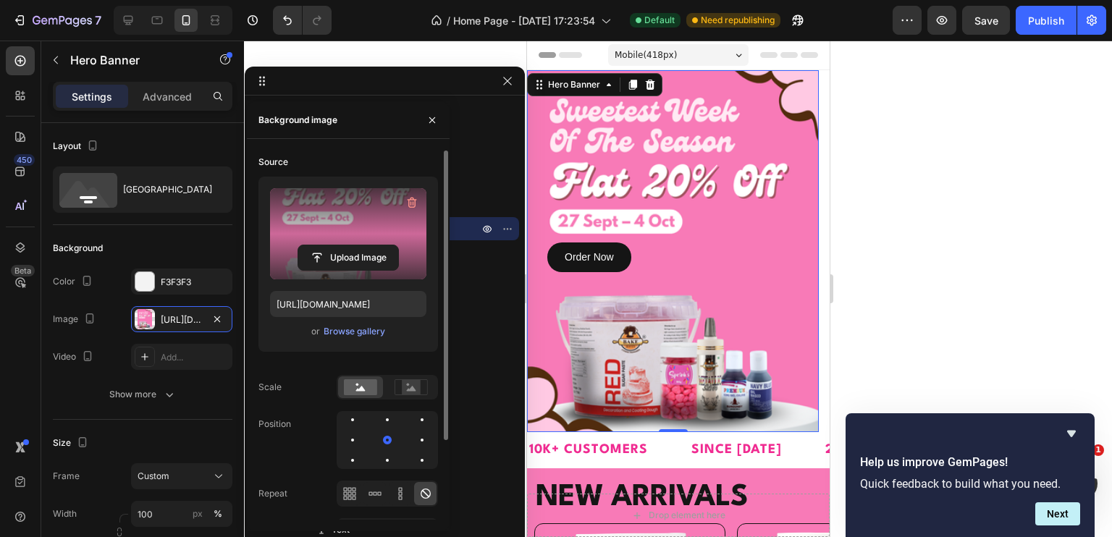
click at [325, 224] on label at bounding box center [348, 233] width 156 height 91
click at [325, 245] on input "file" at bounding box center [348, 257] width 100 height 25
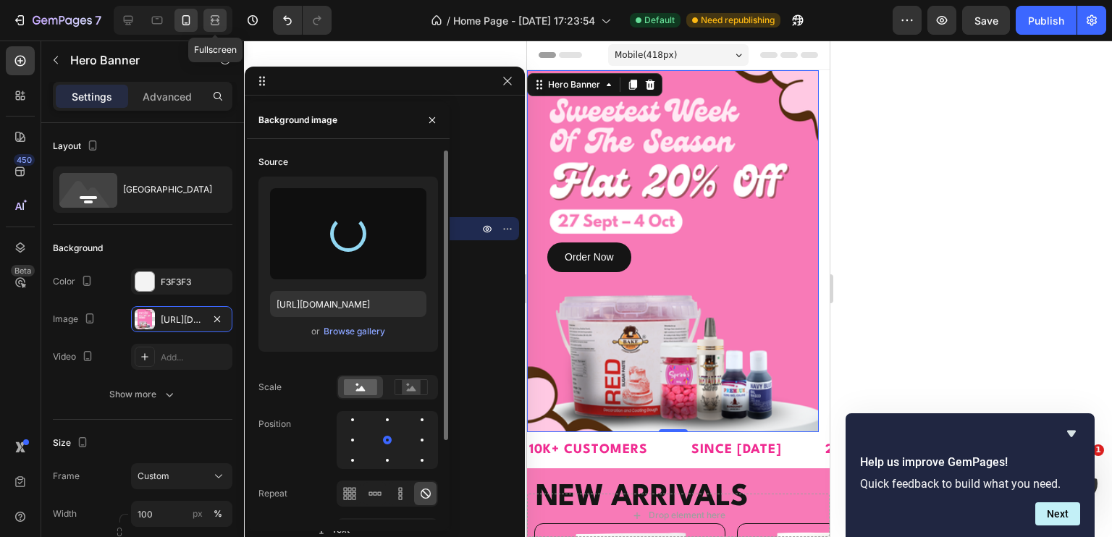
type input "[URL][DOMAIN_NAME]"
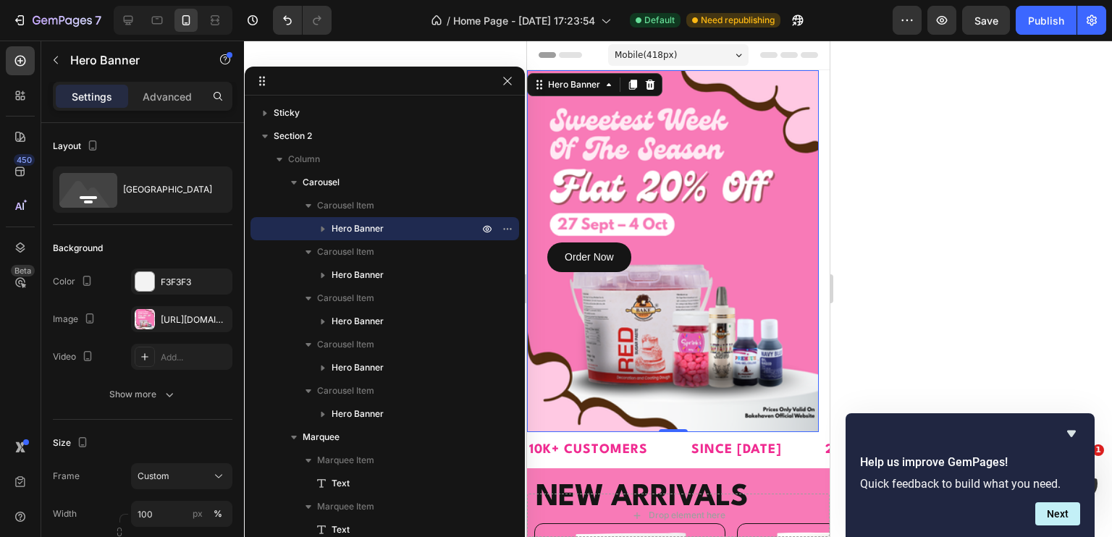
click at [960, 231] on div at bounding box center [678, 289] width 868 height 497
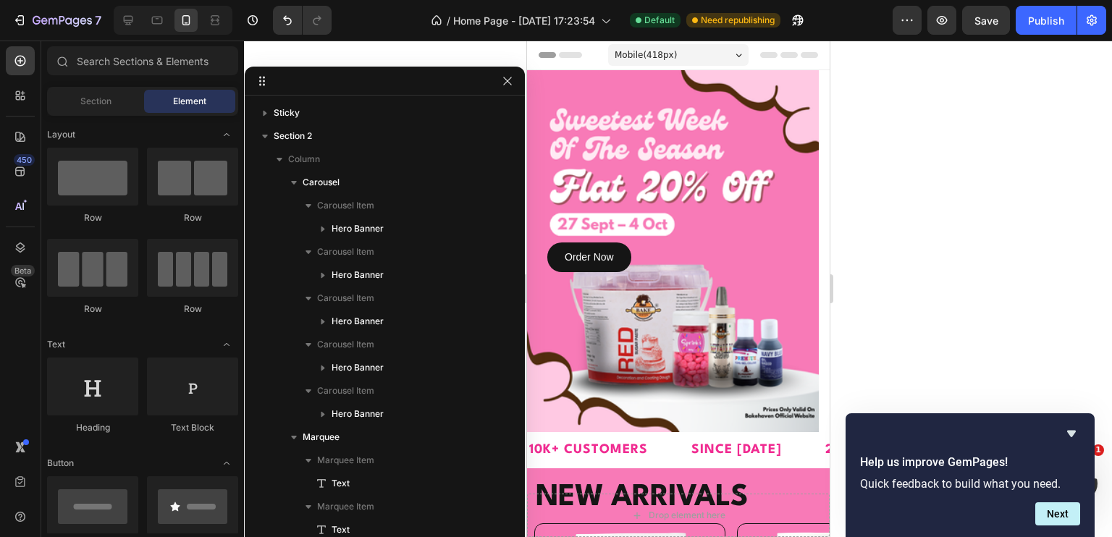
click at [619, 198] on div "Background Image" at bounding box center [672, 251] width 292 height 362
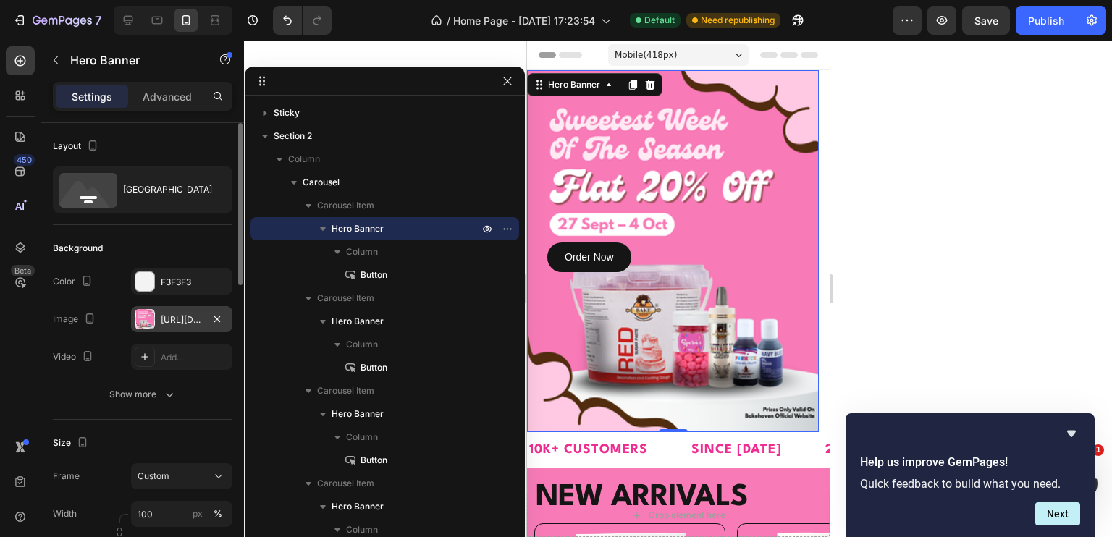
click at [153, 312] on div at bounding box center [145, 319] width 20 height 20
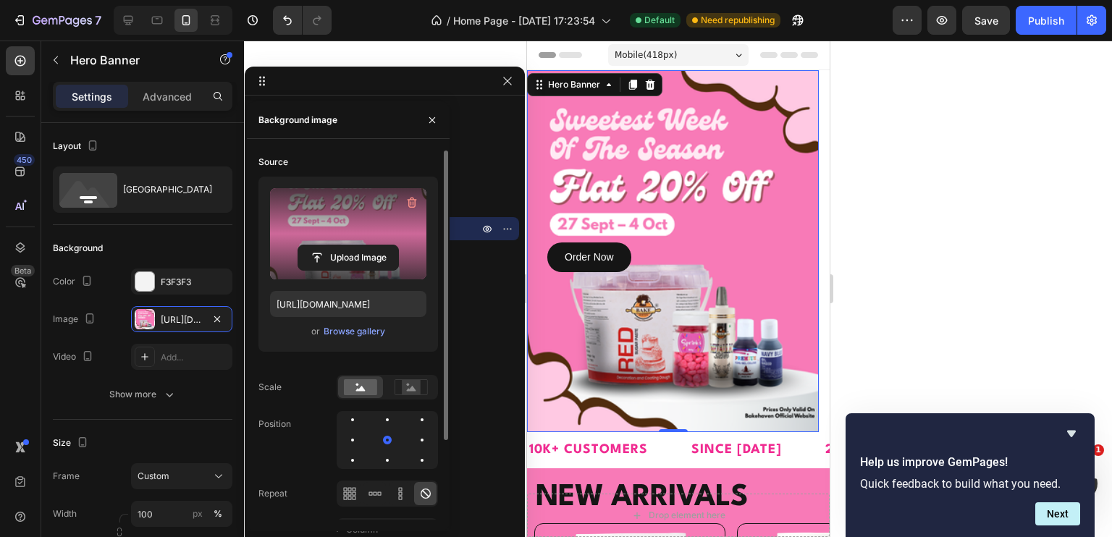
click at [336, 241] on label at bounding box center [348, 233] width 156 height 91
click at [336, 245] on input "file" at bounding box center [348, 257] width 100 height 25
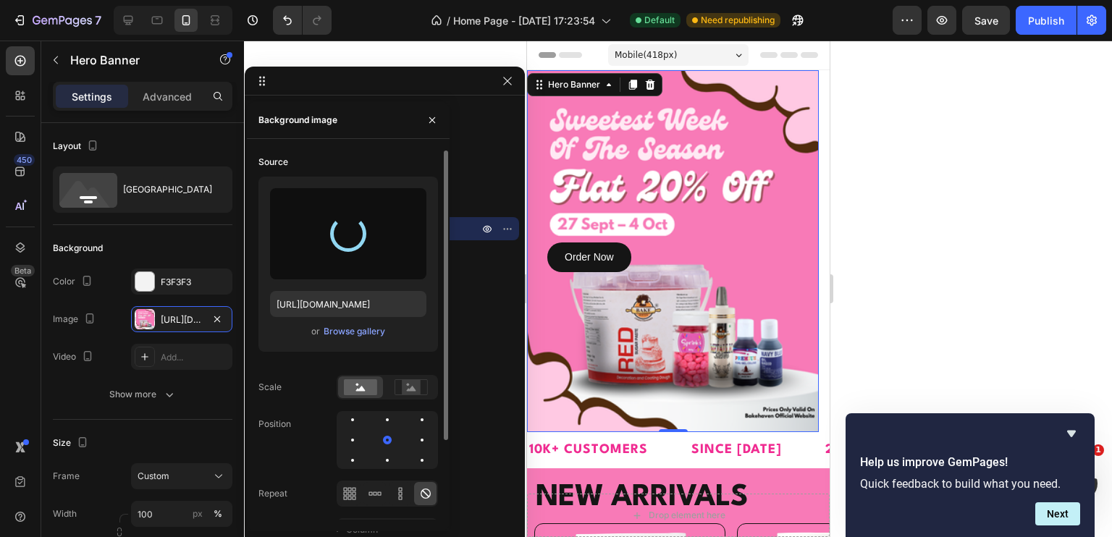
type input "[URL][DOMAIN_NAME]"
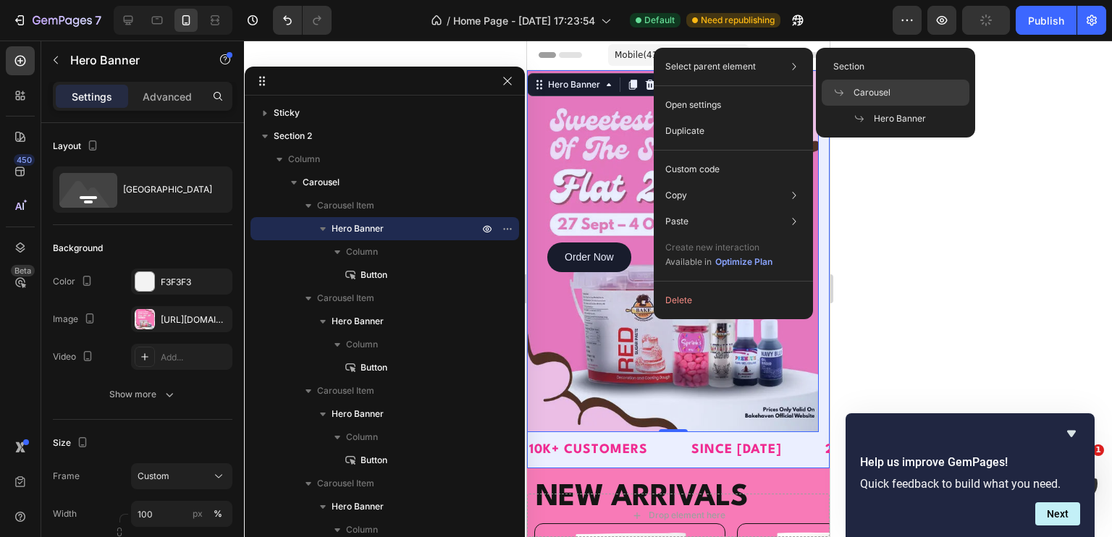
drag, startPoint x: 887, startPoint y: 87, endPoint x: 80, endPoint y: 101, distance: 807.2
click at [887, 88] on span "Carousel" at bounding box center [871, 92] width 37 height 13
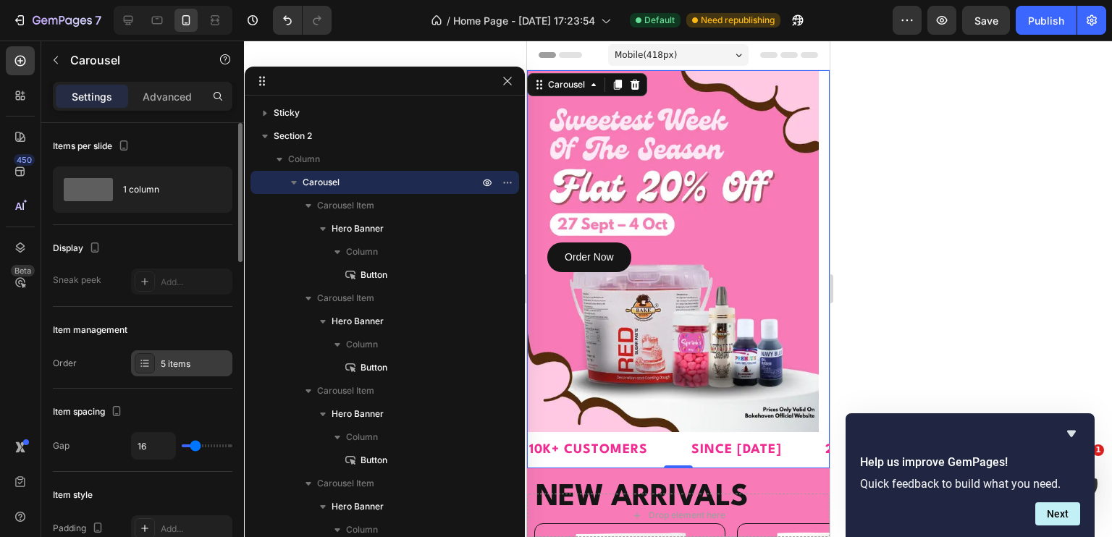
click at [174, 369] on div "5 items" at bounding box center [195, 364] width 68 height 13
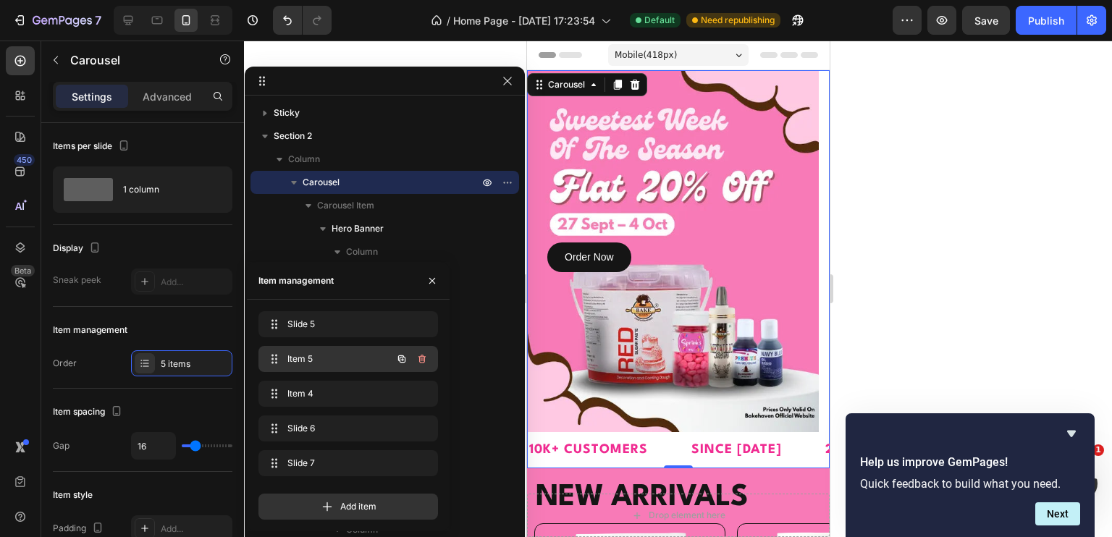
click at [300, 369] on div "Item 5 Item 5" at bounding box center [327, 359] width 127 height 20
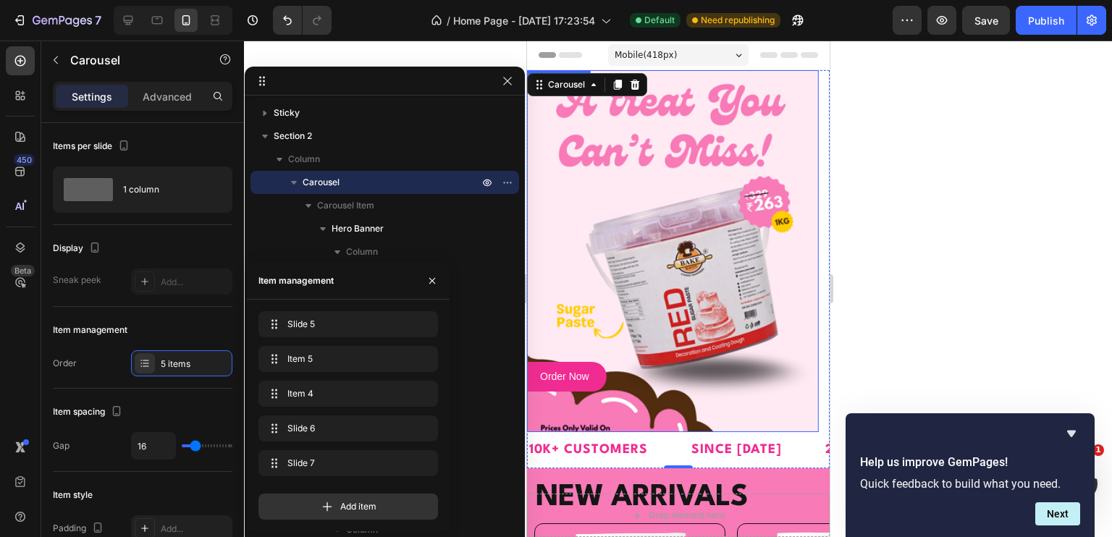
click at [701, 193] on div "Background Image" at bounding box center [672, 251] width 292 height 362
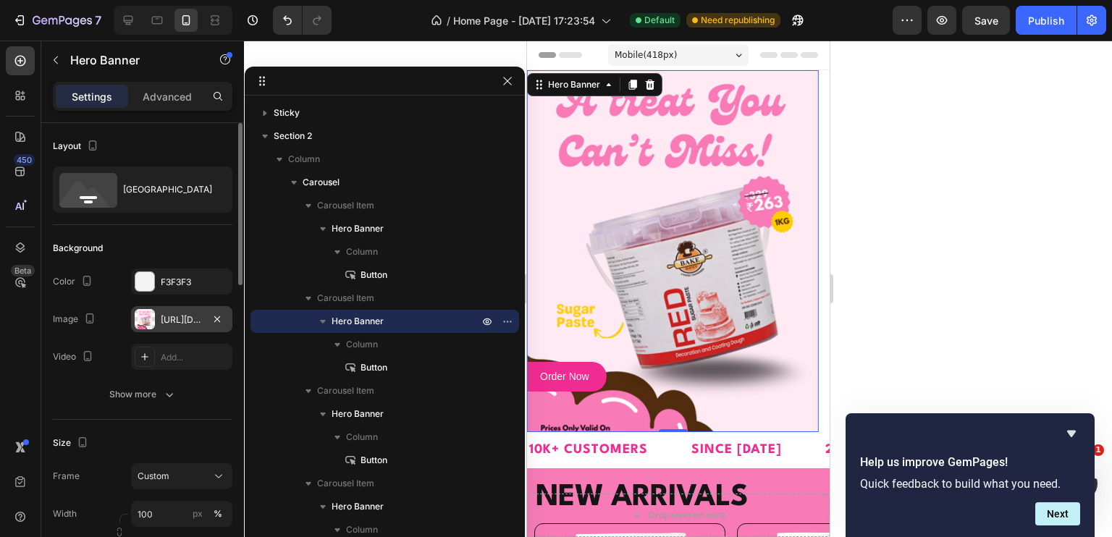
click at [169, 327] on div "[URL][DOMAIN_NAME]" at bounding box center [181, 319] width 101 height 26
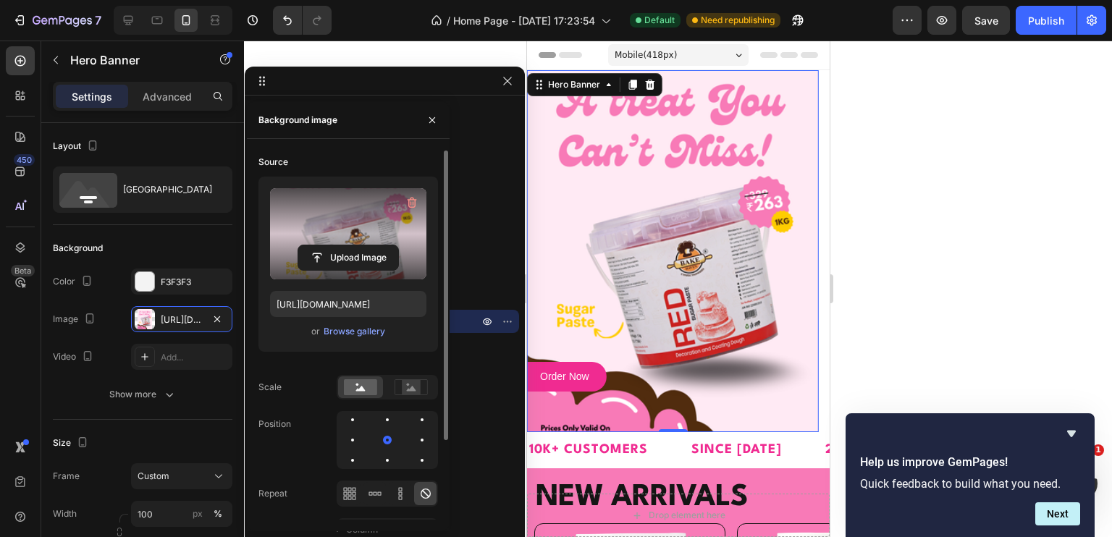
click at [386, 224] on label at bounding box center [348, 233] width 156 height 91
click at [386, 245] on input "file" at bounding box center [348, 257] width 100 height 25
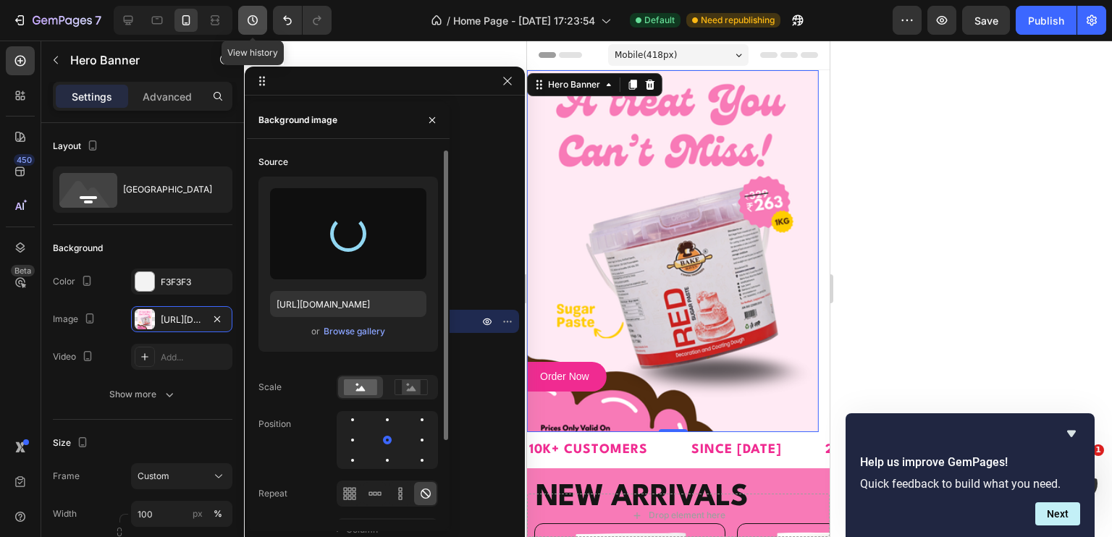
type input "[URL][DOMAIN_NAME]"
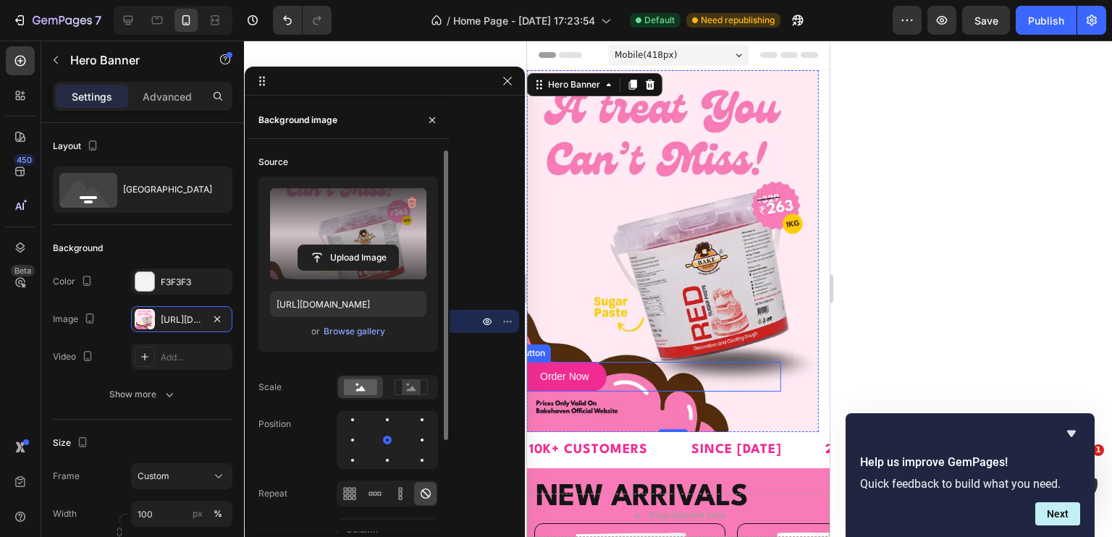
click at [609, 380] on div "Order Now Button" at bounding box center [646, 377] width 269 height 30
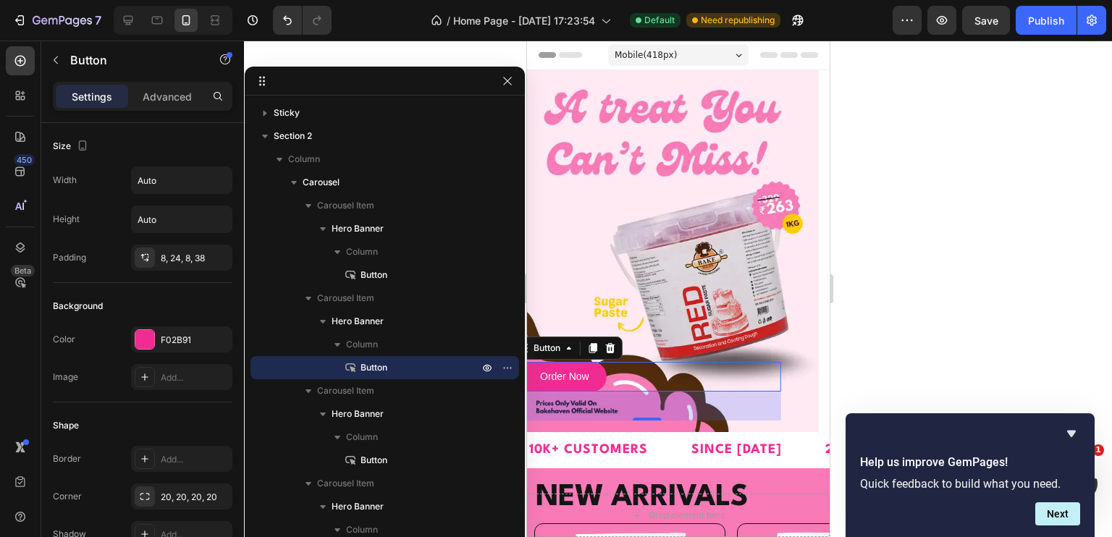
drag, startPoint x: 654, startPoint y: 420, endPoint x: 655, endPoint y: 405, distance: 15.2
click at [655, 405] on div "40" at bounding box center [646, 406] width 269 height 29
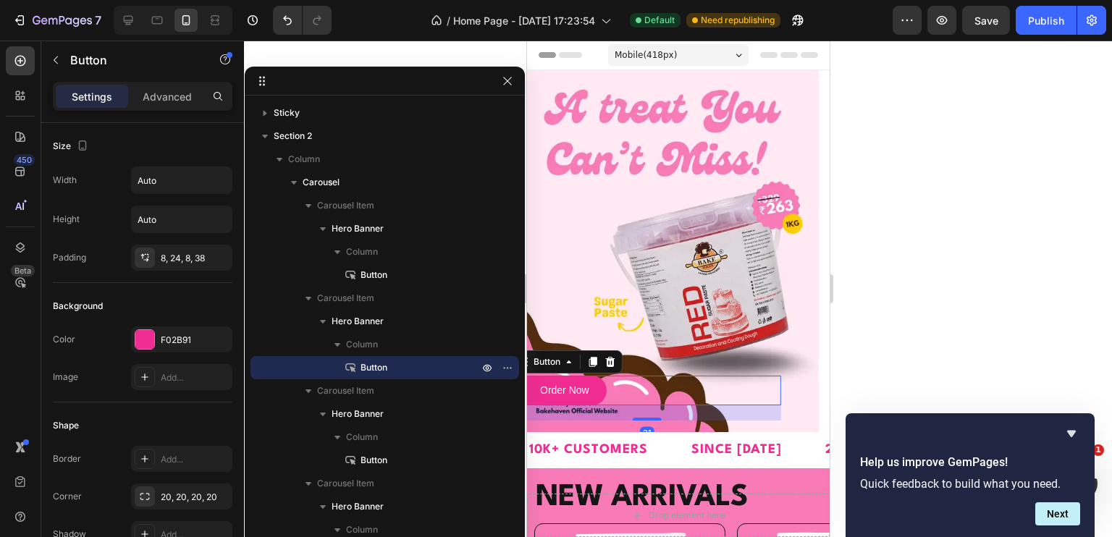
drag, startPoint x: 649, startPoint y: 418, endPoint x: 647, endPoint y: 404, distance: 13.9
click at [647, 404] on div "Order Now Button 21" at bounding box center [646, 391] width 269 height 30
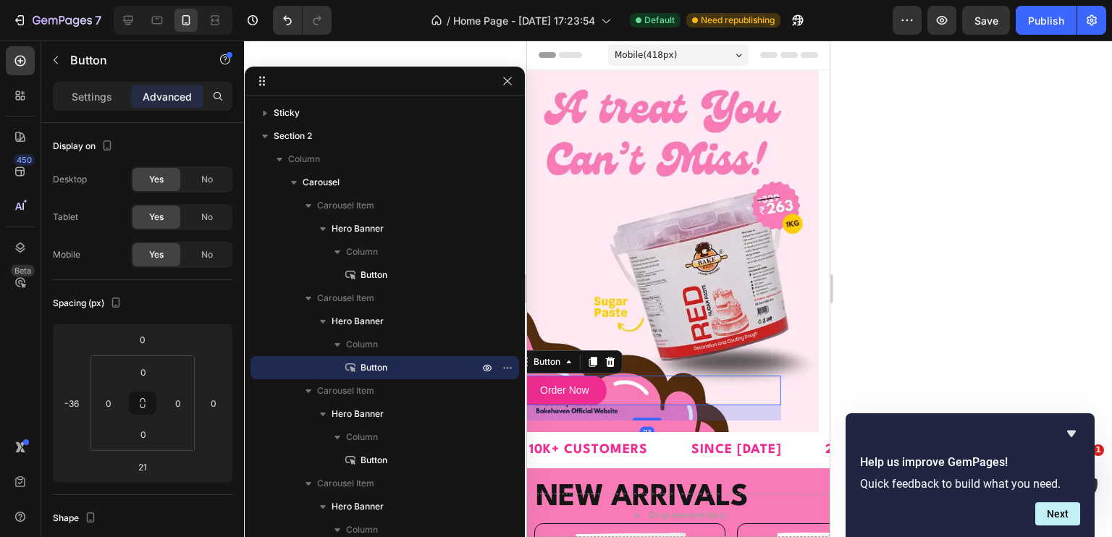
click at [173, 98] on p "Advanced" at bounding box center [167, 96] width 49 height 15
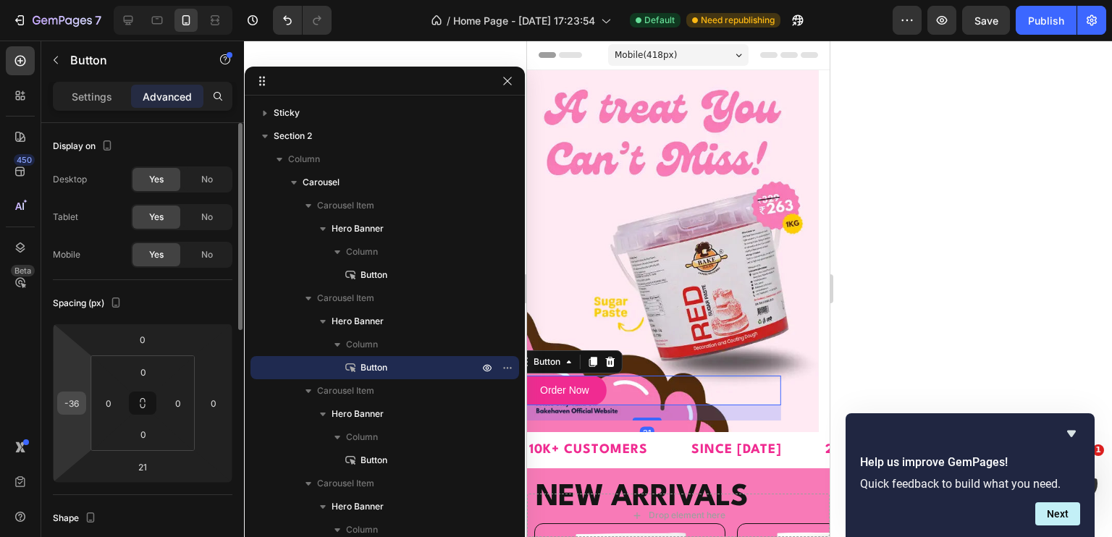
click at [75, 394] on input "-36" at bounding box center [72, 403] width 22 height 22
click at [137, 313] on div "Spacing (px)" at bounding box center [143, 303] width 180 height 23
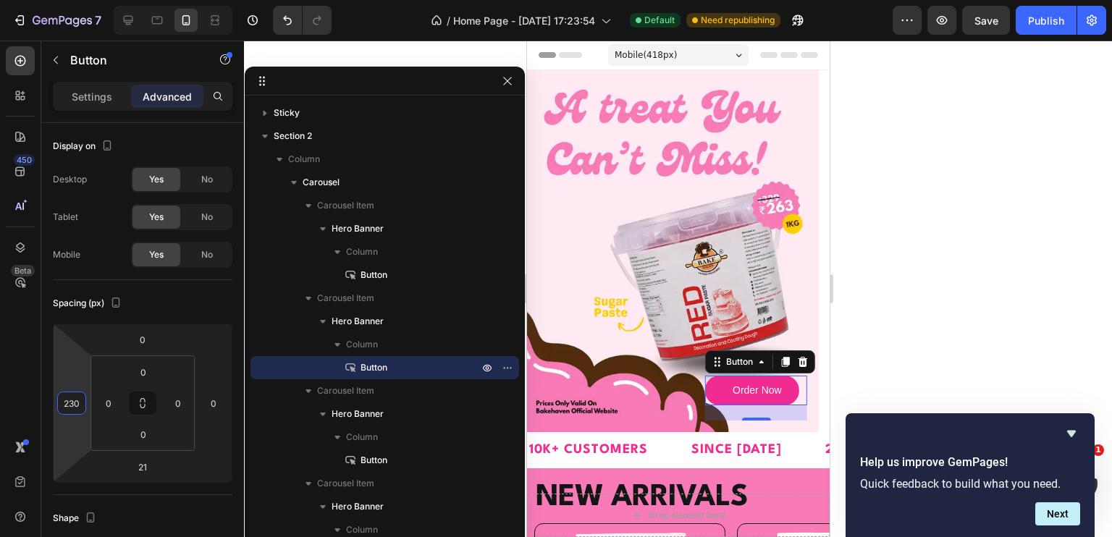
type input "238"
drag, startPoint x: 75, startPoint y: 380, endPoint x: 71, endPoint y: 294, distance: 86.2
click at [71, 0] on html "7 / Home Page - [DATE] 17:23:54 Default Need republishing Preview Save Publish …" at bounding box center [556, 0] width 1112 height 0
click at [895, 223] on div at bounding box center [678, 289] width 868 height 497
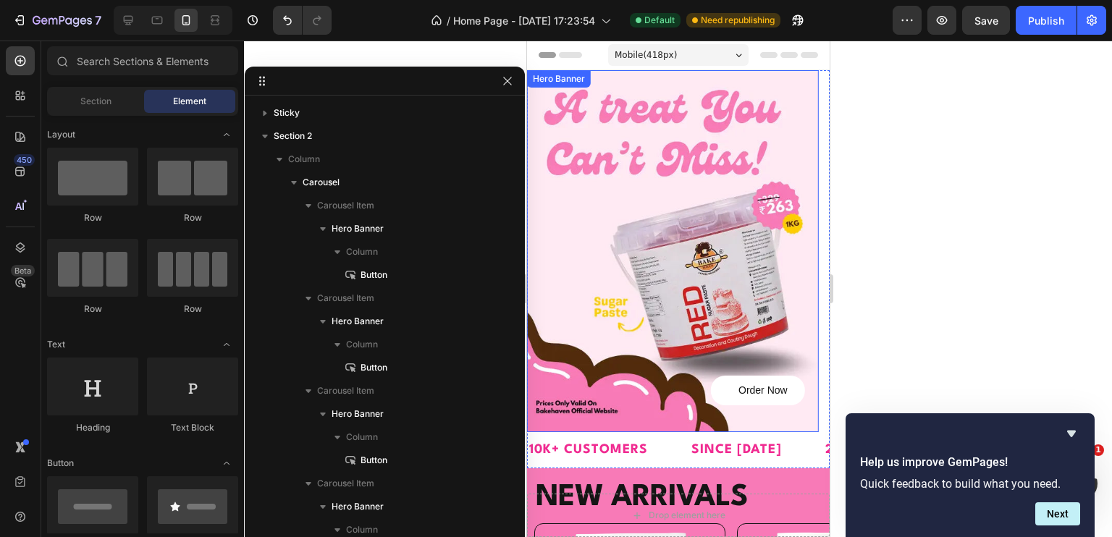
click at [786, 387] on link "Order Now" at bounding box center [757, 391] width 94 height 30
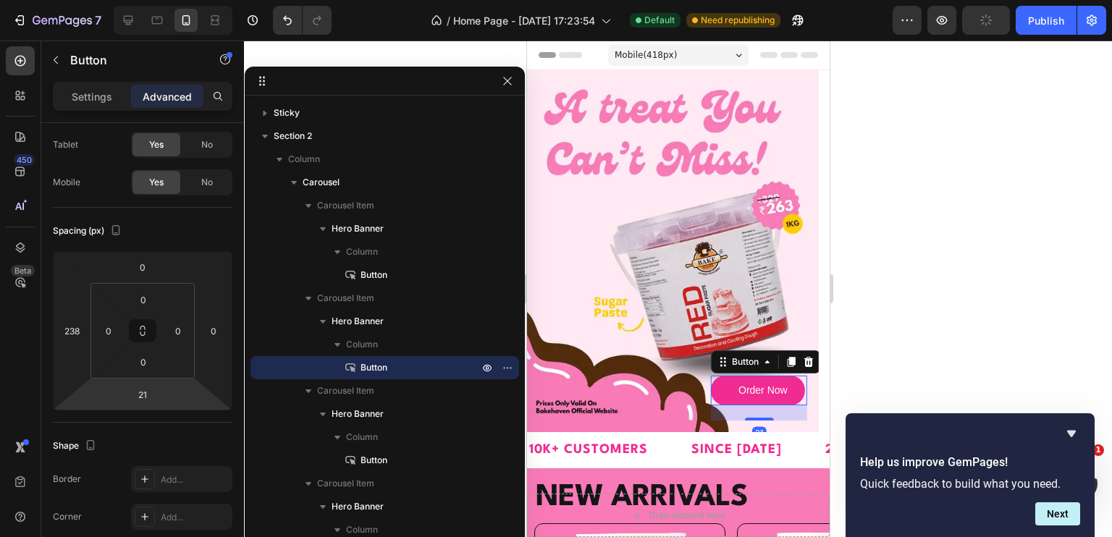
scroll to position [547, 0]
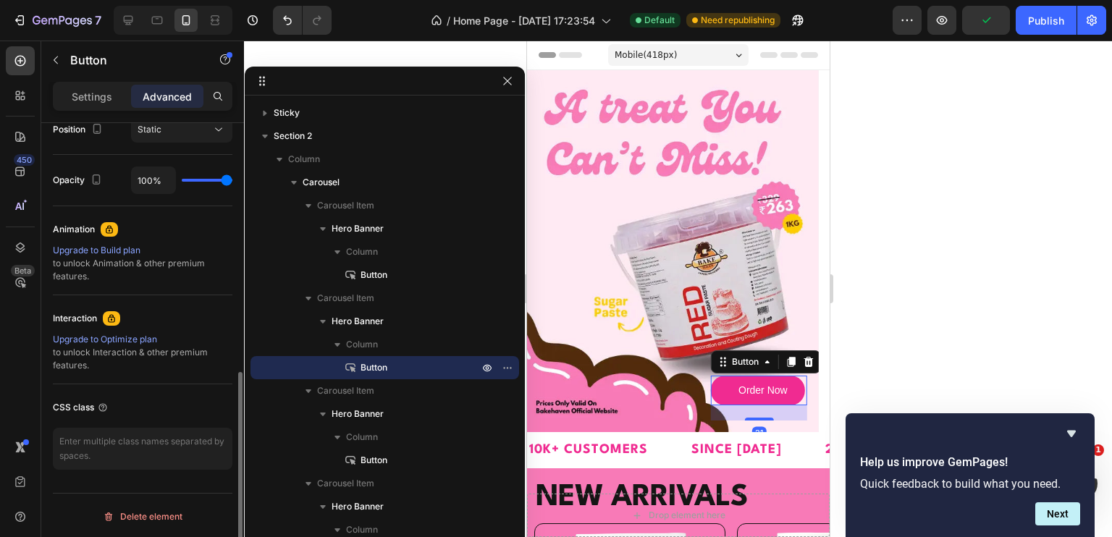
click at [85, 109] on div "Settings Advanced" at bounding box center [143, 96] width 180 height 29
click at [96, 100] on p "Settings" at bounding box center [92, 96] width 41 height 15
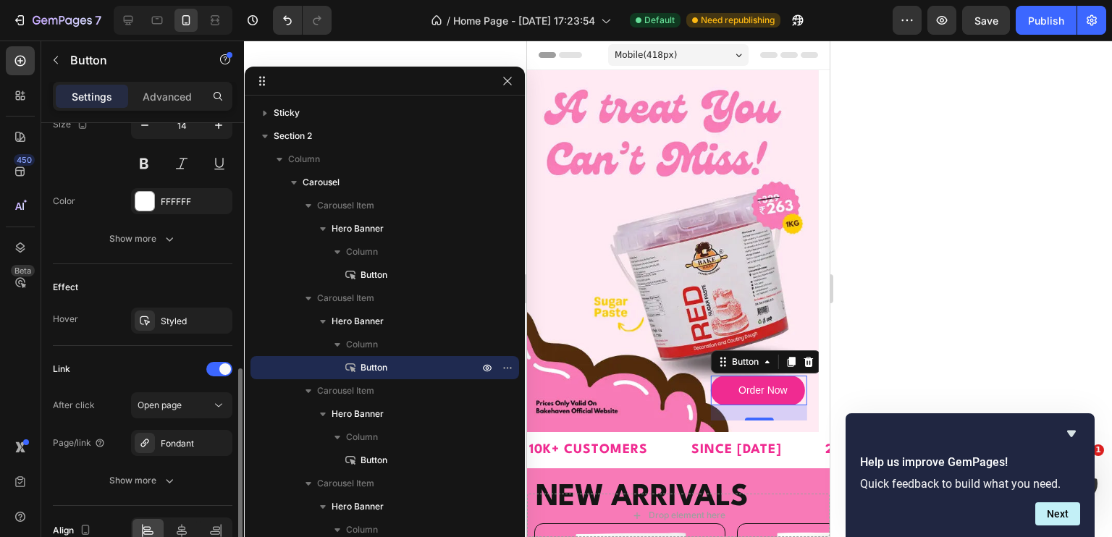
scroll to position [693, 0]
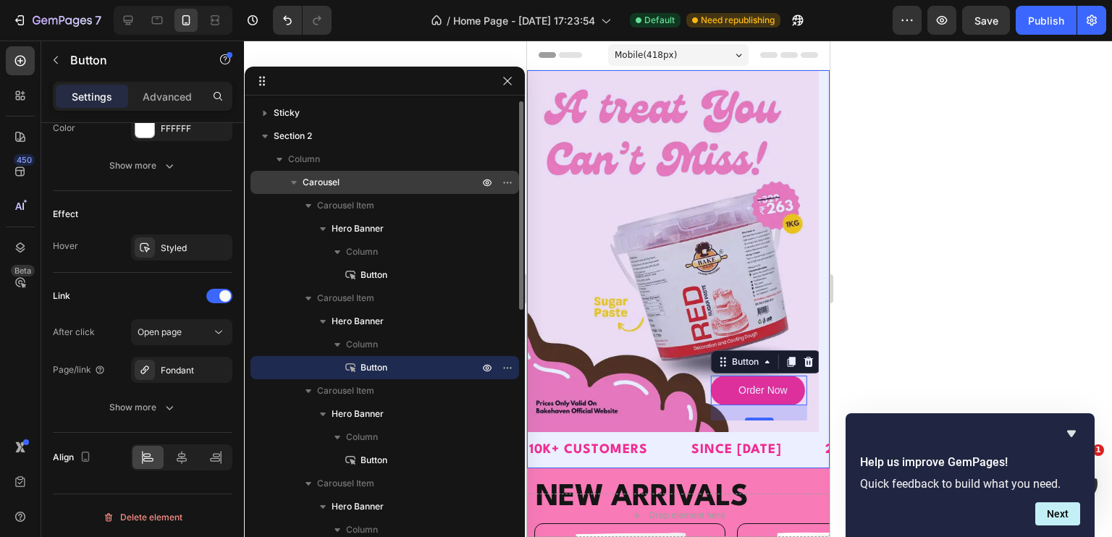
click at [323, 174] on div "Carousel" at bounding box center [384, 182] width 257 height 23
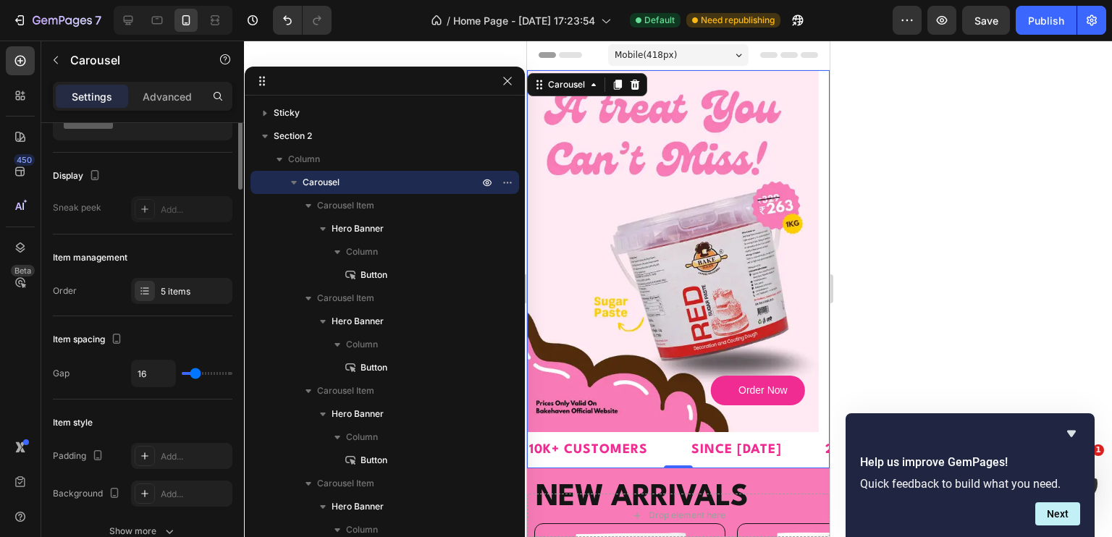
scroll to position [0, 0]
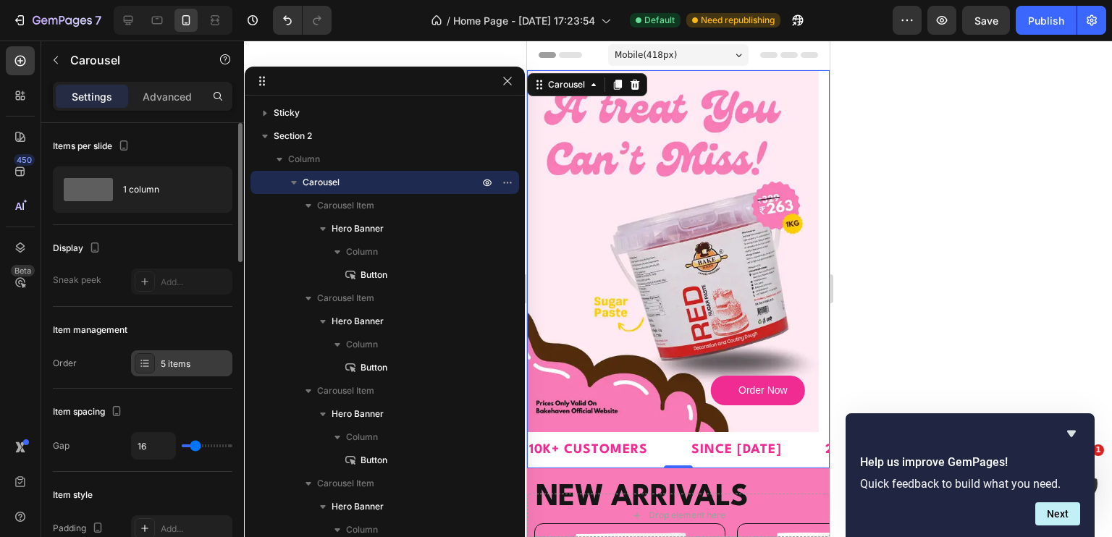
click at [185, 367] on div "5 items" at bounding box center [195, 364] width 68 height 13
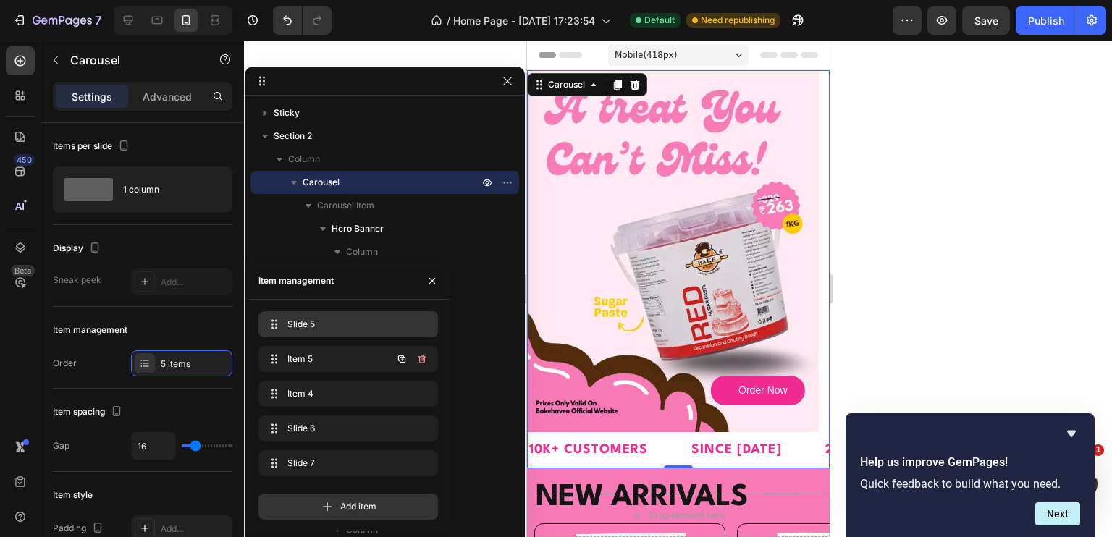
click at [313, 329] on span "Slide 5" at bounding box center [345, 324] width 116 height 13
click at [299, 319] on span "Slide 5" at bounding box center [328, 324] width 82 height 13
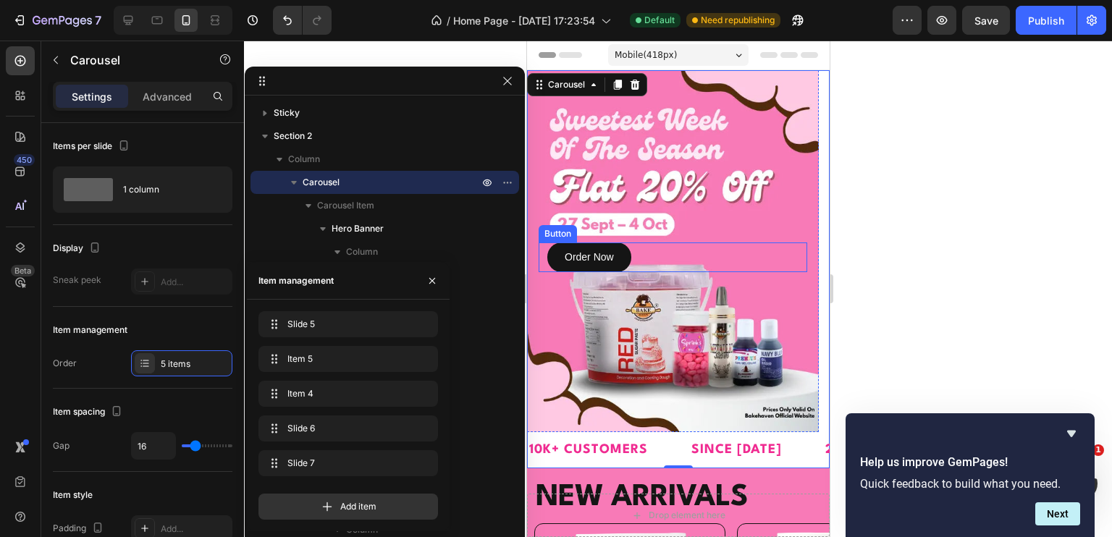
click at [633, 258] on div "Order Now Button" at bounding box center [672, 257] width 269 height 30
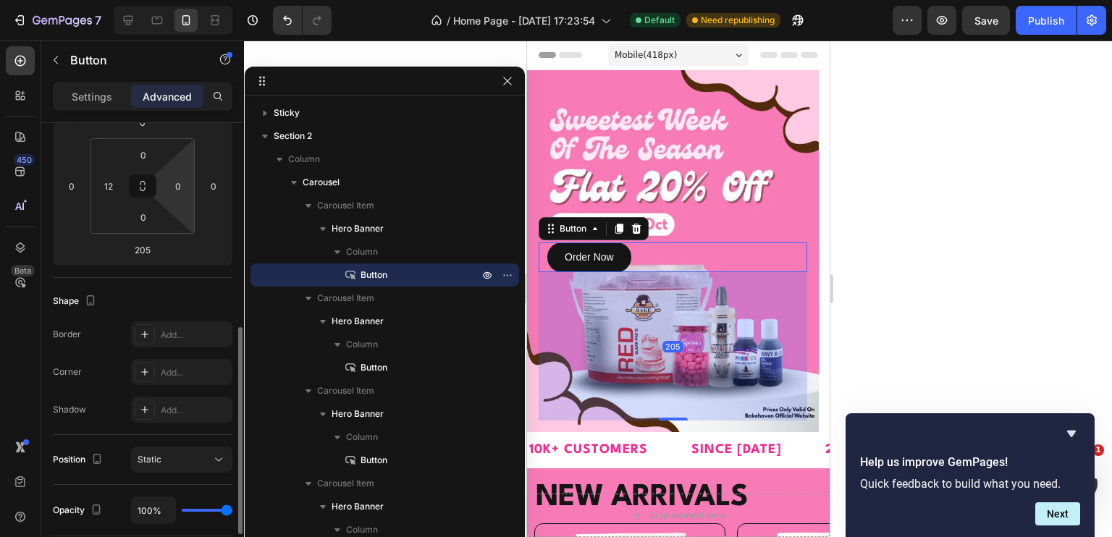
scroll to position [290, 0]
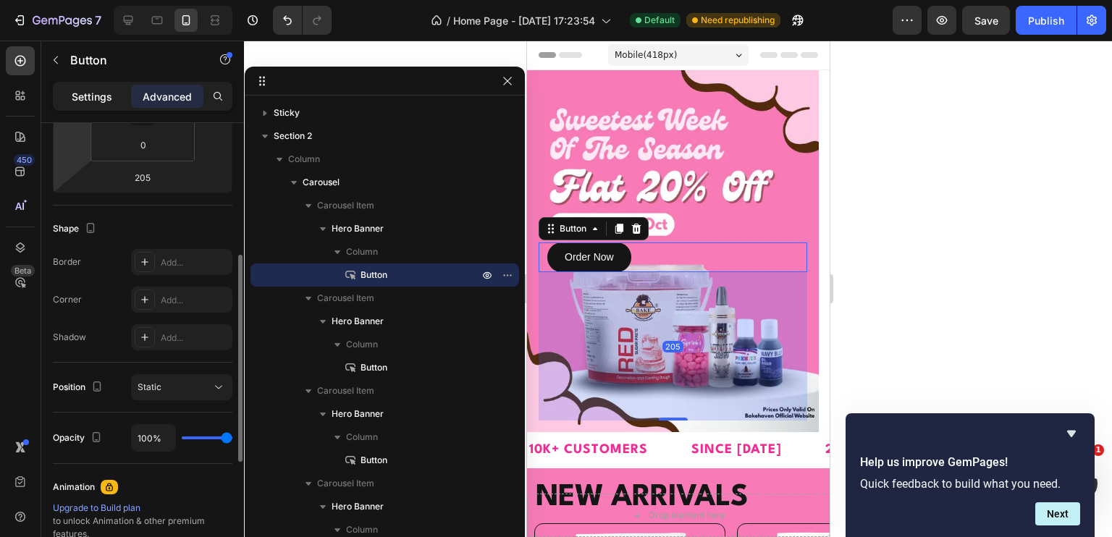
click at [95, 104] on div "Settings" at bounding box center [92, 96] width 72 height 23
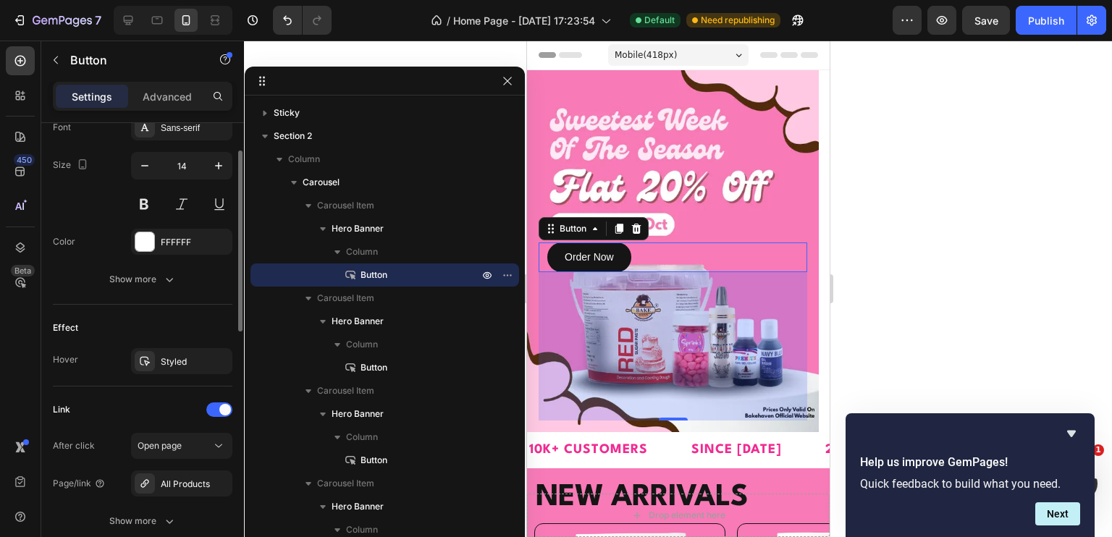
scroll to position [693, 0]
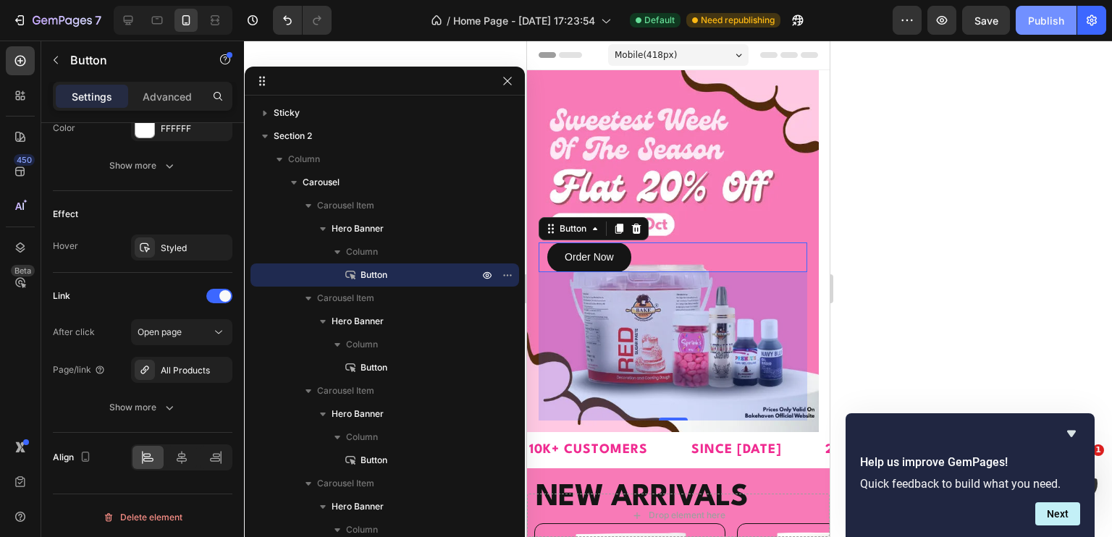
click at [1058, 22] on div "Publish" at bounding box center [1046, 20] width 36 height 15
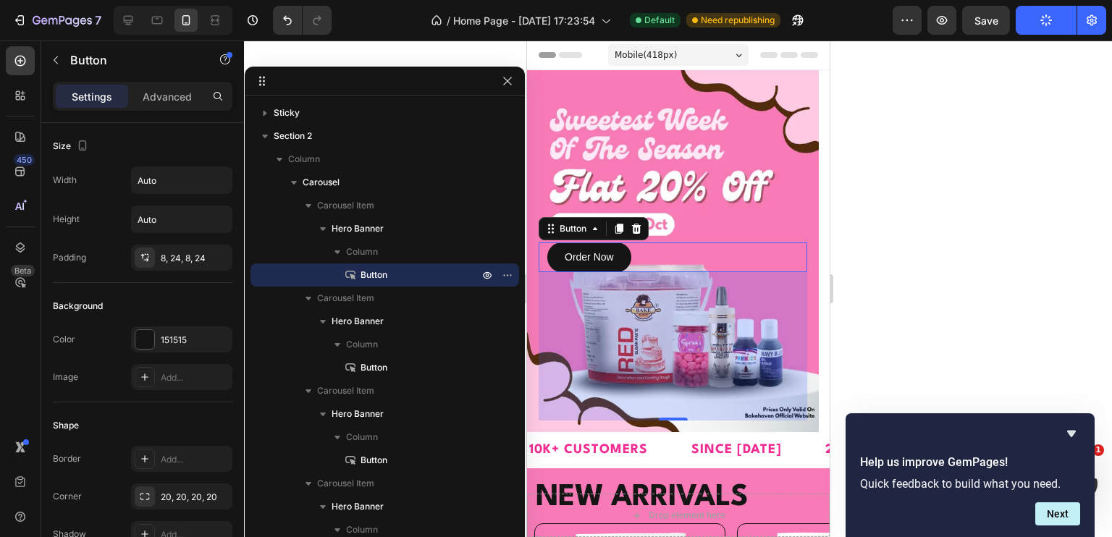
scroll to position [693, 0]
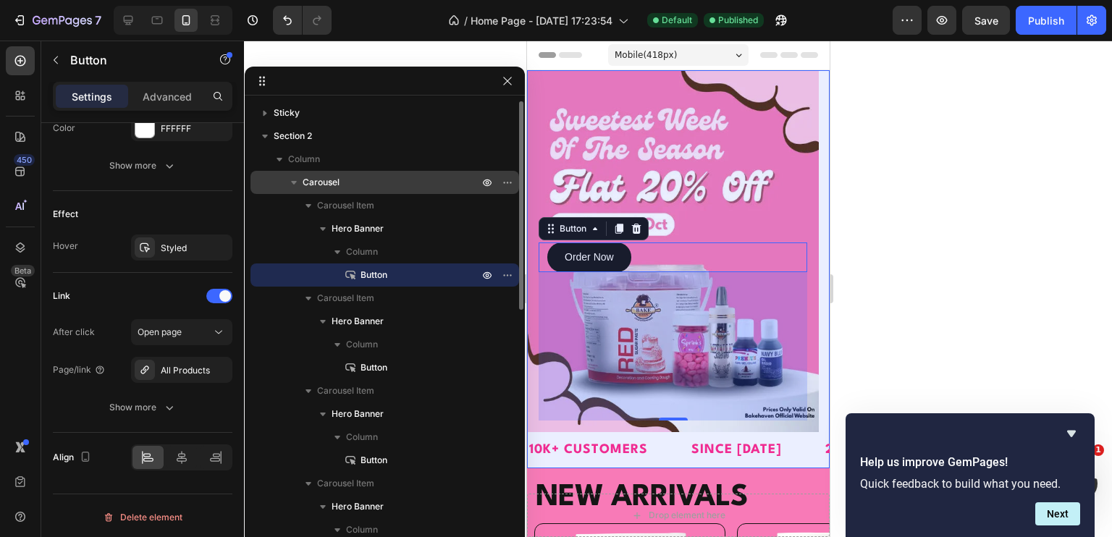
click at [360, 185] on p "Carousel" at bounding box center [392, 182] width 179 height 14
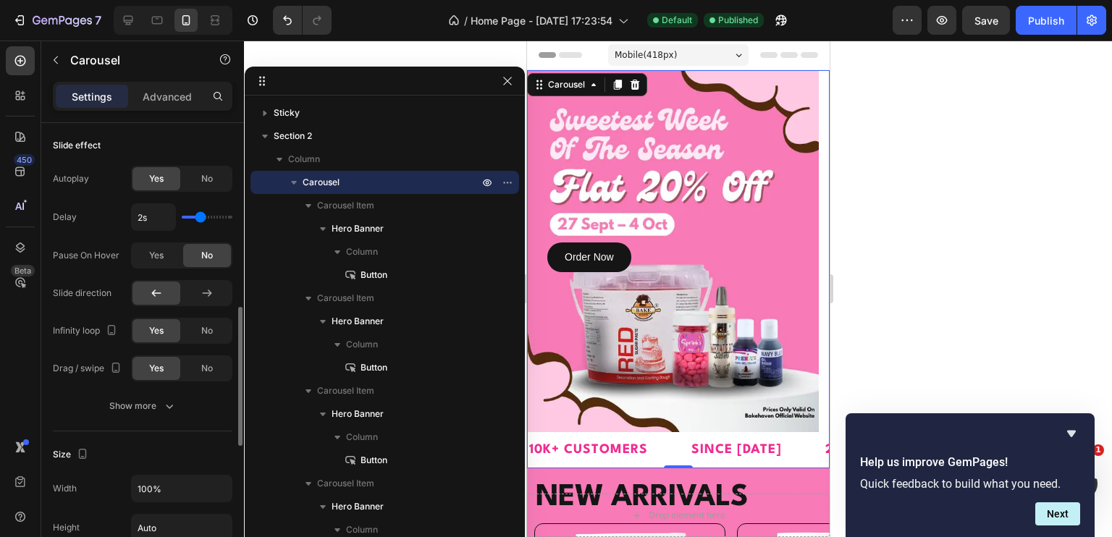
scroll to position [166, 0]
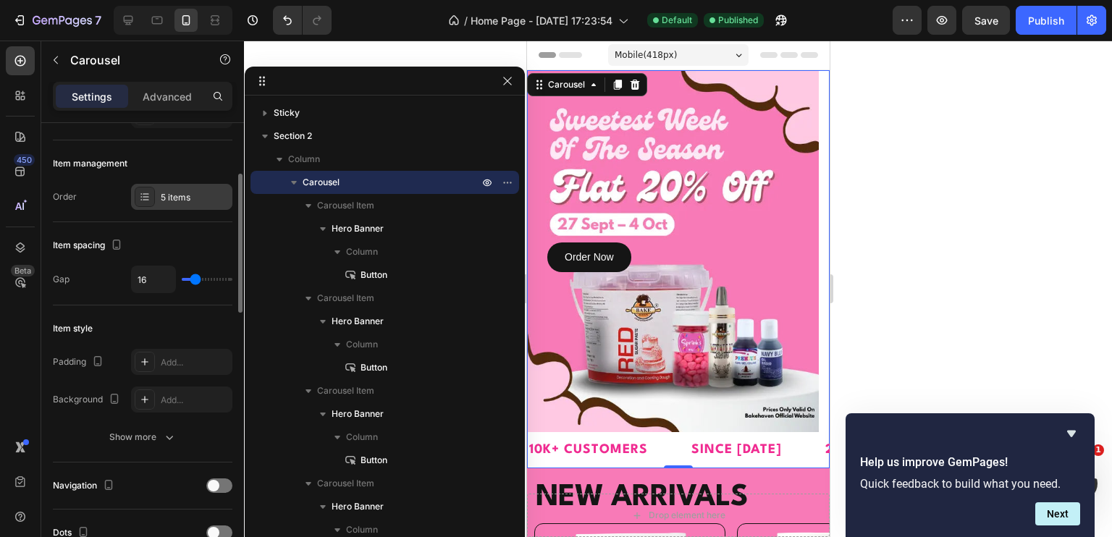
click at [170, 185] on div "5 items" at bounding box center [181, 197] width 101 height 26
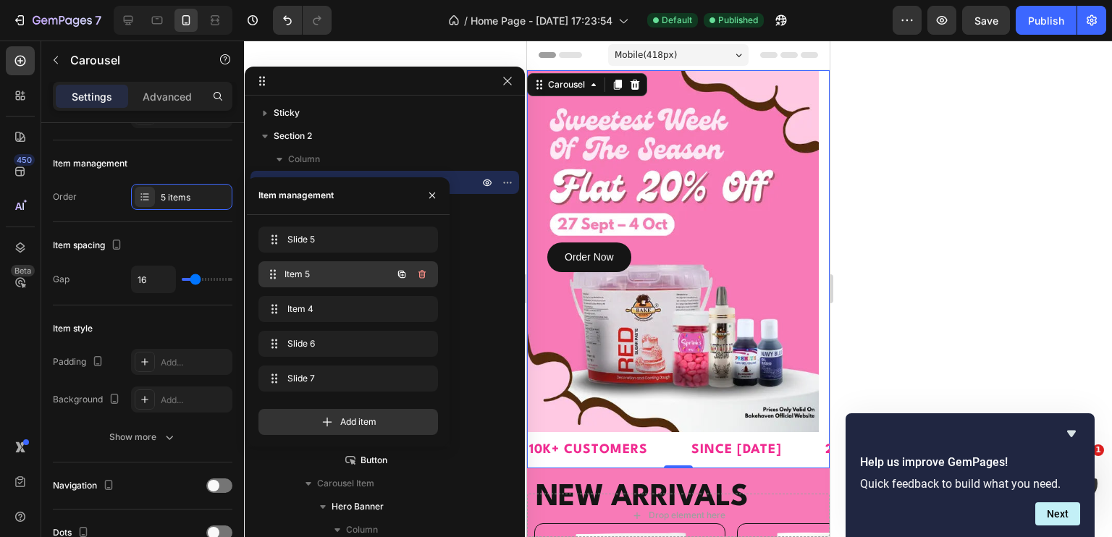
click at [313, 283] on div "Item 5 Item 5" at bounding box center [327, 274] width 127 height 20
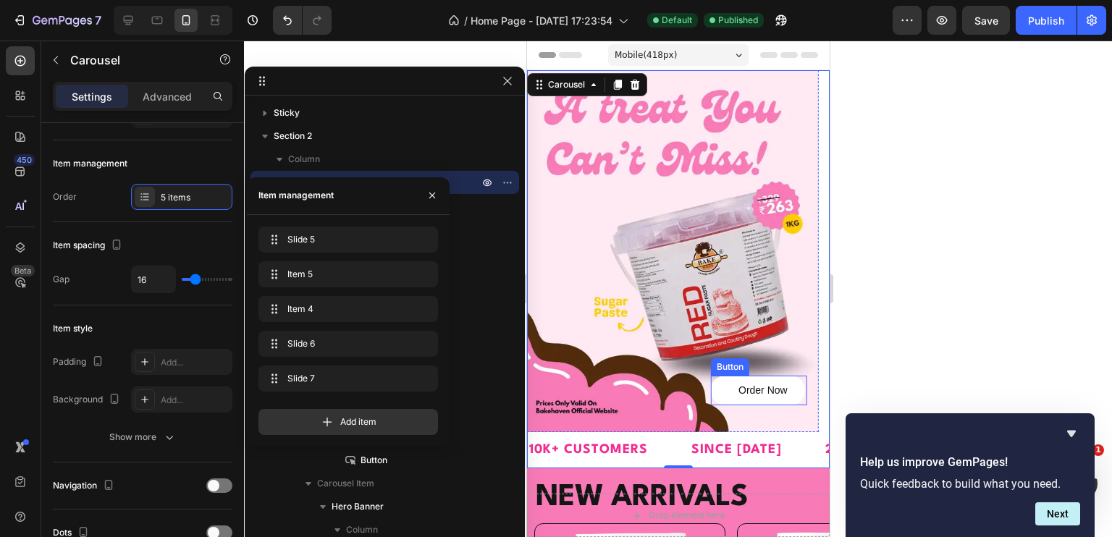
click at [800, 381] on link "Order Now" at bounding box center [757, 391] width 94 height 30
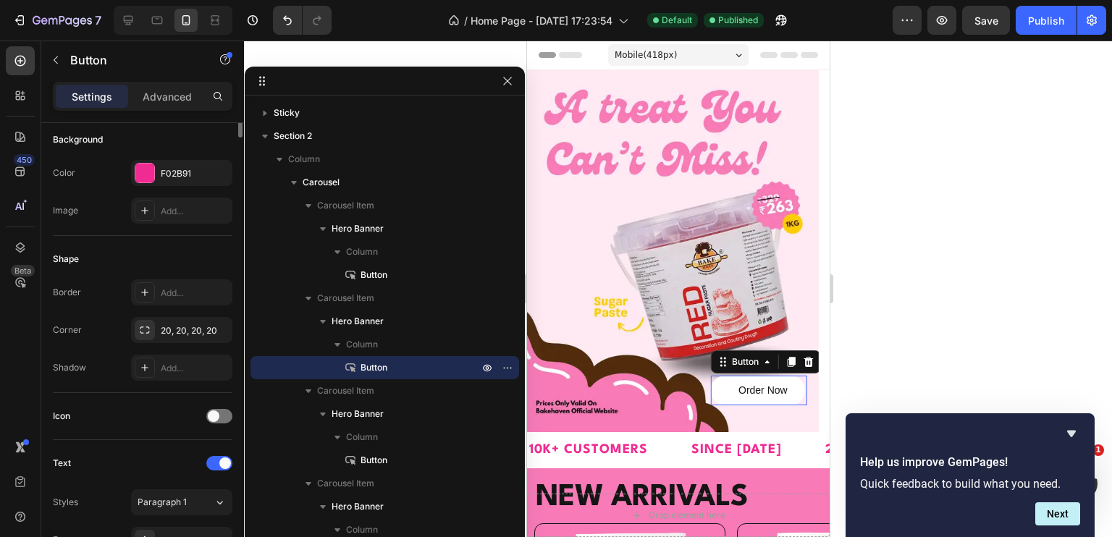
scroll to position [0, 0]
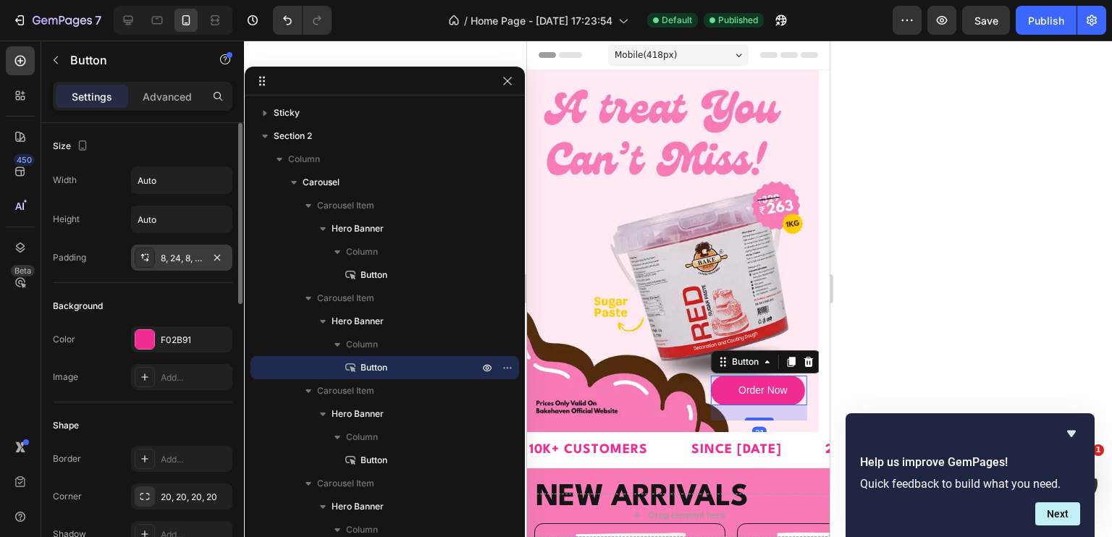
click at [146, 253] on icon at bounding box center [145, 258] width 12 height 12
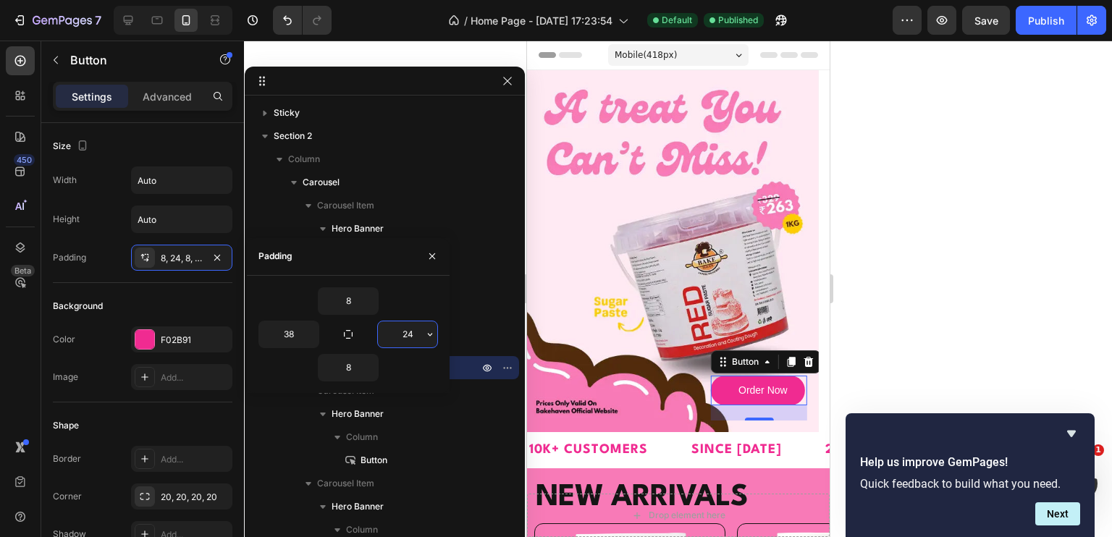
click at [396, 326] on input "24" at bounding box center [407, 334] width 59 height 26
type input "25"
click at [290, 331] on input "38" at bounding box center [288, 334] width 59 height 26
paste input "25"
type input "25"
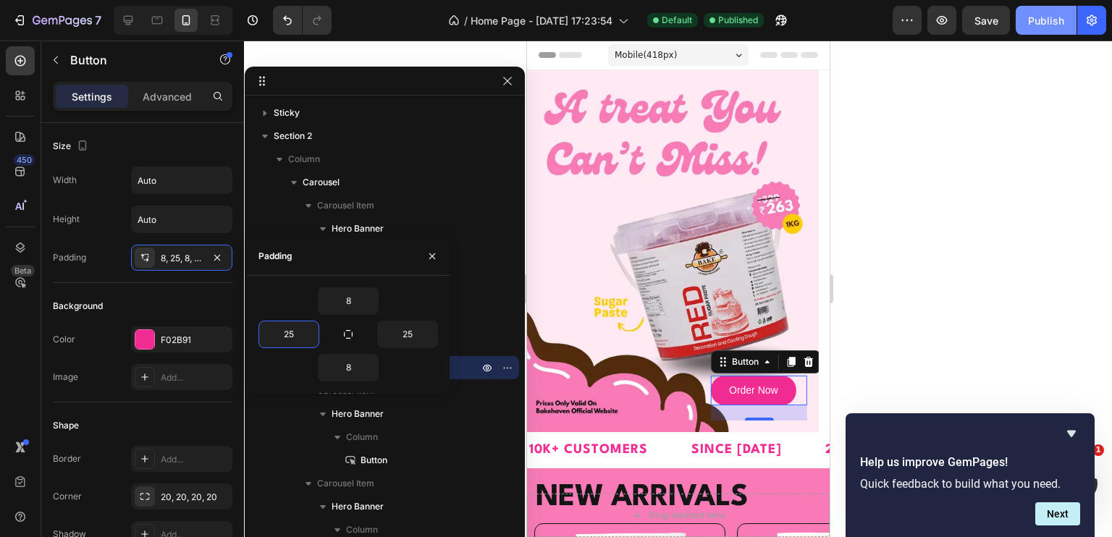
click at [1057, 30] on button "Publish" at bounding box center [1046, 20] width 61 height 29
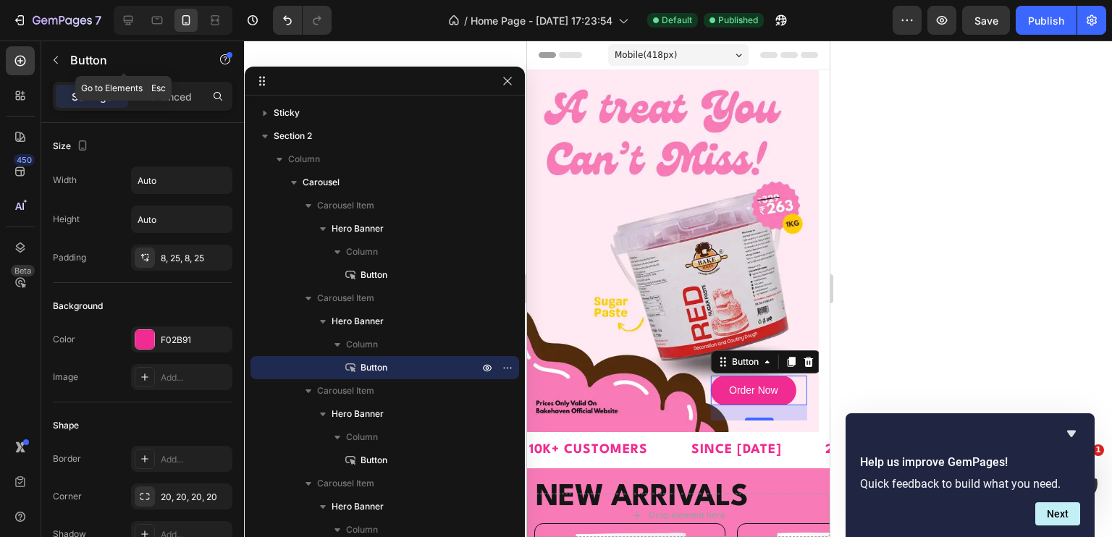
click at [151, 83] on div "Settings Advanced" at bounding box center [143, 96] width 180 height 29
click at [160, 95] on p "Advanced" at bounding box center [167, 96] width 49 height 15
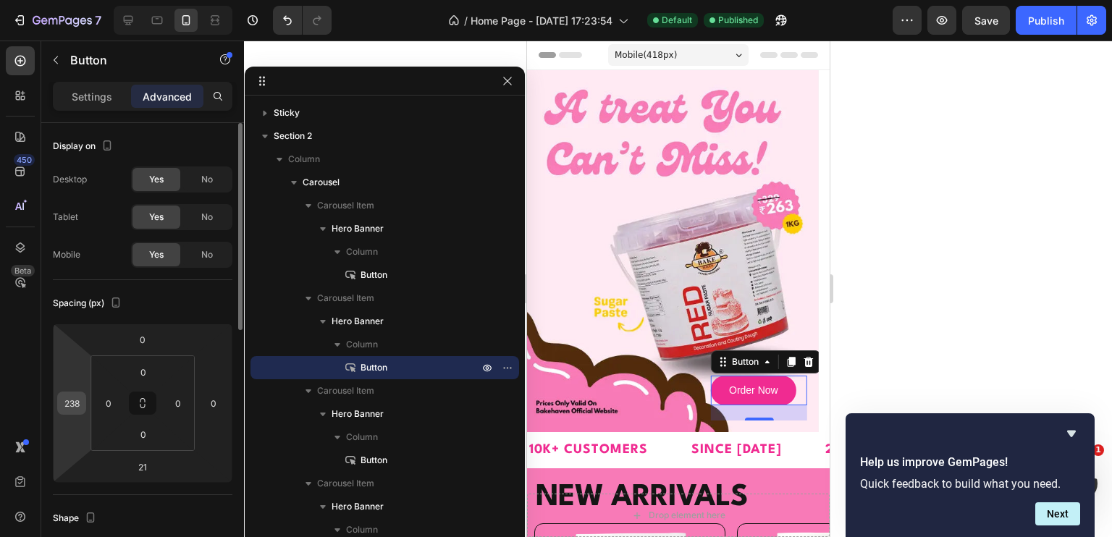
click at [72, 402] on input "238" at bounding box center [72, 403] width 22 height 22
type input "233"
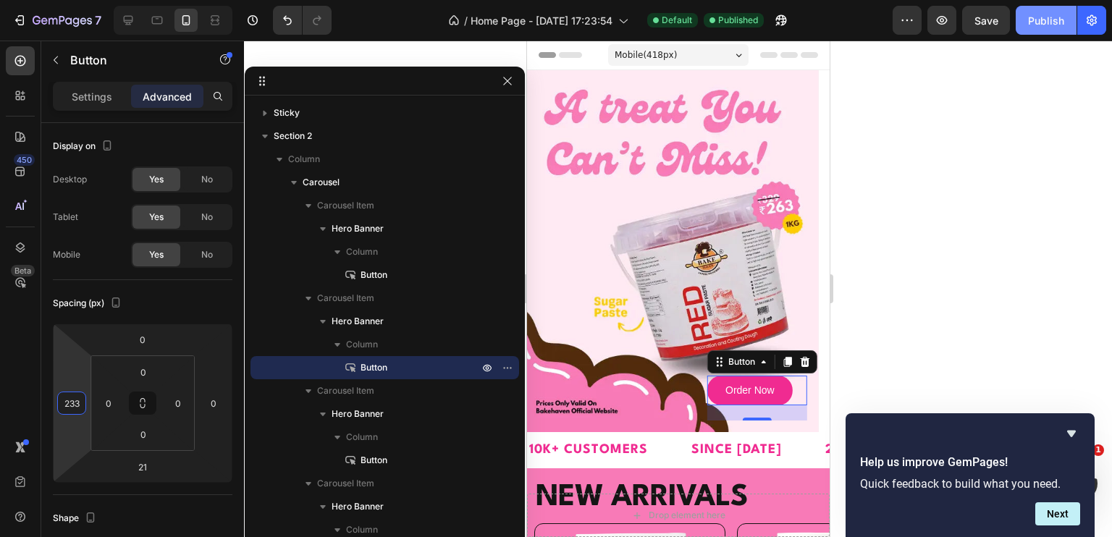
click at [1034, 28] on button "Publish" at bounding box center [1046, 20] width 61 height 29
